Goal: Task Accomplishment & Management: Use online tool/utility

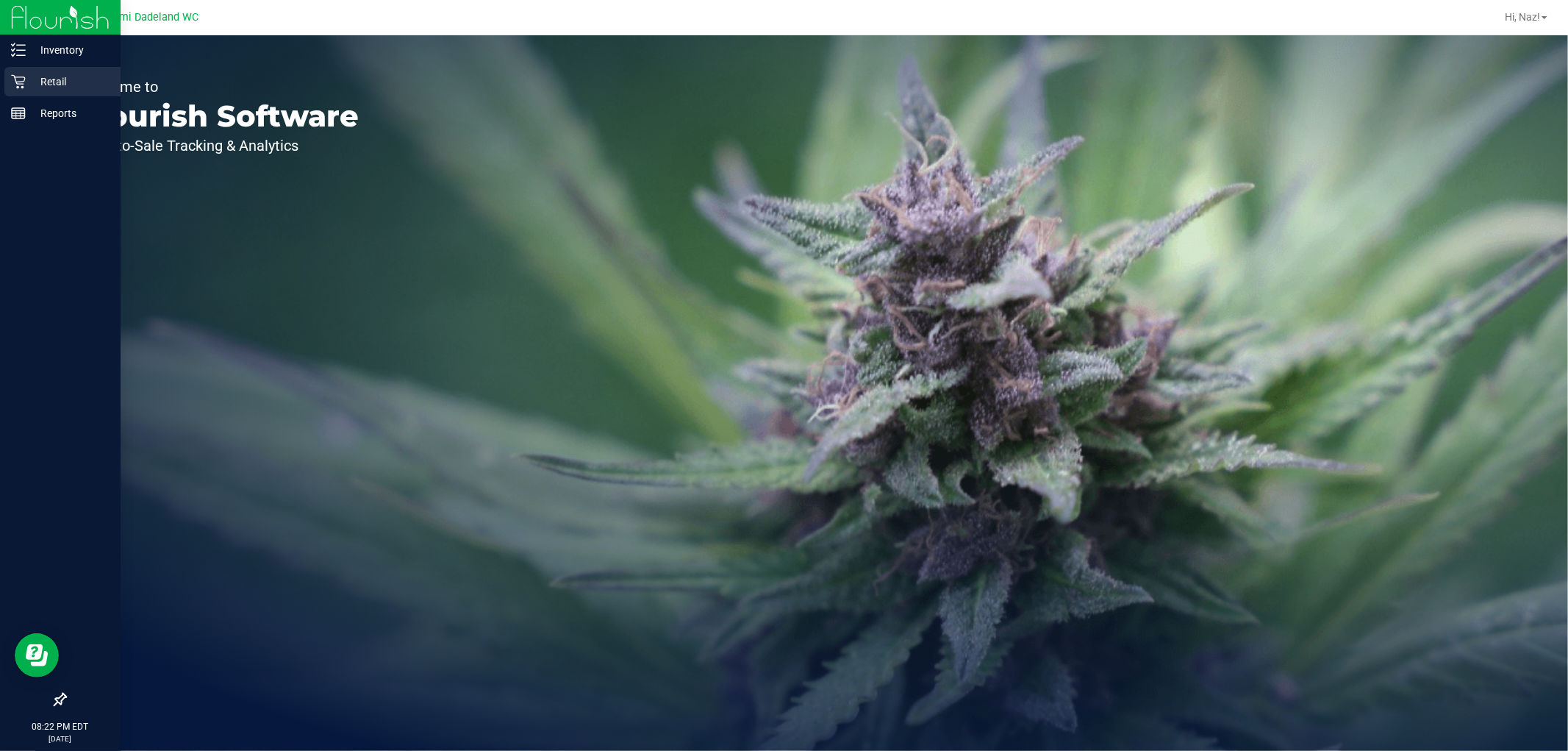
click at [47, 77] on p "Retail" at bounding box center [69, 82] width 88 height 18
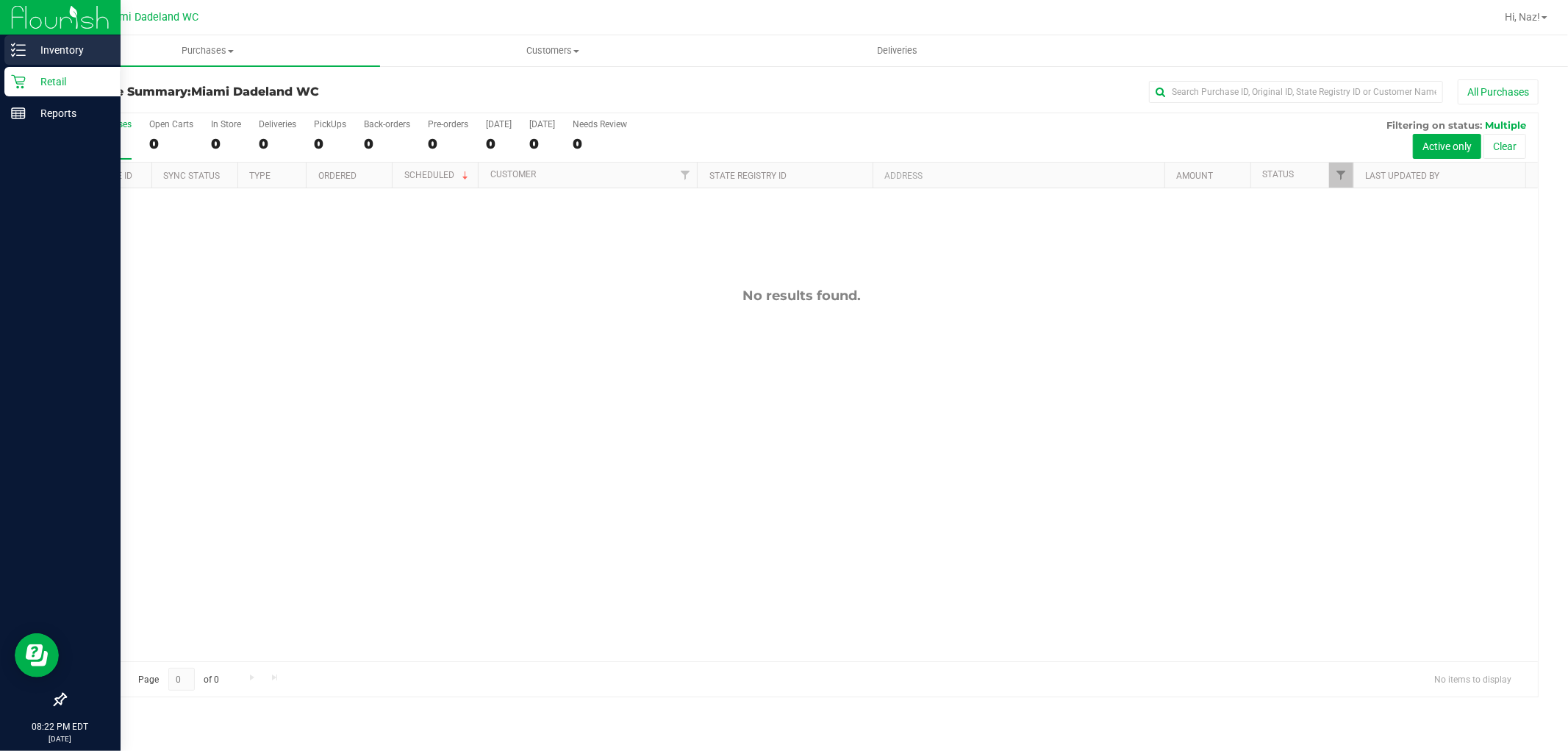
click at [60, 52] on p "Inventory" at bounding box center [69, 50] width 88 height 18
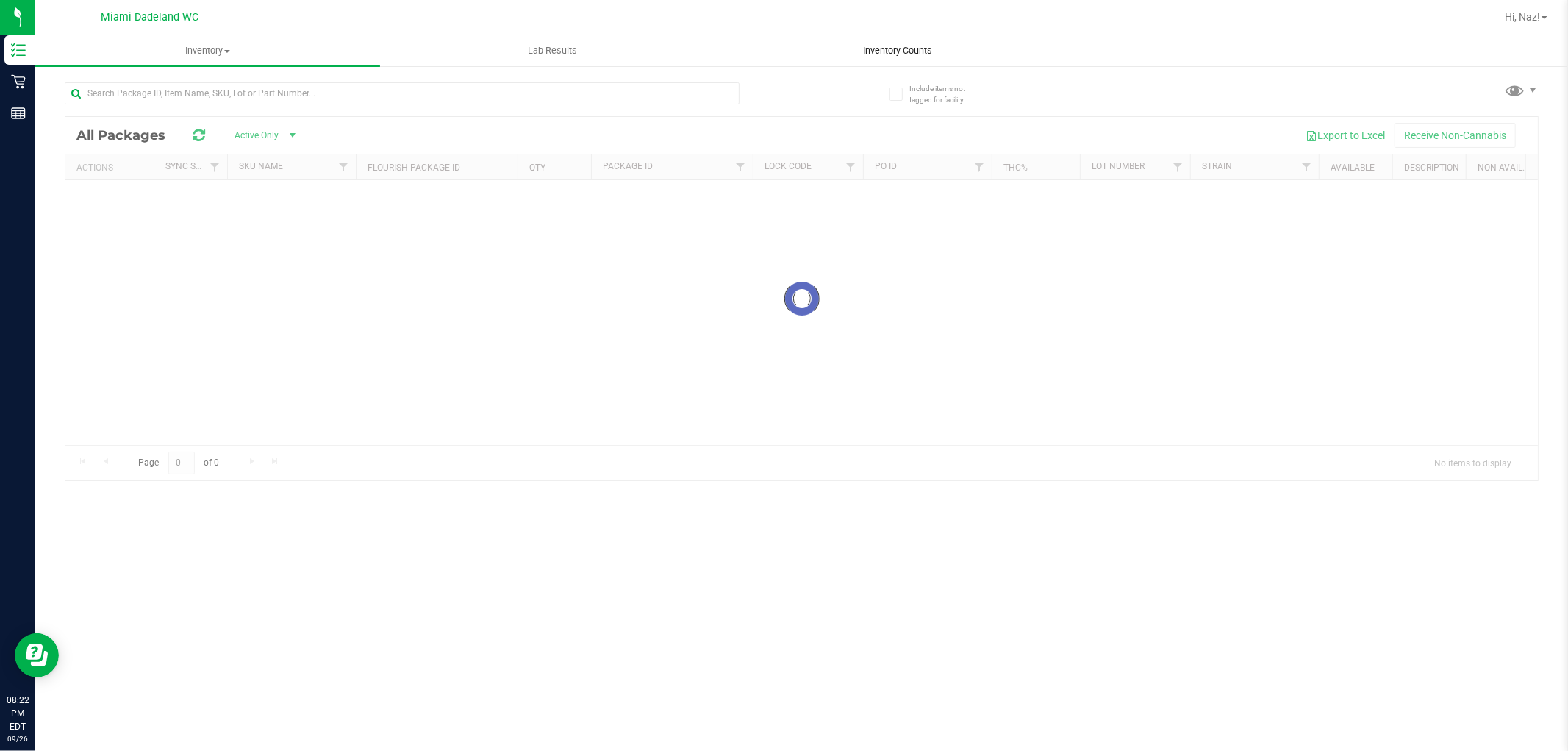
click at [832, 53] on uib-tab-heading "Inventory Counts" at bounding box center [897, 50] width 343 height 29
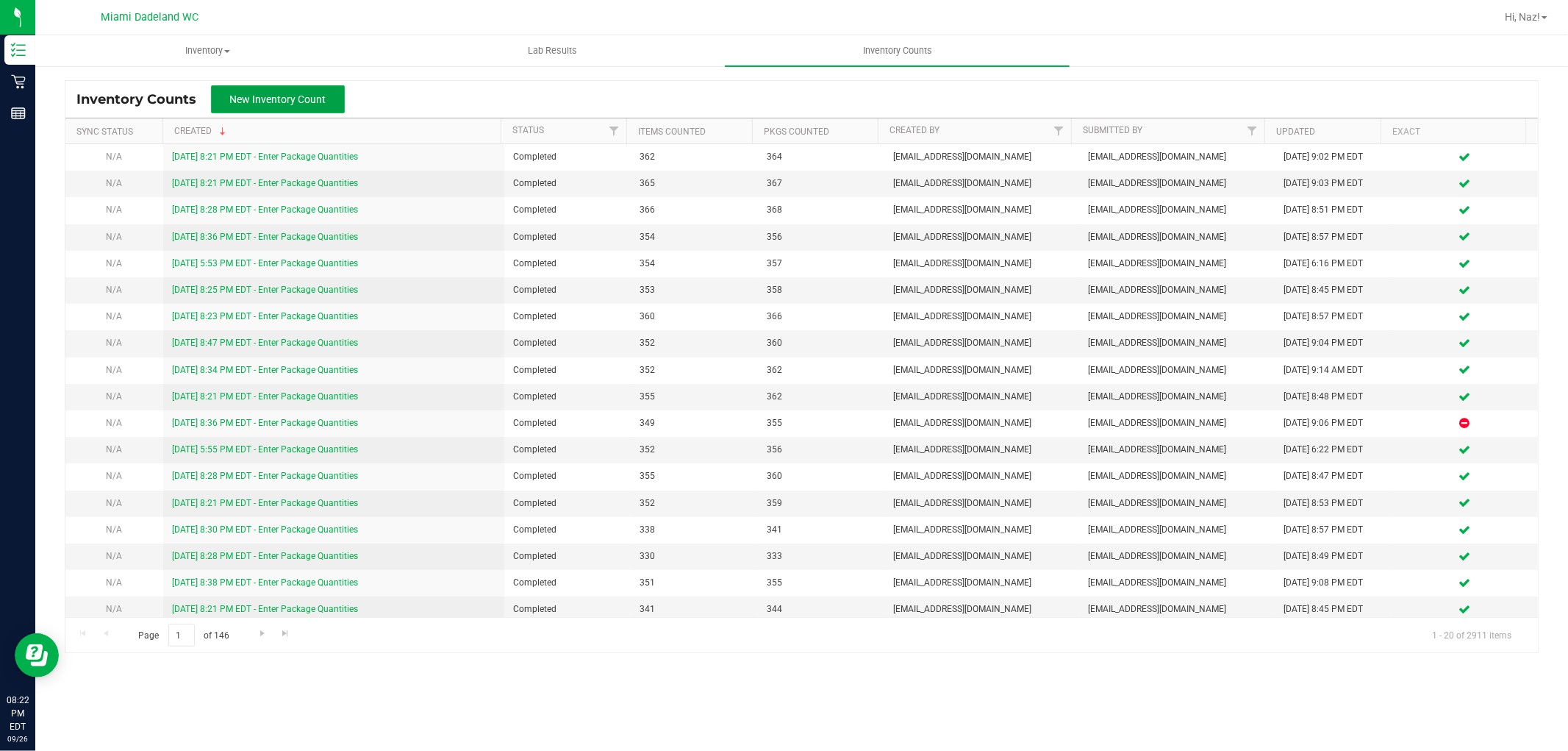
click at [313, 93] on span "New Inventory Count" at bounding box center [279, 98] width 97 height 11
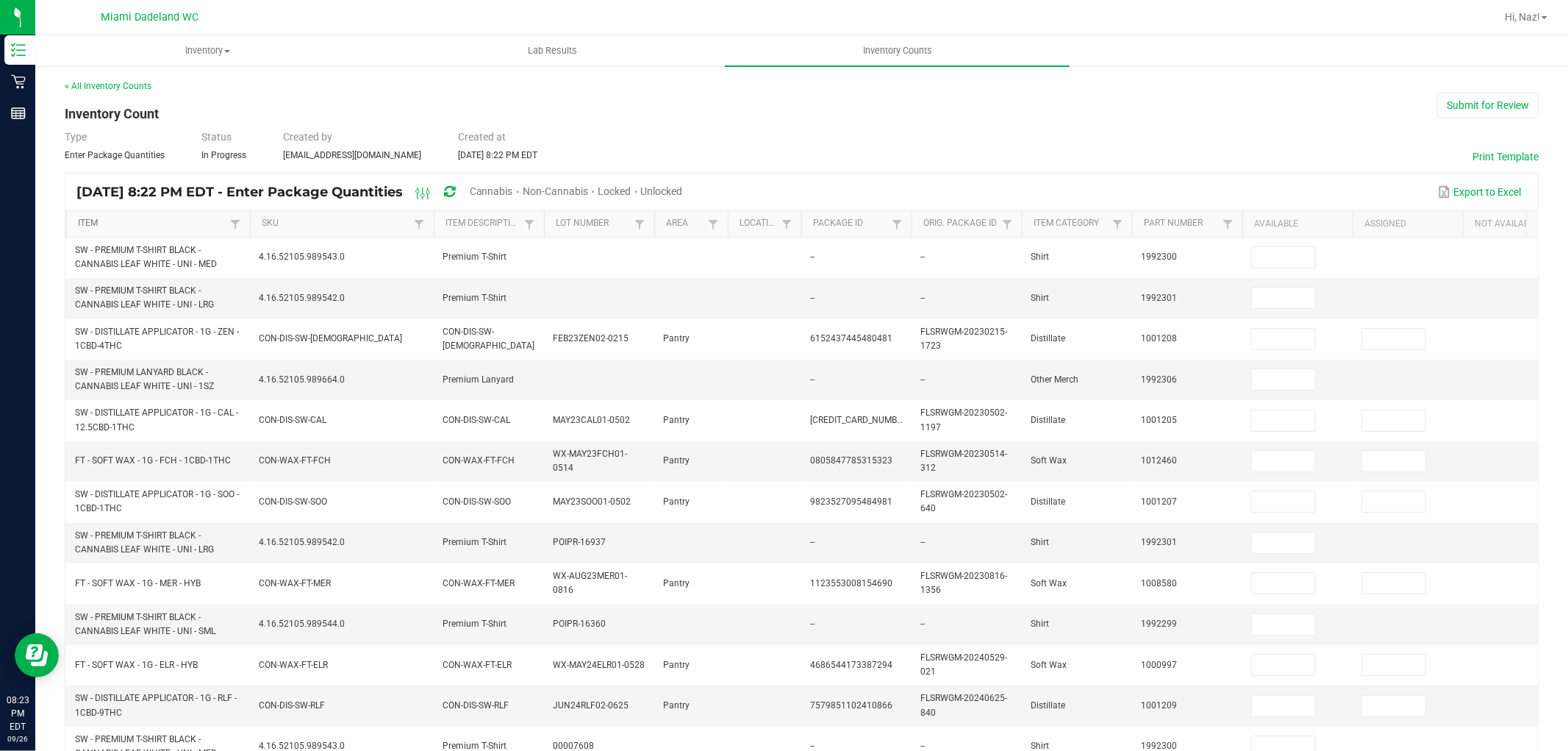
click at [135, 228] on link "Item" at bounding box center [152, 222] width 148 height 11
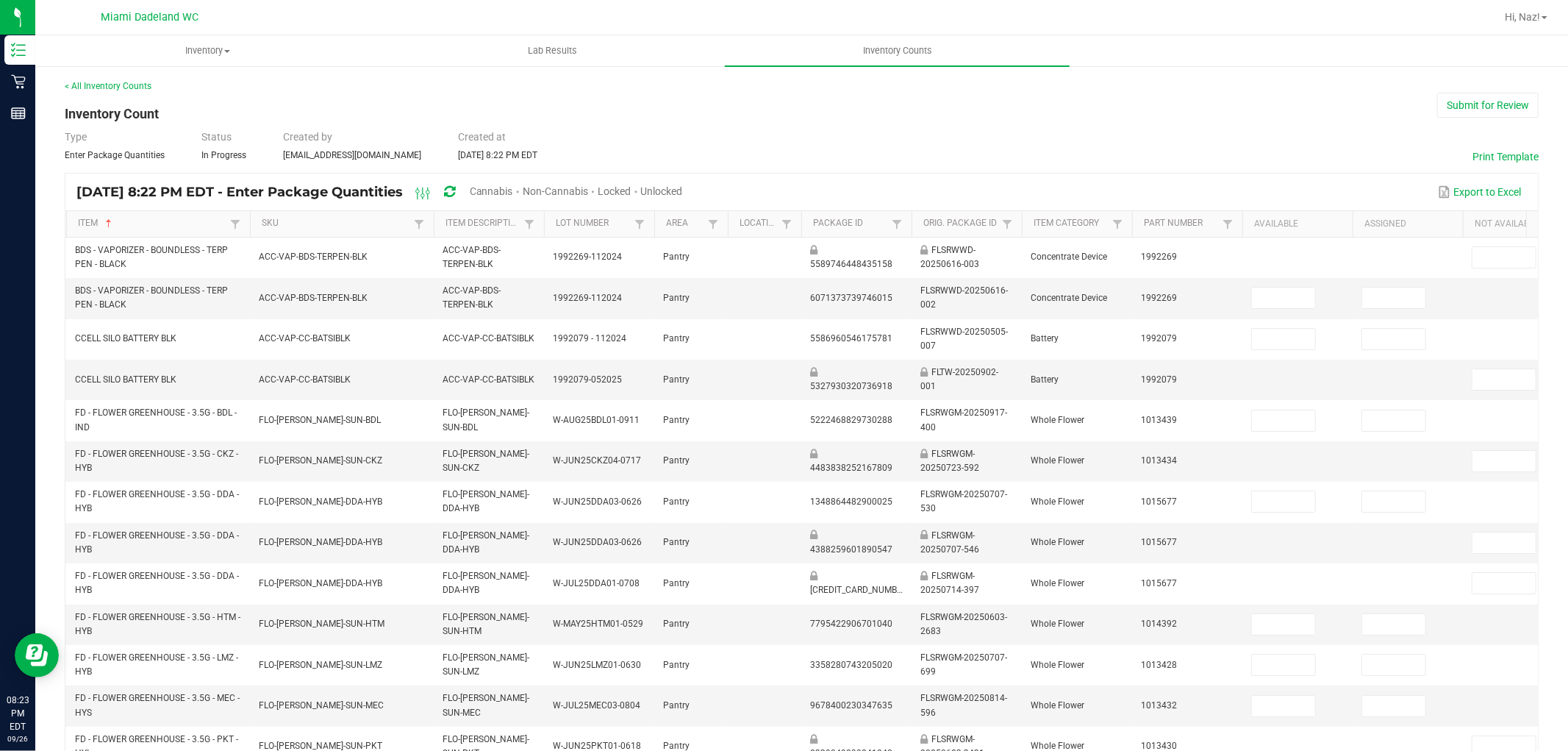
click at [683, 193] on span "Unlocked" at bounding box center [662, 191] width 42 height 11
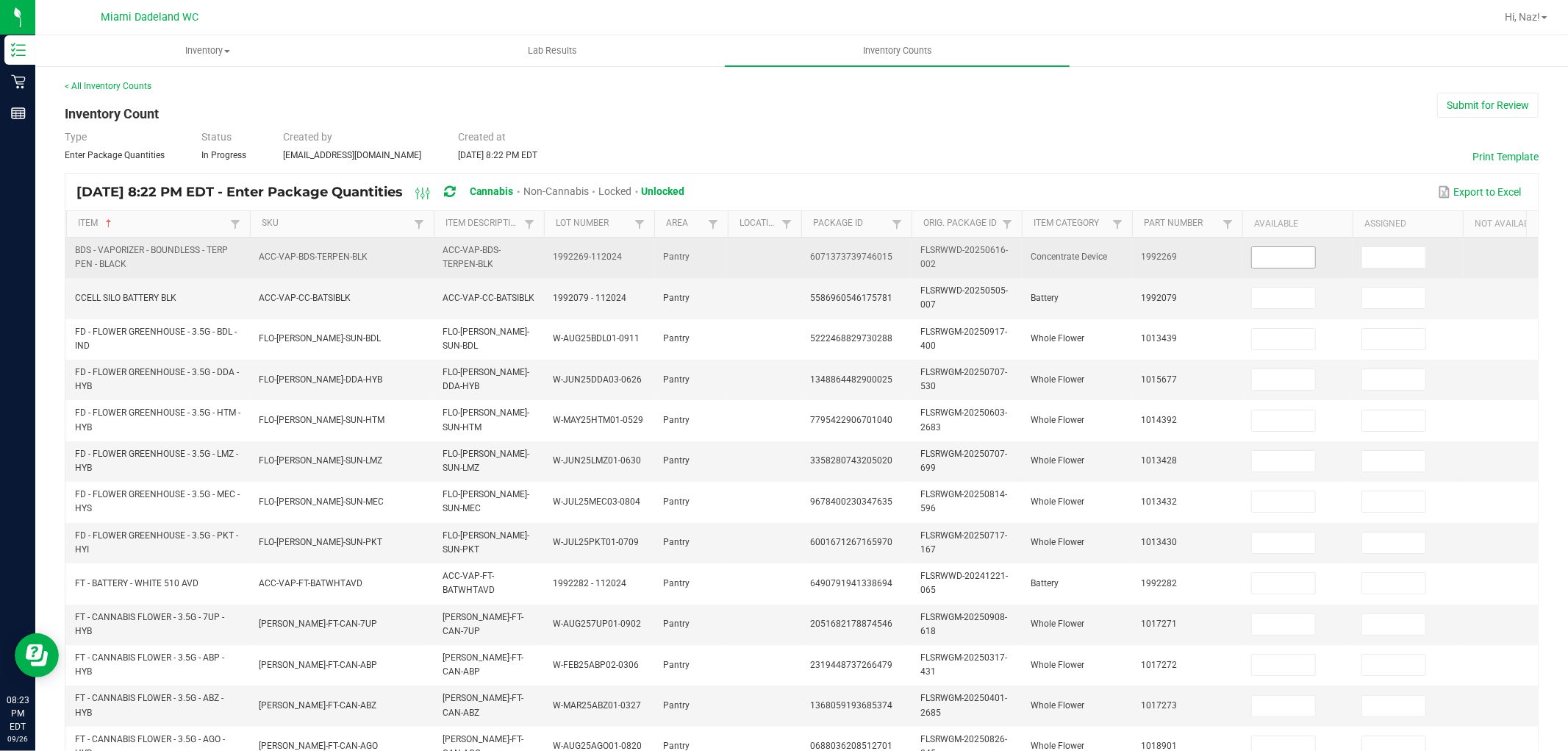
click at [1280, 261] on input at bounding box center [1284, 257] width 63 height 20
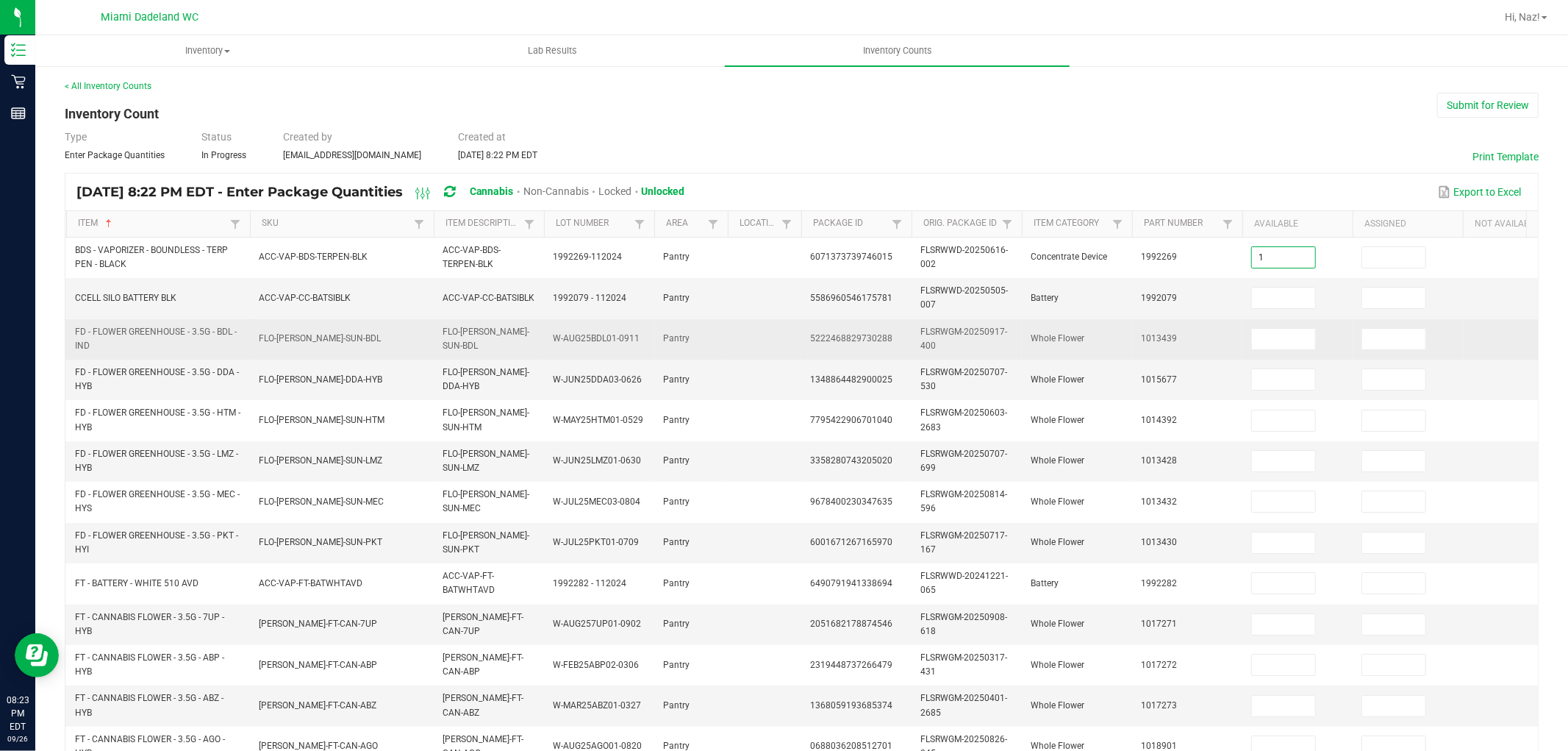
type input "1"
type input "9"
type input "19"
type input "1"
type input "5"
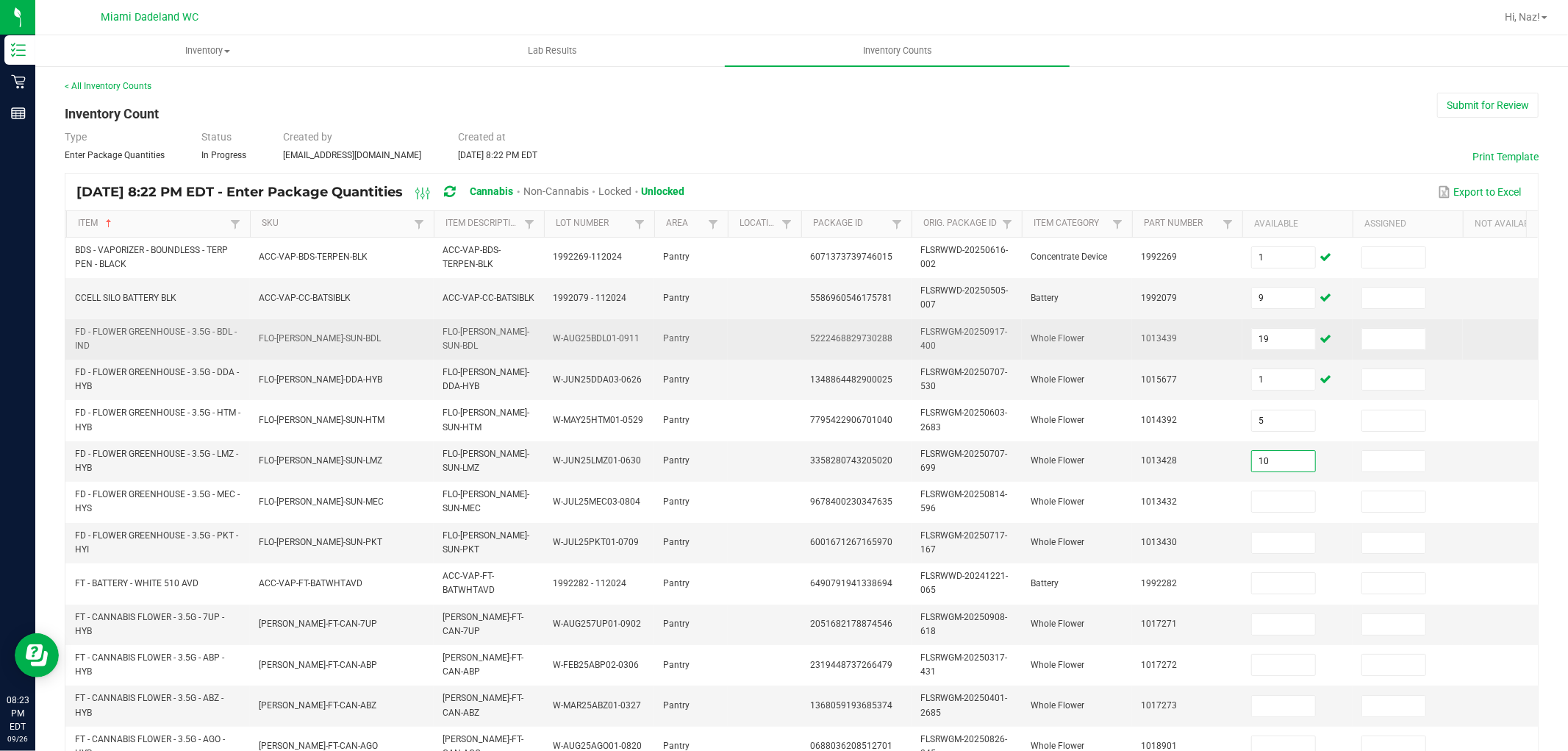
type input "10"
type input "7"
type input "19"
type input "23"
type input "19"
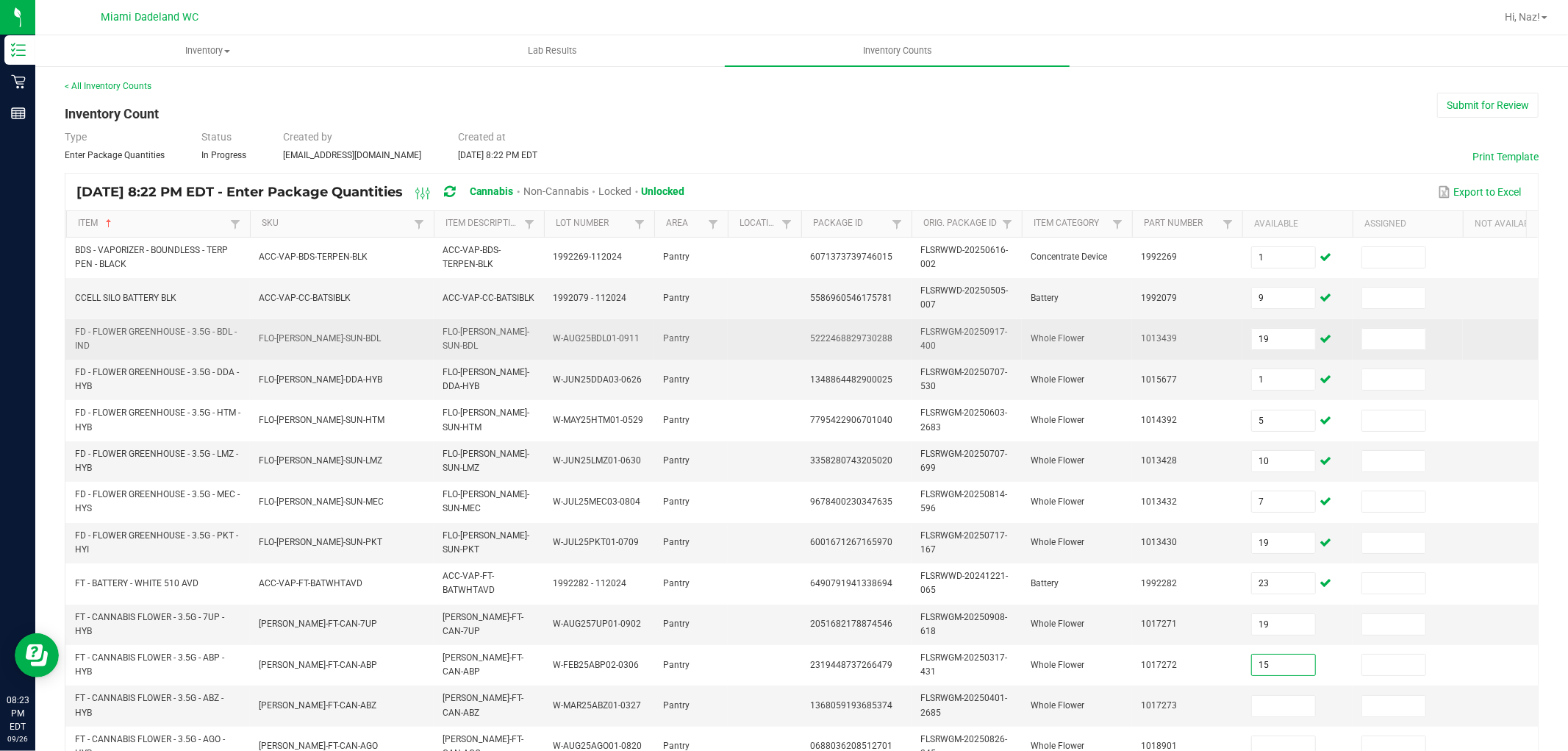
type input "15"
type input "11"
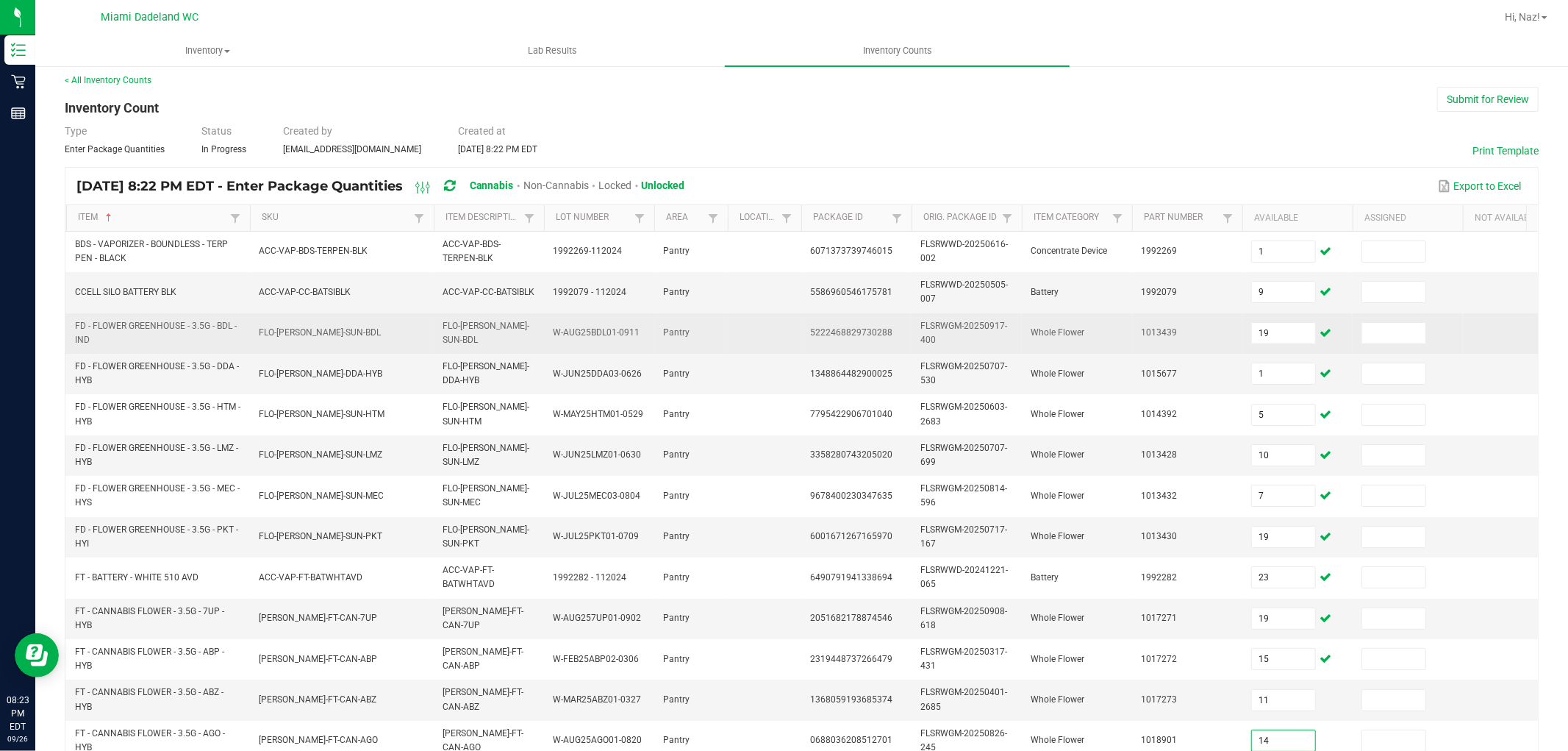
type input "14"
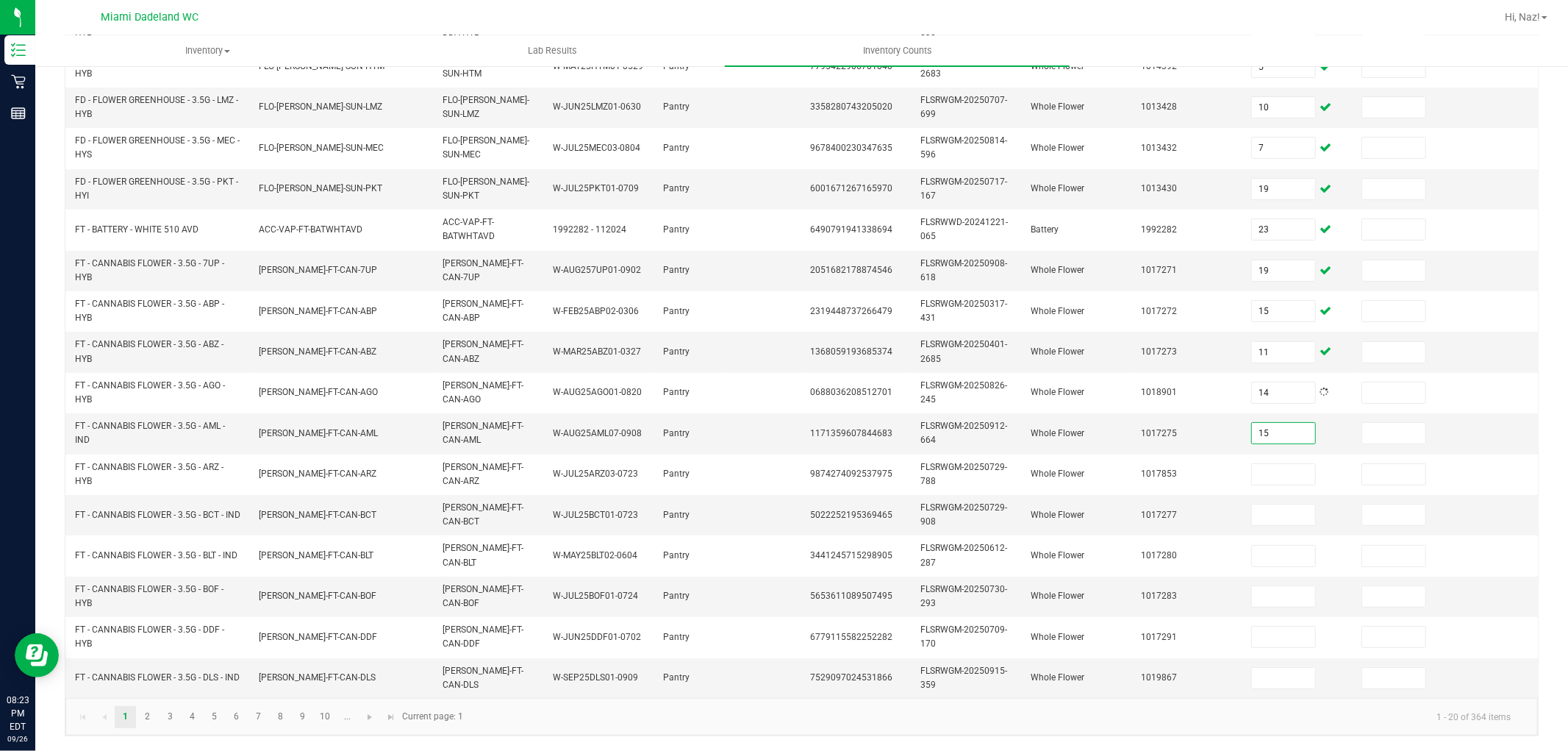
type input "15"
type input "17"
type input "18"
type input "10"
type input "6"
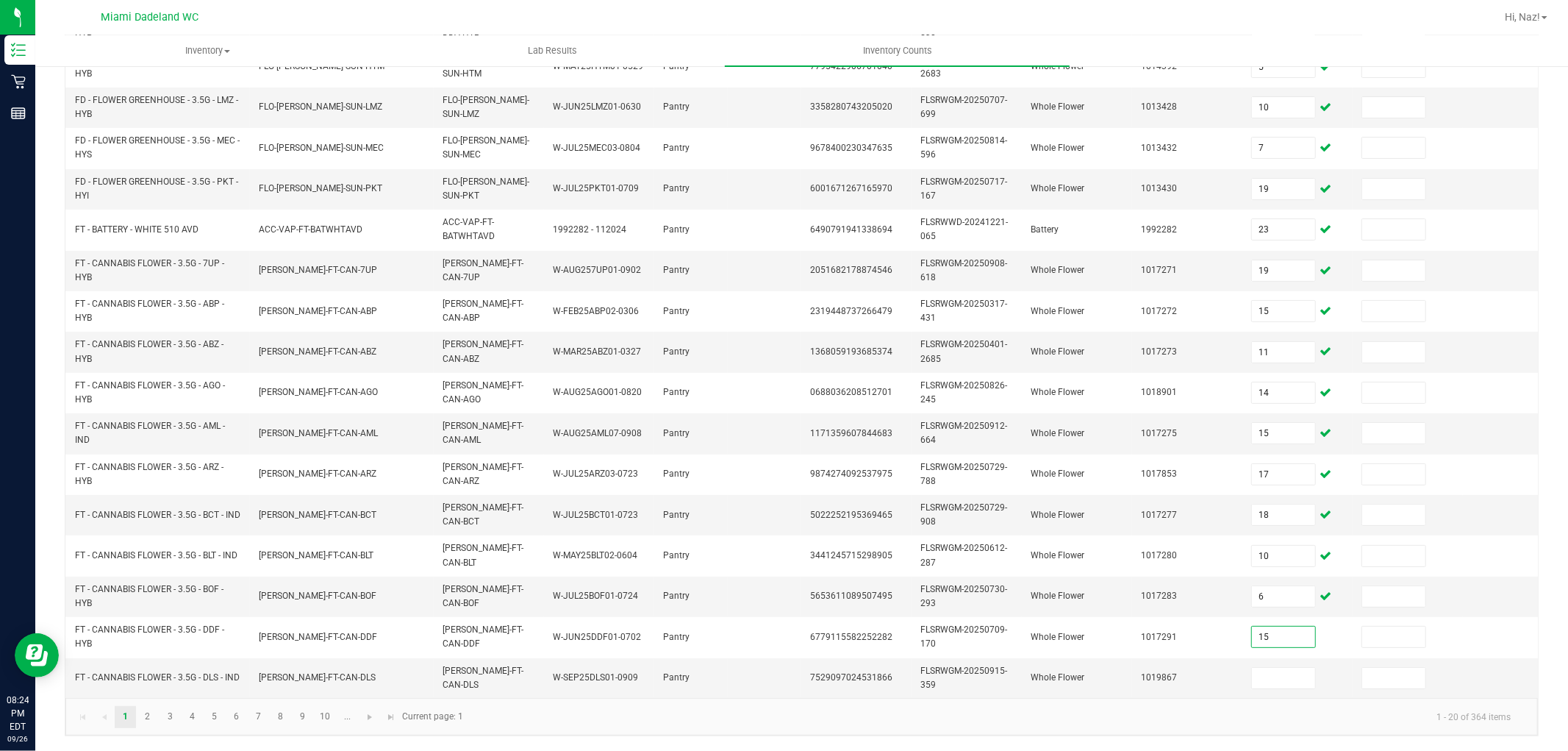
type input "15"
type input "19"
click at [144, 707] on link "2" at bounding box center [148, 717] width 21 height 22
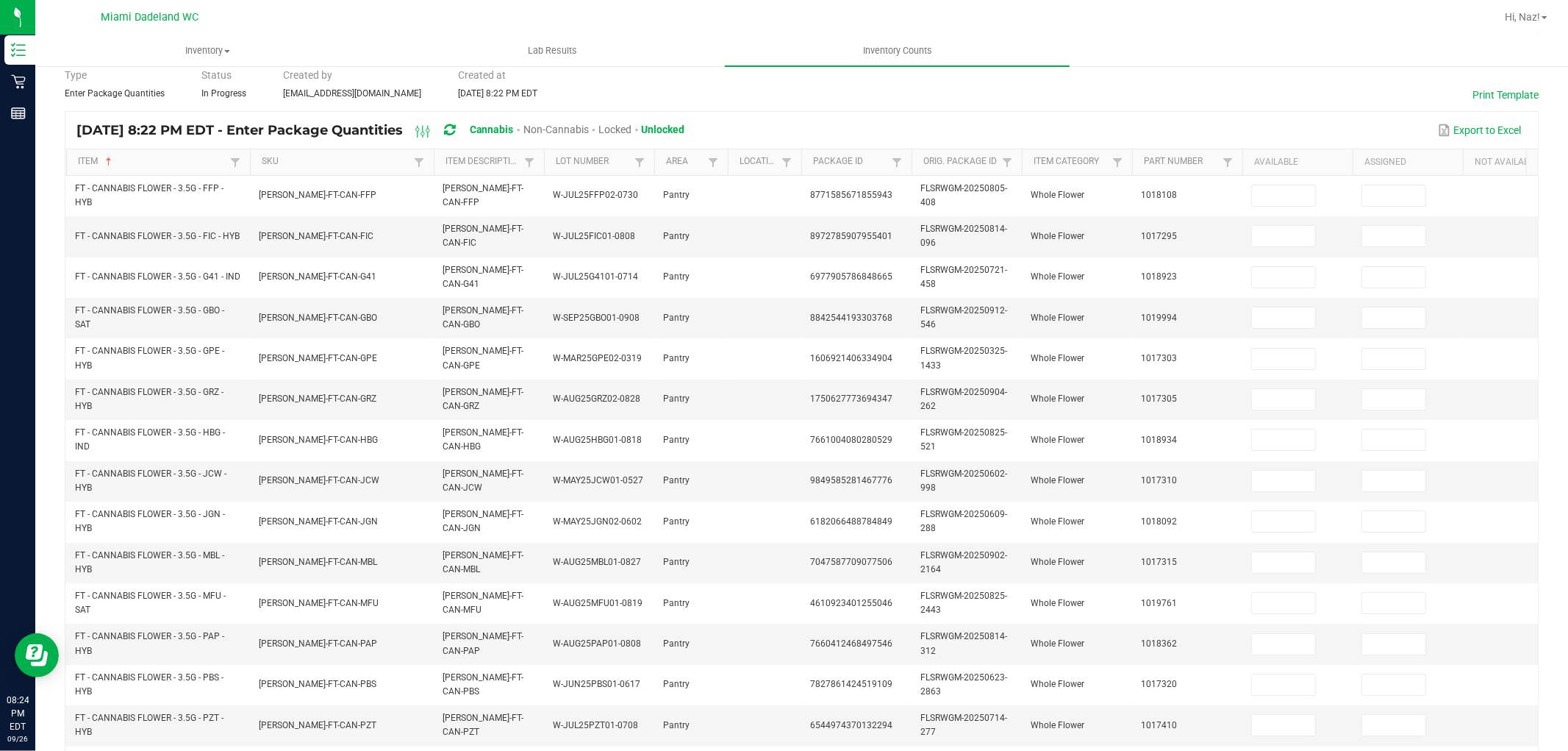
scroll to position [142, 0]
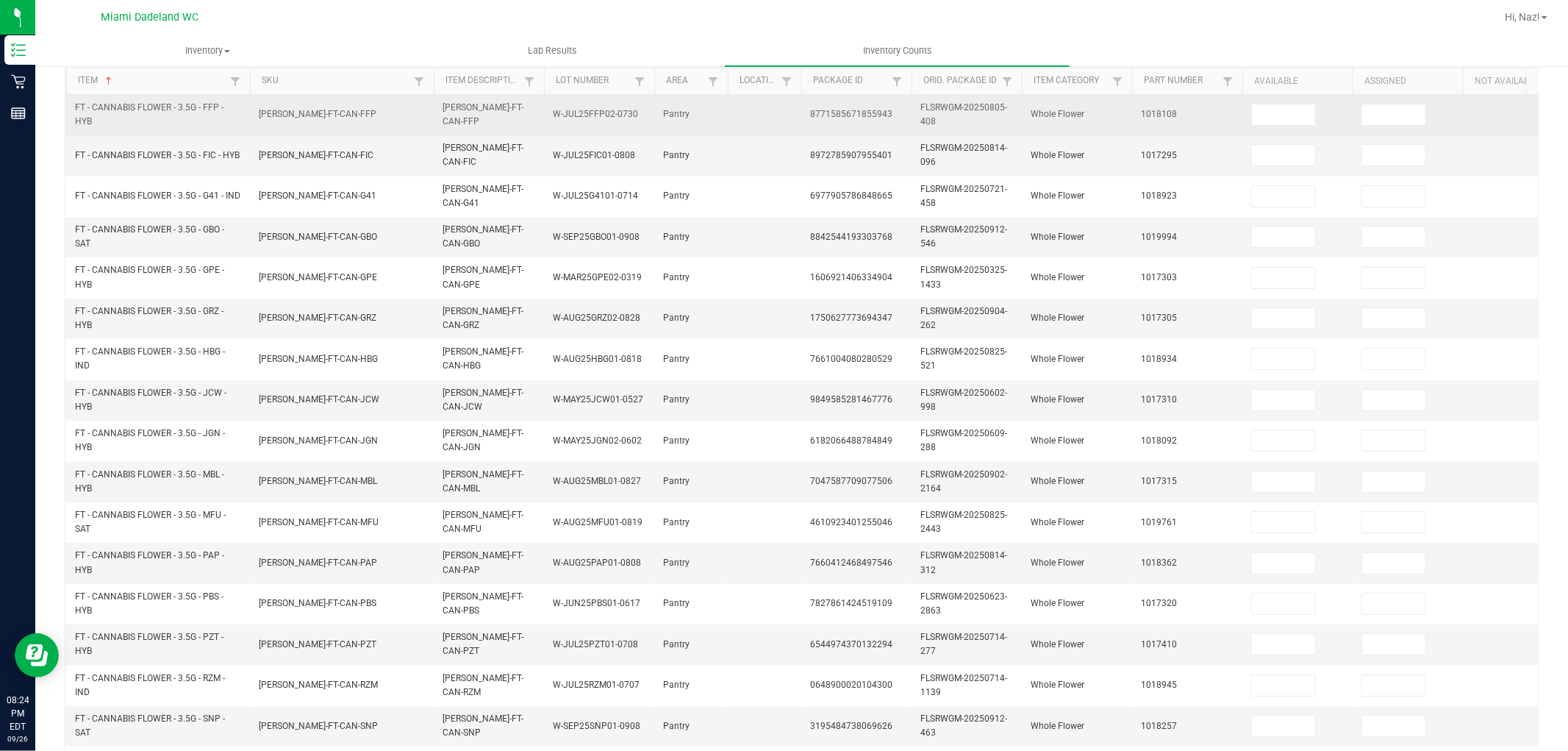
click at [1244, 103] on td at bounding box center [1297, 115] width 110 height 40
click at [1258, 114] on input at bounding box center [1284, 114] width 63 height 20
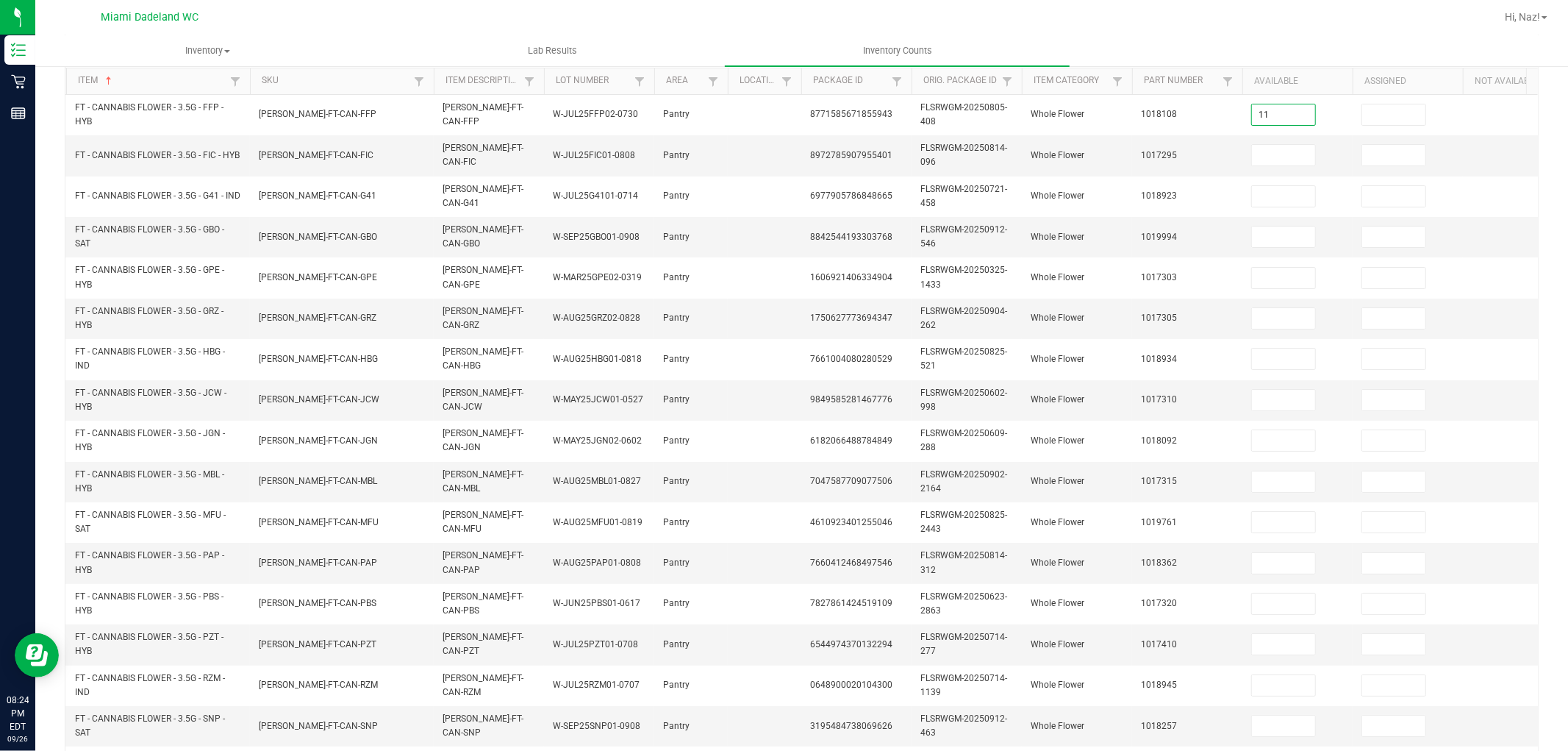
type input "11"
type input "8"
type input "3"
type input "20"
type input "6"
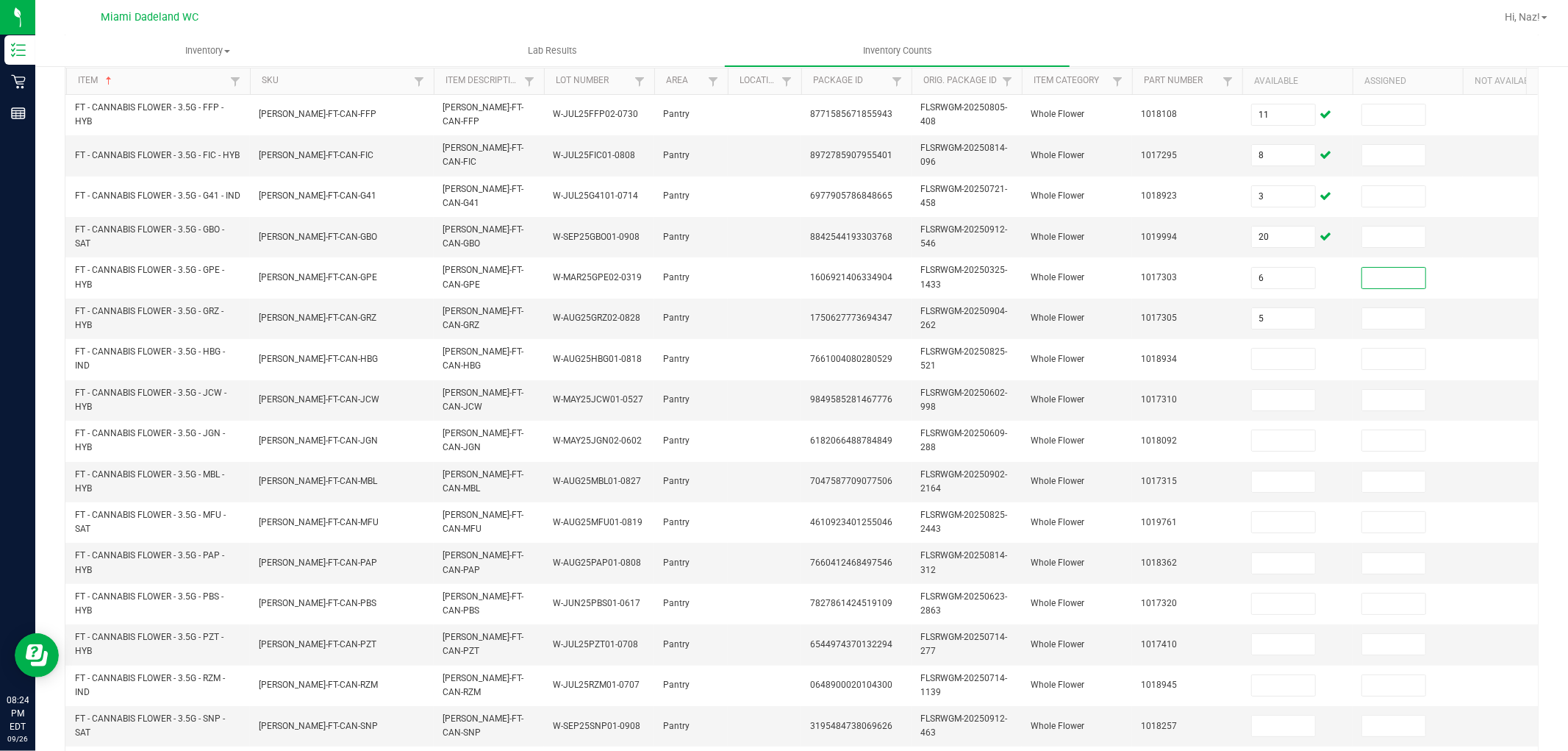
type input "5"
type input "19"
type input "16"
type input "18"
type input "8"
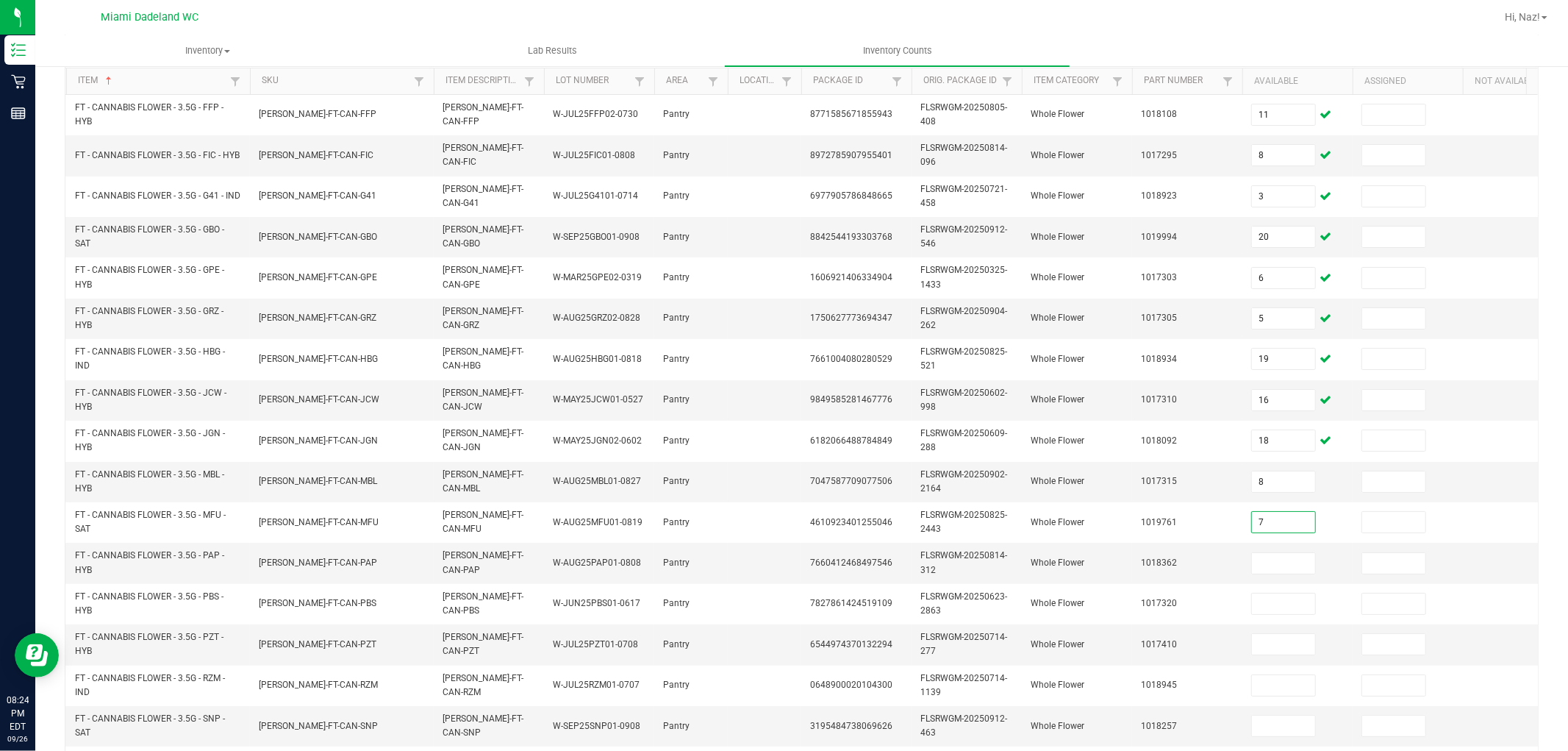
type input "7"
type input "16"
type input "1"
type input "3"
type input "20"
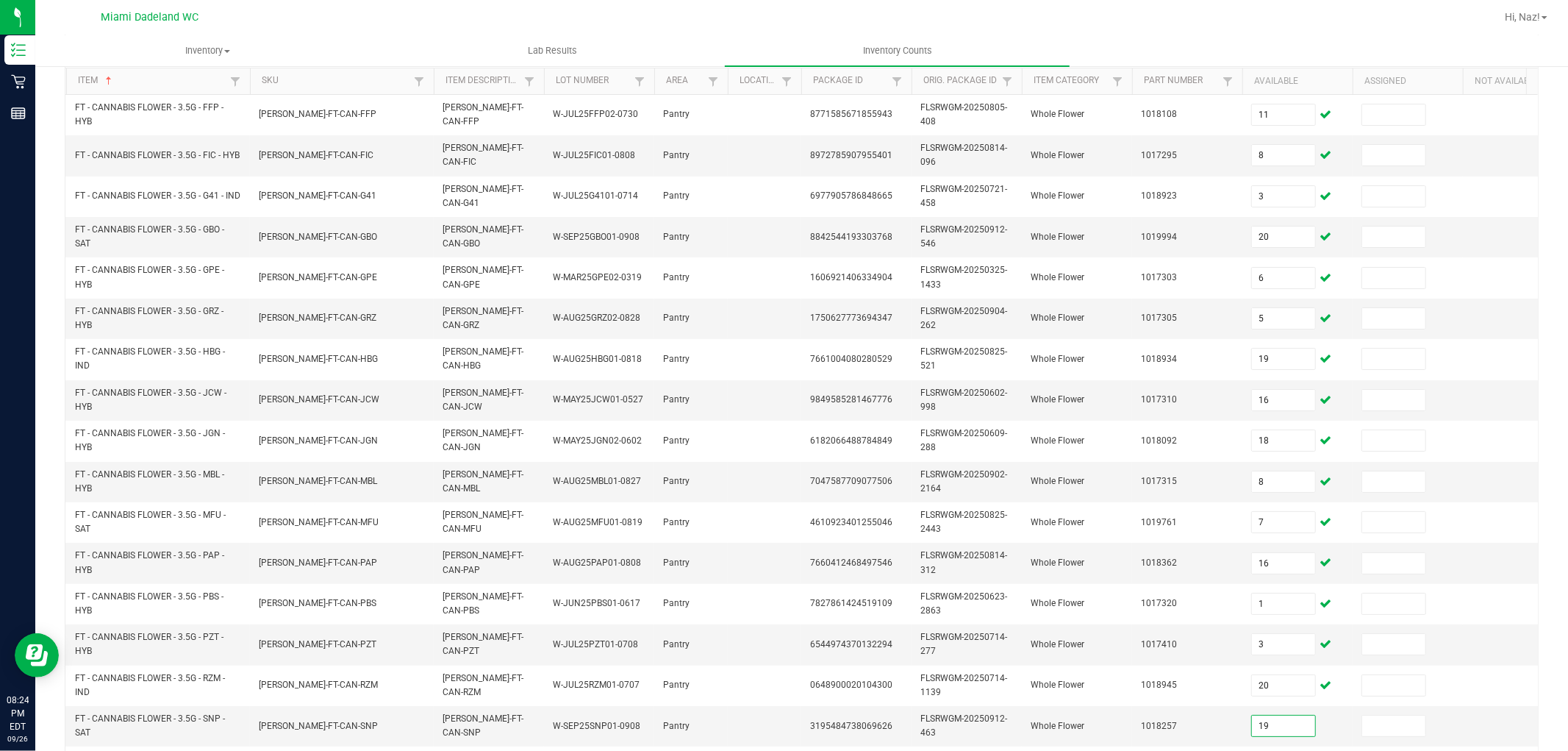
type input "19"
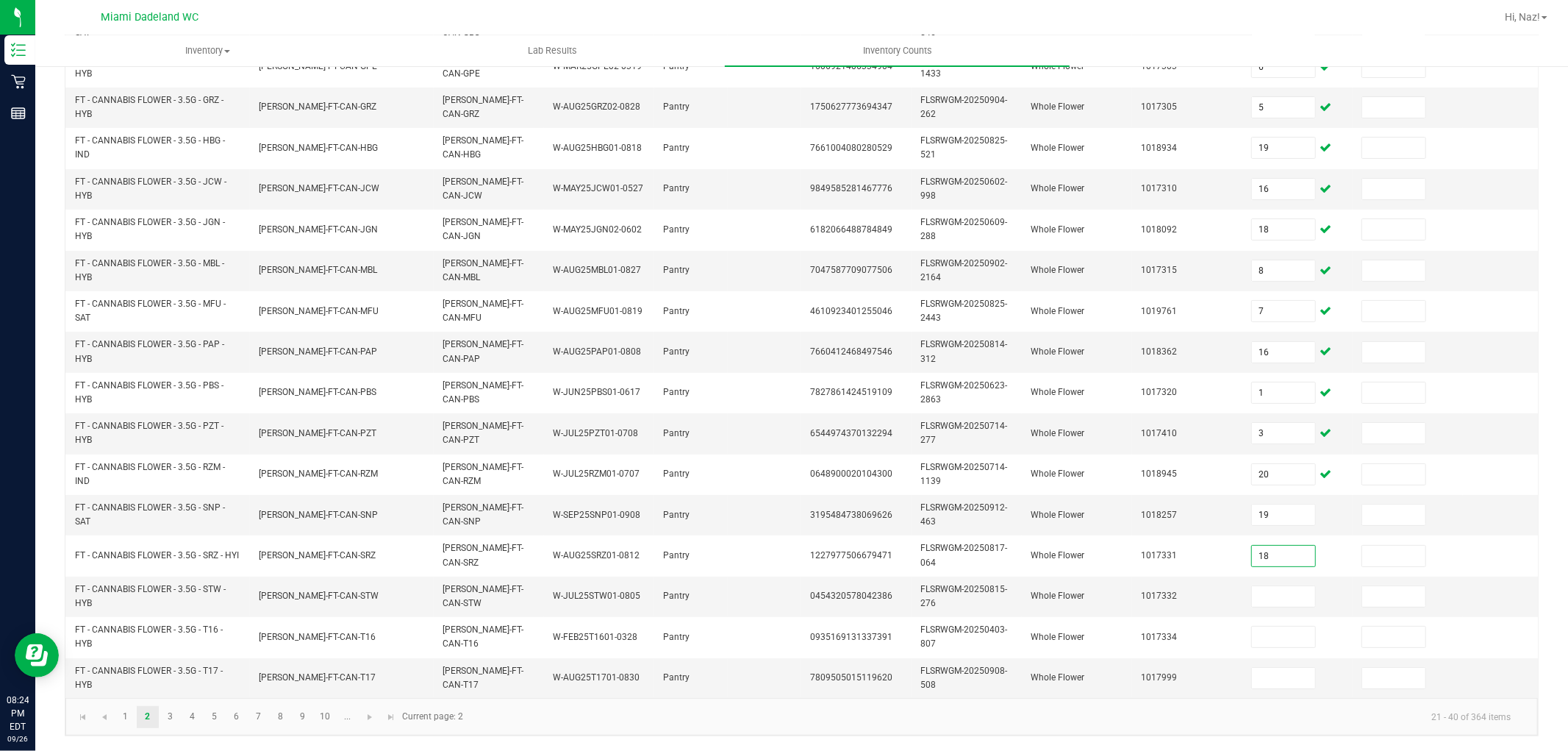
type input "18"
type input "17"
type input "5"
type input "2"
click at [172, 717] on link "3" at bounding box center [170, 717] width 21 height 22
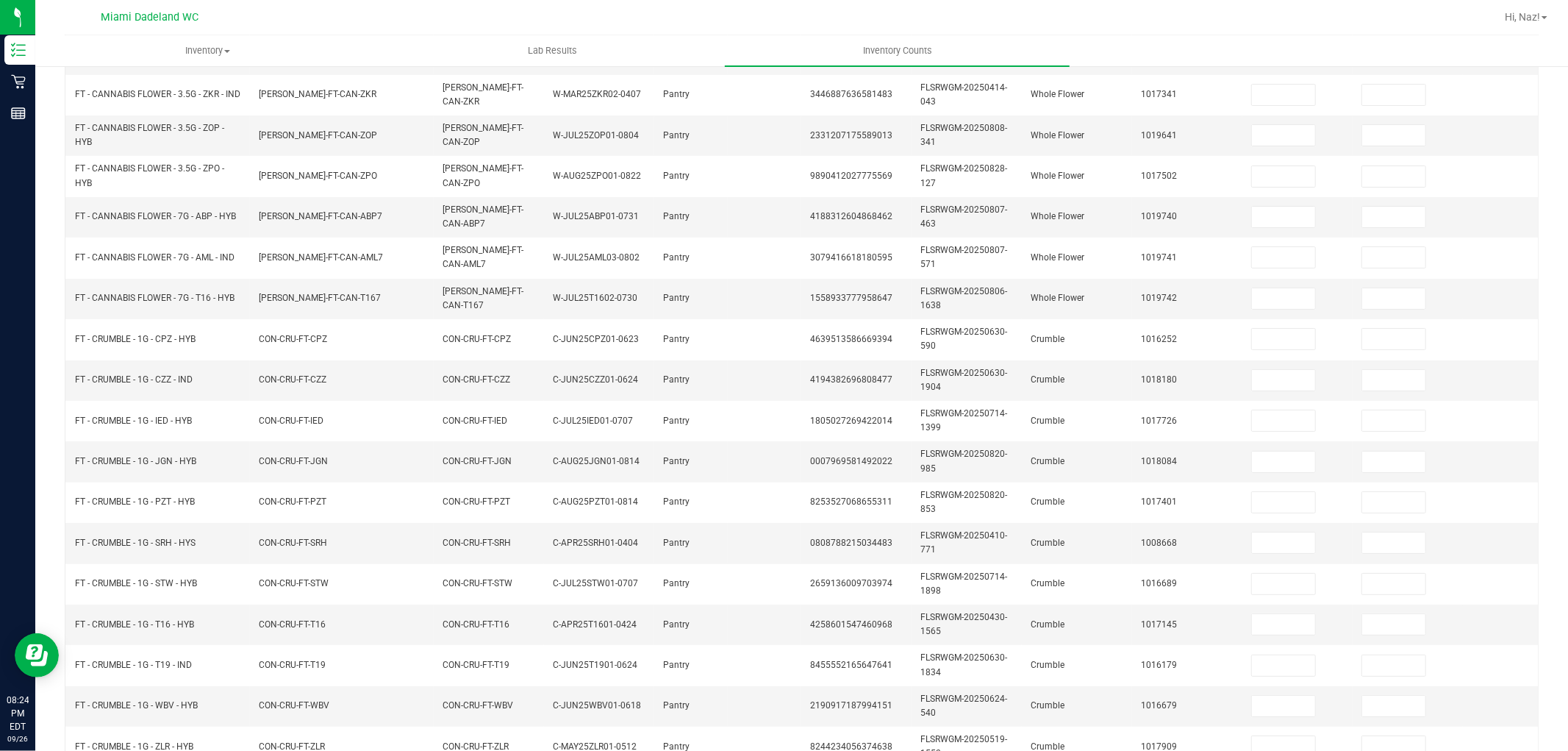
scroll to position [122, 0]
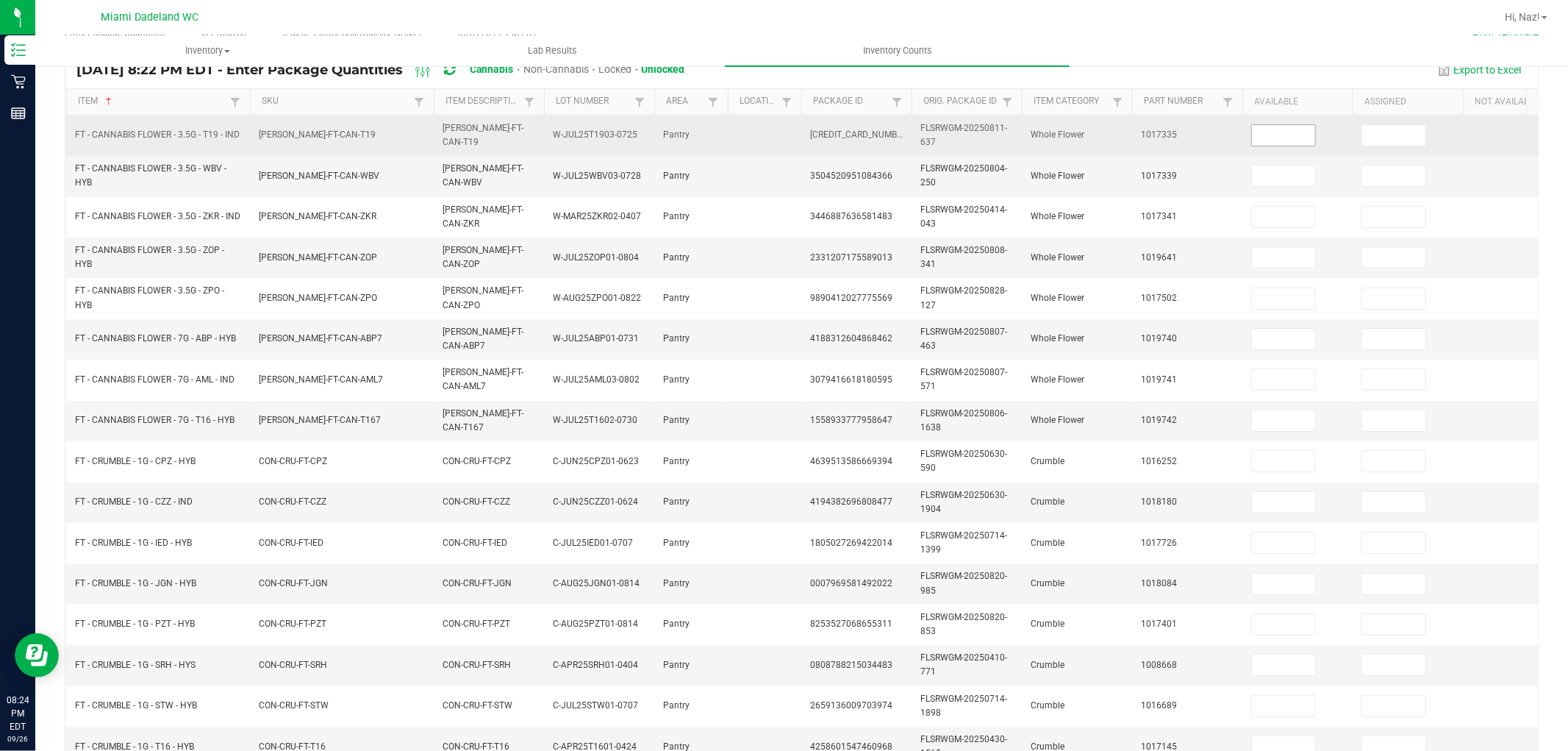
click at [1281, 128] on input at bounding box center [1284, 135] width 63 height 20
type input "7"
type input "15"
type input "20"
type input "19"
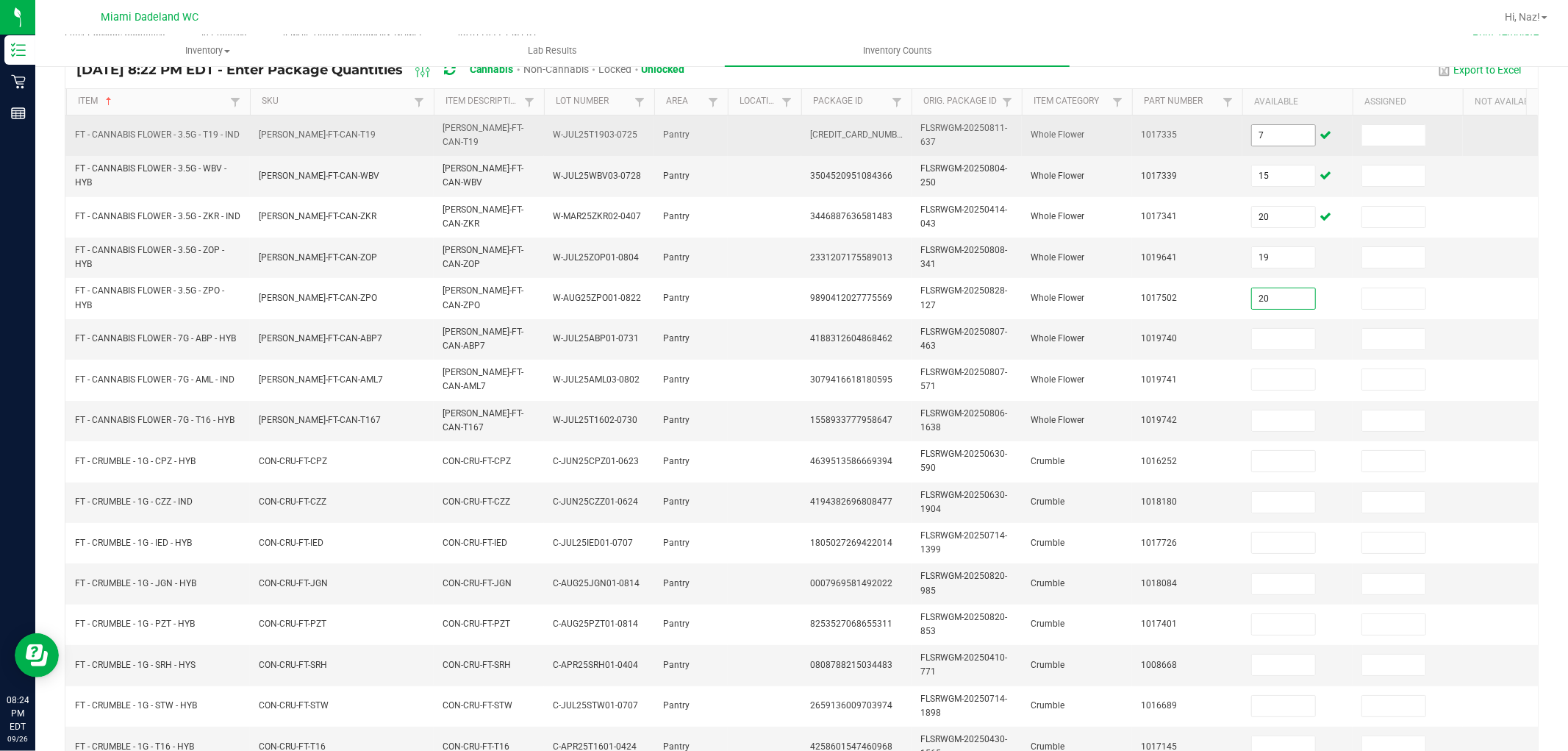
type input "20"
type input "15"
type input "14"
type input "4"
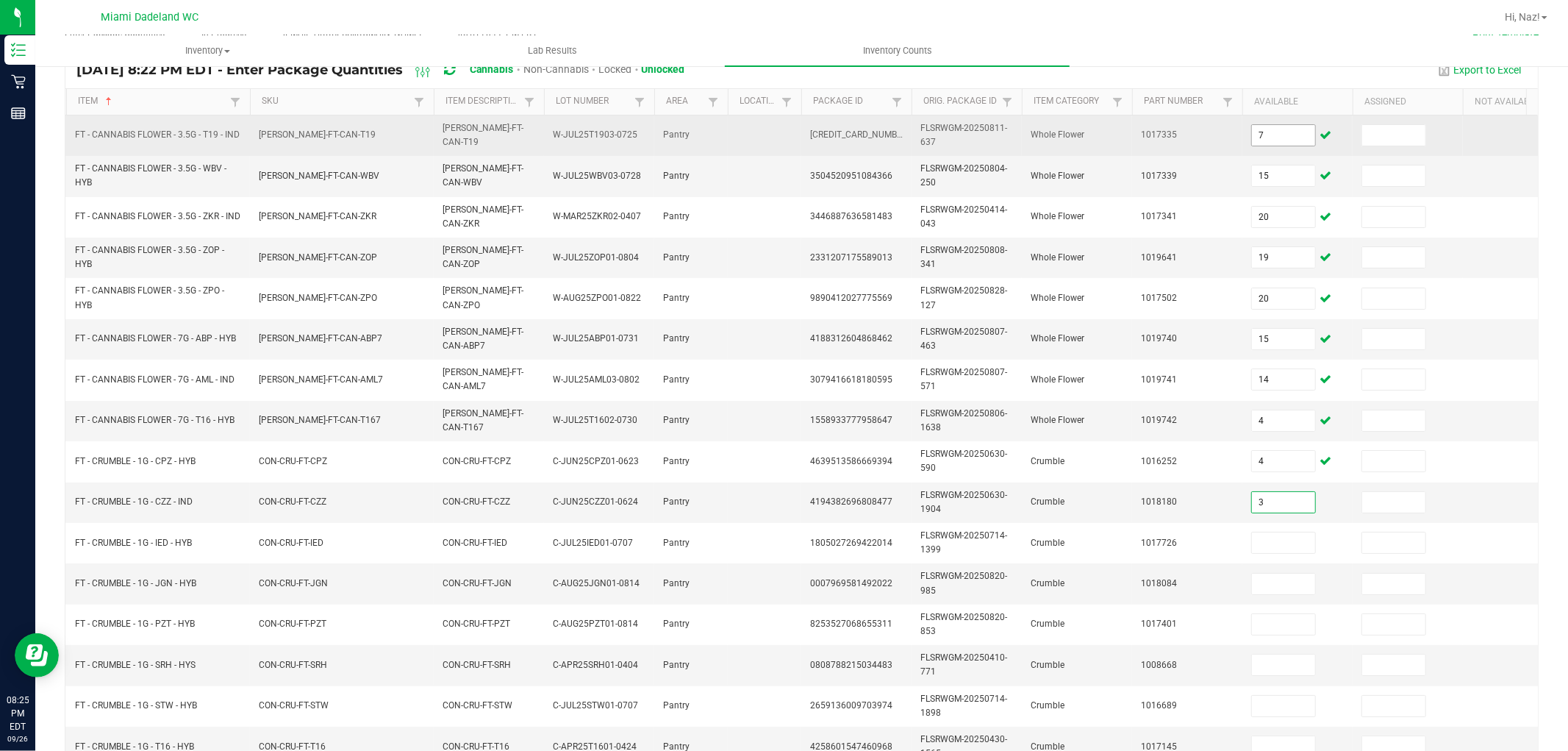
type input "3"
type input "5"
type input "4"
type input "8"
type input "1"
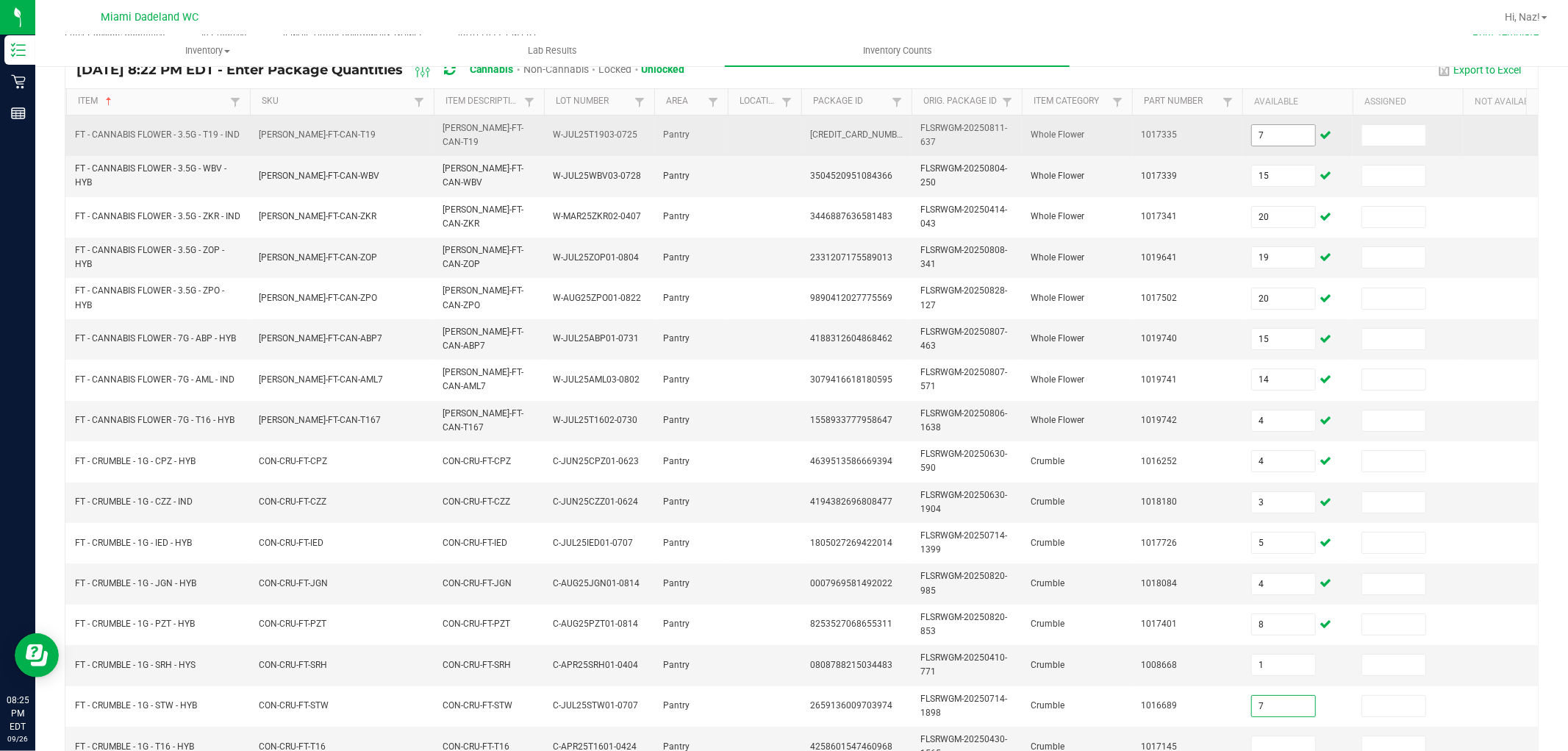
type input "7"
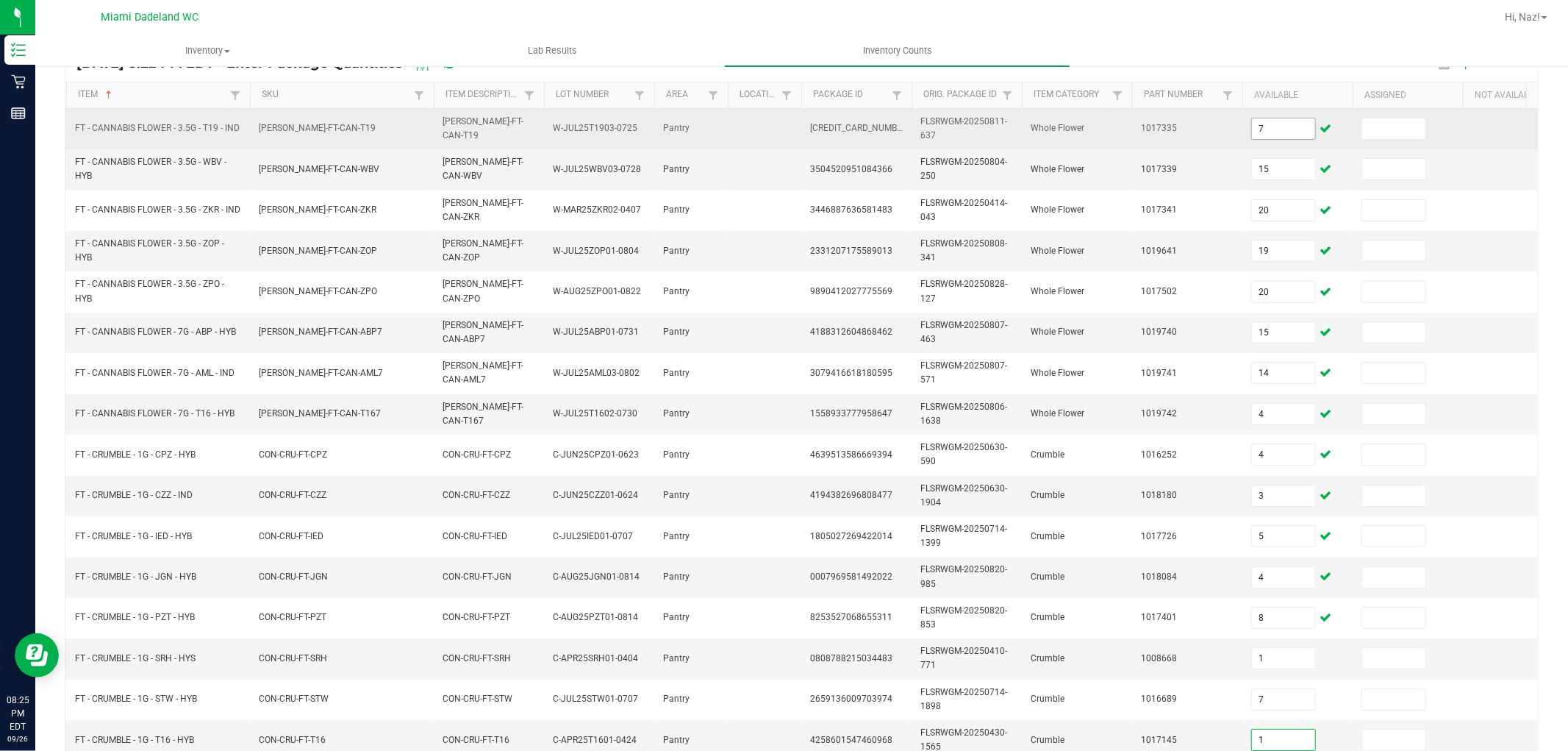
type input "1"
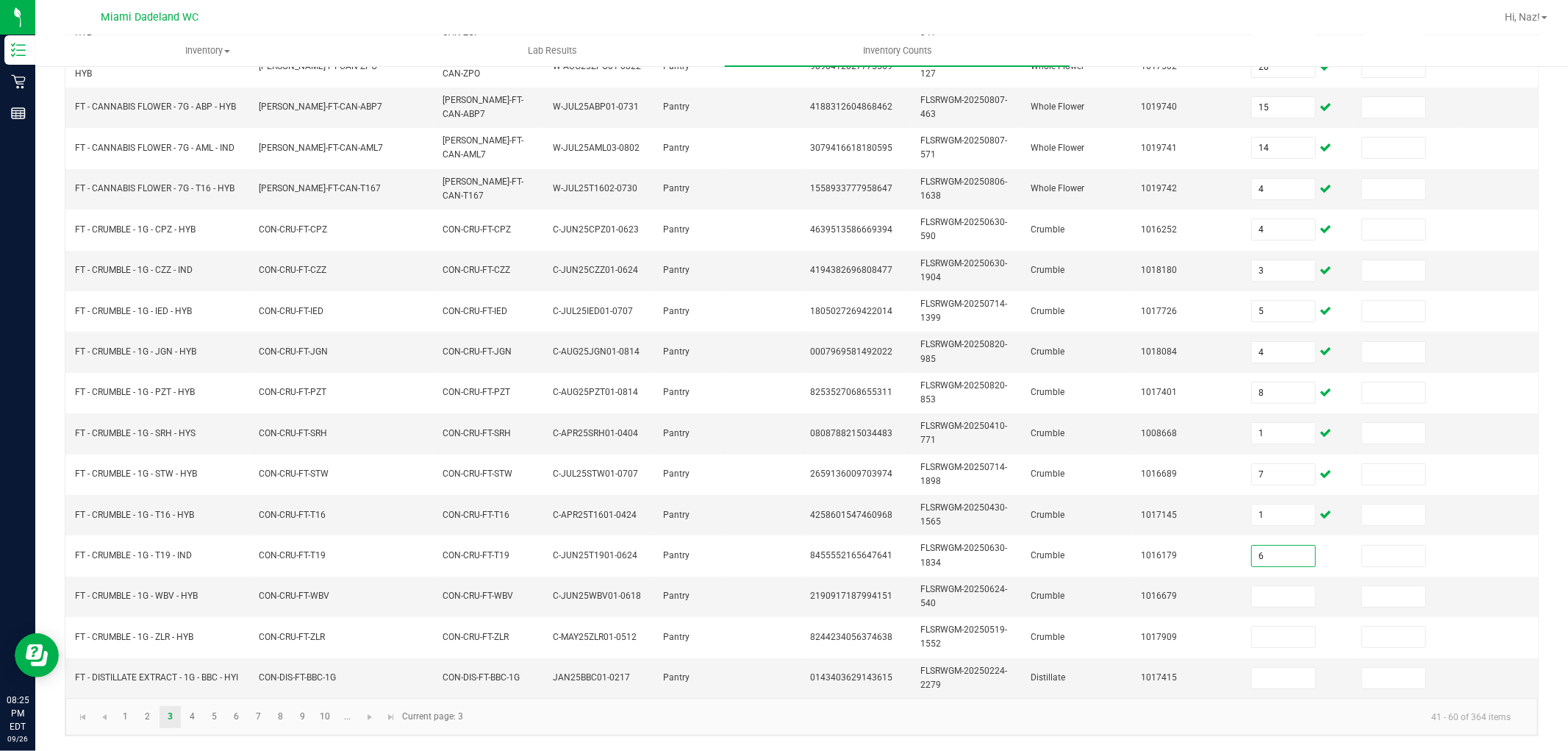
type input "6"
type input "3"
type input "2"
type input "10"
click at [193, 720] on link "4" at bounding box center [192, 717] width 21 height 22
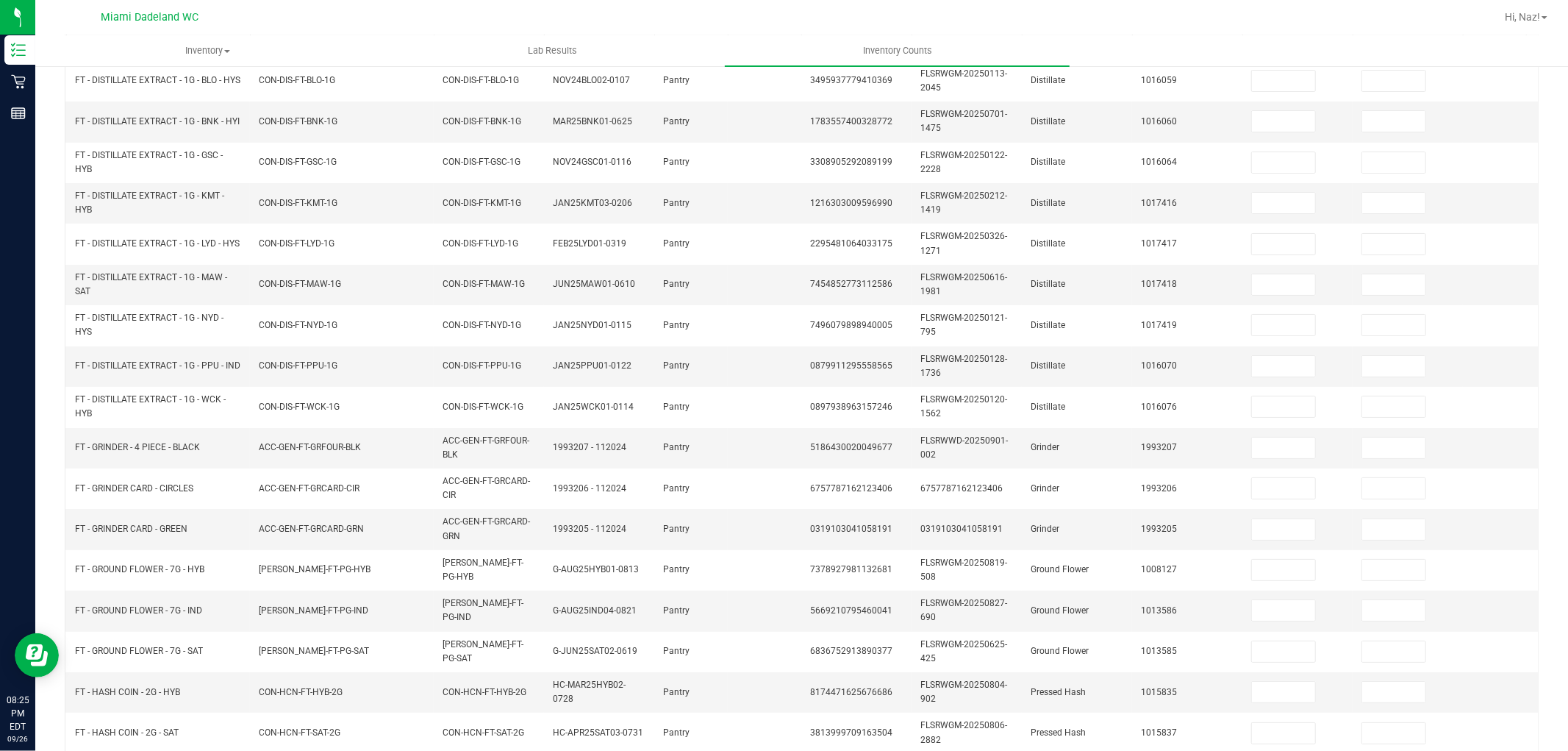
scroll to position [0, 0]
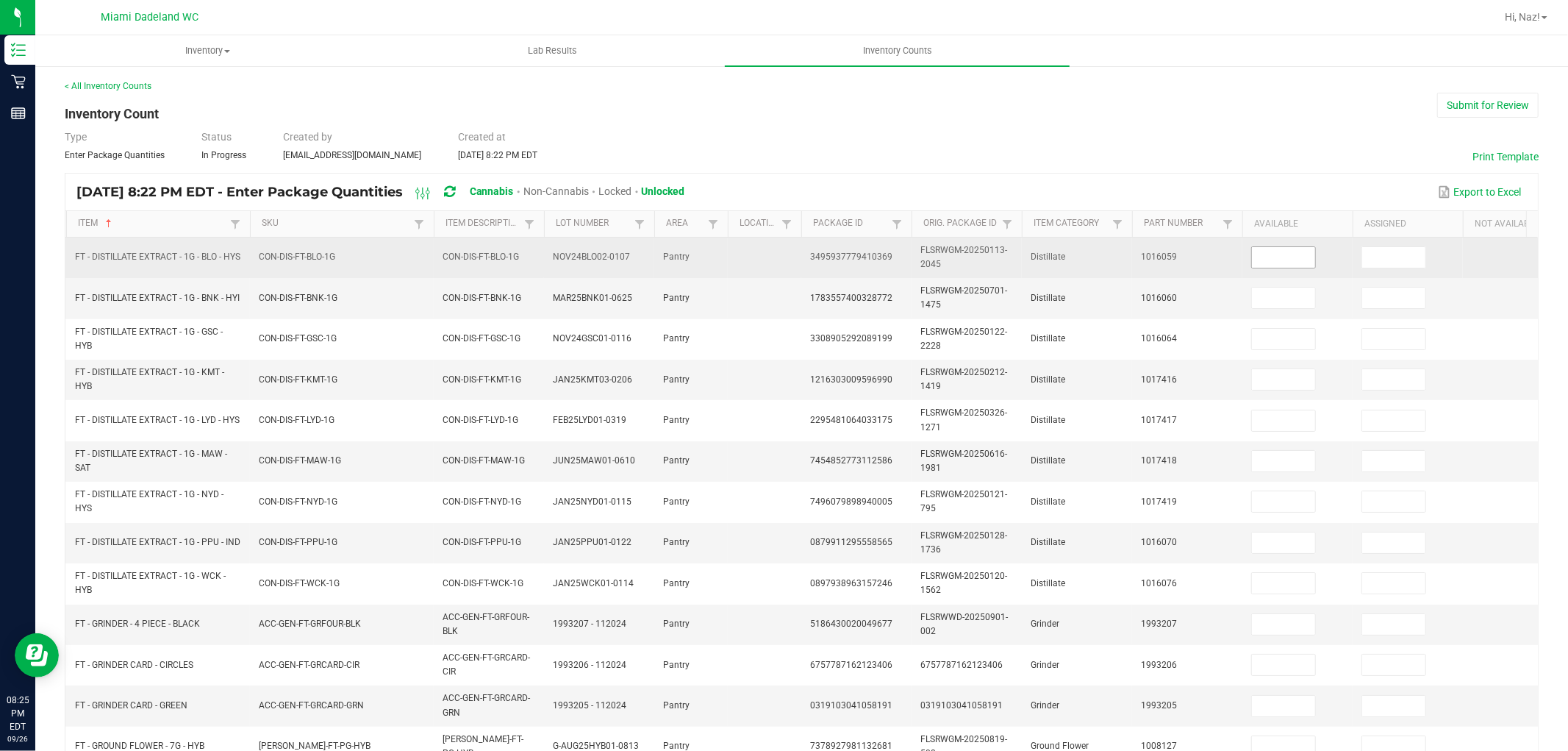
click at [1282, 252] on td at bounding box center [1297, 258] width 110 height 40
click at [1282, 256] on input at bounding box center [1284, 257] width 63 height 20
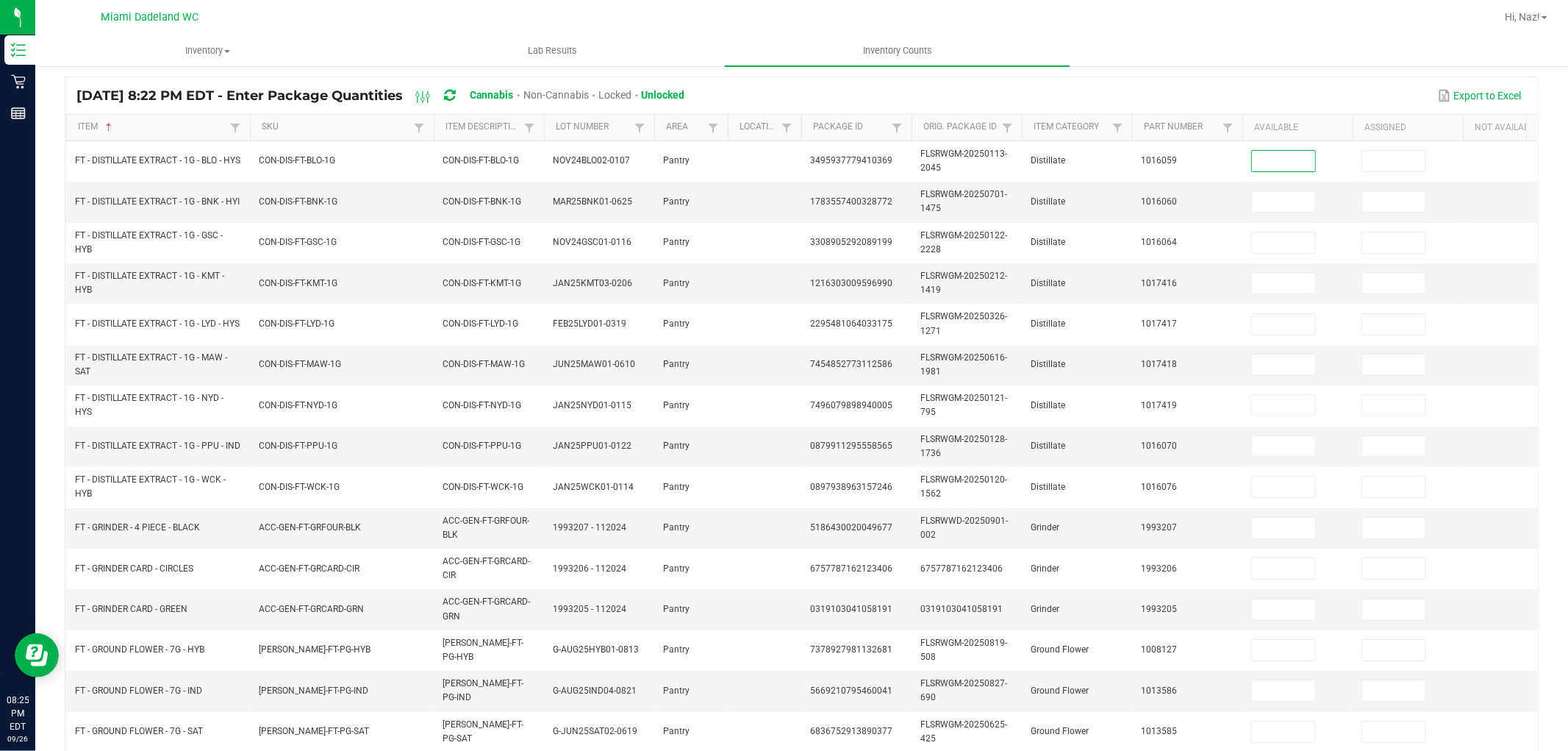
scroll to position [113, 0]
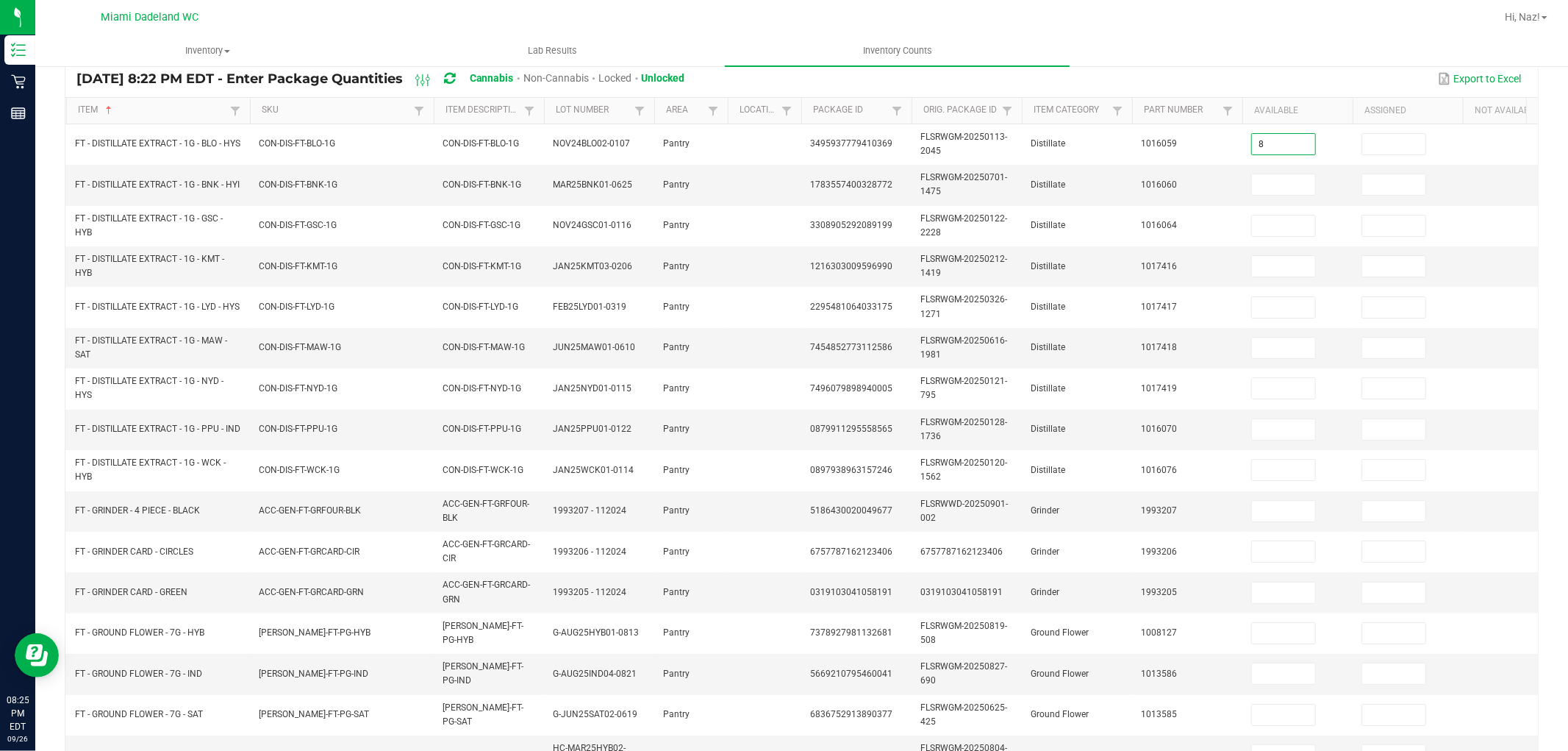
type input "8"
type input "1"
type input "5"
type input "4"
type input "6"
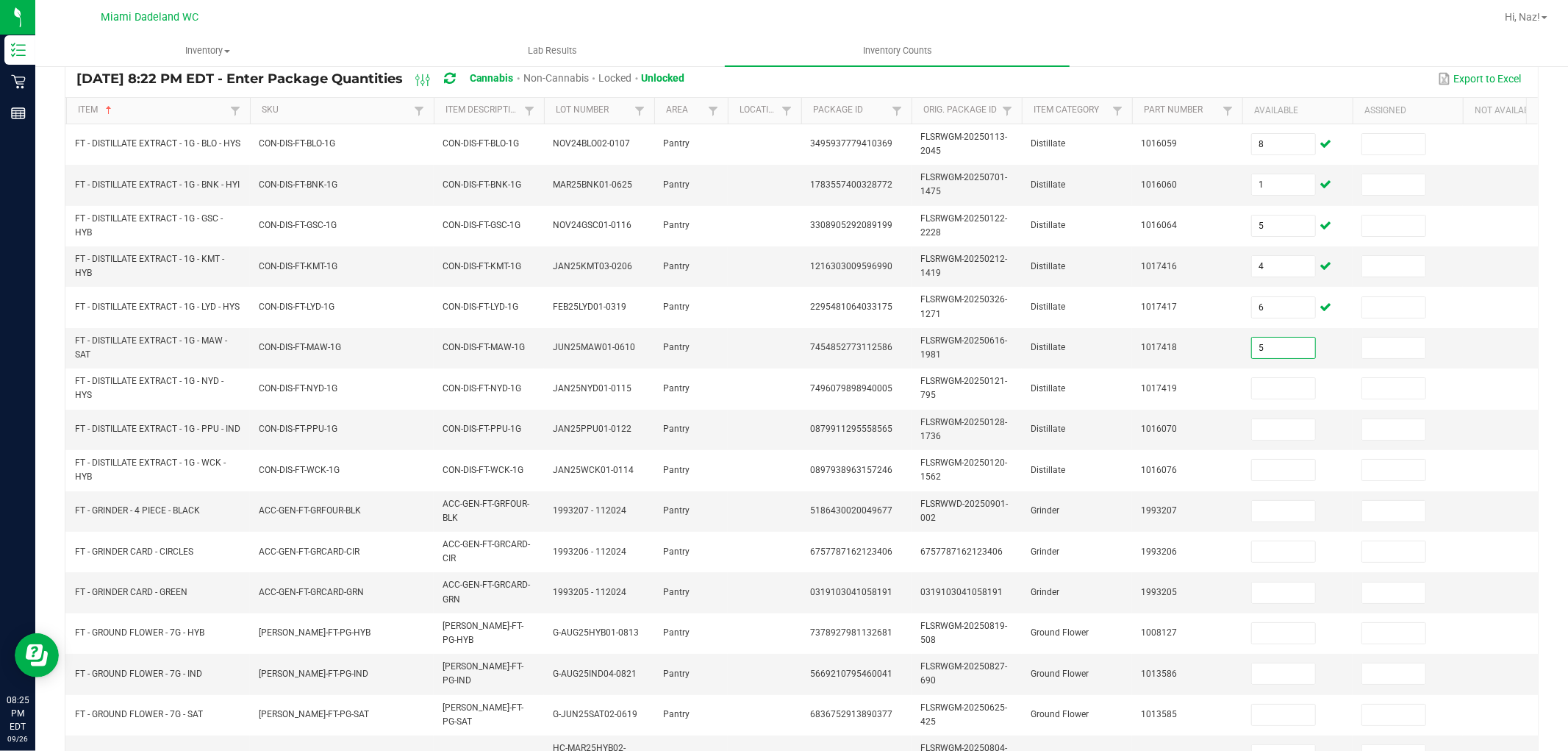
type input "5"
type input "1"
type input "7"
type input "9"
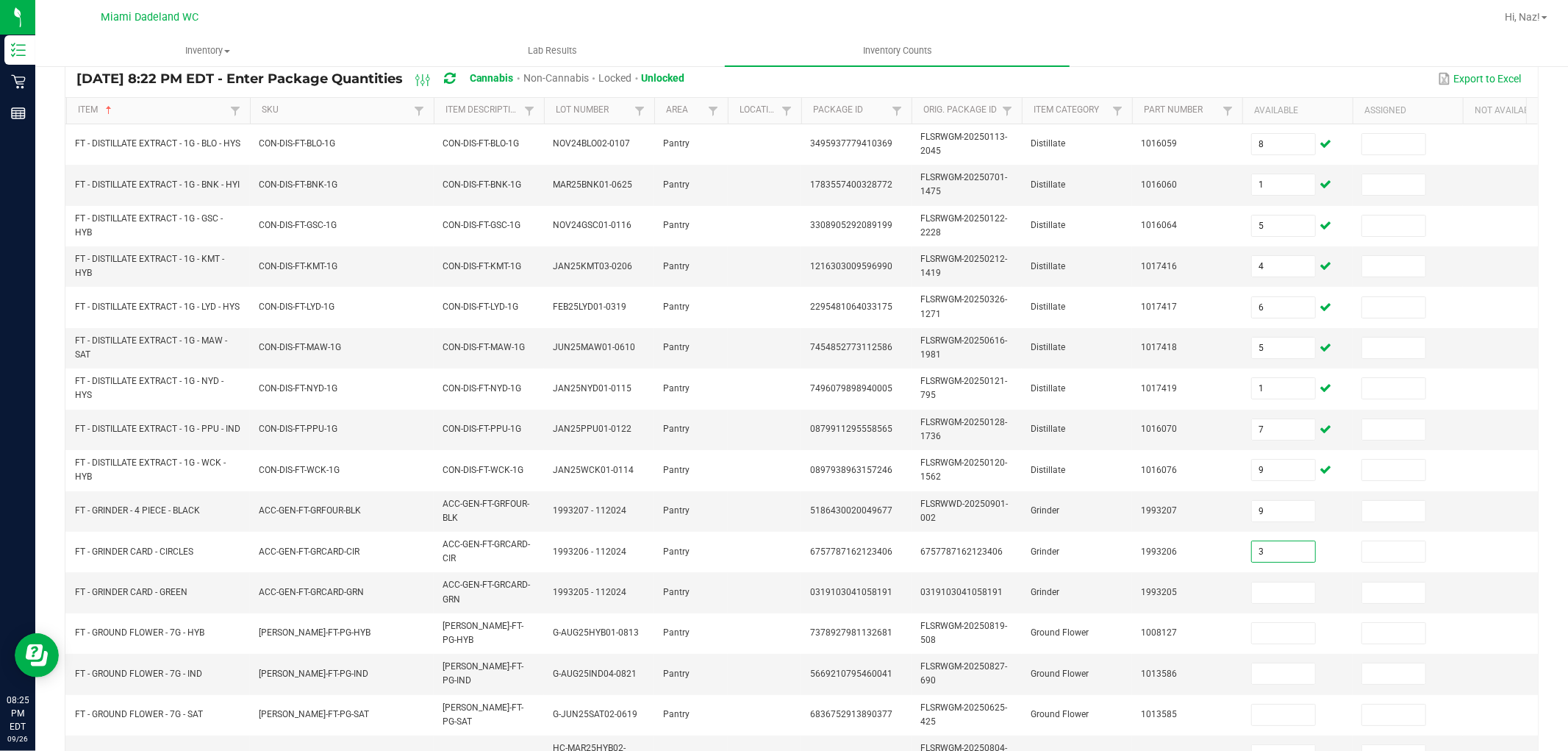
type input "3"
type input "19"
type input "17"
type input "10"
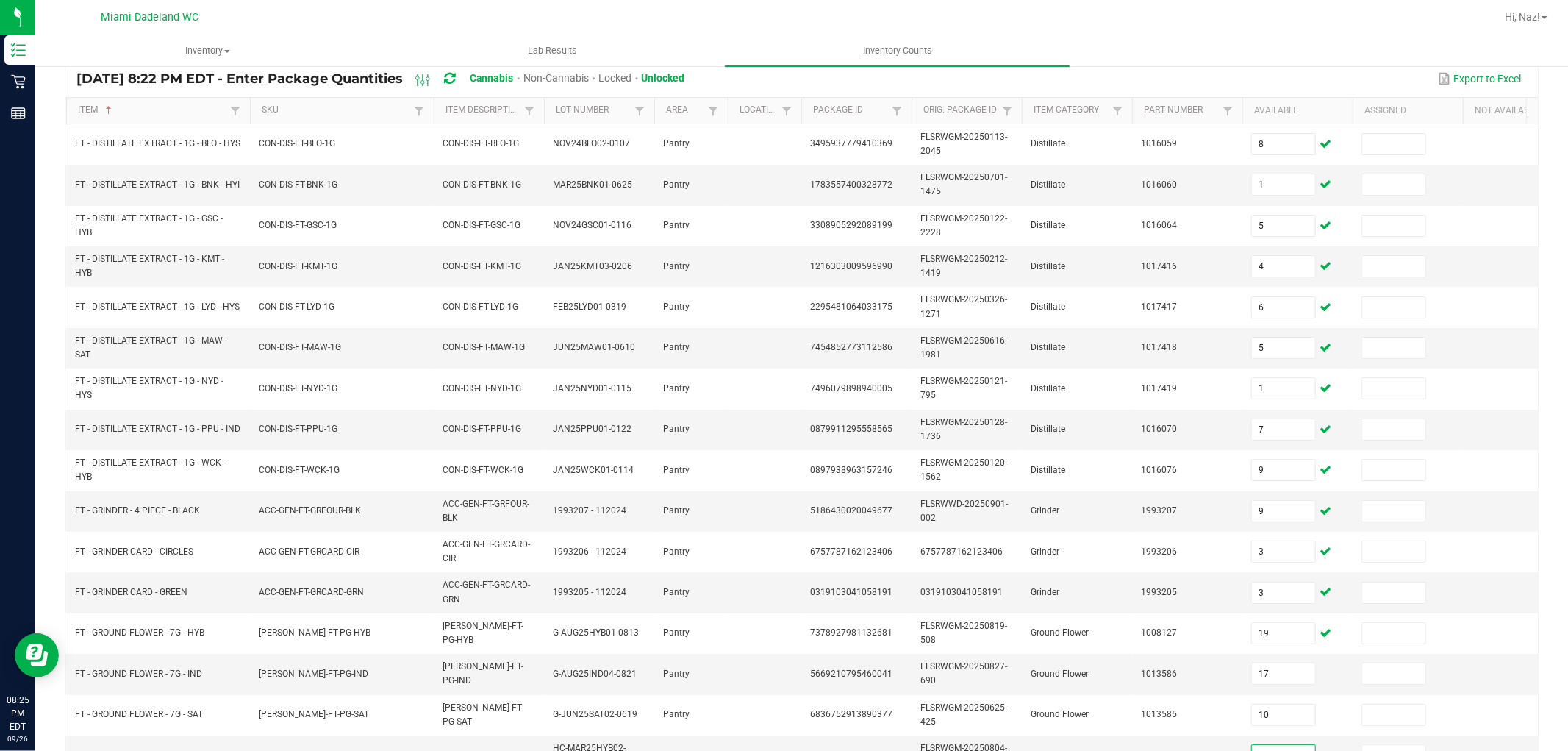
scroll to position [128, 0]
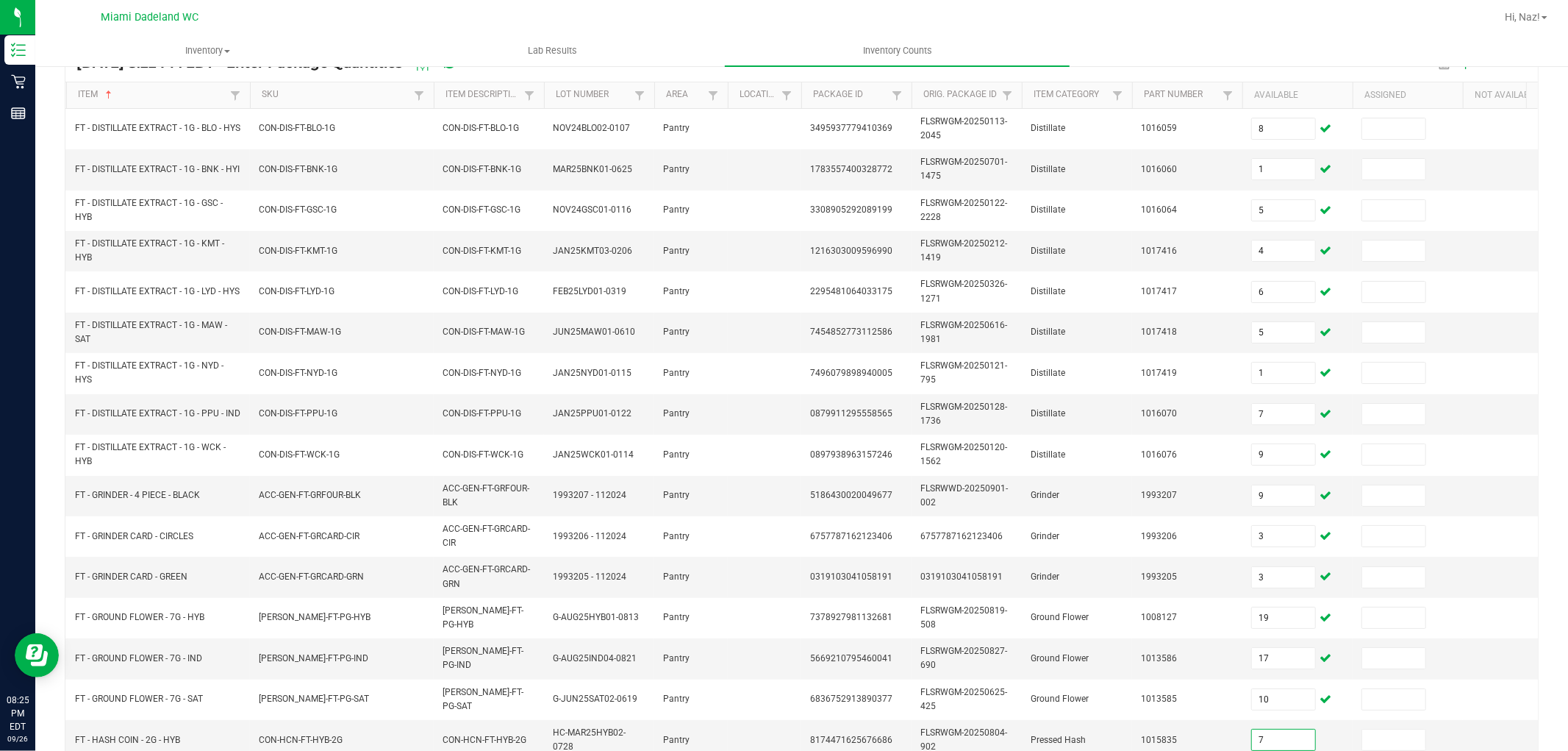
type input "7"
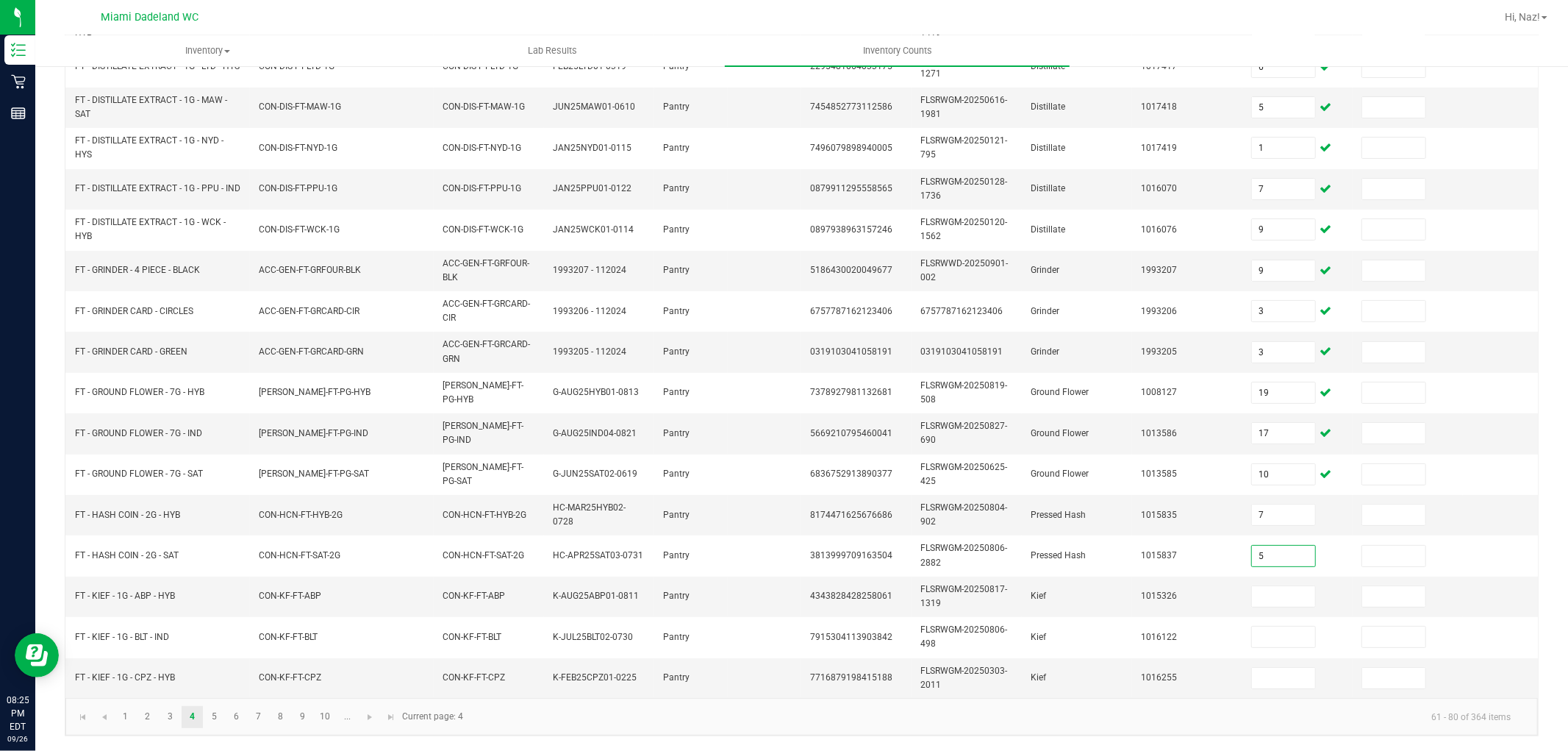
type input "5"
type input "6"
type input "1"
type input "3"
click at [222, 715] on link "5" at bounding box center [215, 717] width 21 height 22
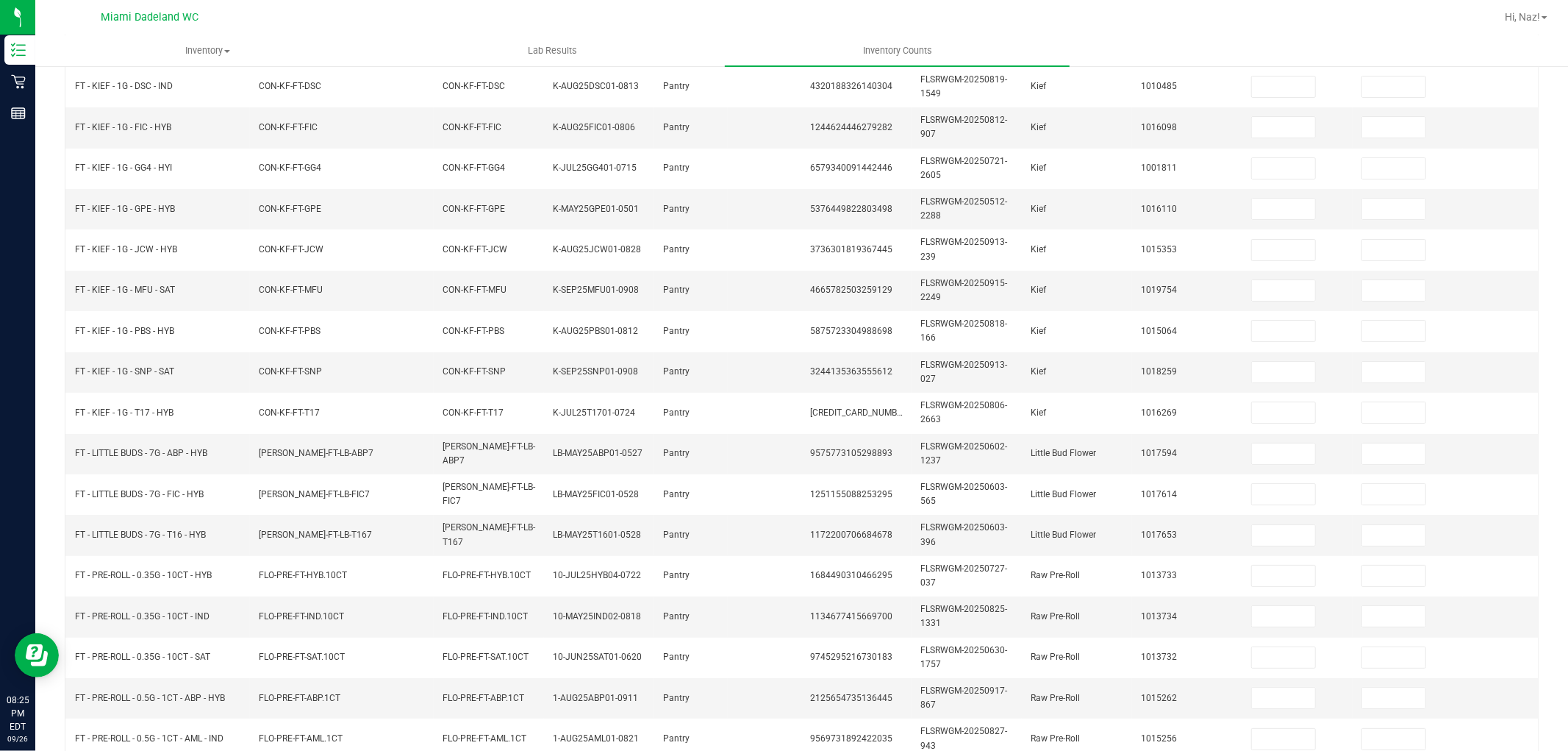
scroll to position [0, 0]
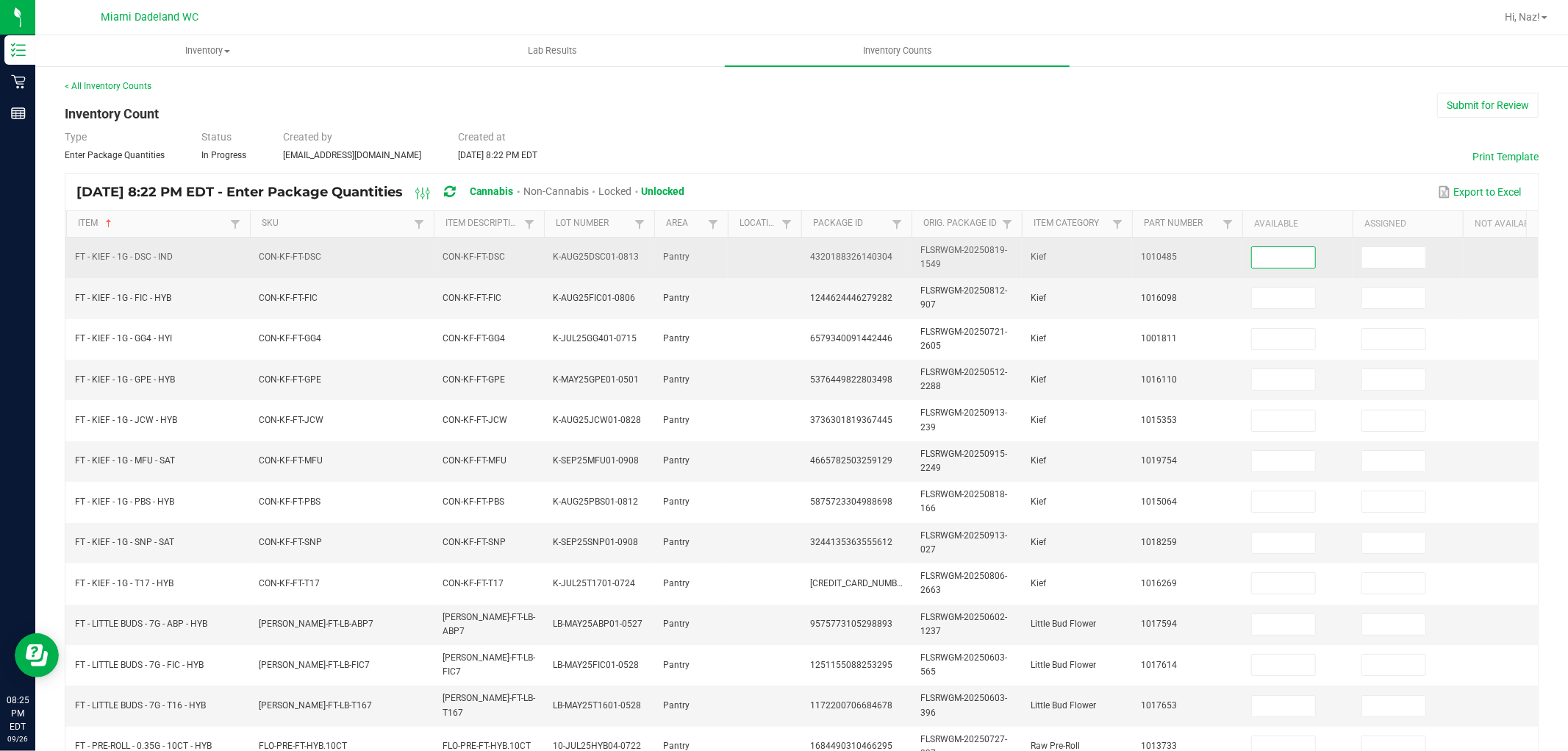
click at [1289, 256] on input at bounding box center [1284, 257] width 63 height 20
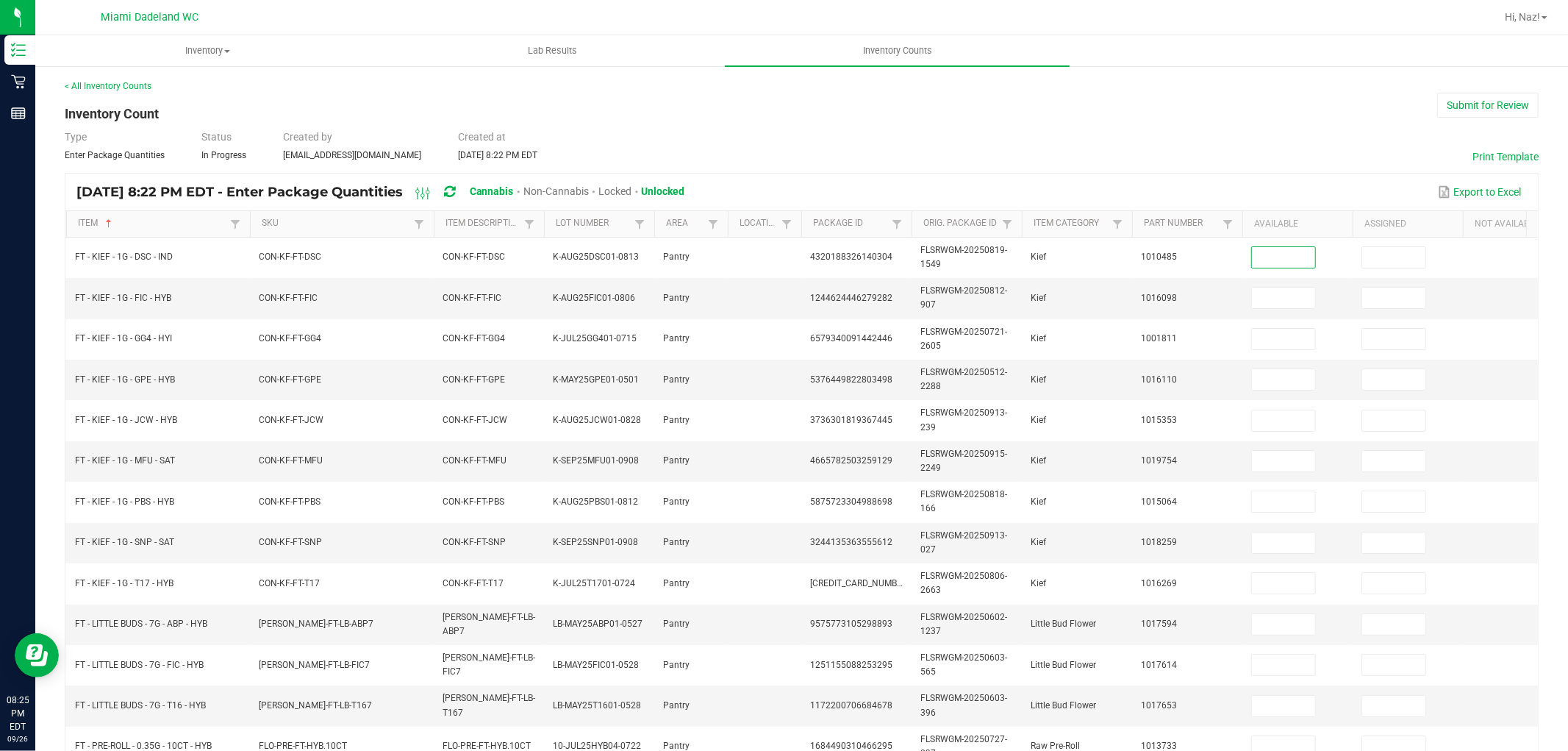
scroll to position [155, 0]
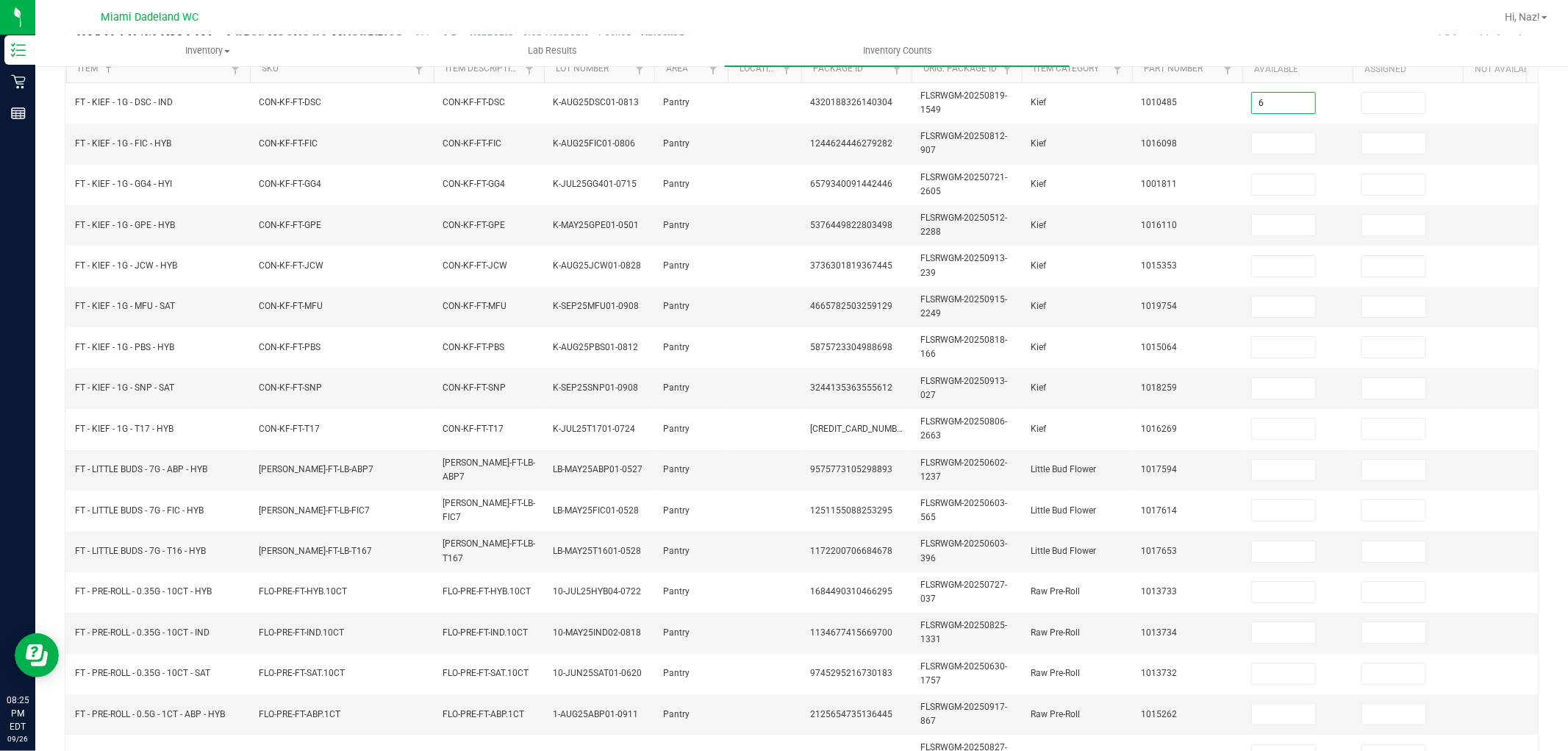
type input "6"
type input "2"
type input "7"
type input "8"
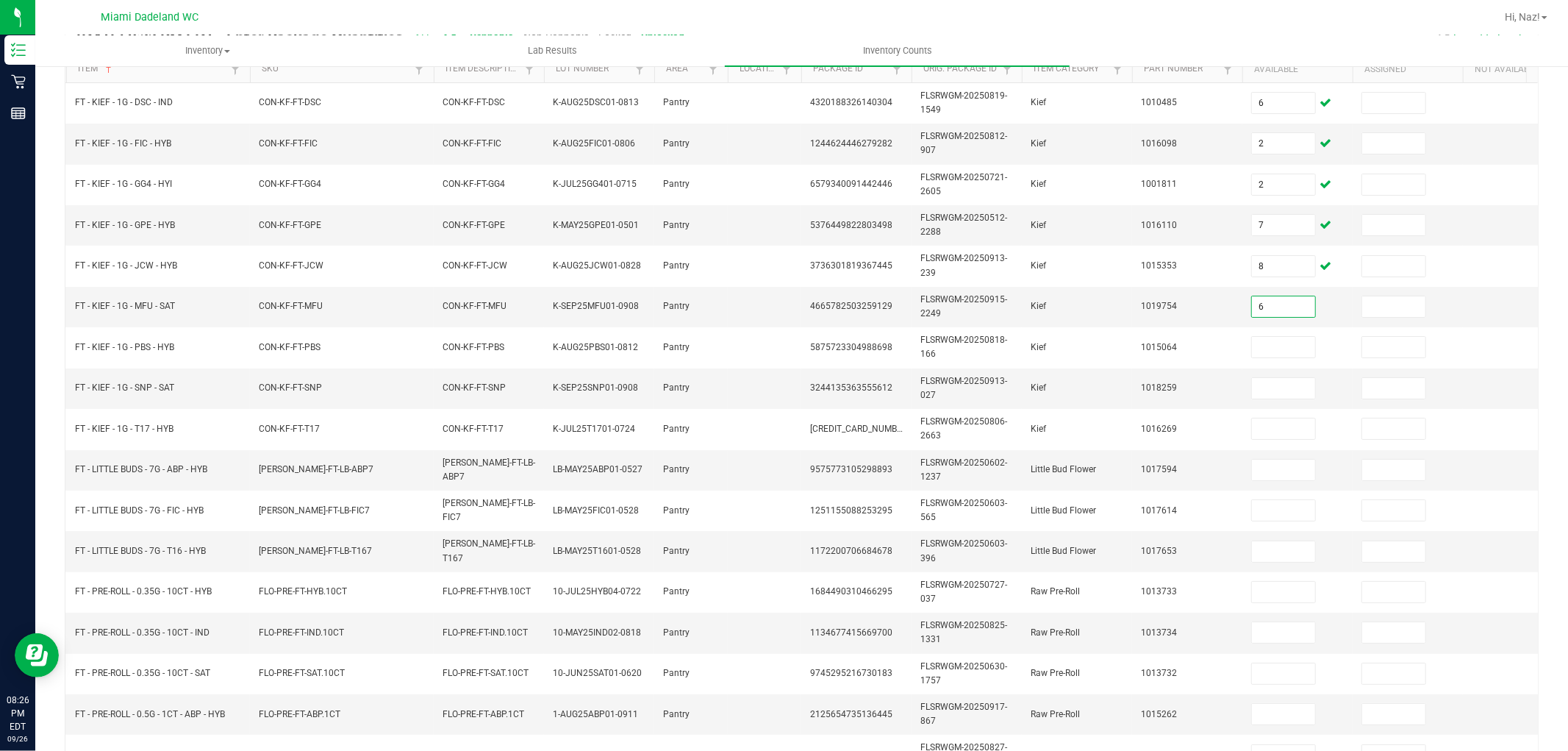
type input "6"
type input "7"
type input "8"
type input "1"
type input "9"
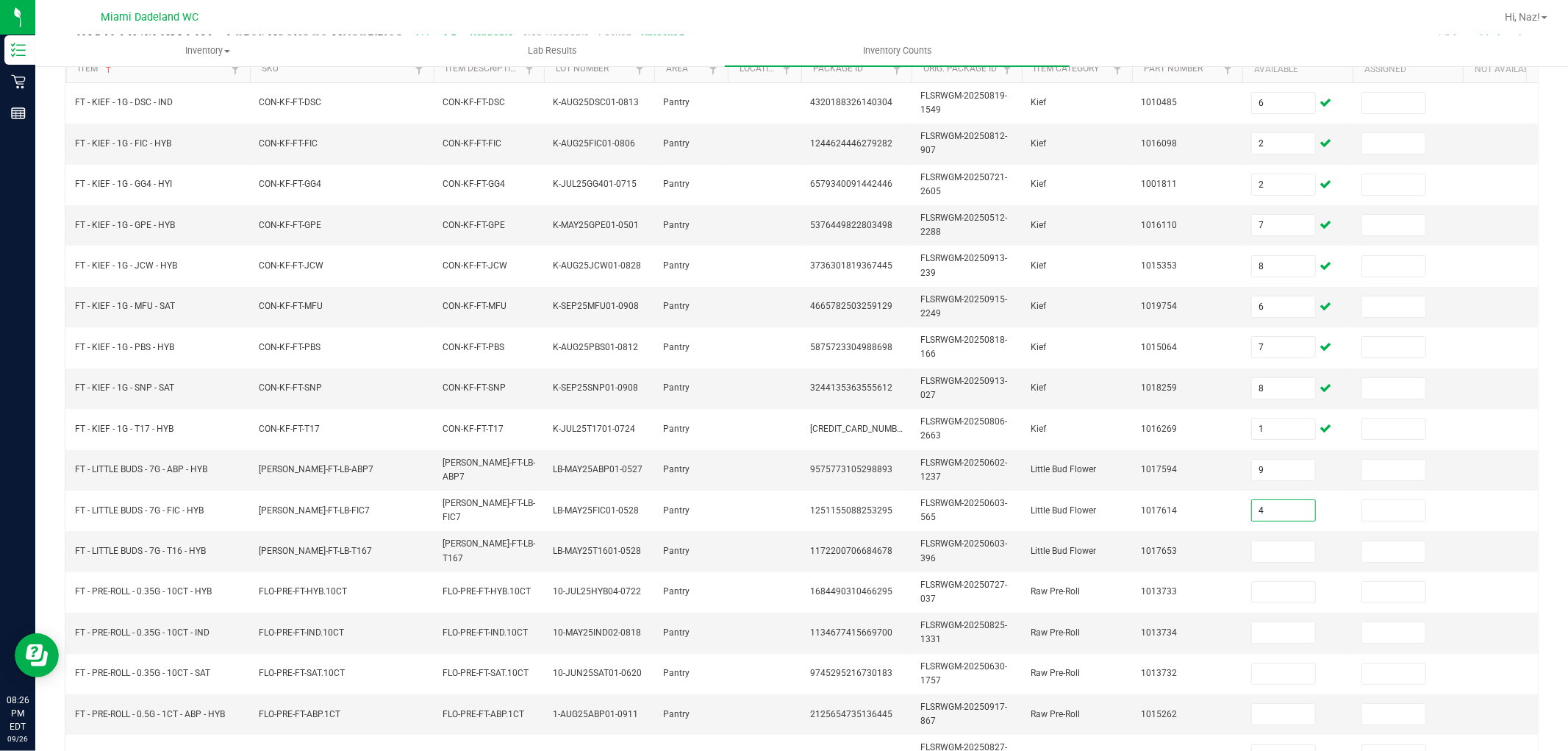
type input "4"
type input "8"
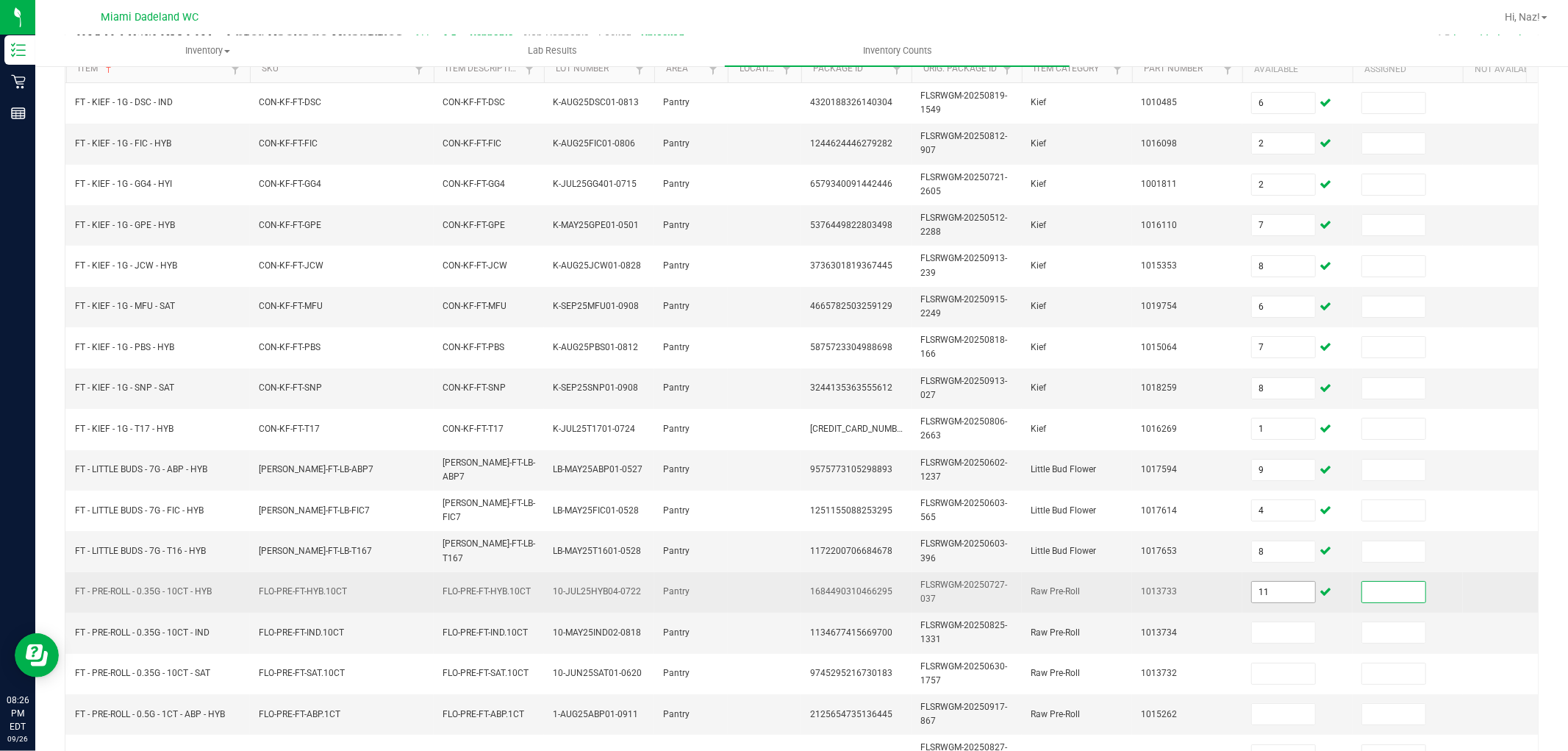
click at [1287, 581] on span "11" at bounding box center [1284, 591] width 65 height 22
click at [1292, 582] on input "11" at bounding box center [1284, 591] width 63 height 20
type input "10"
type input "17"
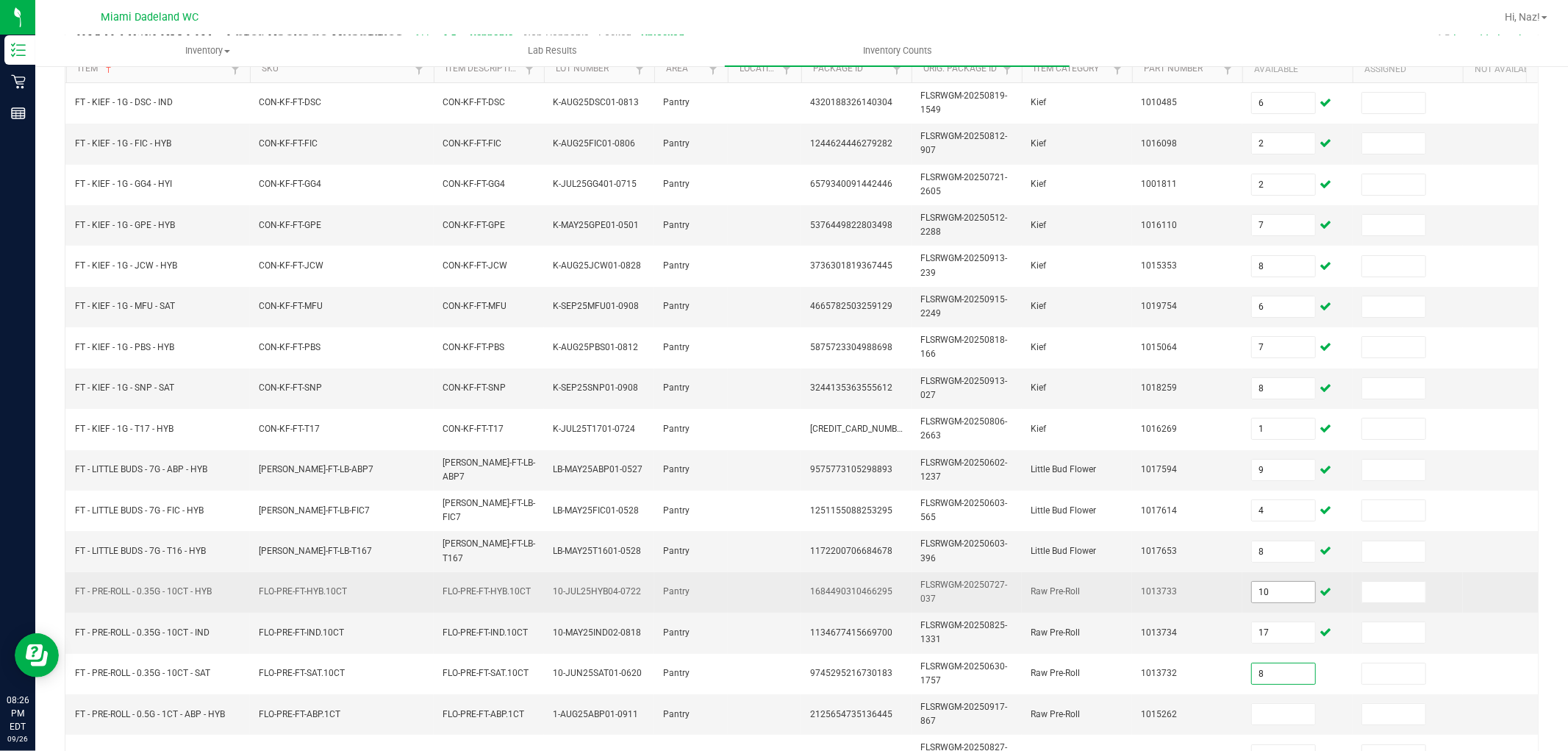
type input "8"
type input "23"
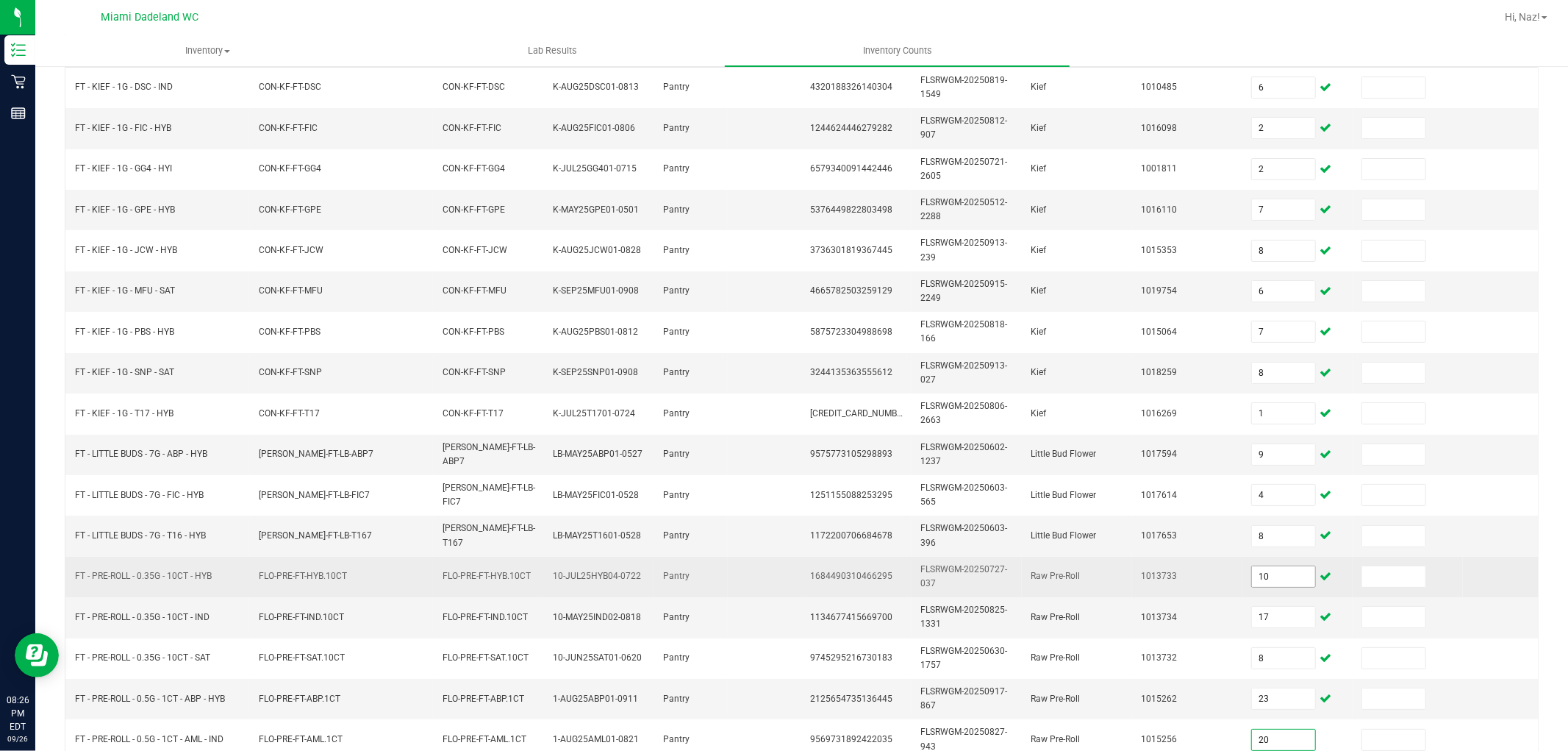
type input "20"
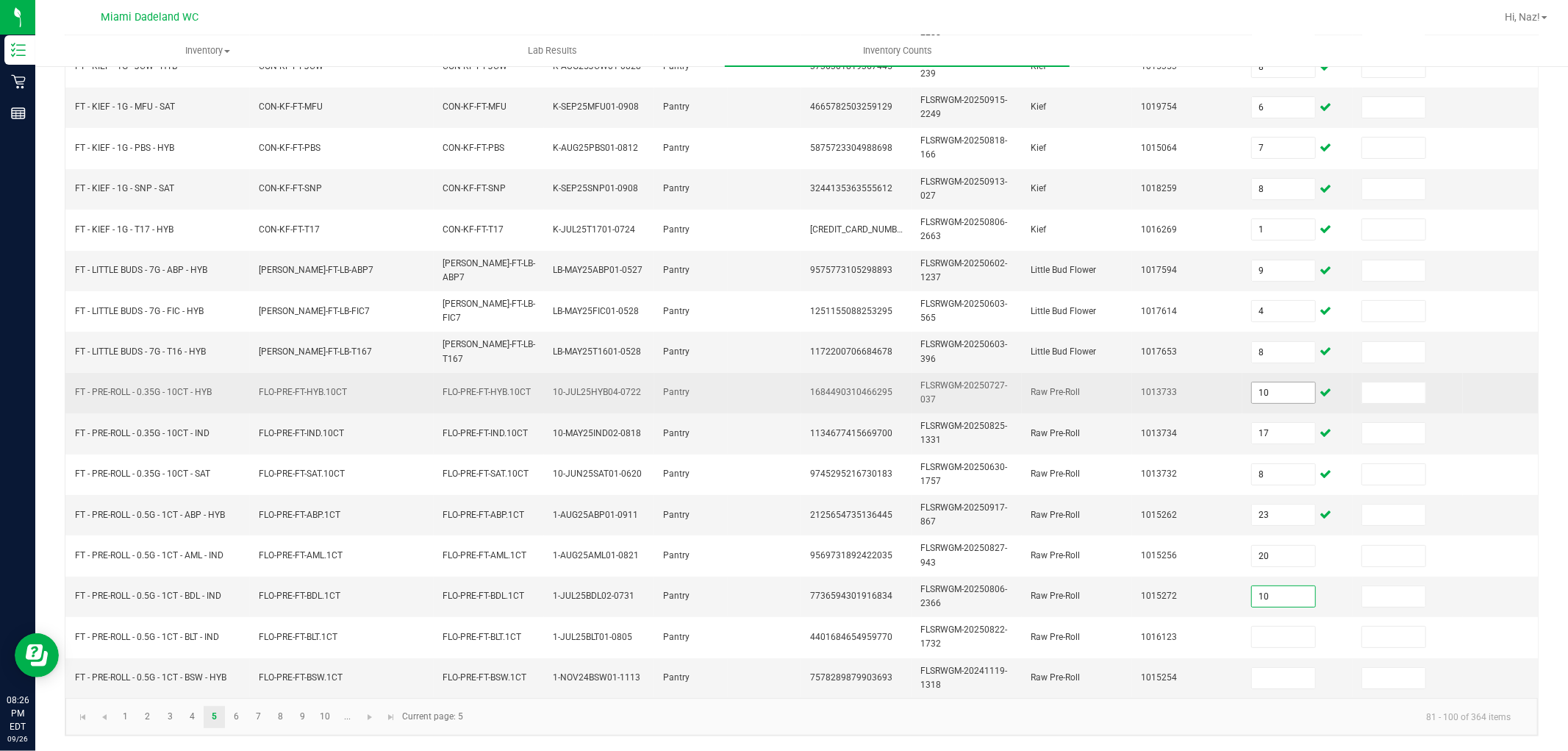
type input "10"
type input "12"
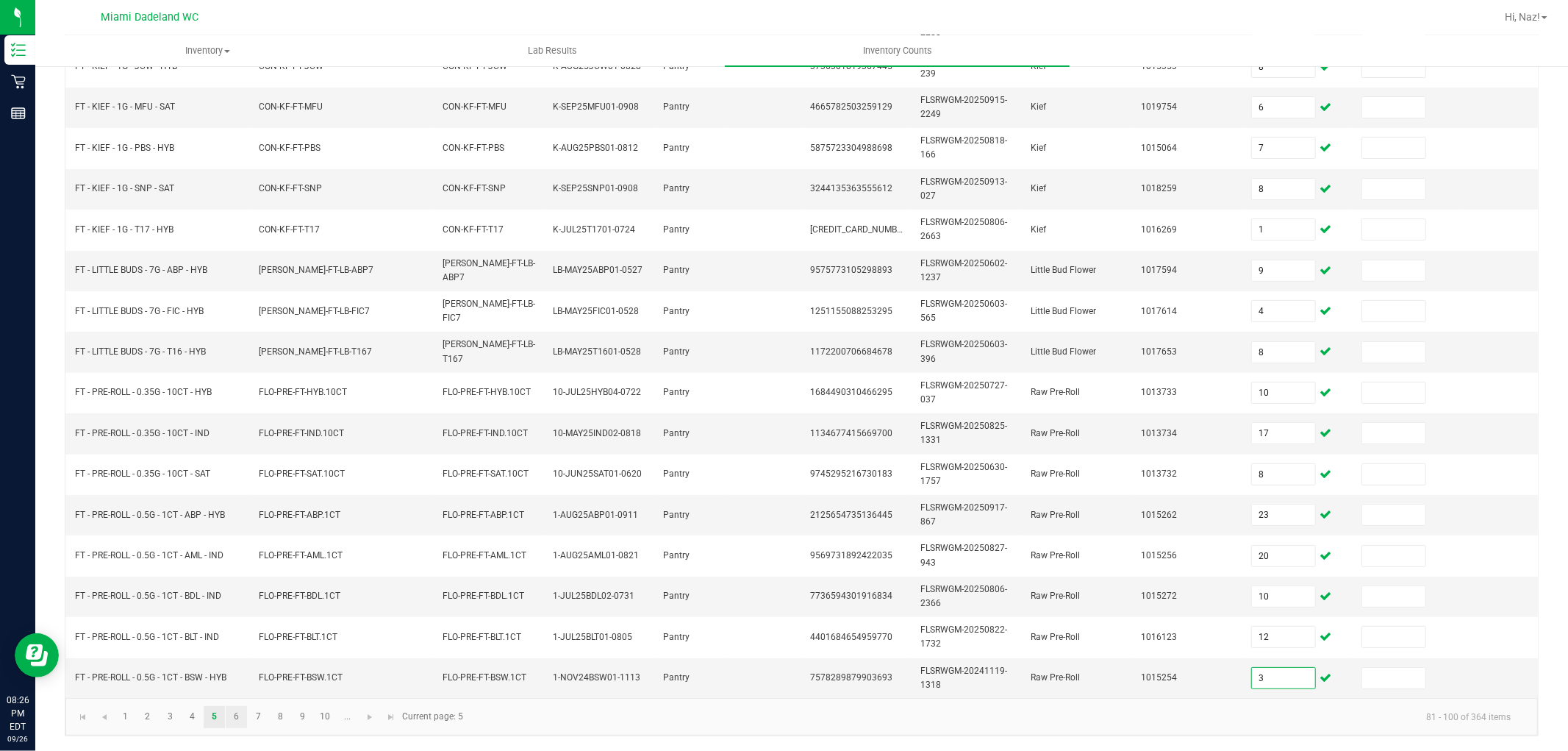
type input "3"
click at [239, 717] on link "6" at bounding box center [237, 717] width 21 height 22
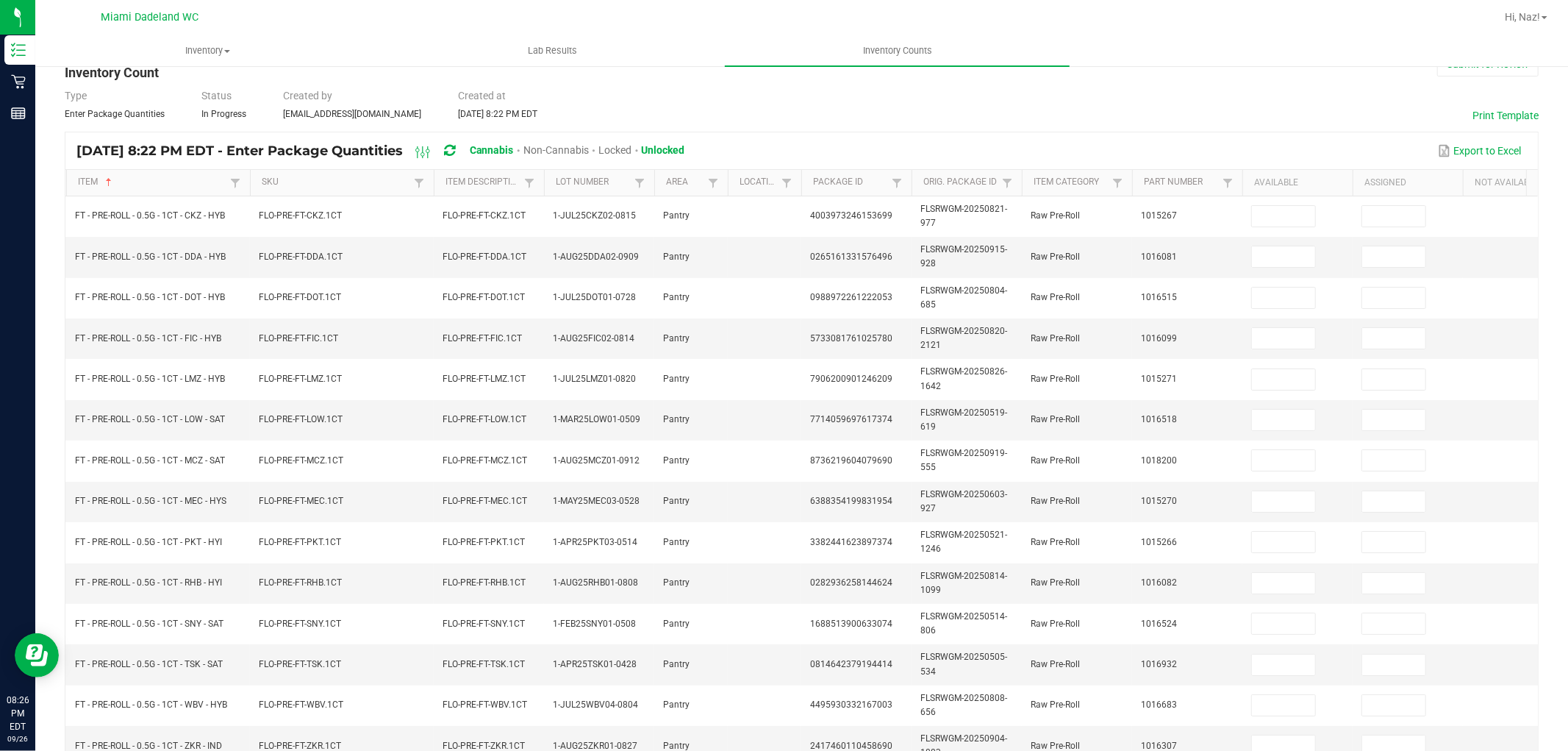
scroll to position [40, 0]
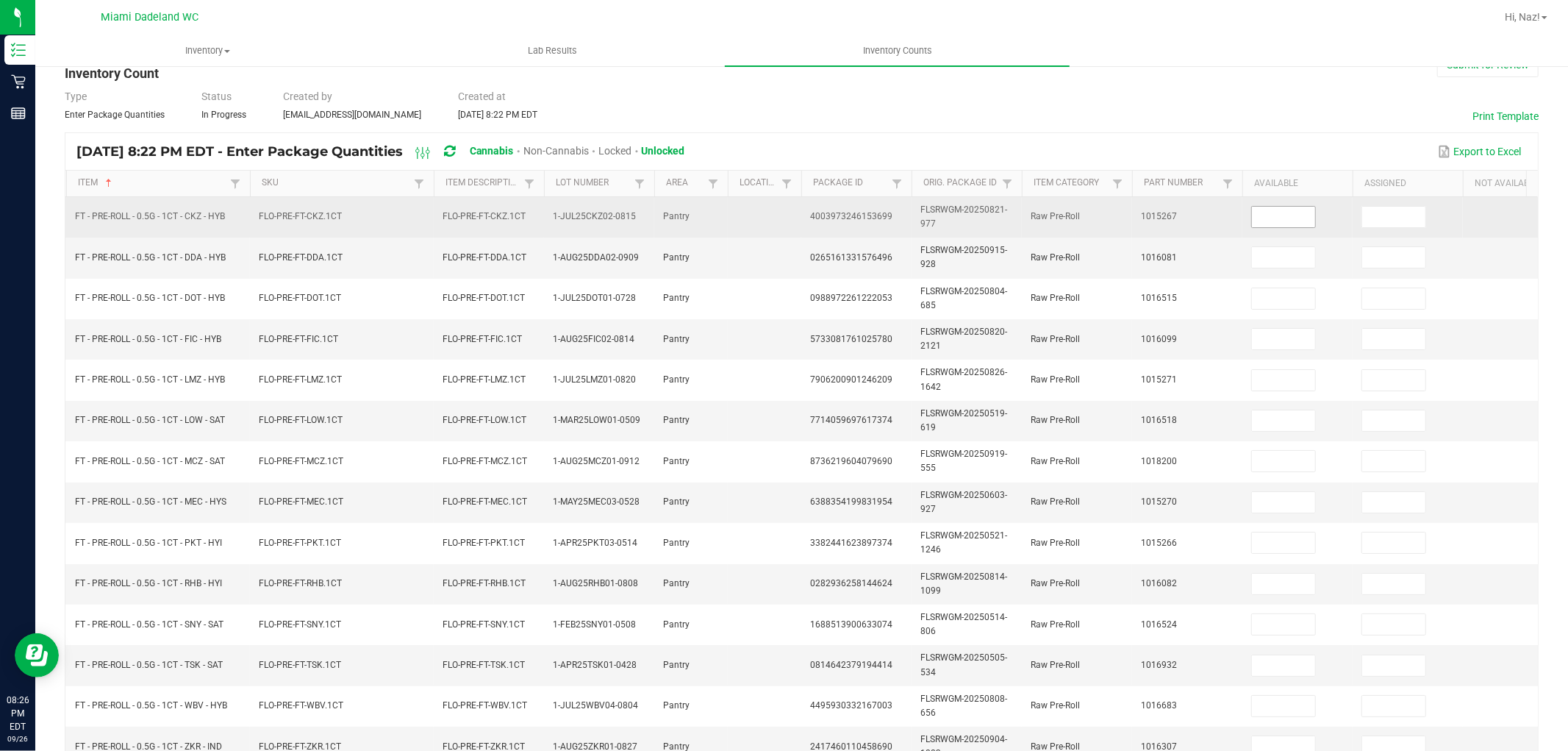
drag, startPoint x: 1263, startPoint y: 204, endPoint x: 1275, endPoint y: 219, distance: 19.2
click at [1266, 204] on td at bounding box center [1297, 217] width 110 height 40
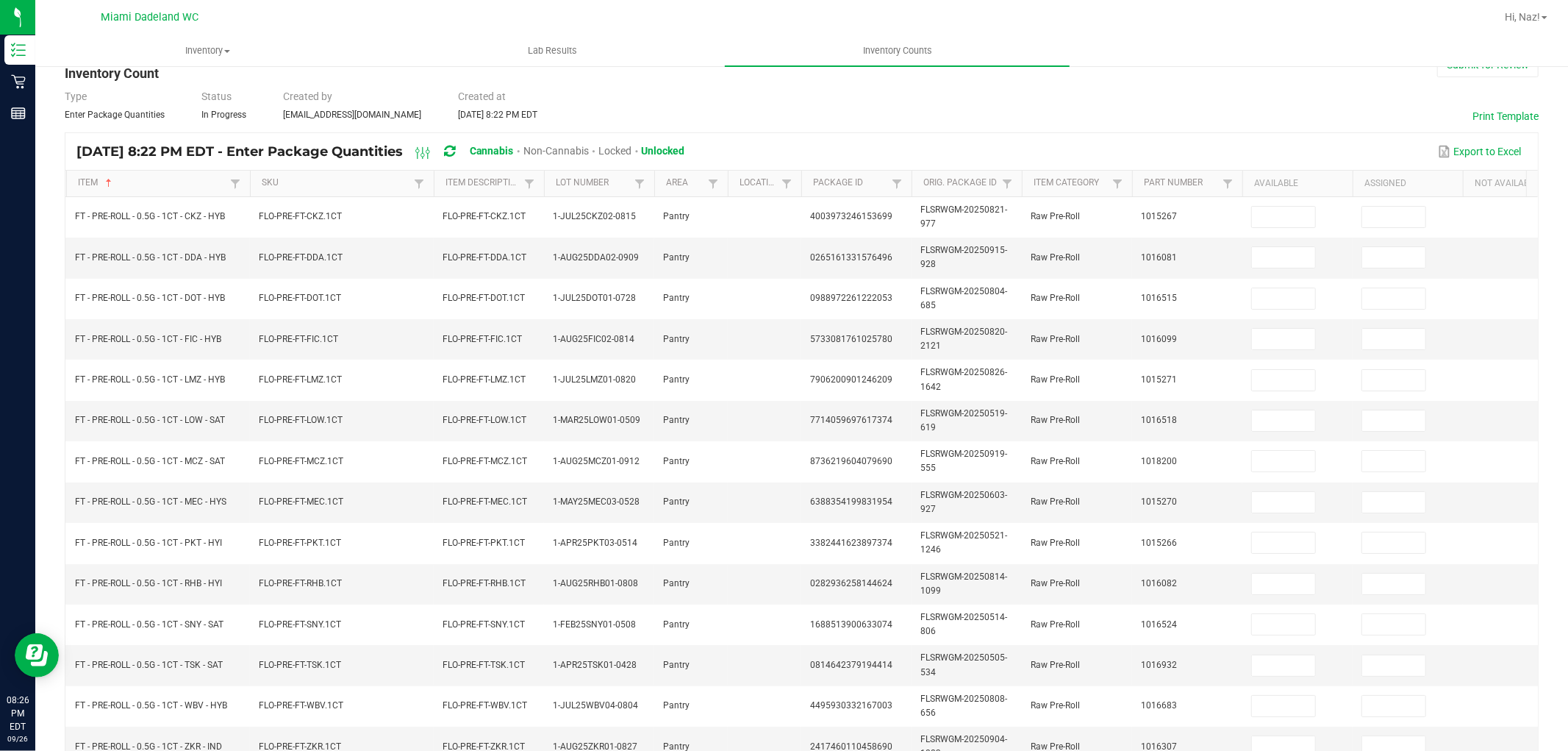
drag, startPoint x: 1275, startPoint y: 219, endPoint x: 1515, endPoint y: 219, distance: 240.0
click at [1276, 221] on input at bounding box center [1284, 216] width 63 height 20
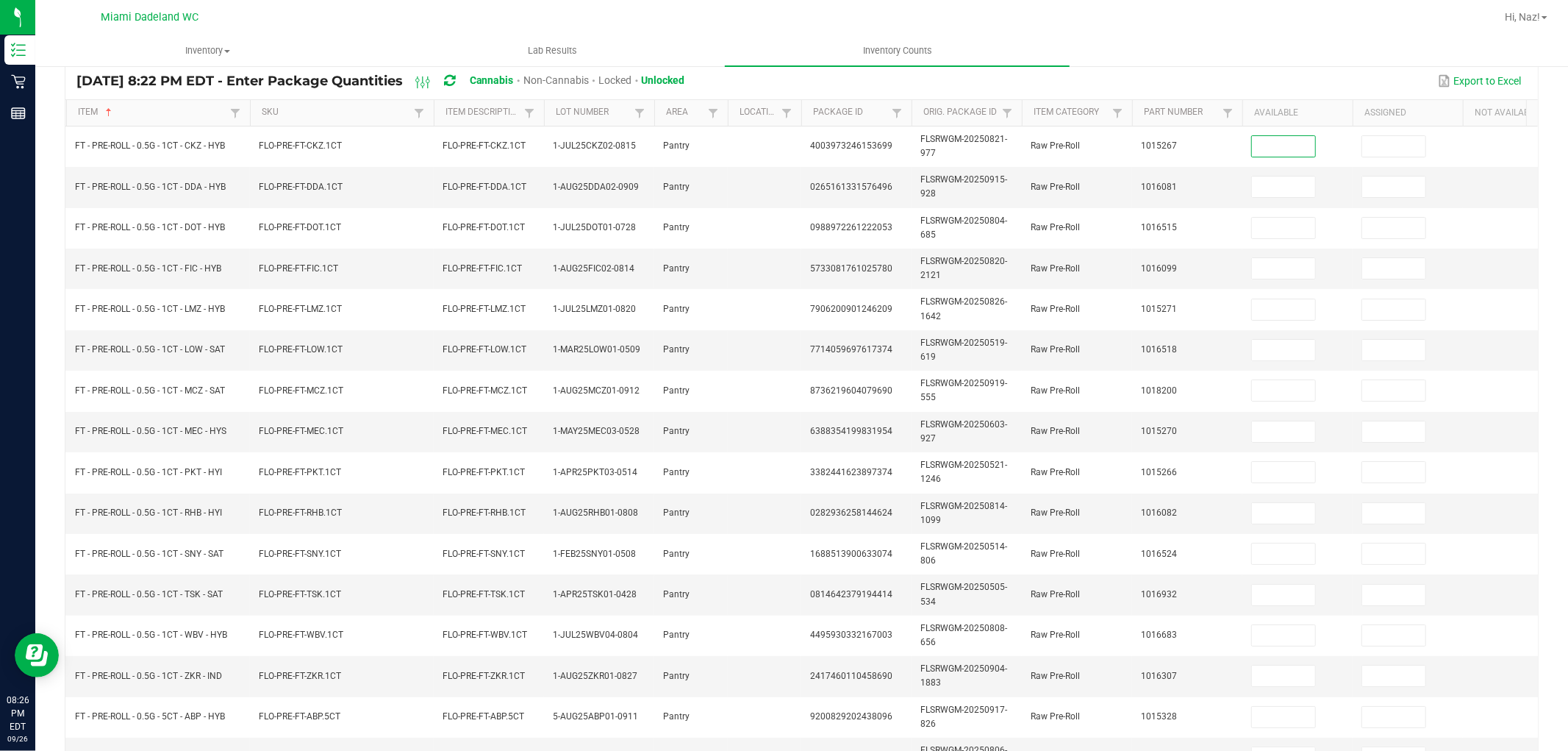
scroll to position [120, 0]
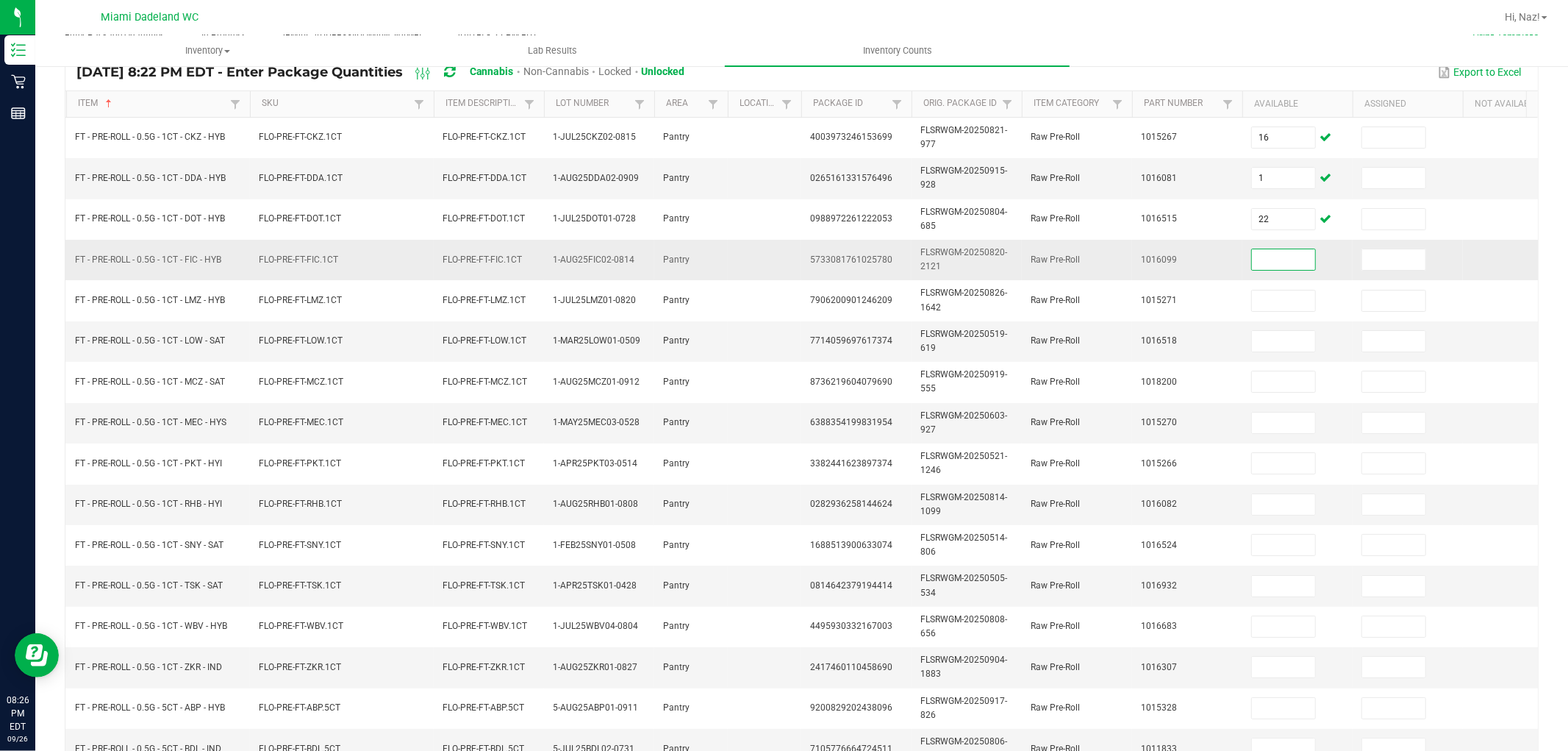
click at [1297, 253] on input at bounding box center [1284, 259] width 63 height 20
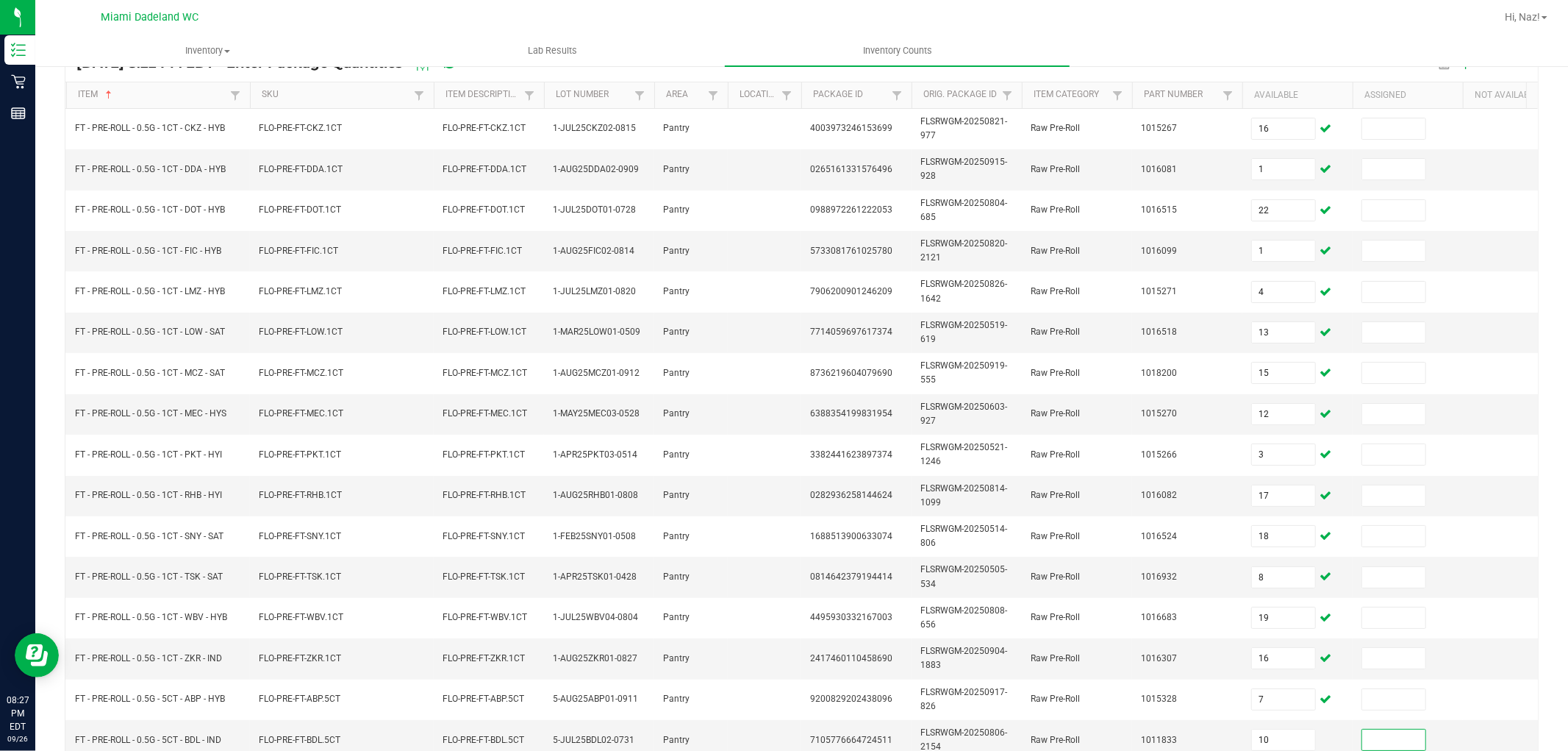
scroll to position [368, 0]
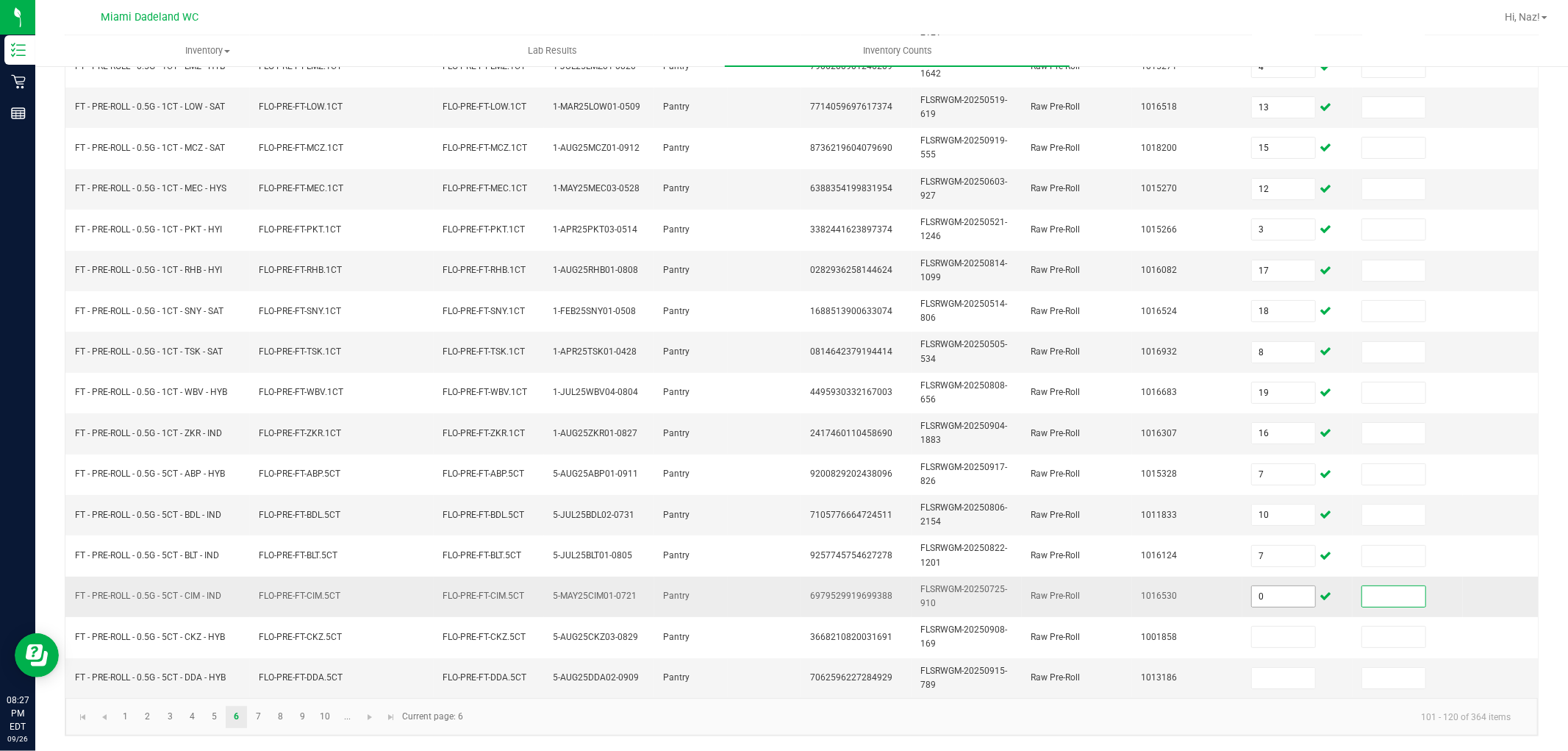
click at [1303, 586] on input "0" at bounding box center [1284, 595] width 63 height 20
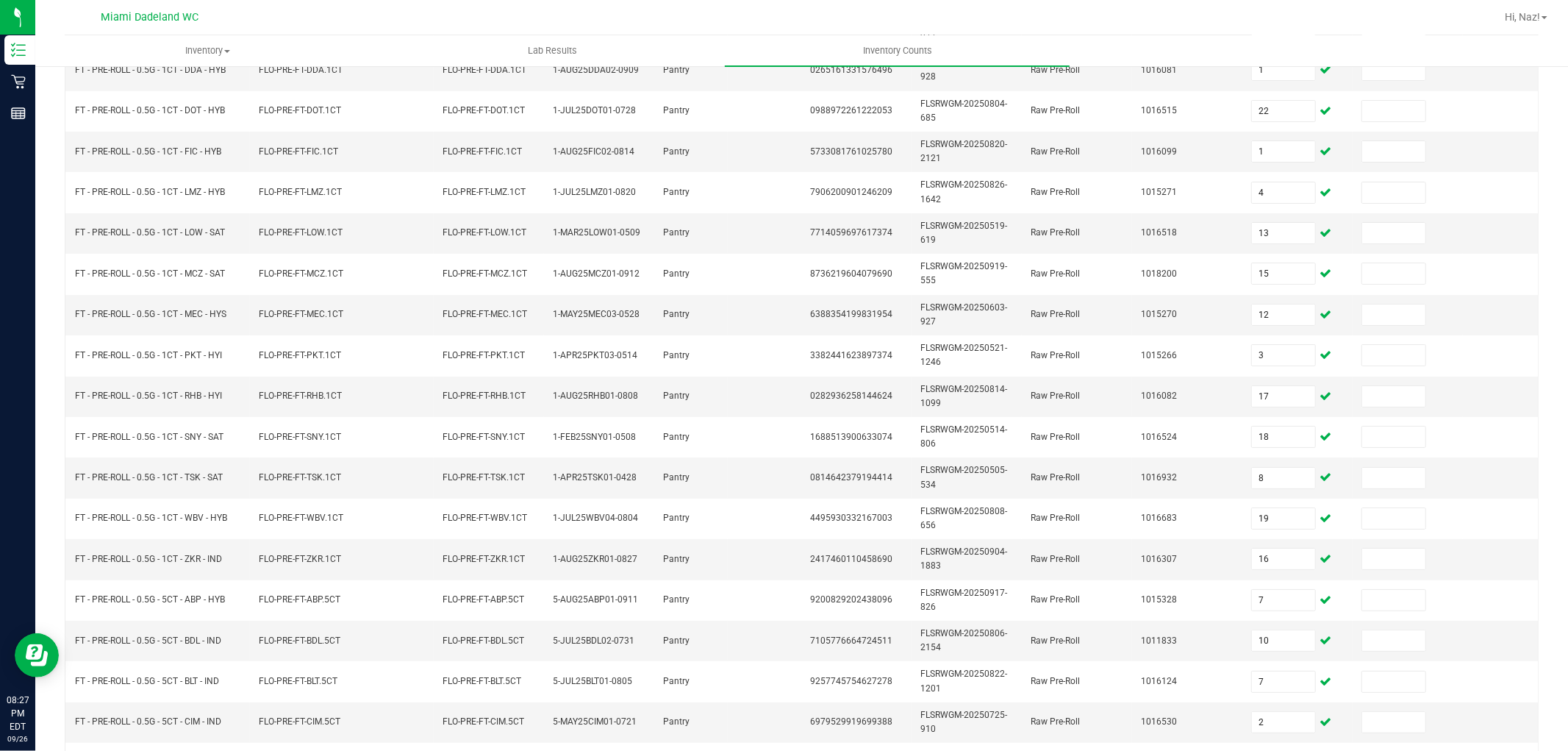
scroll to position [122, 0]
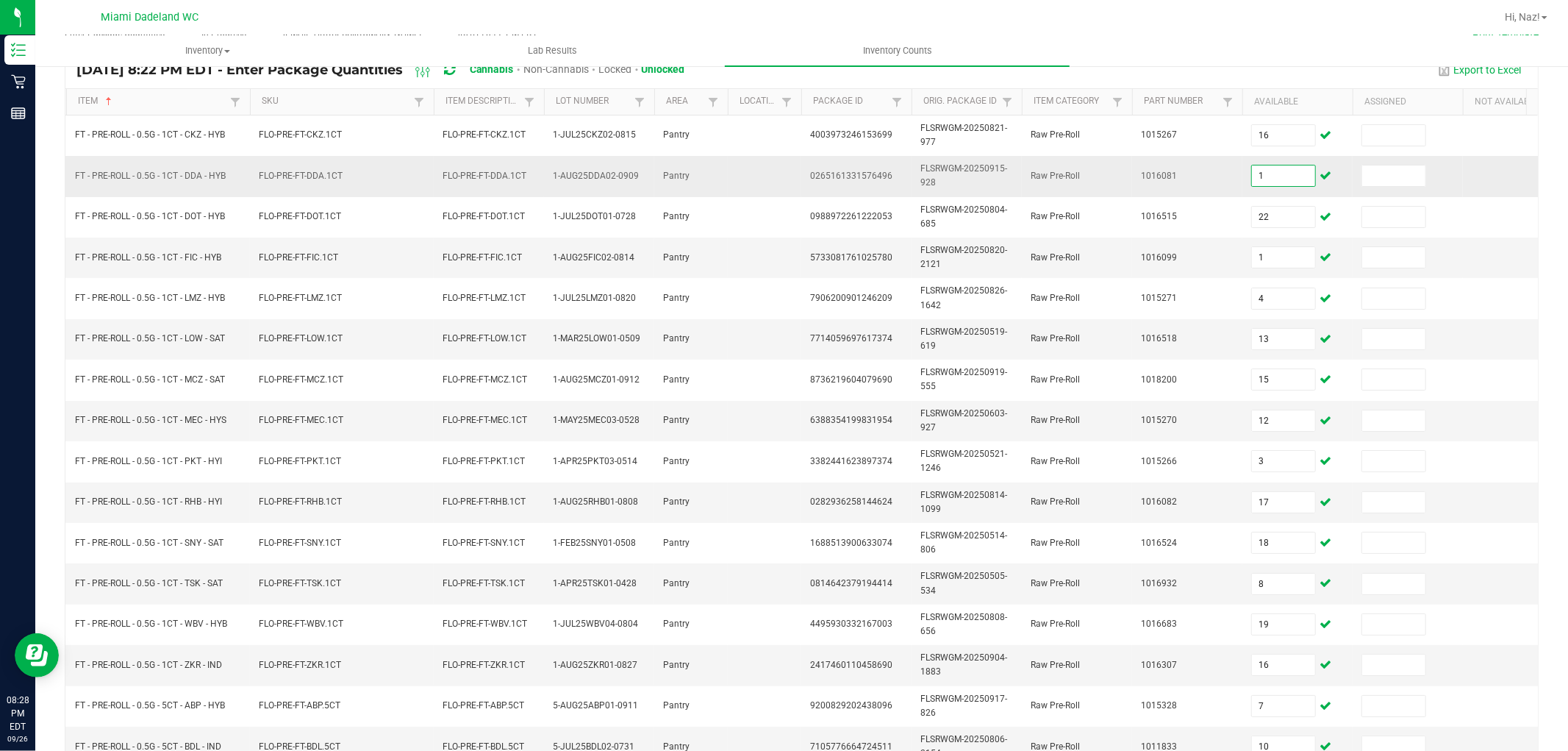
click at [1256, 180] on input "1" at bounding box center [1284, 175] width 63 height 20
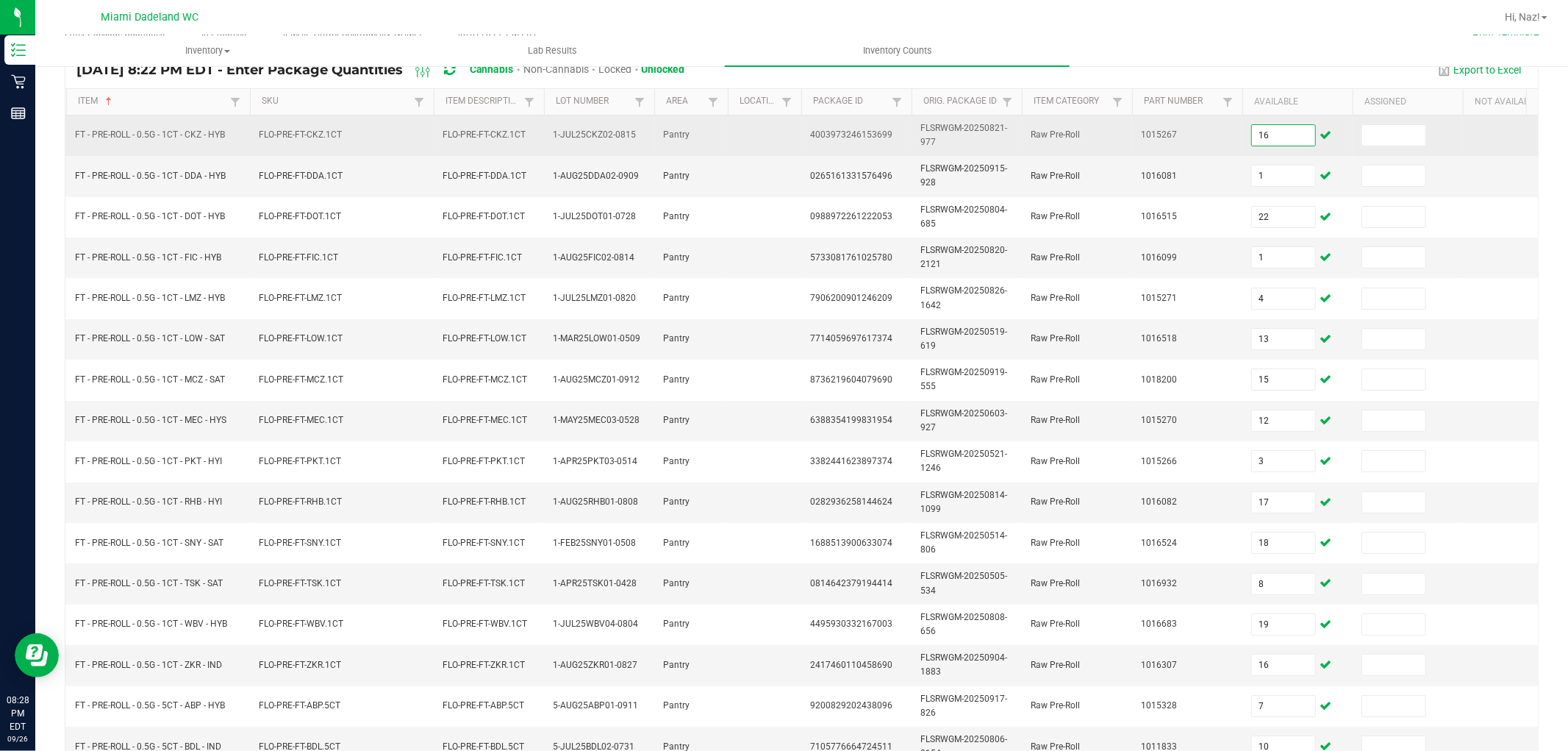
click at [1278, 128] on input "16" at bounding box center [1284, 135] width 63 height 20
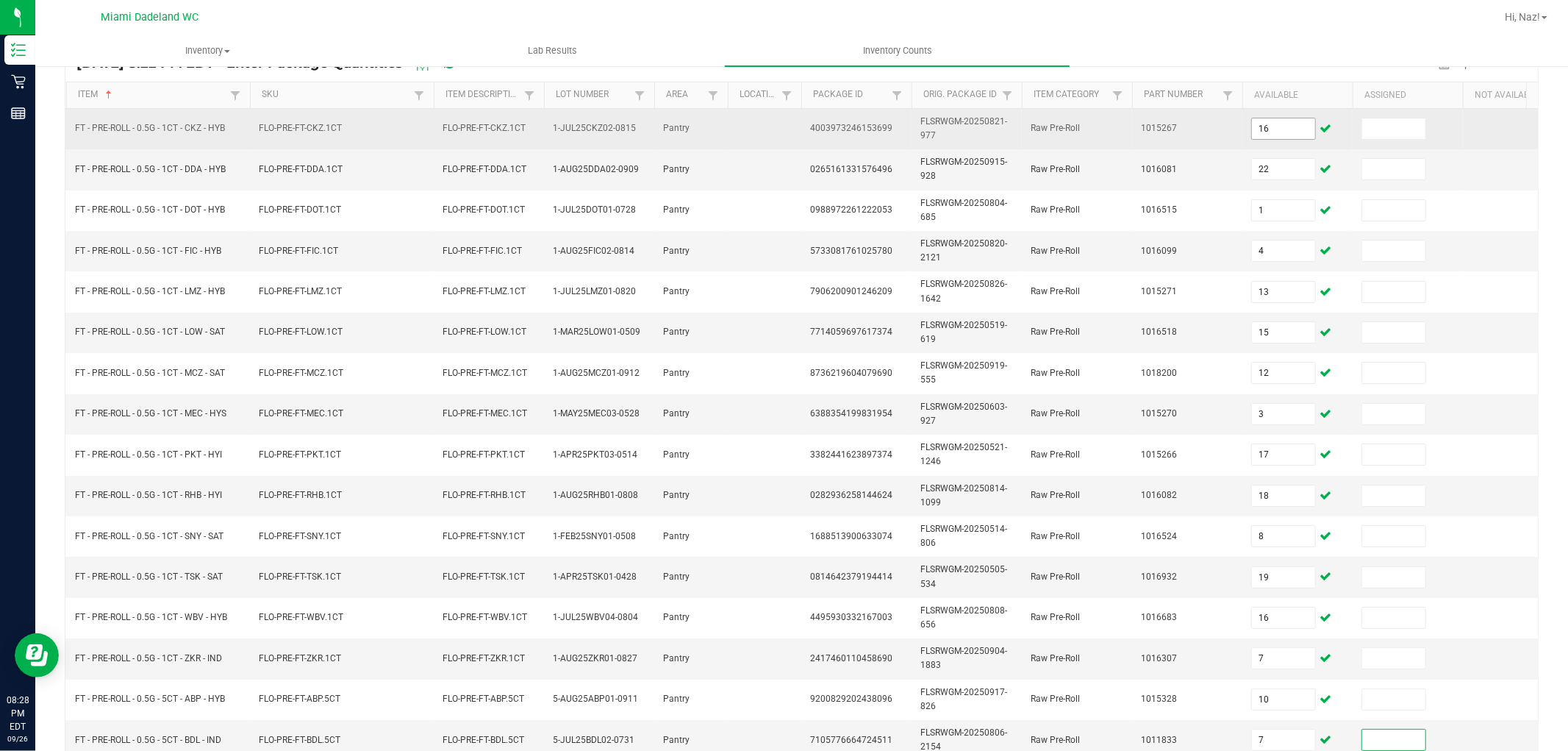
scroll to position [368, 0]
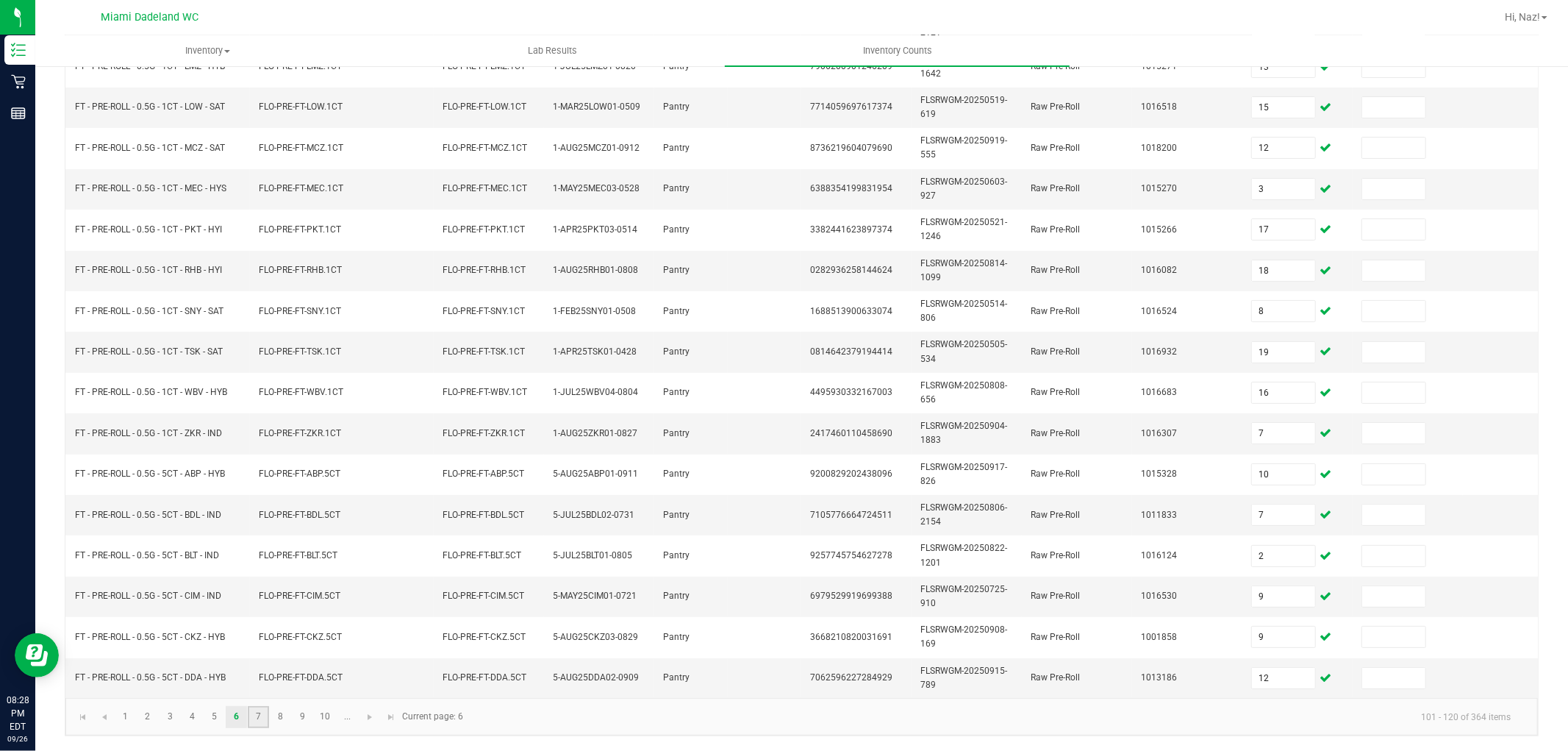
click at [251, 707] on link "7" at bounding box center [259, 717] width 21 height 22
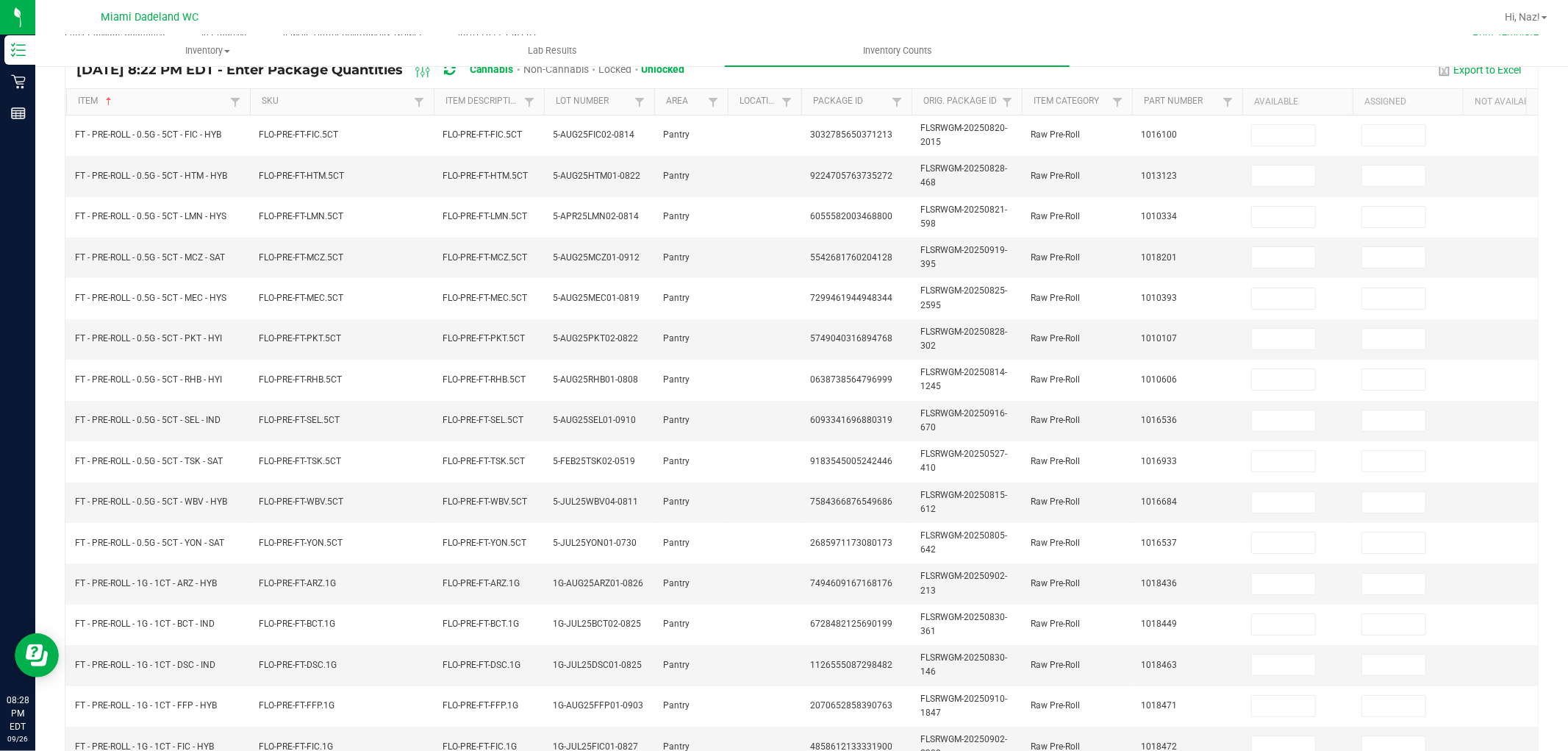
scroll to position [167, 0]
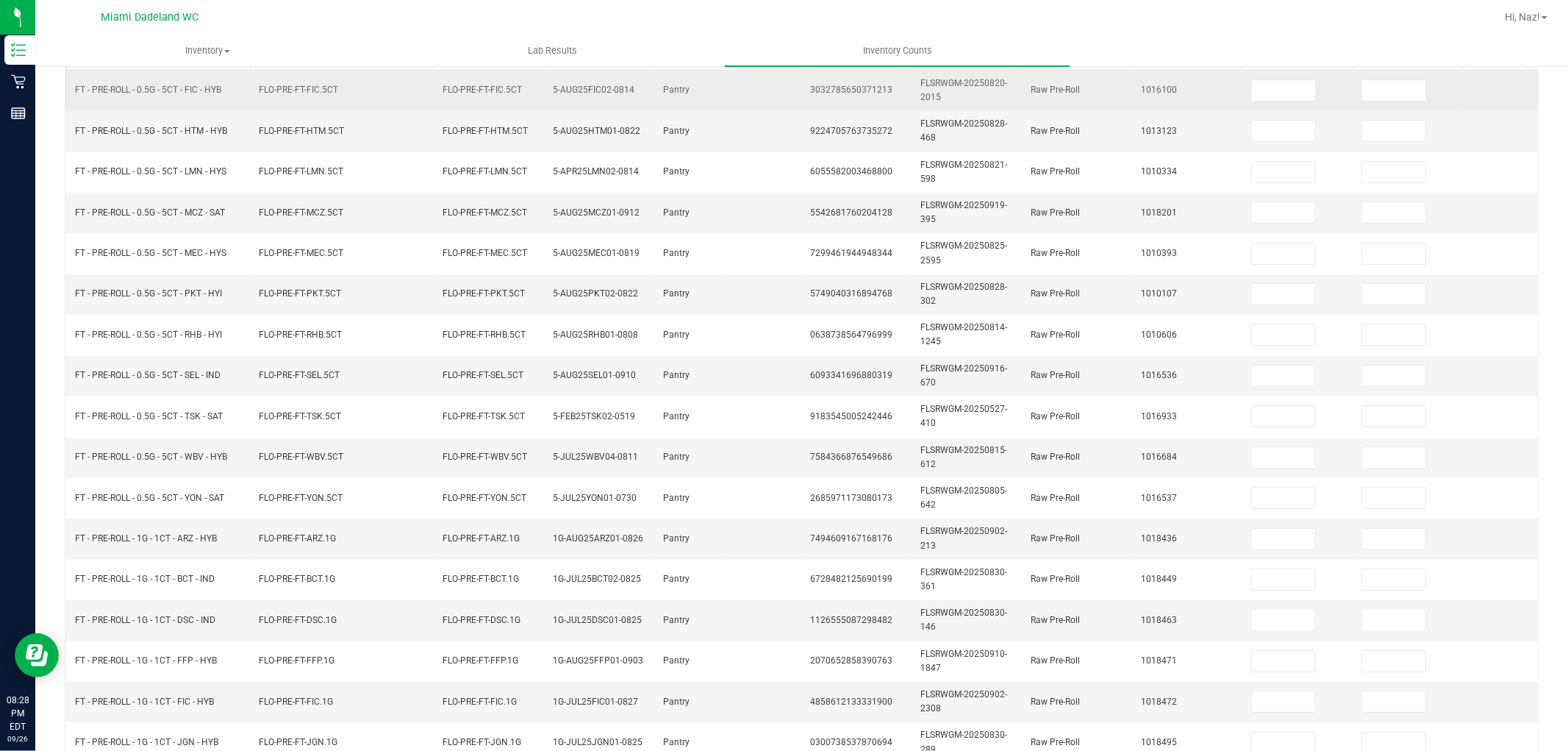
click at [1295, 106] on td at bounding box center [1297, 91] width 110 height 40
click at [1293, 96] on input at bounding box center [1284, 90] width 63 height 20
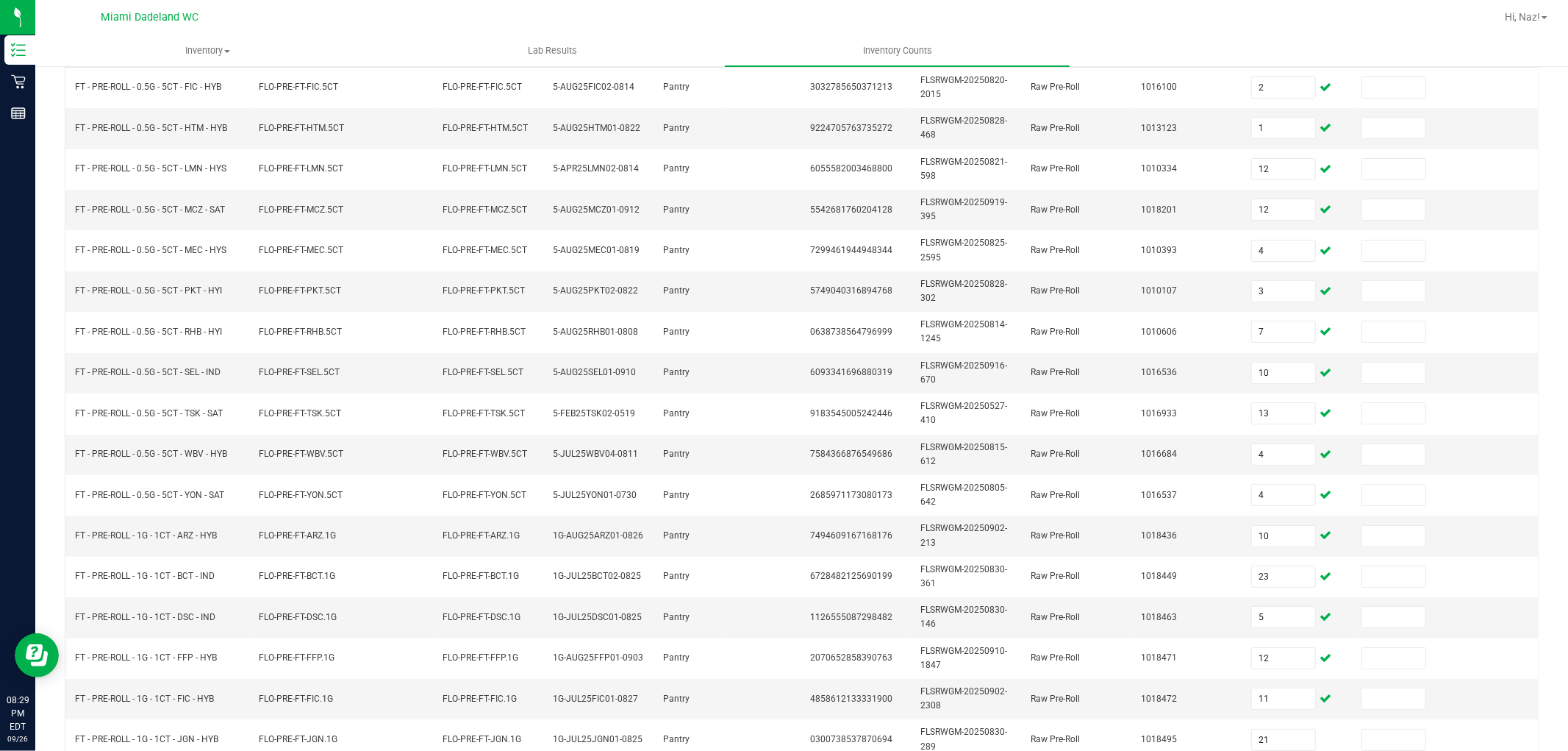
scroll to position [368, 0]
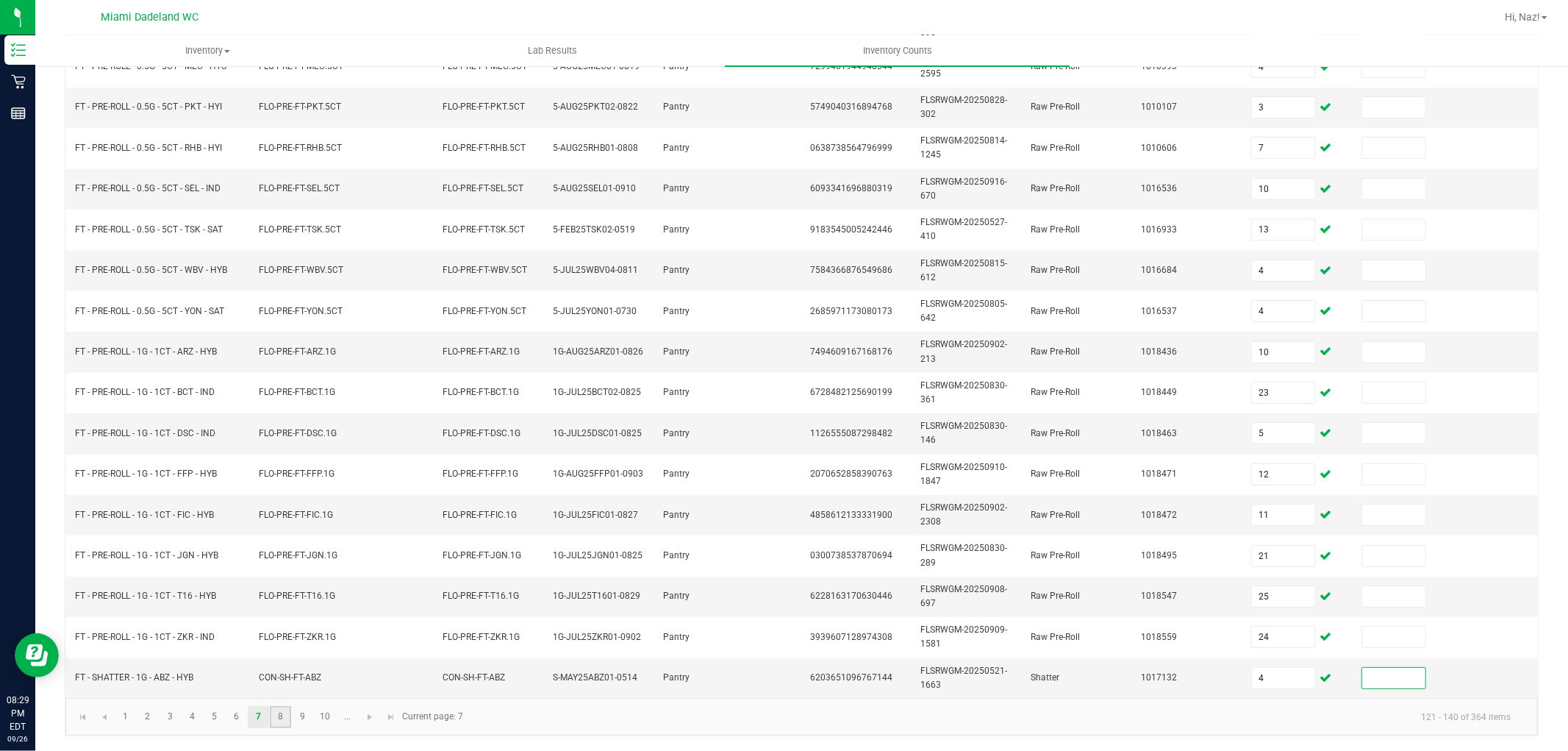
click at [280, 722] on link "8" at bounding box center [281, 717] width 21 height 22
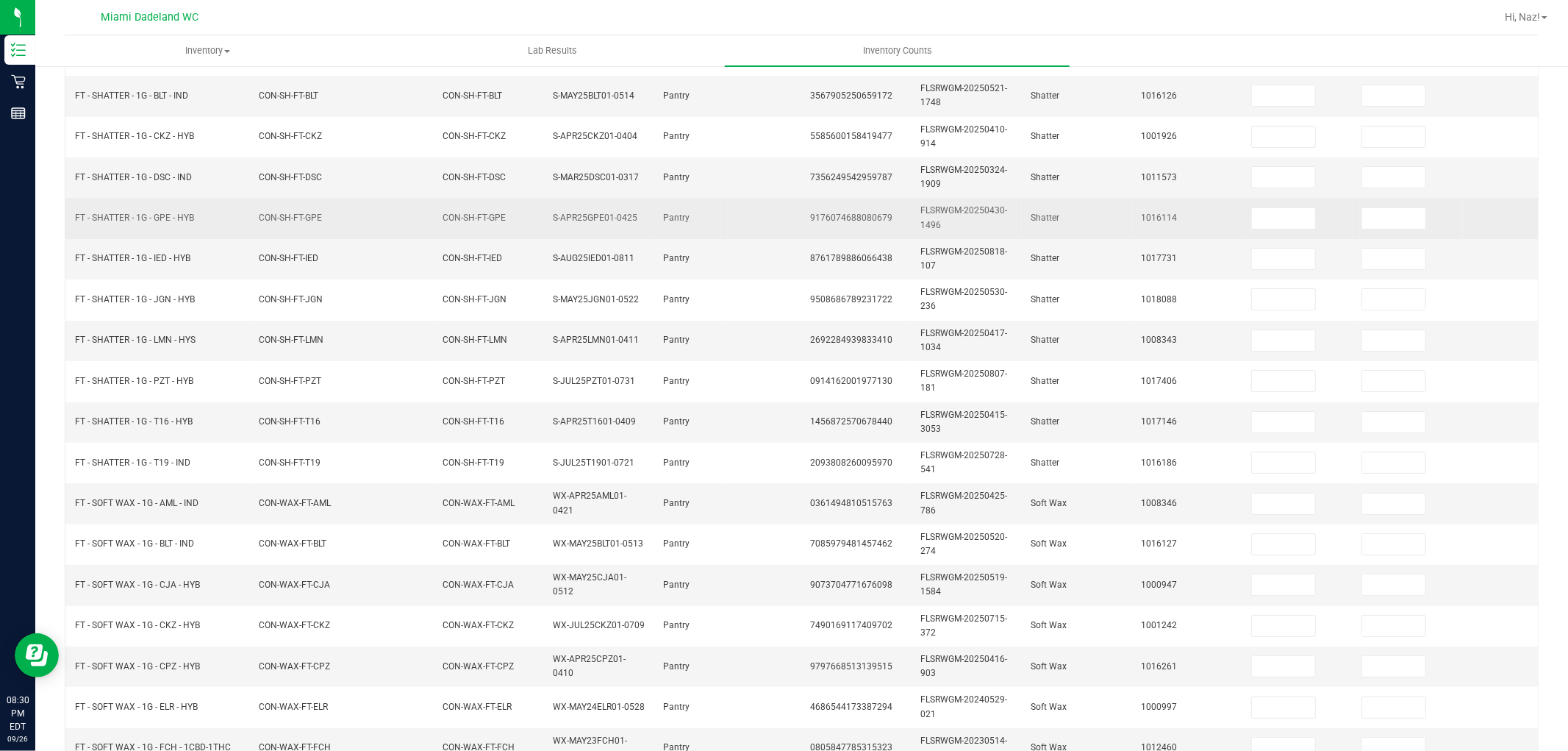
scroll to position [122, 0]
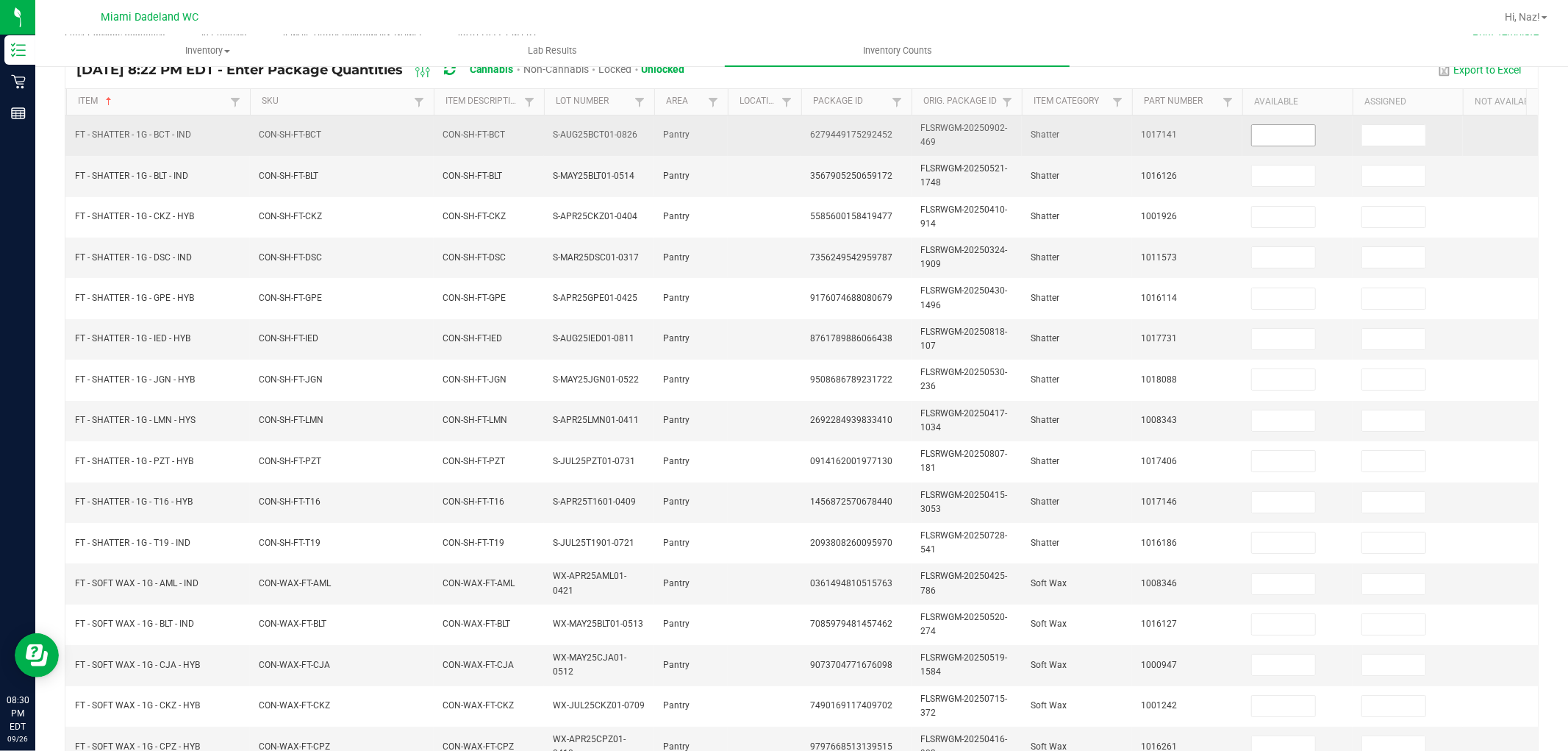
click at [1280, 135] on input at bounding box center [1284, 135] width 63 height 20
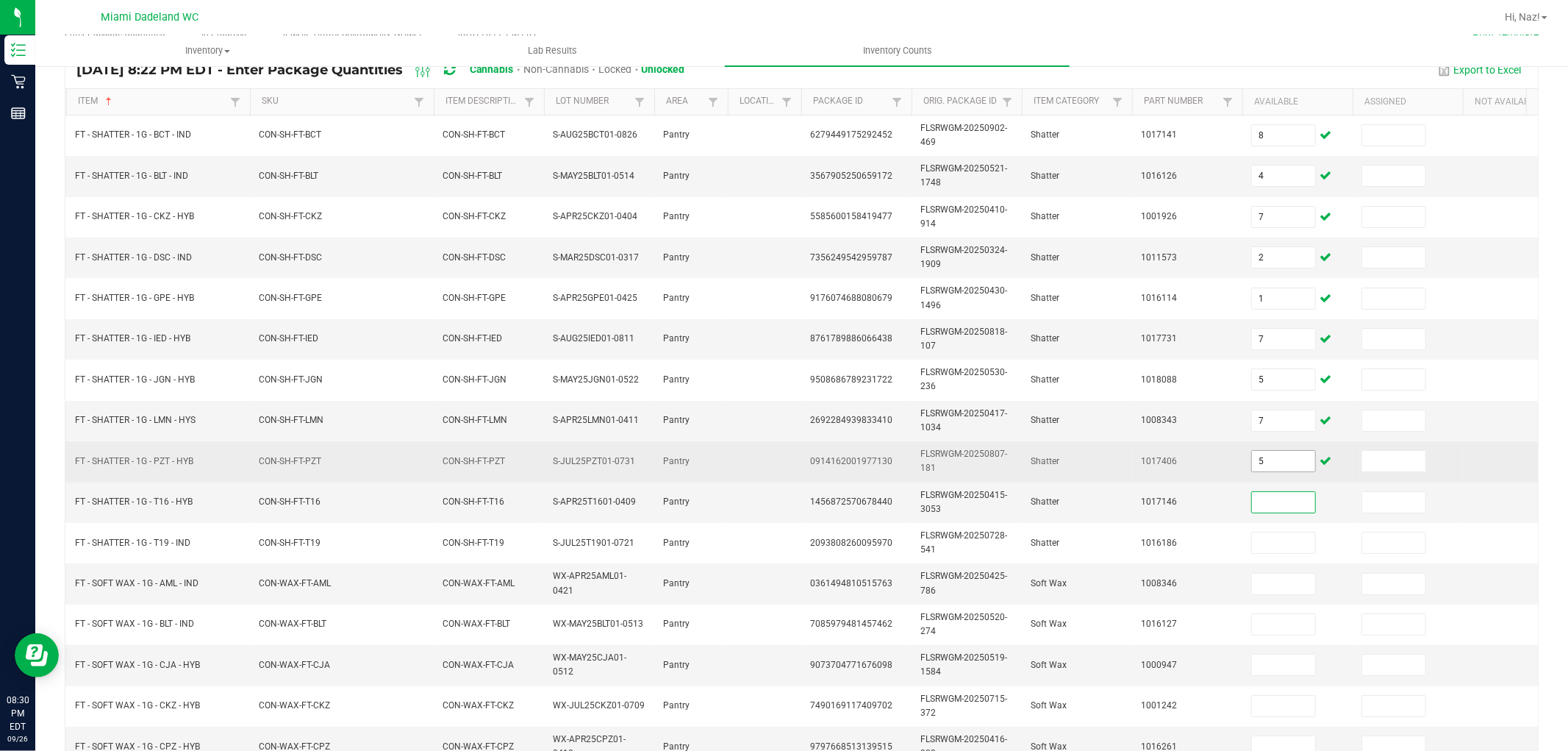
click at [1267, 455] on input "5" at bounding box center [1284, 460] width 63 height 20
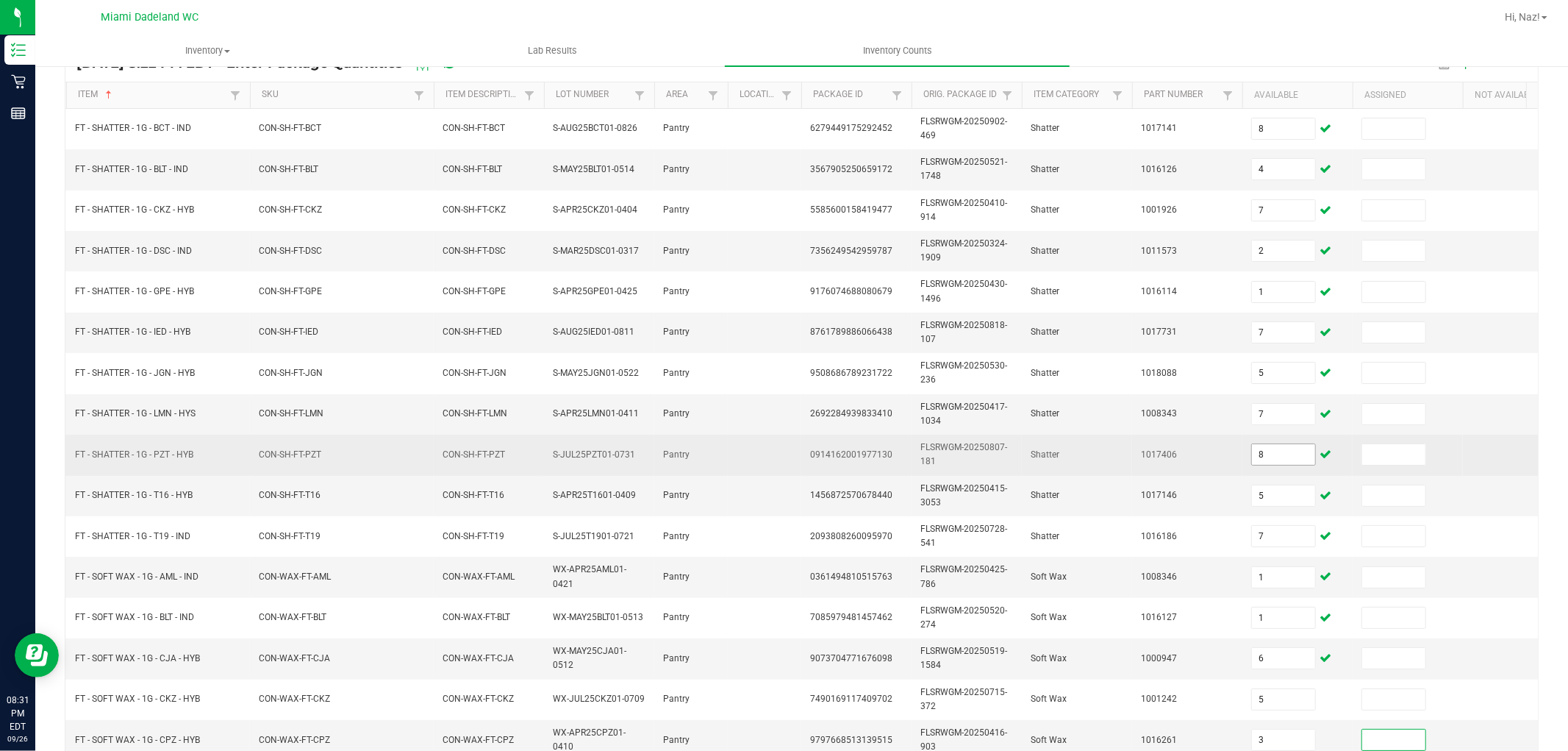
scroll to position [368, 0]
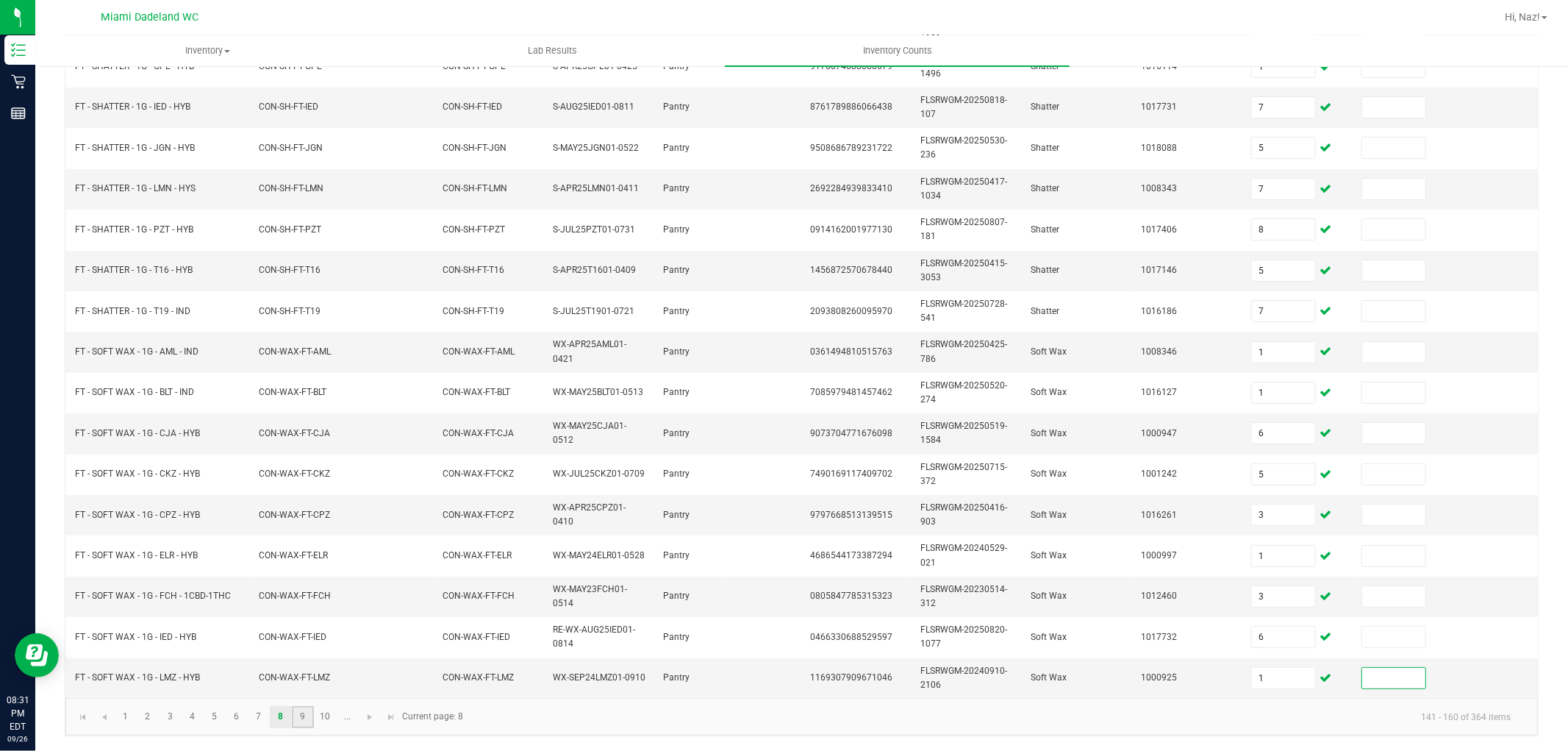
click at [292, 711] on link "9" at bounding box center [303, 717] width 21 height 22
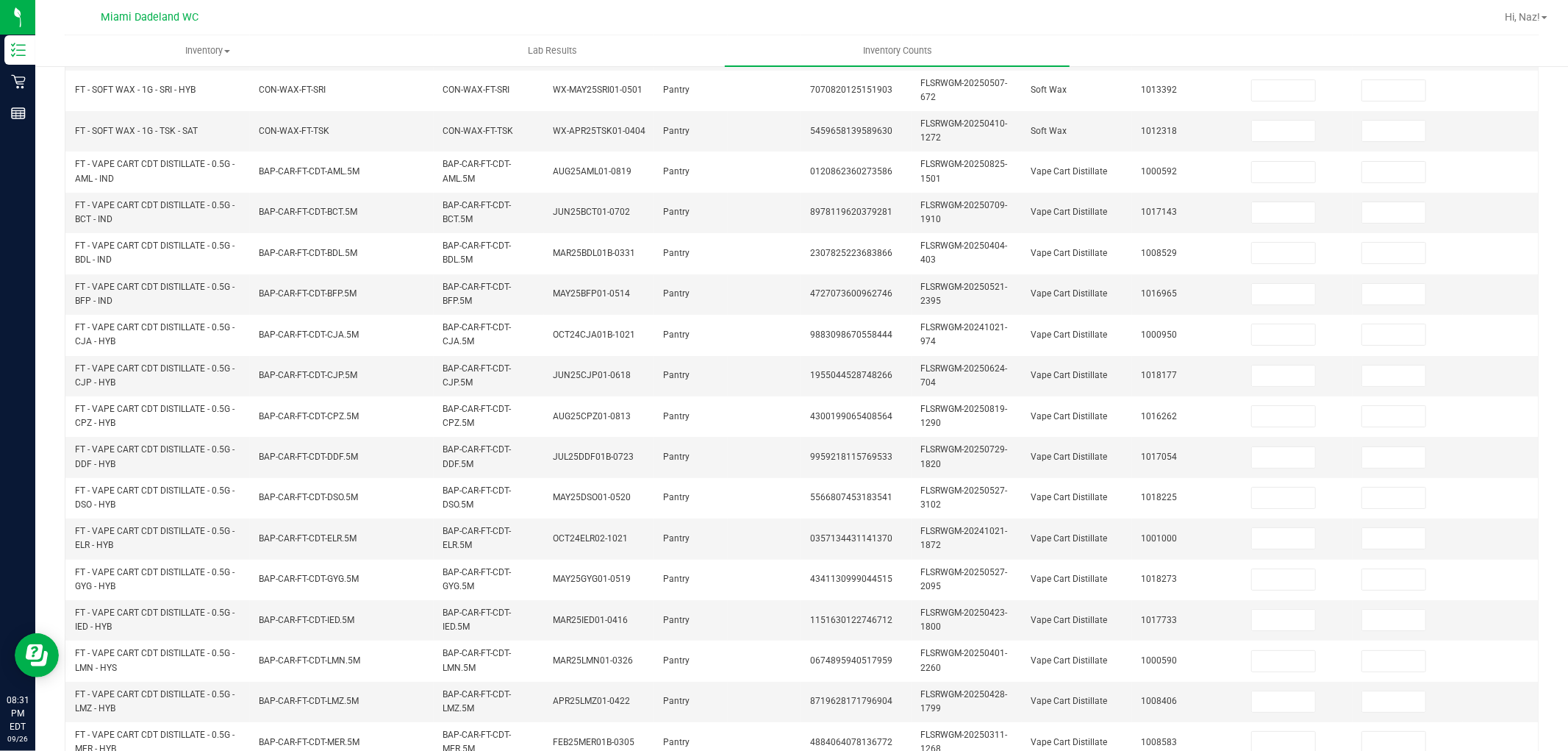
scroll to position [122, 0]
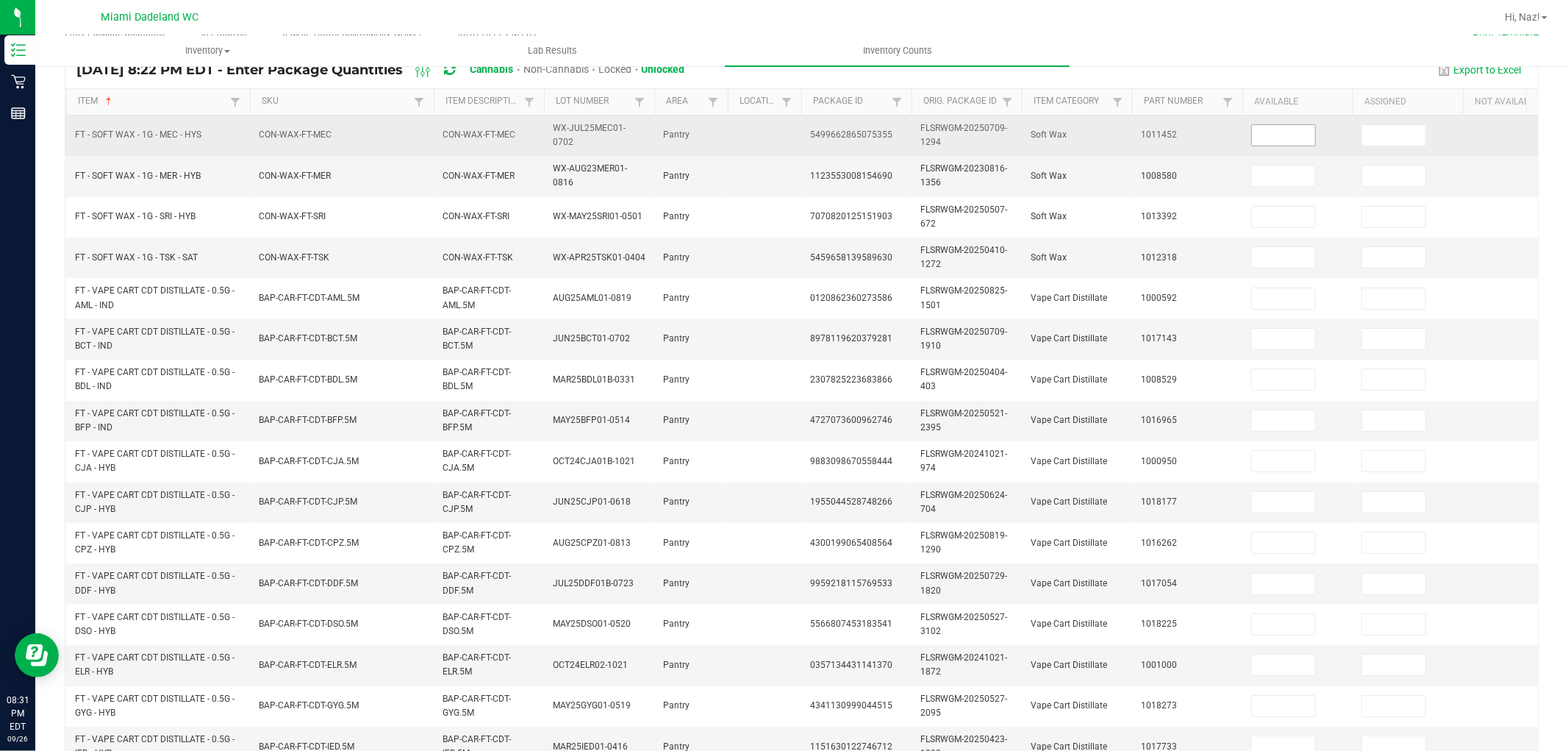
click at [1270, 143] on input at bounding box center [1284, 135] width 63 height 20
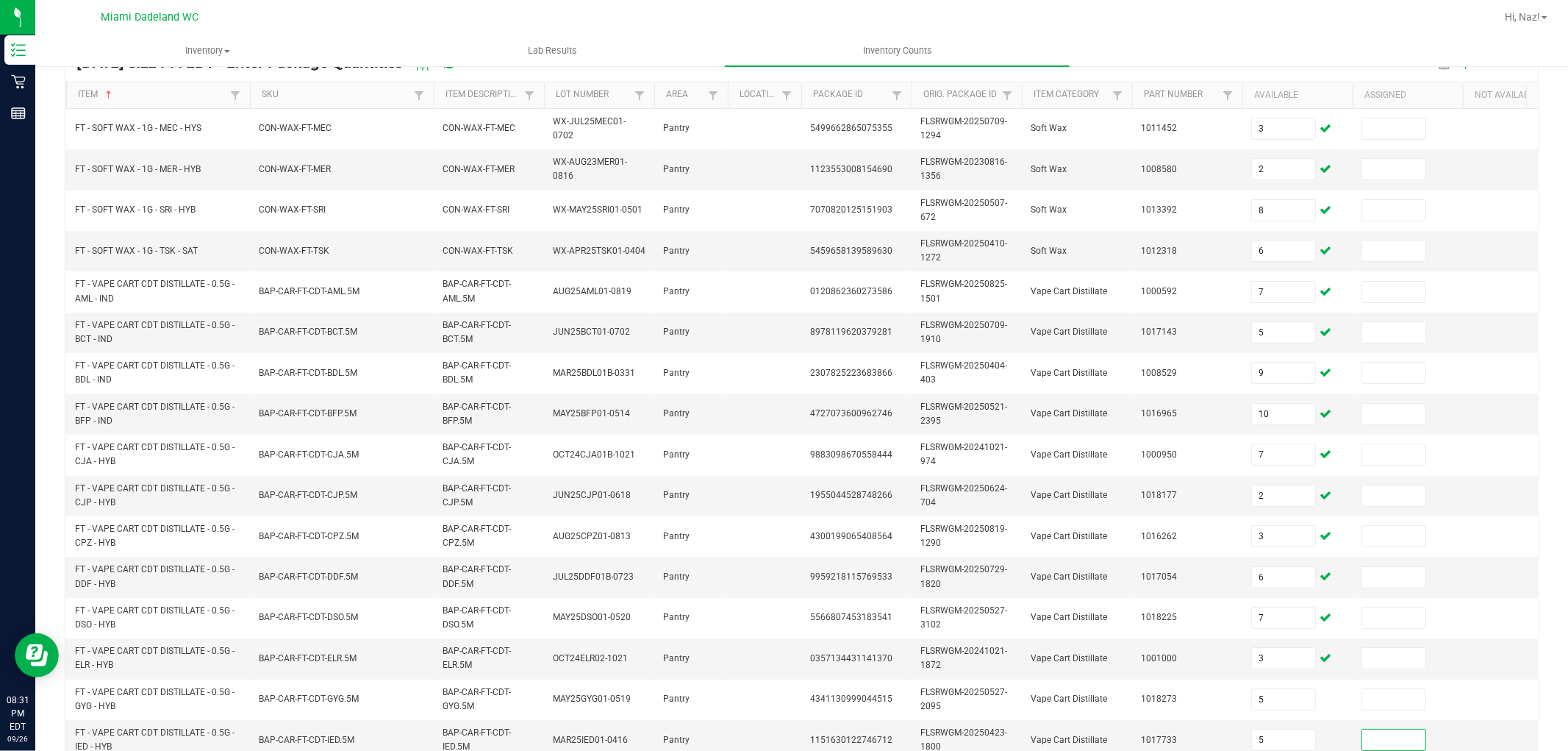
scroll to position [368, 0]
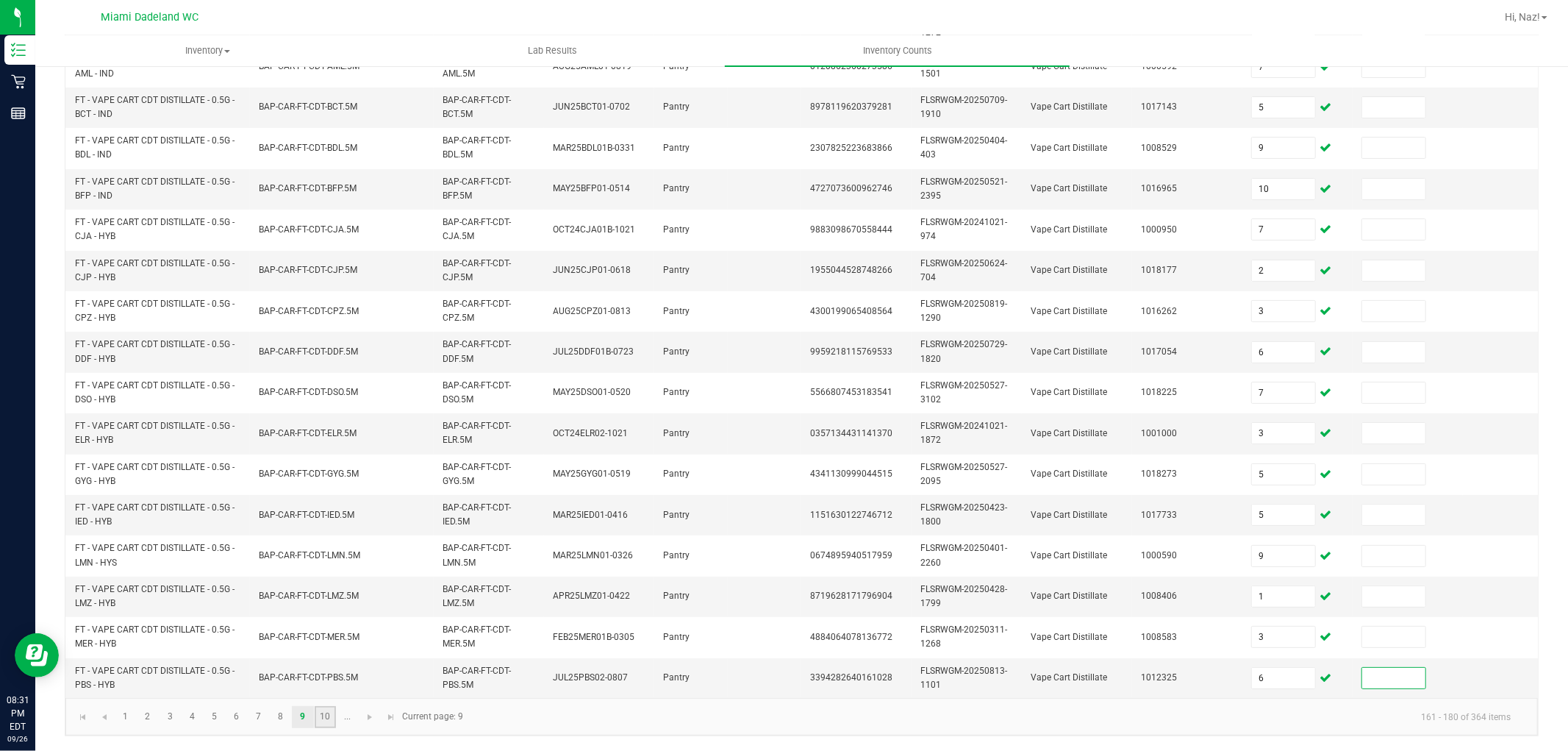
click at [330, 718] on link "10" at bounding box center [325, 717] width 21 height 22
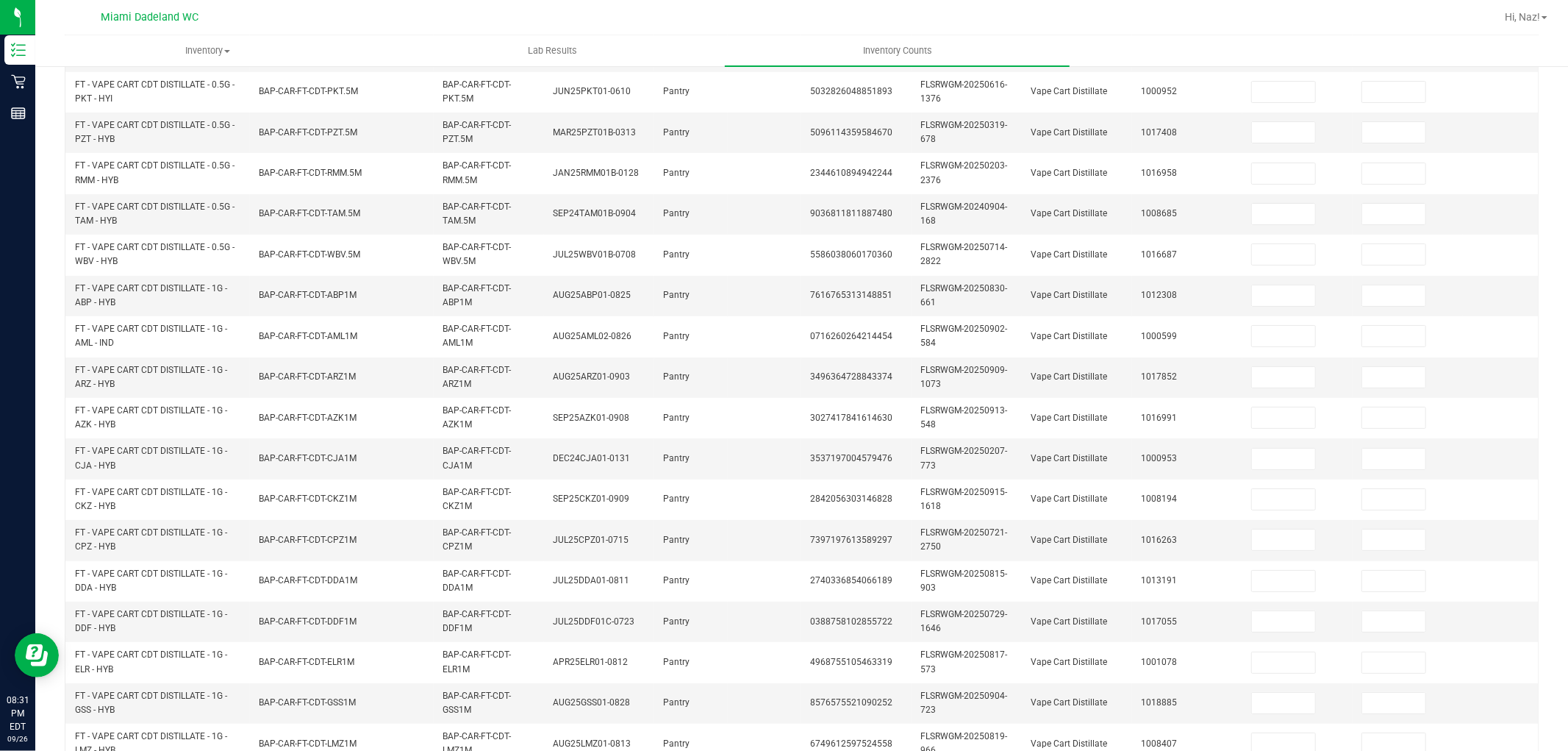
scroll to position [40, 0]
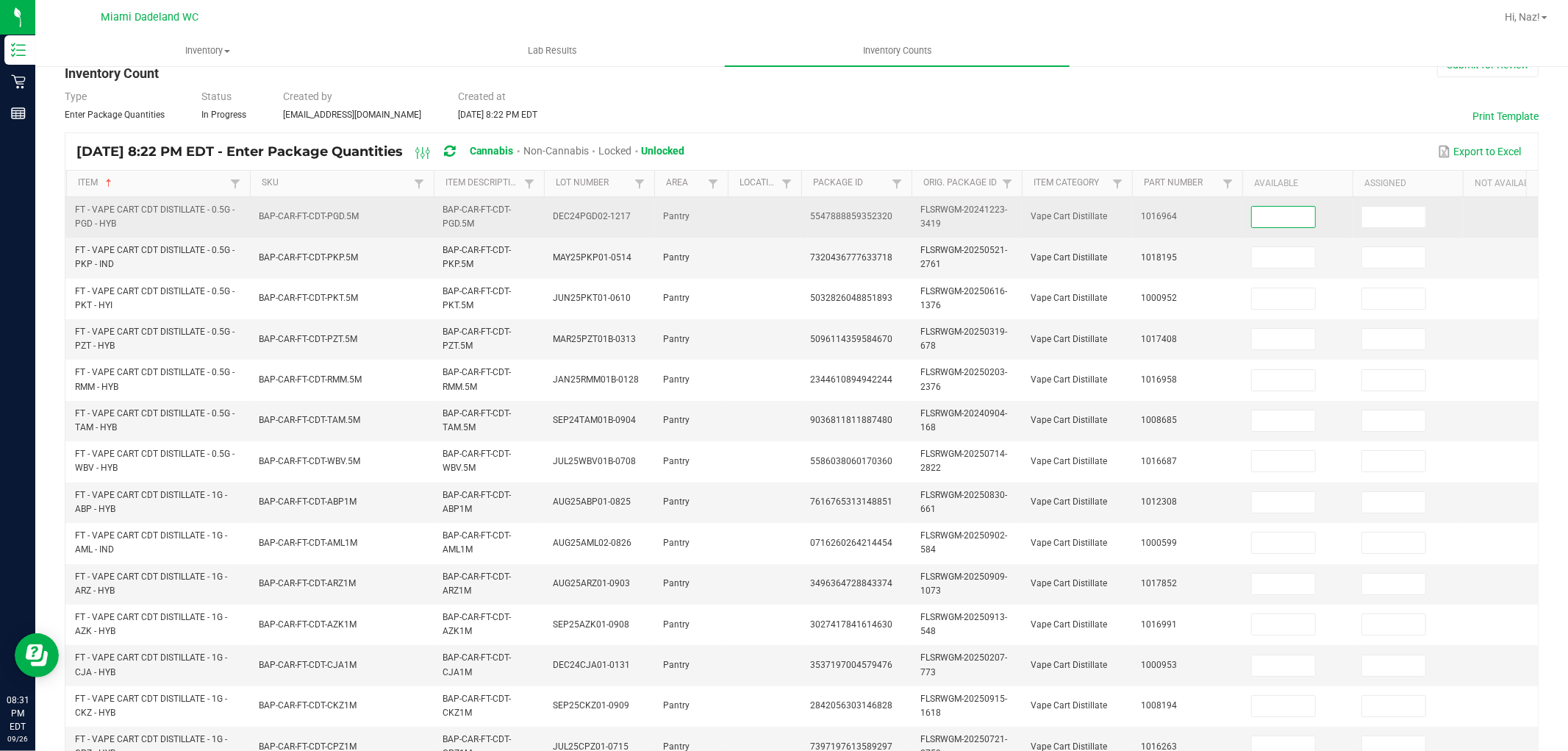
click at [1287, 212] on input at bounding box center [1284, 216] width 63 height 20
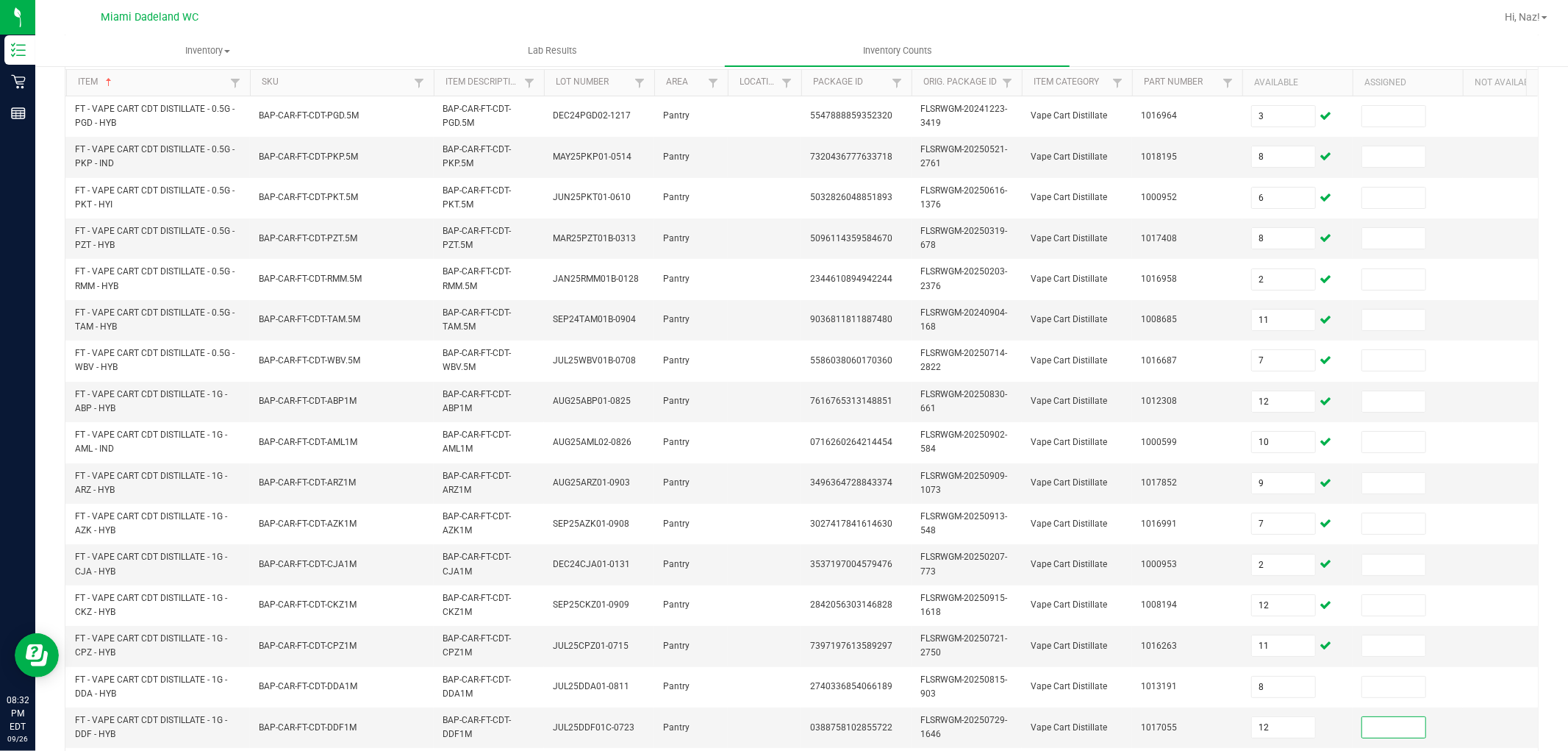
scroll to position [368, 0]
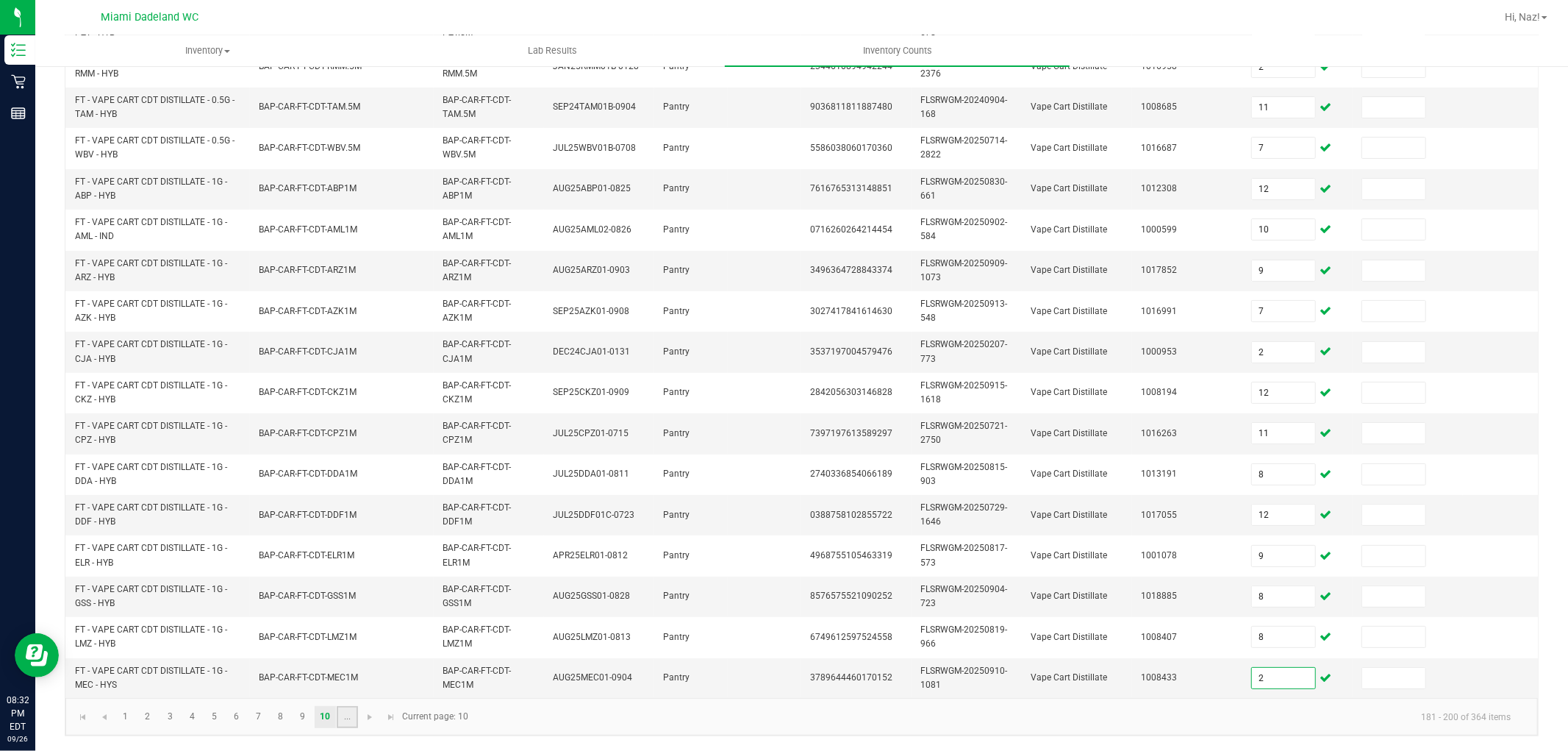
click at [346, 715] on link "..." at bounding box center [347, 717] width 21 height 22
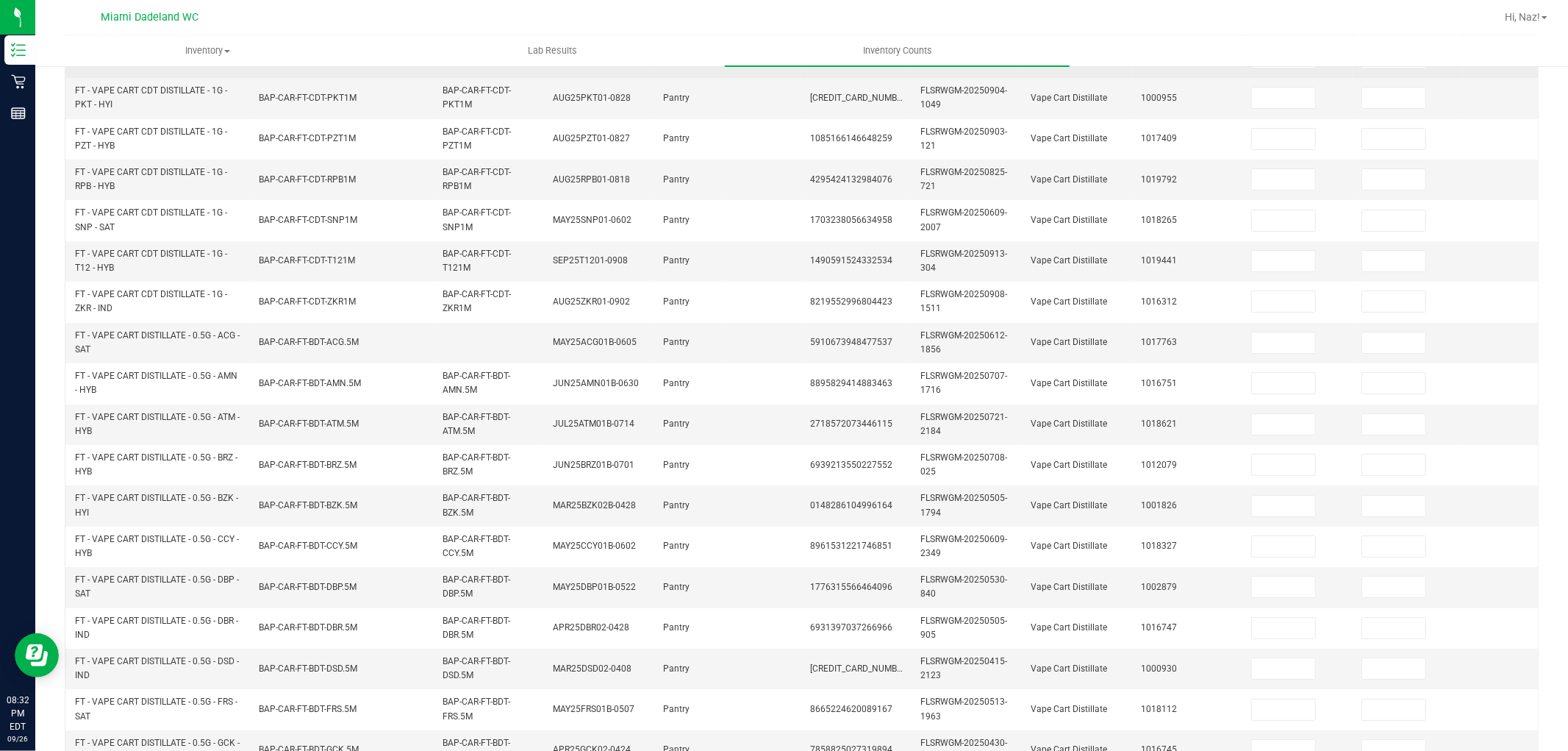
scroll to position [40, 0]
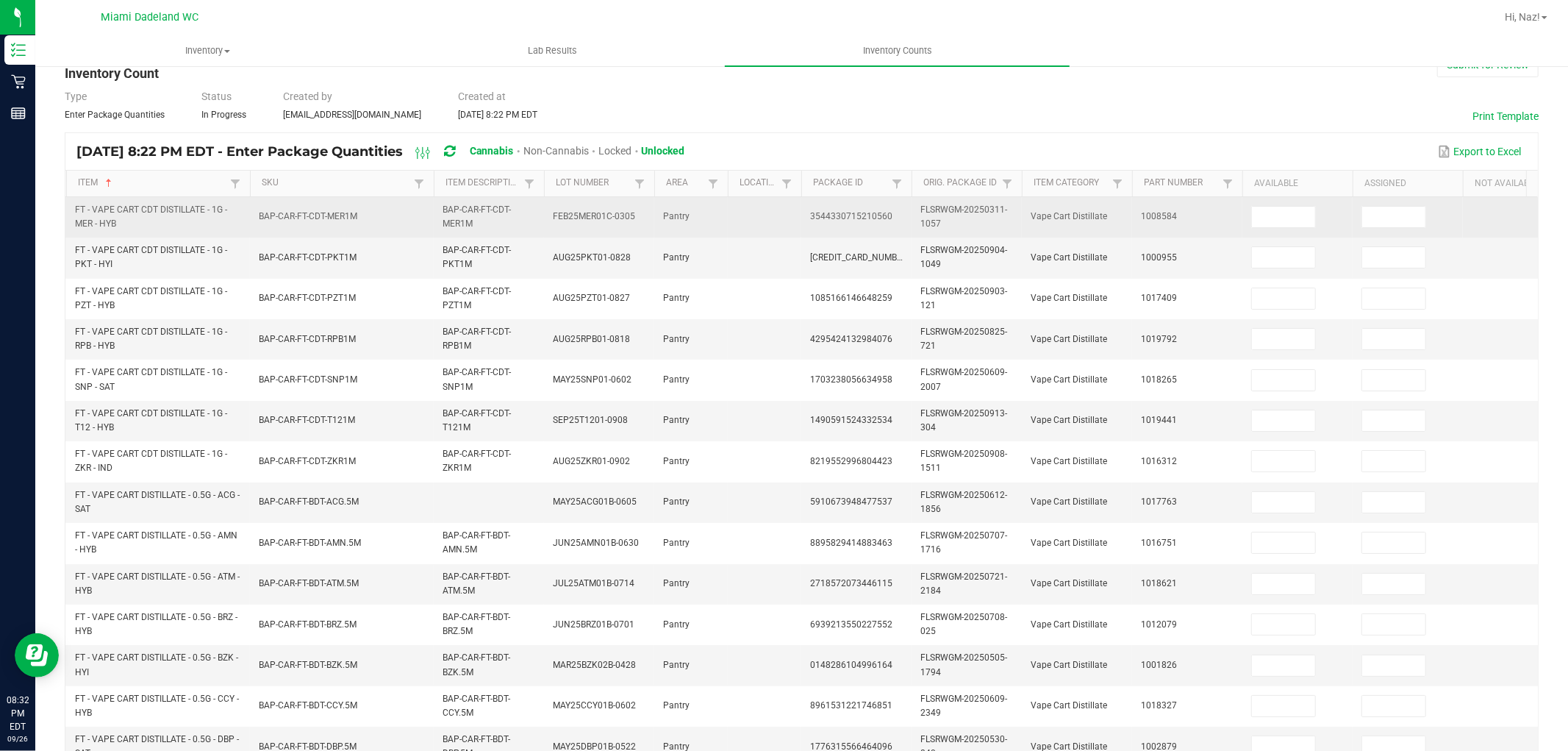
click at [1320, 224] on td at bounding box center [1297, 217] width 110 height 40
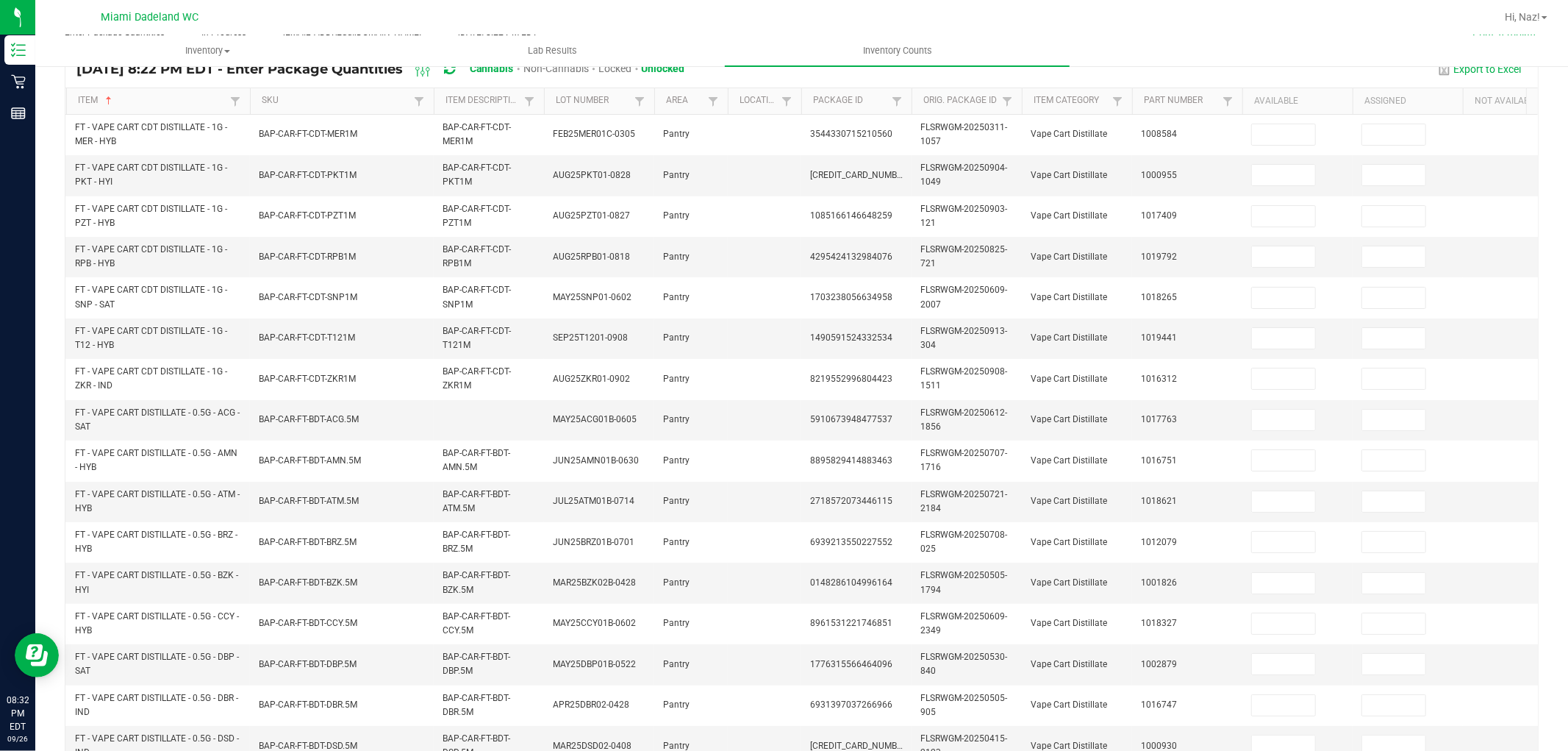
scroll to position [128, 0]
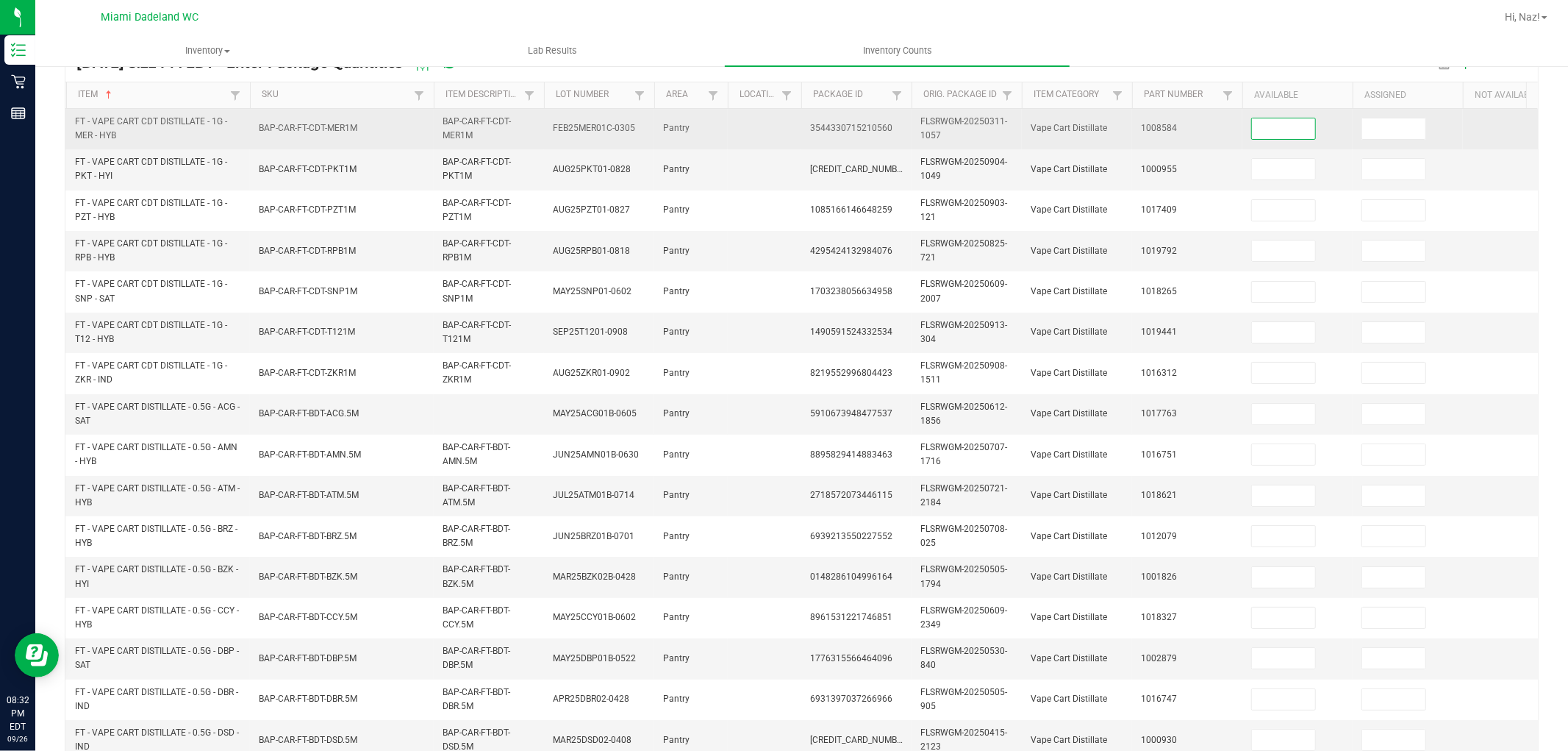
click at [1273, 128] on input at bounding box center [1284, 128] width 63 height 20
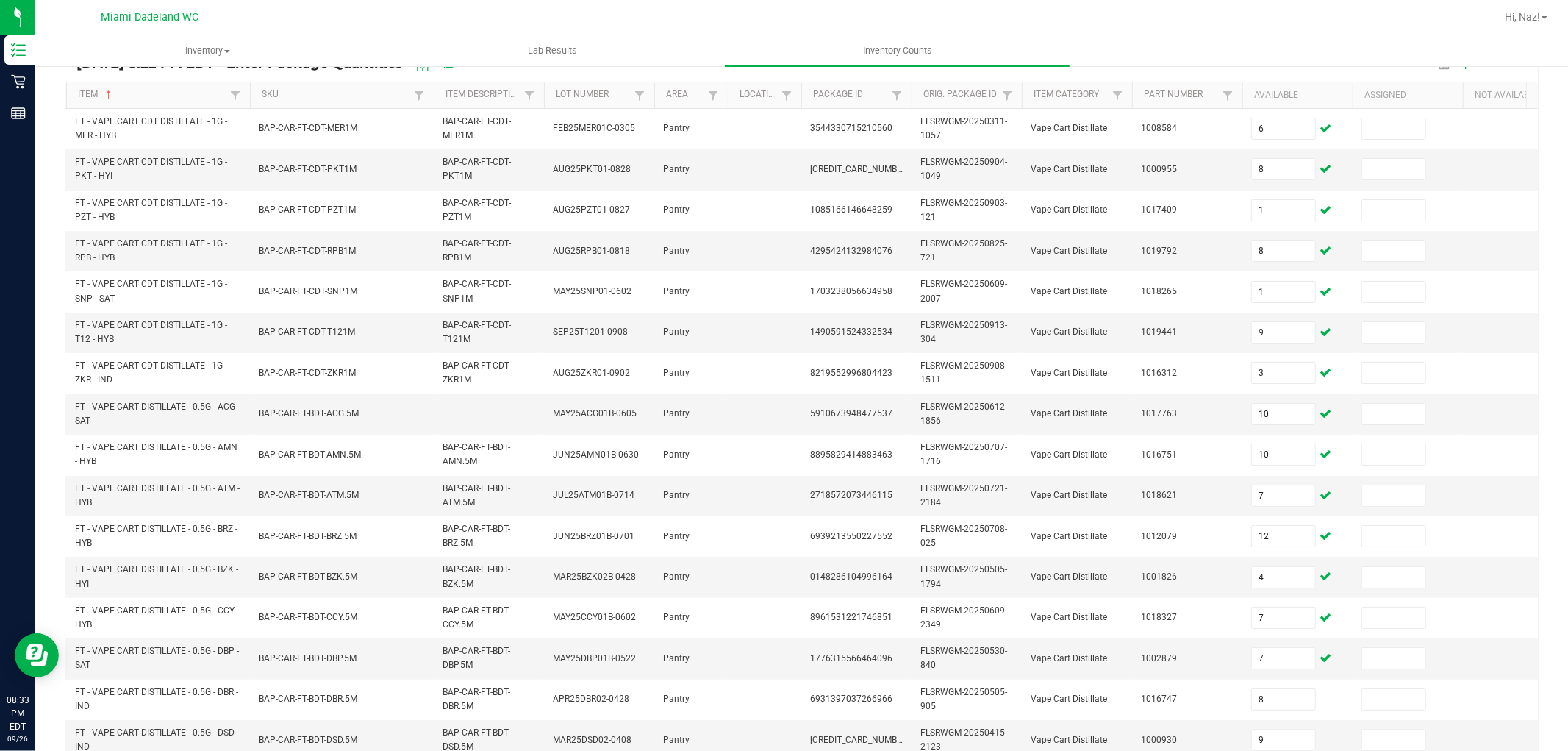
scroll to position [368, 0]
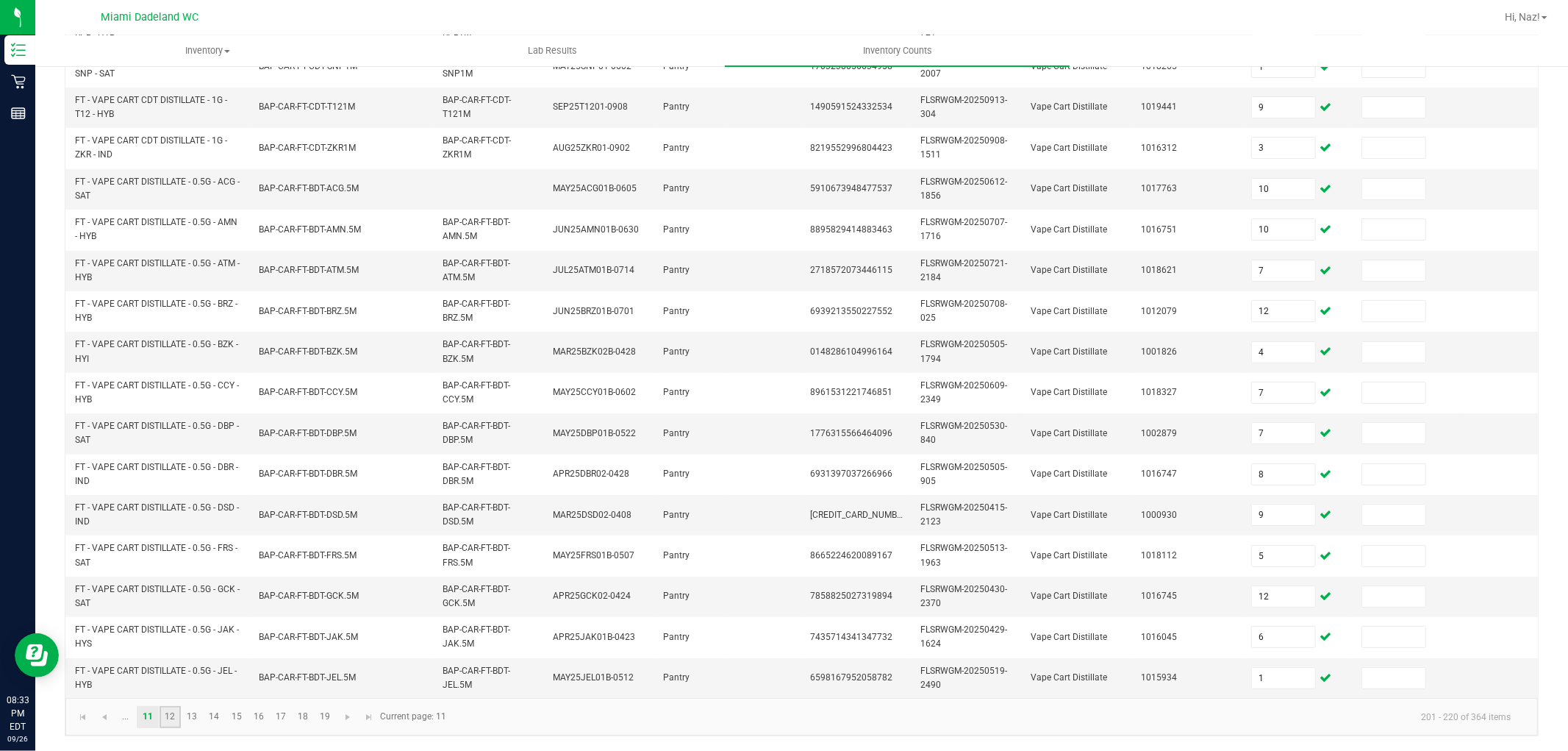
click at [173, 714] on link "12" at bounding box center [170, 717] width 21 height 22
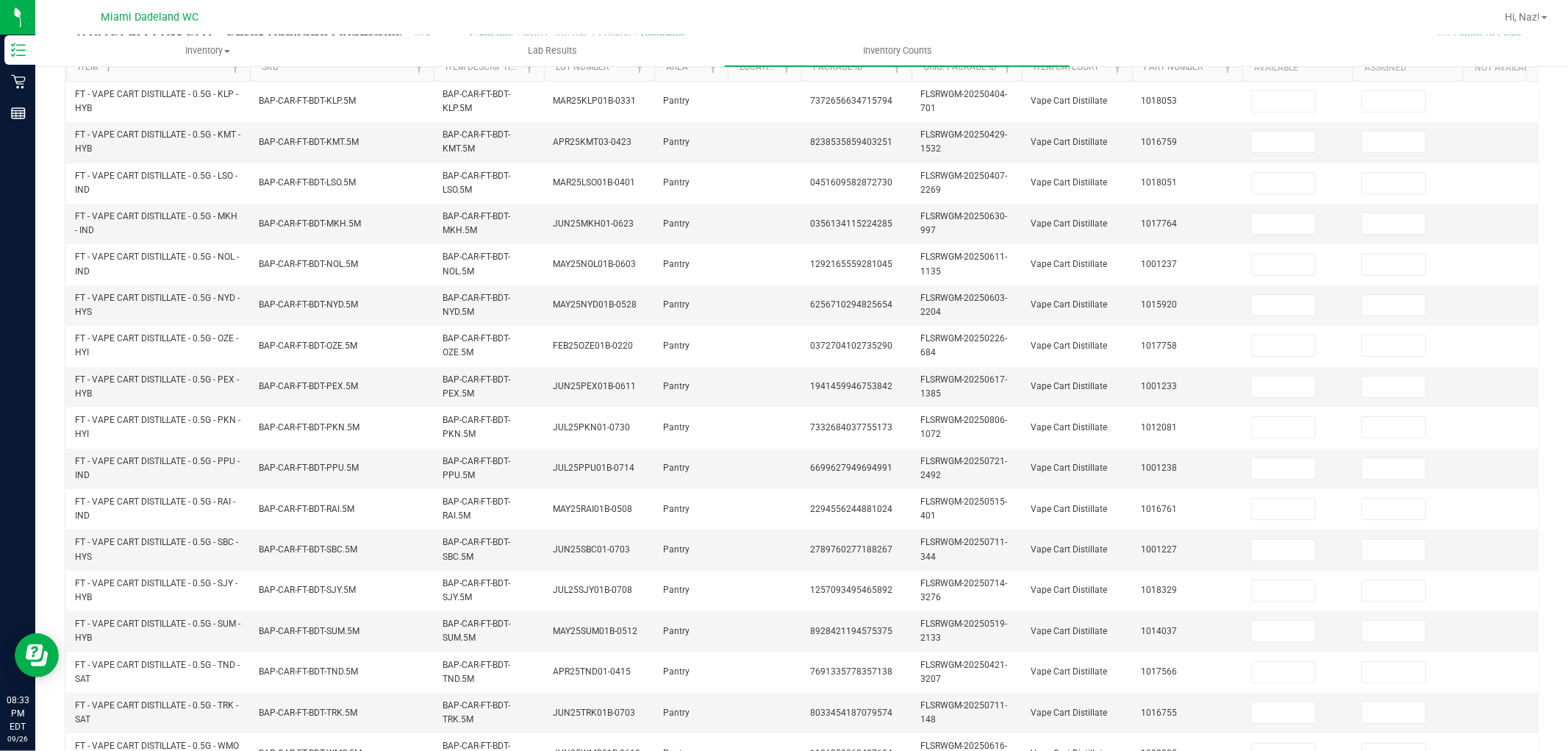
scroll to position [159, 0]
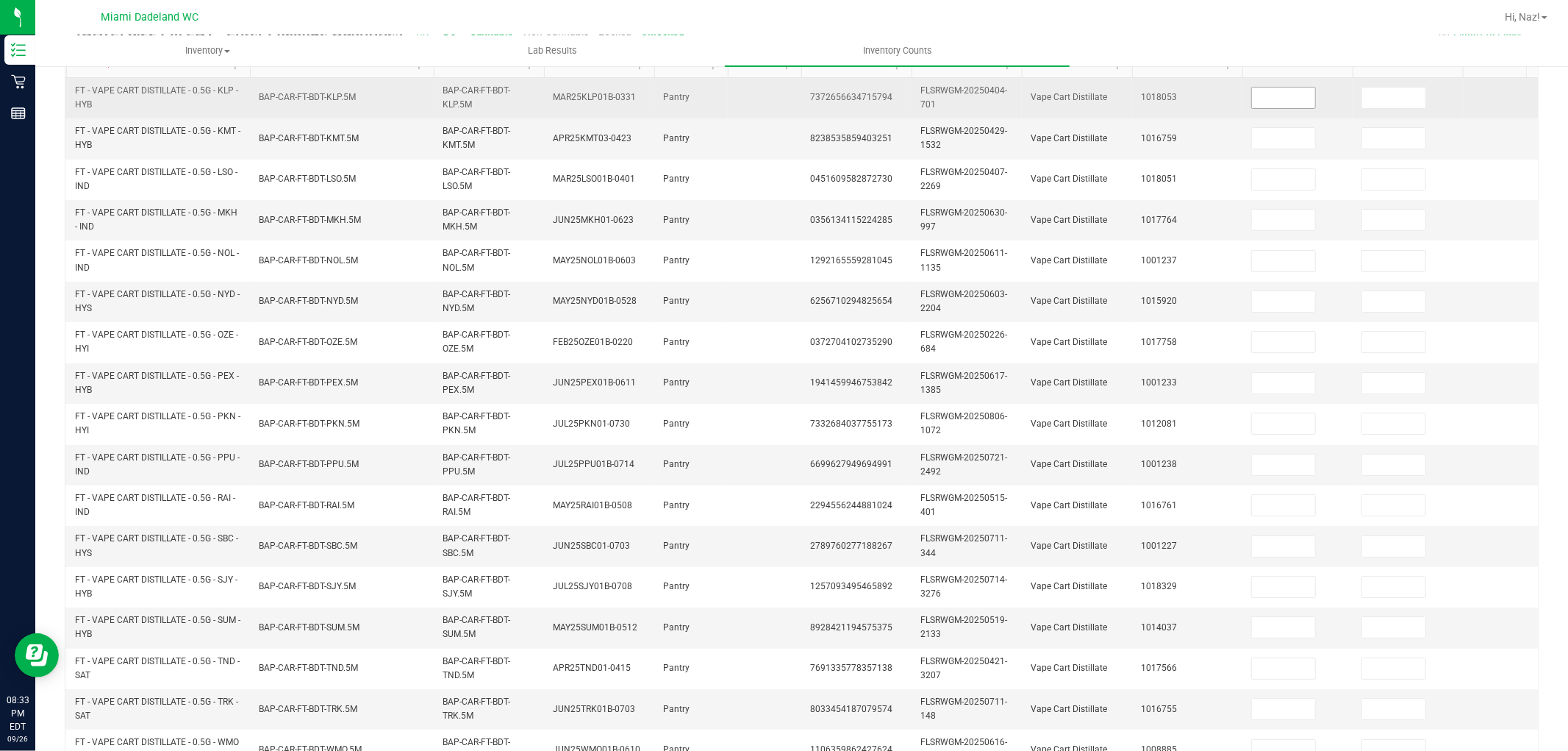
click at [1283, 99] on input at bounding box center [1284, 97] width 63 height 20
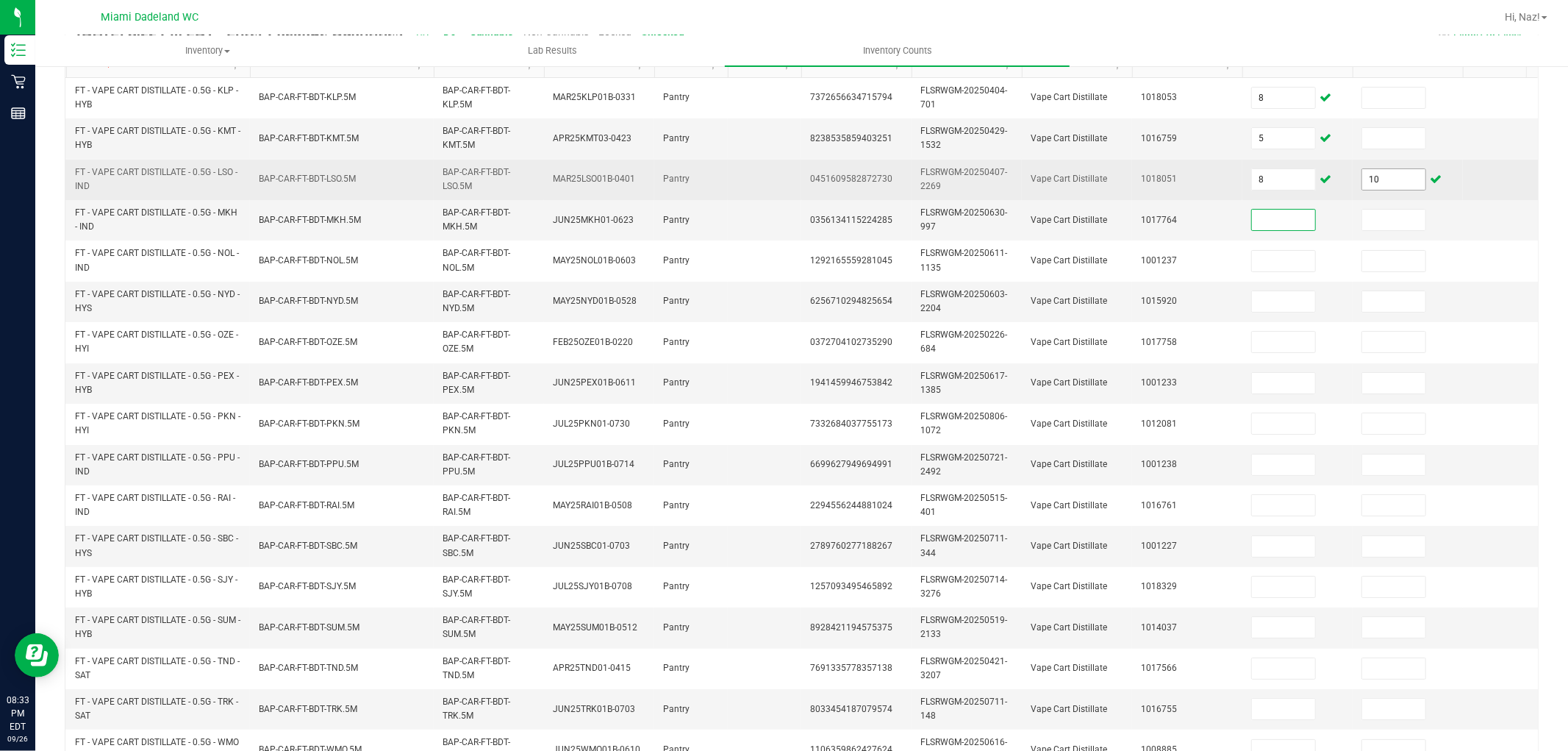
click at [1383, 180] on input "10" at bounding box center [1394, 179] width 63 height 20
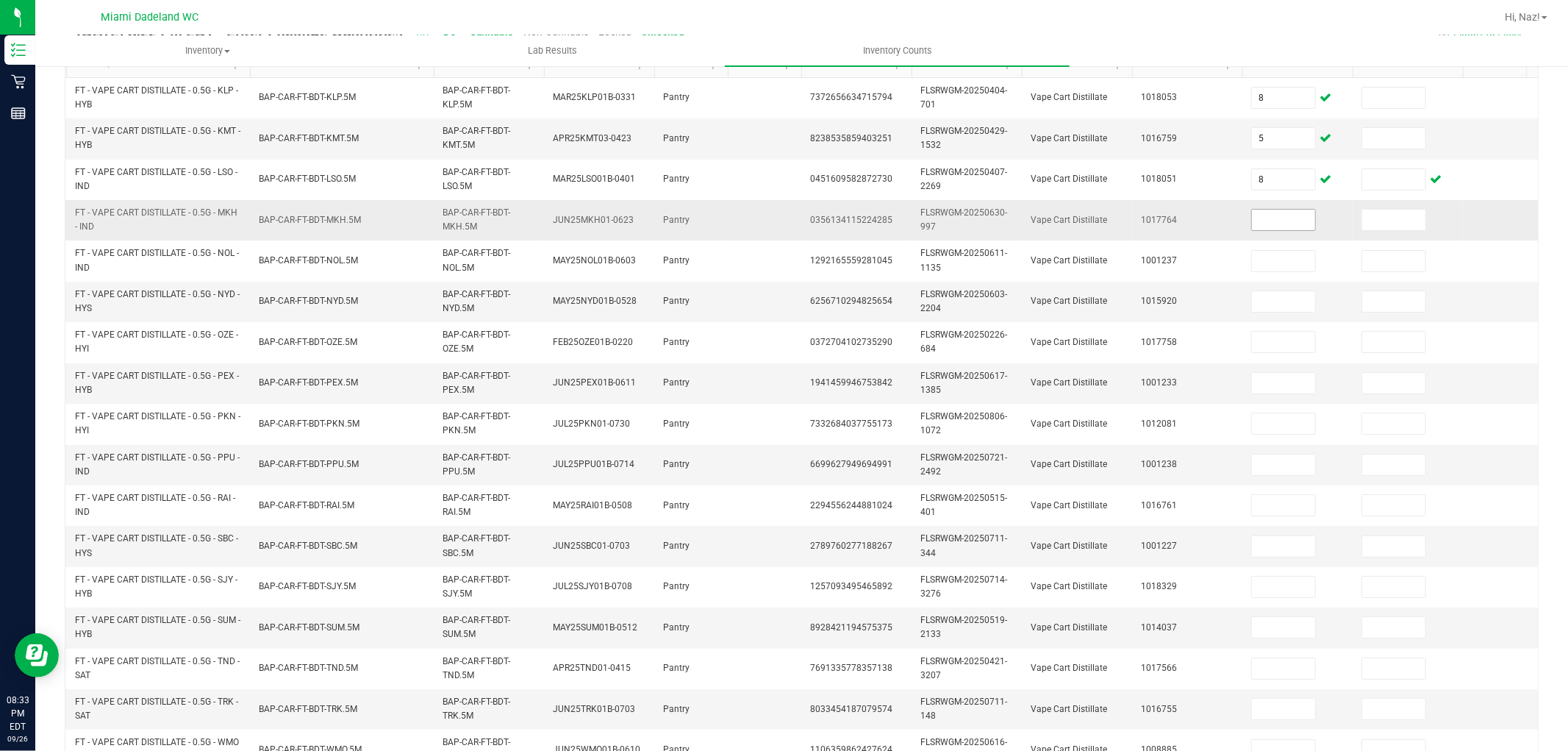
click at [1288, 228] on span at bounding box center [1284, 219] width 65 height 22
click at [1288, 228] on input at bounding box center [1284, 219] width 63 height 20
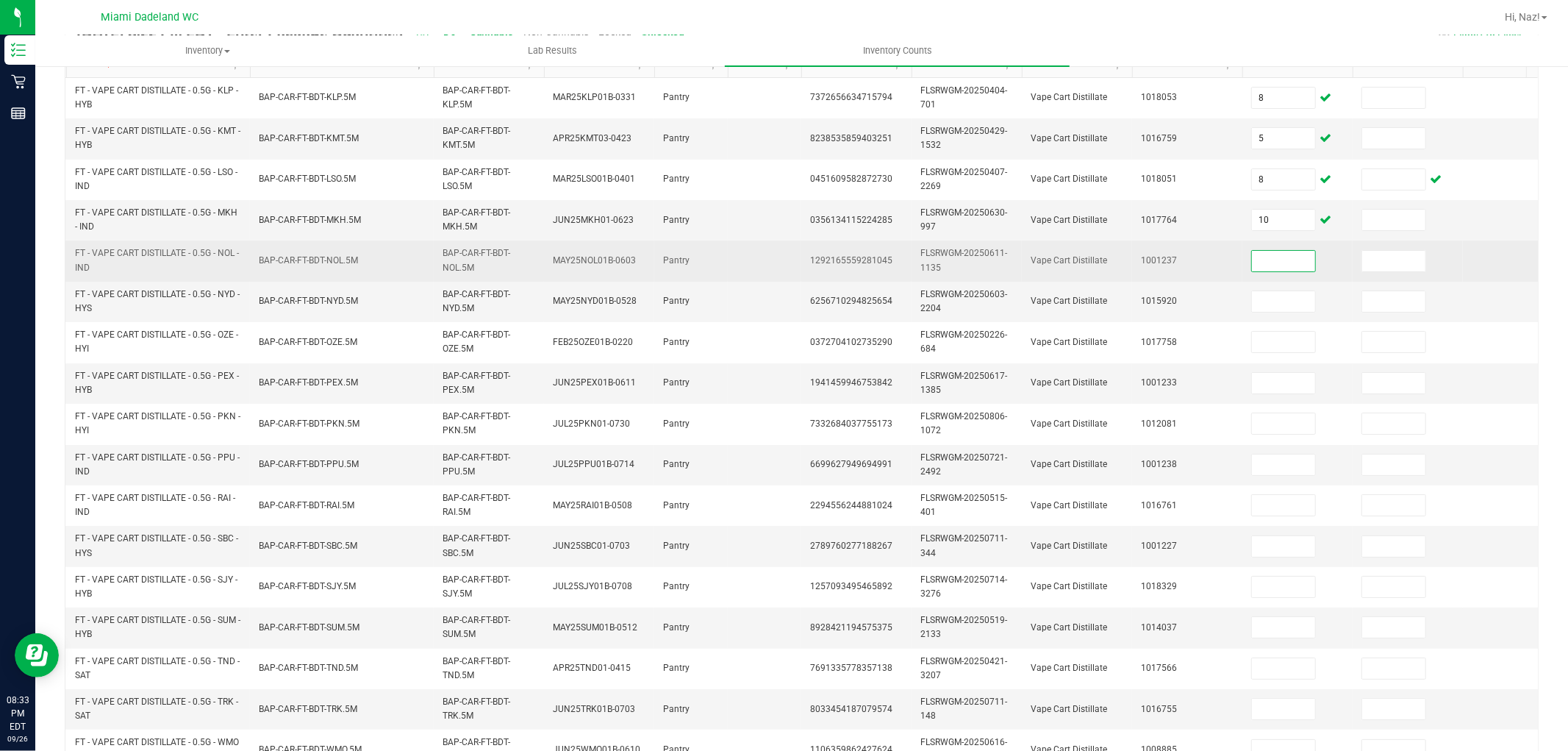
click at [1273, 252] on input at bounding box center [1284, 260] width 63 height 20
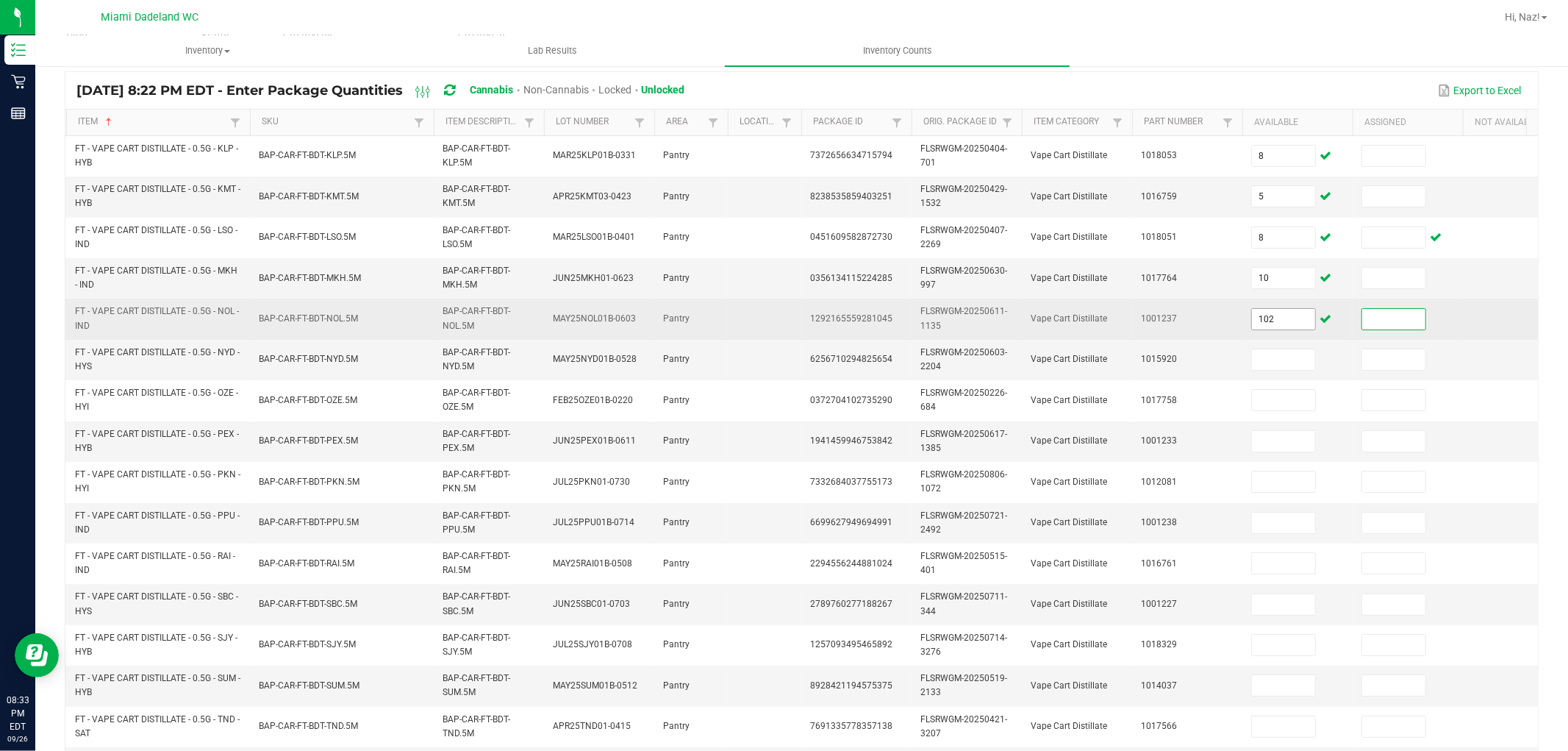
click at [1263, 255] on tbody "FT - VAPE CART DISTILLATE - 0.5G - KLP - HYB BAP-CAR-FT-BDT-KLP.5M BAP-CAR-FT-B…" at bounding box center [819, 543] width 1508 height 813
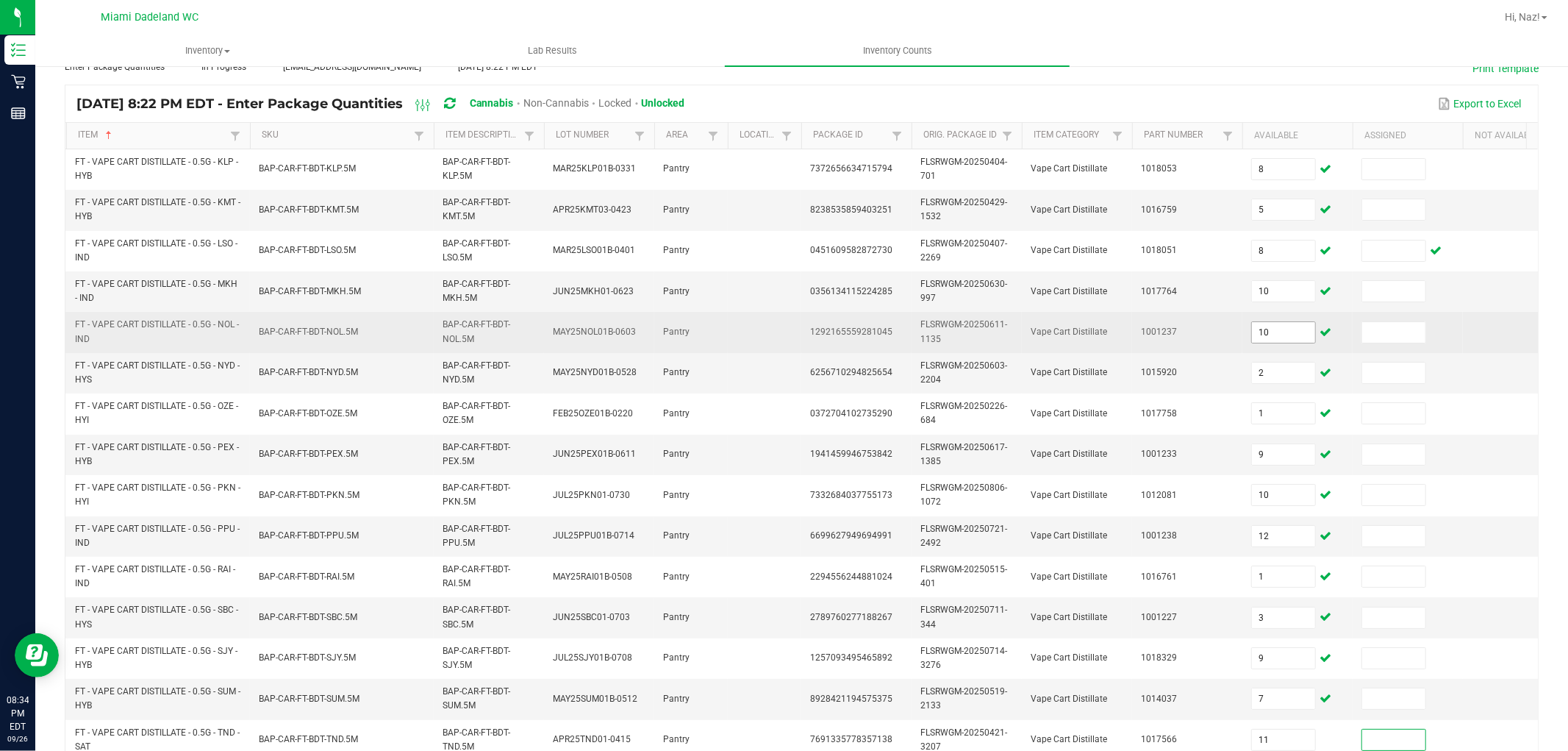
scroll to position [368, 0]
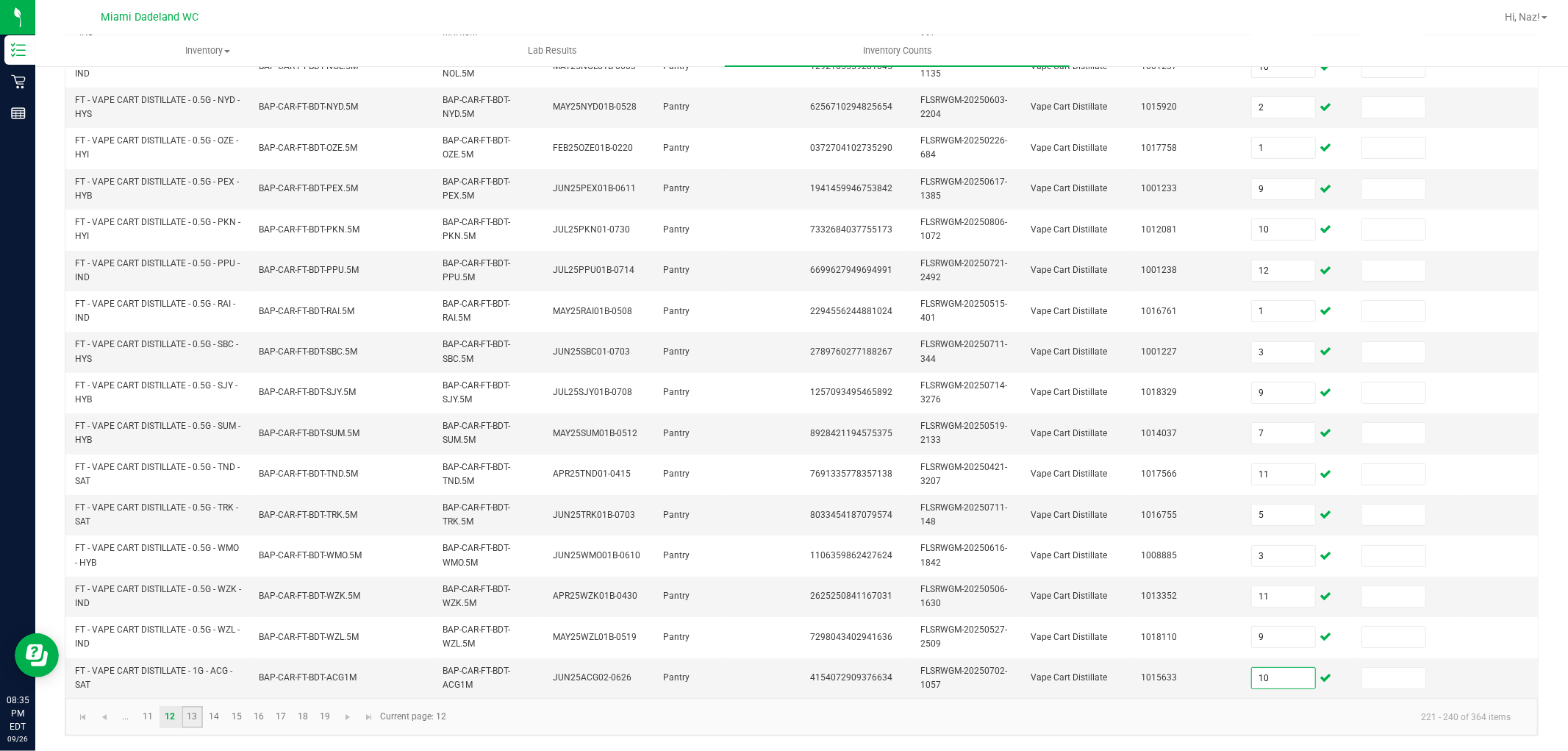
click at [193, 715] on link "13" at bounding box center [192, 717] width 21 height 22
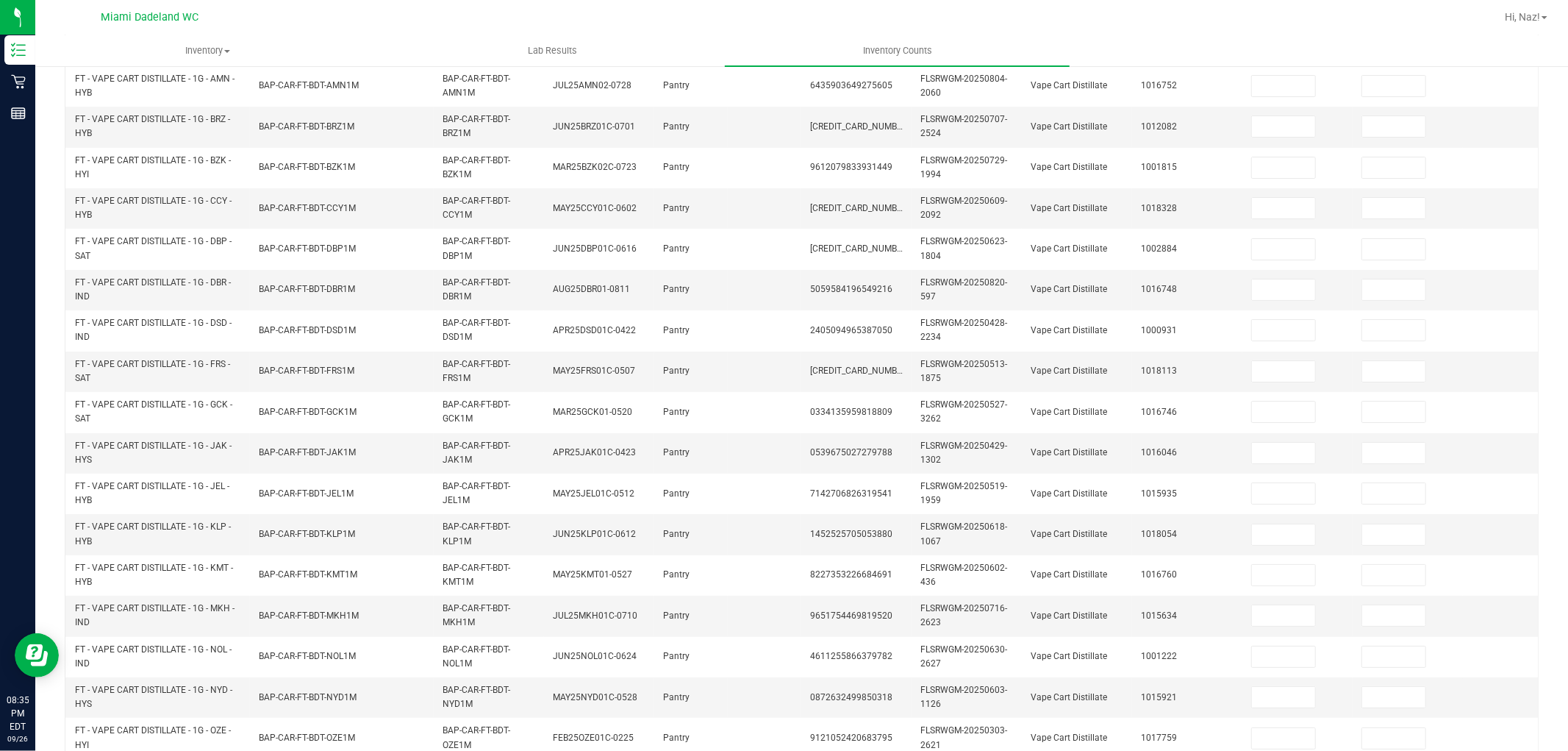
scroll to position [40, 0]
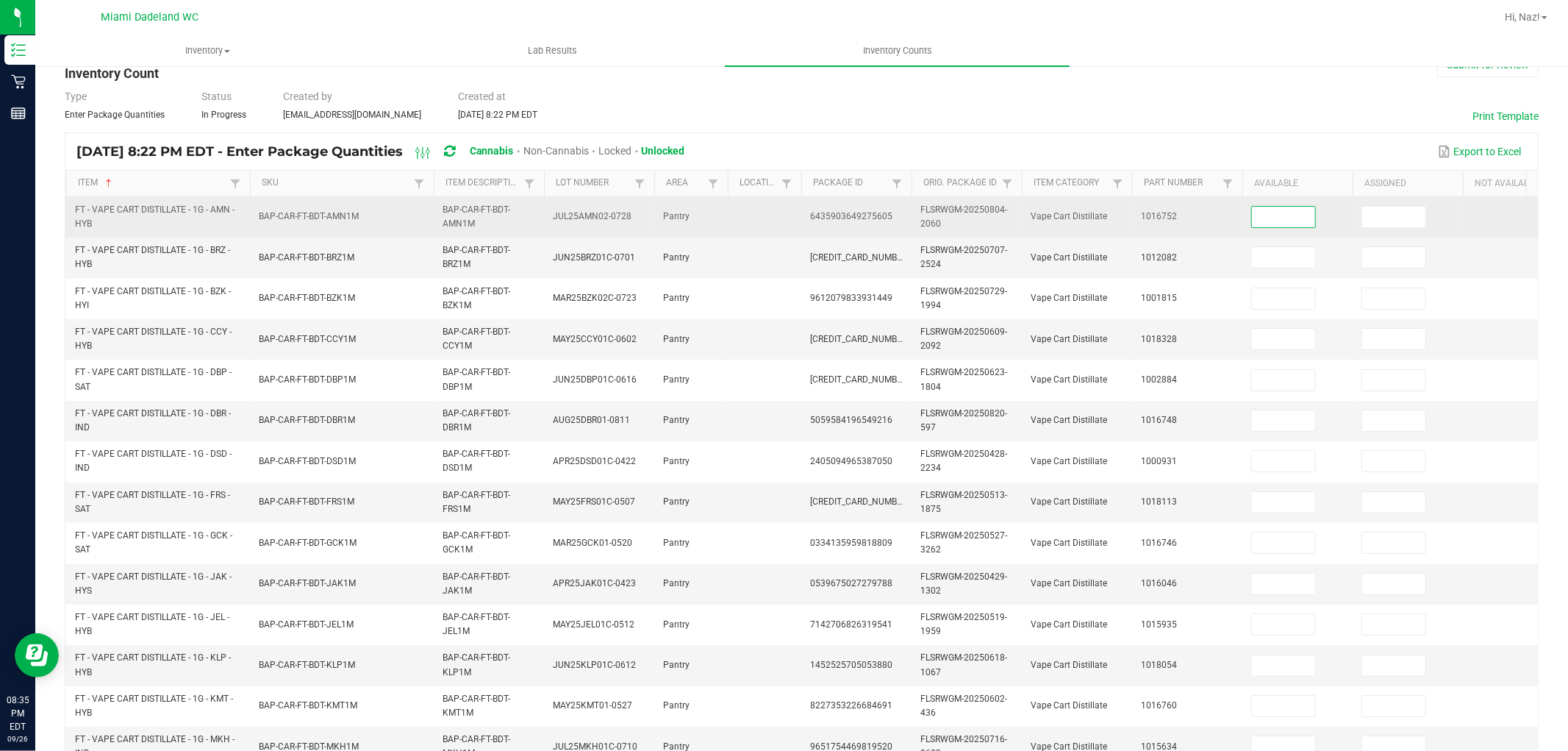
click at [1313, 219] on input at bounding box center [1284, 216] width 63 height 20
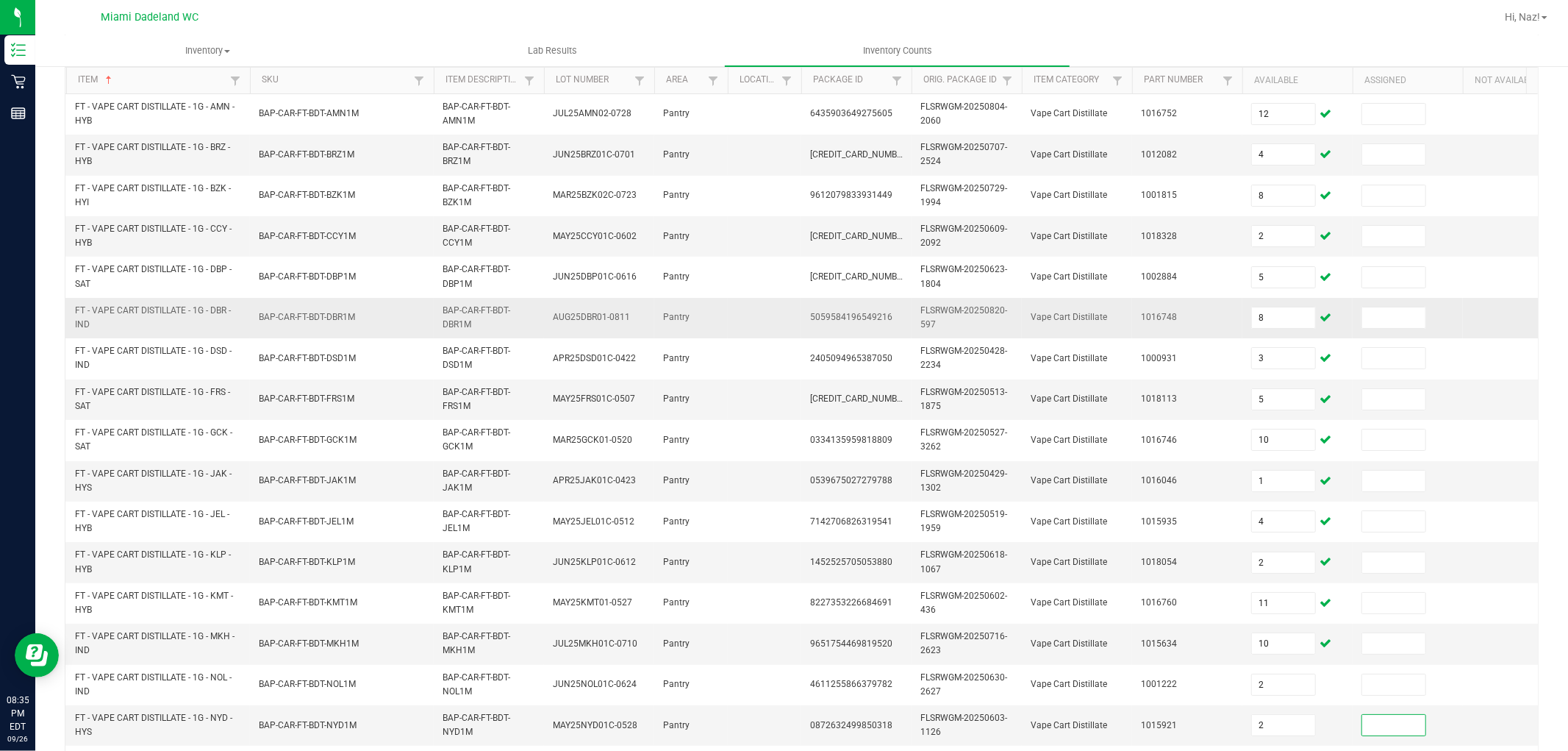
scroll to position [368, 0]
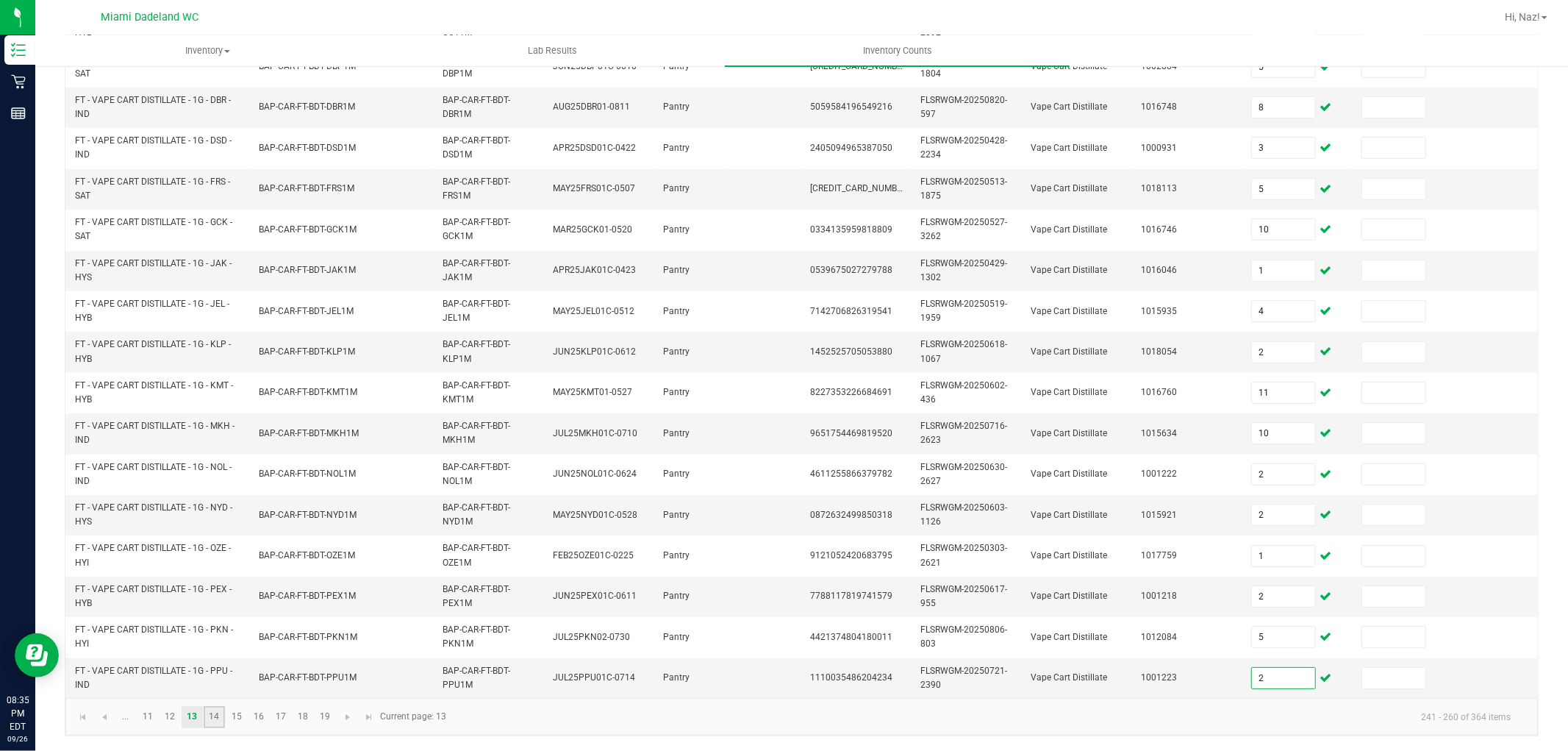
click at [219, 711] on link "14" at bounding box center [215, 717] width 21 height 22
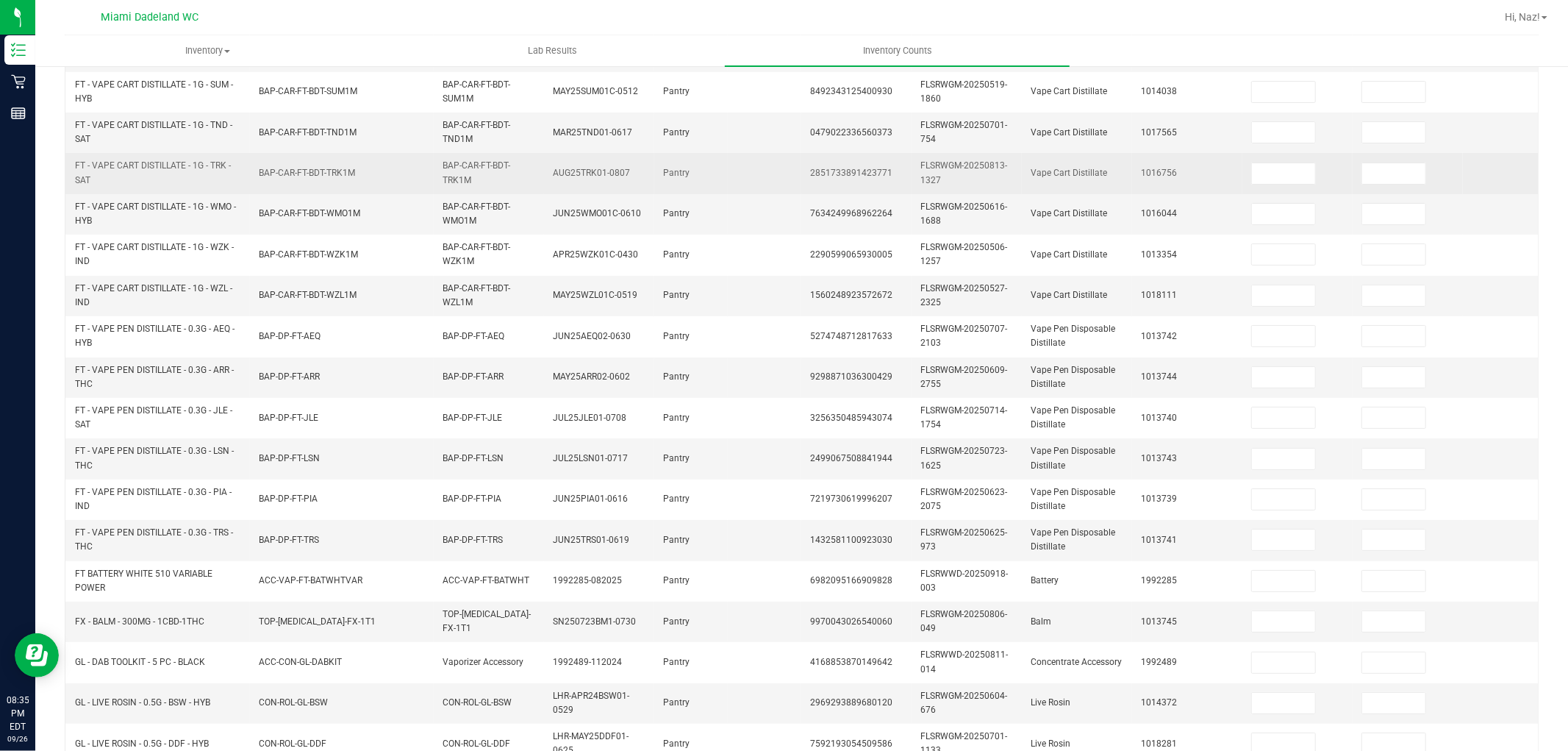
scroll to position [122, 0]
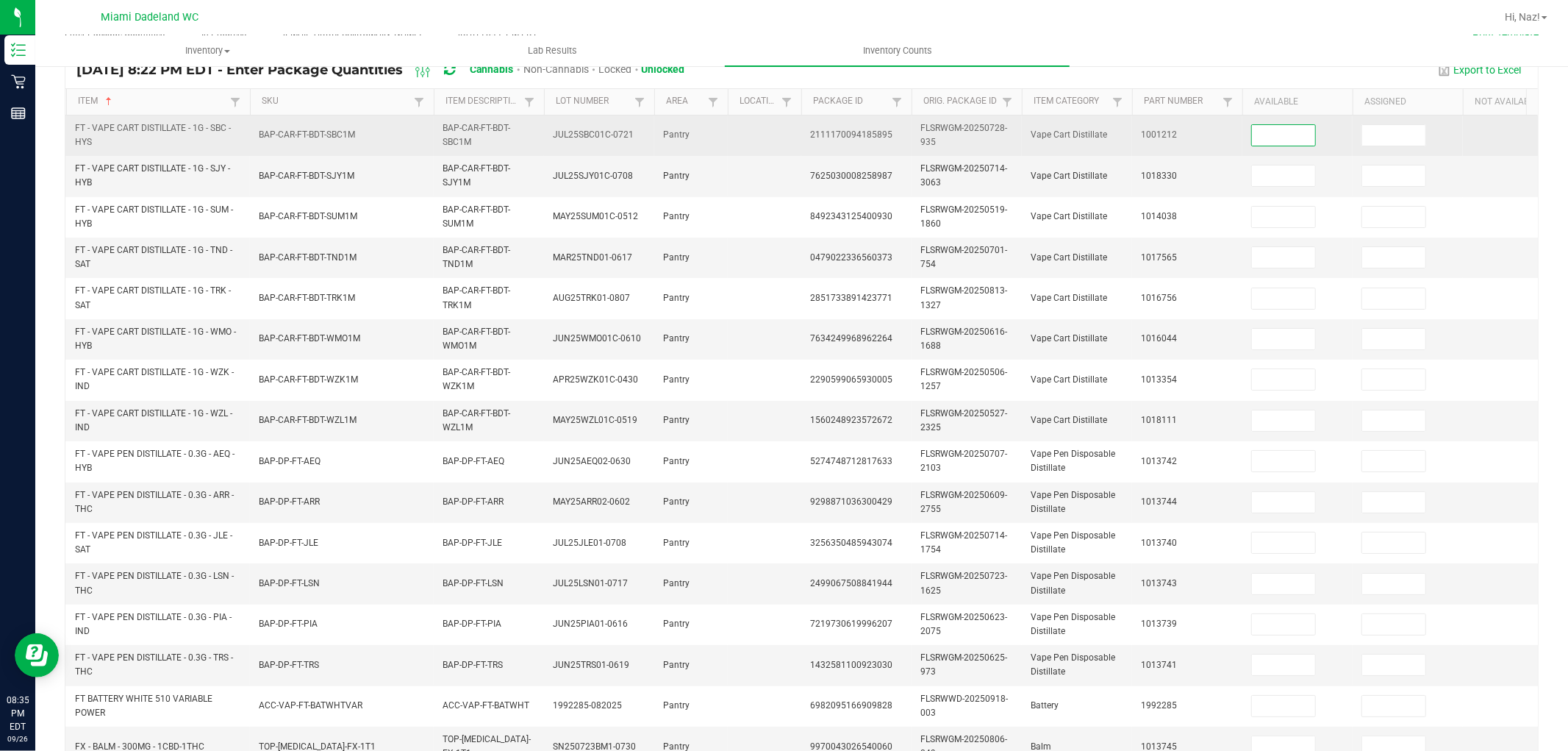
click at [1311, 131] on input at bounding box center [1284, 135] width 63 height 20
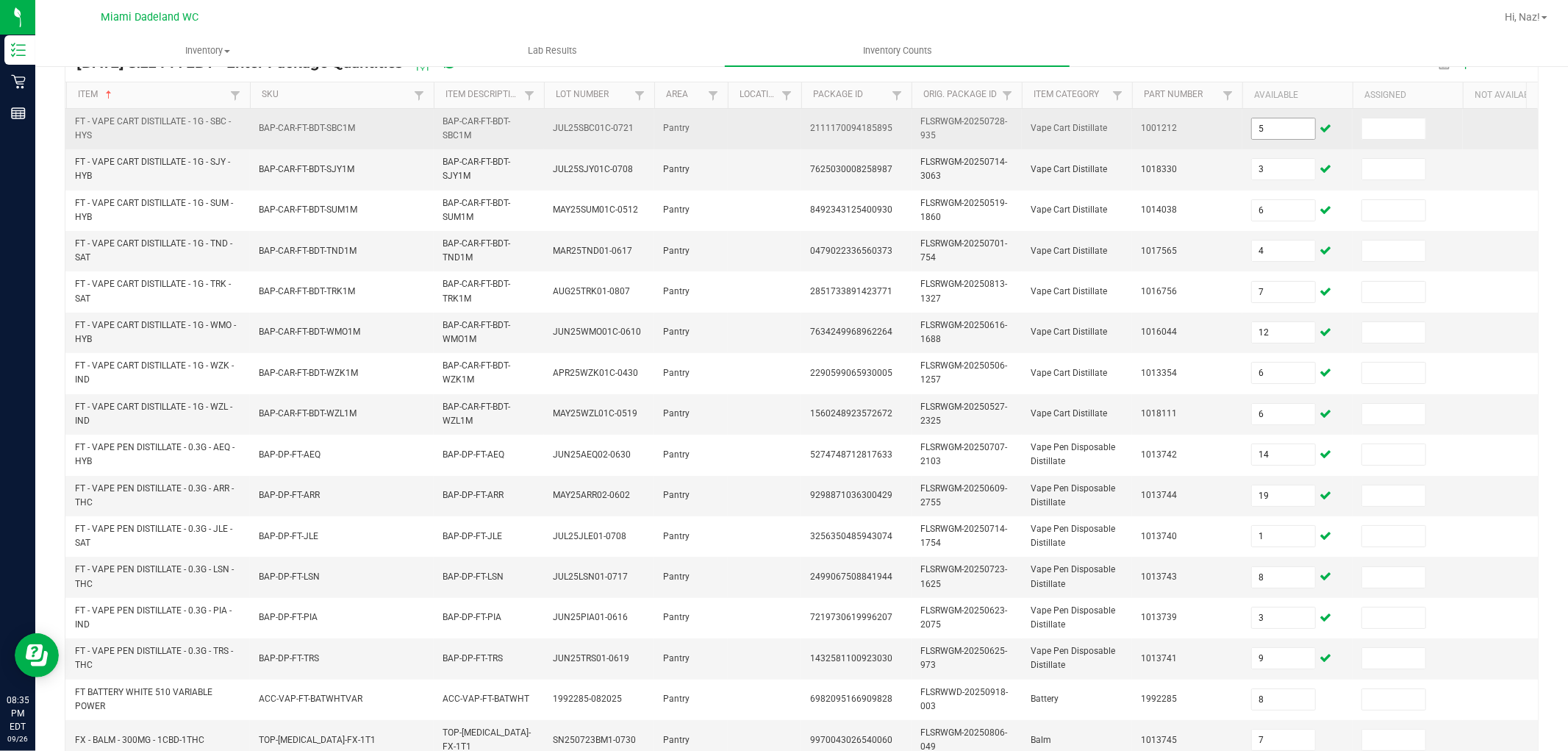
scroll to position [368, 0]
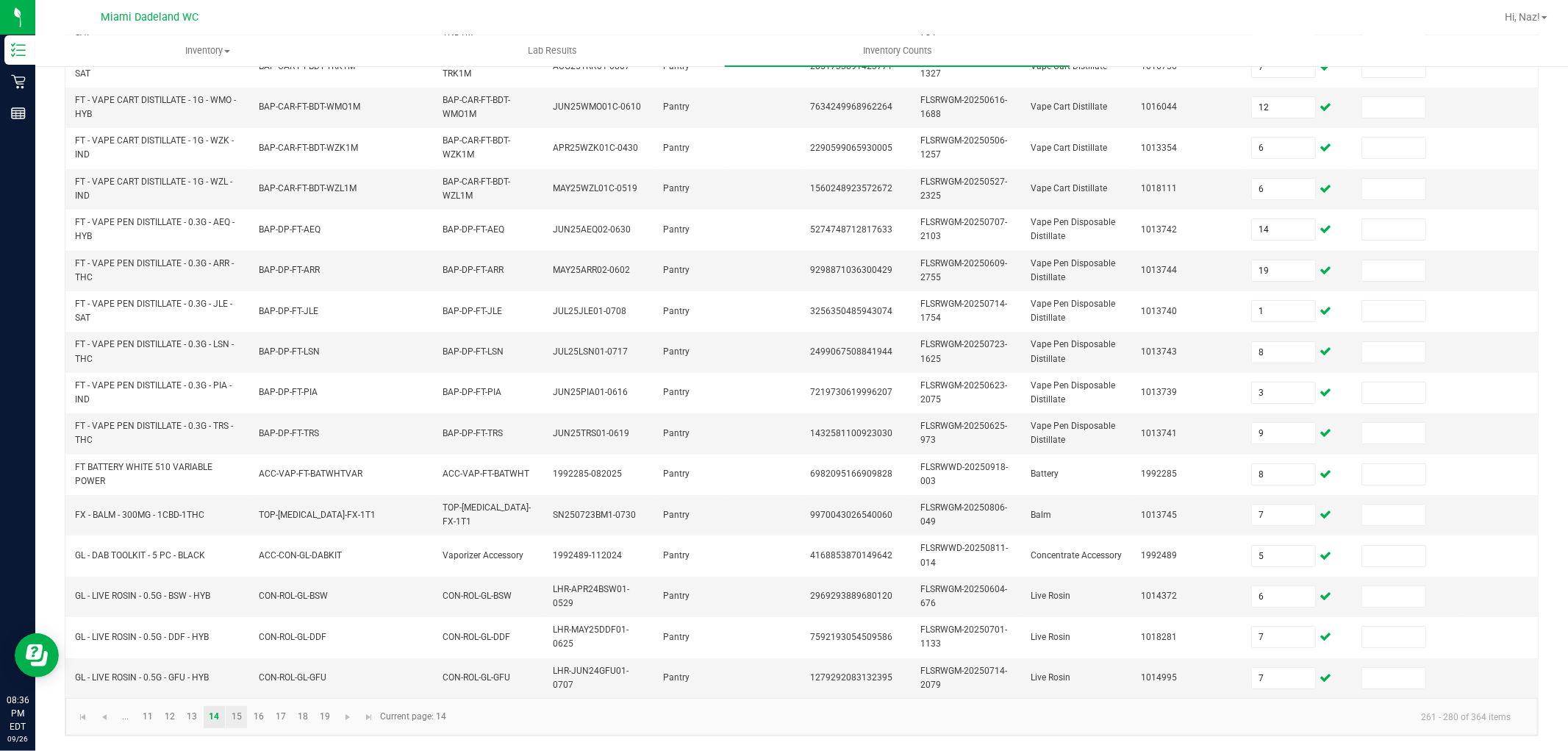
click at [243, 713] on link "15" at bounding box center [237, 717] width 21 height 22
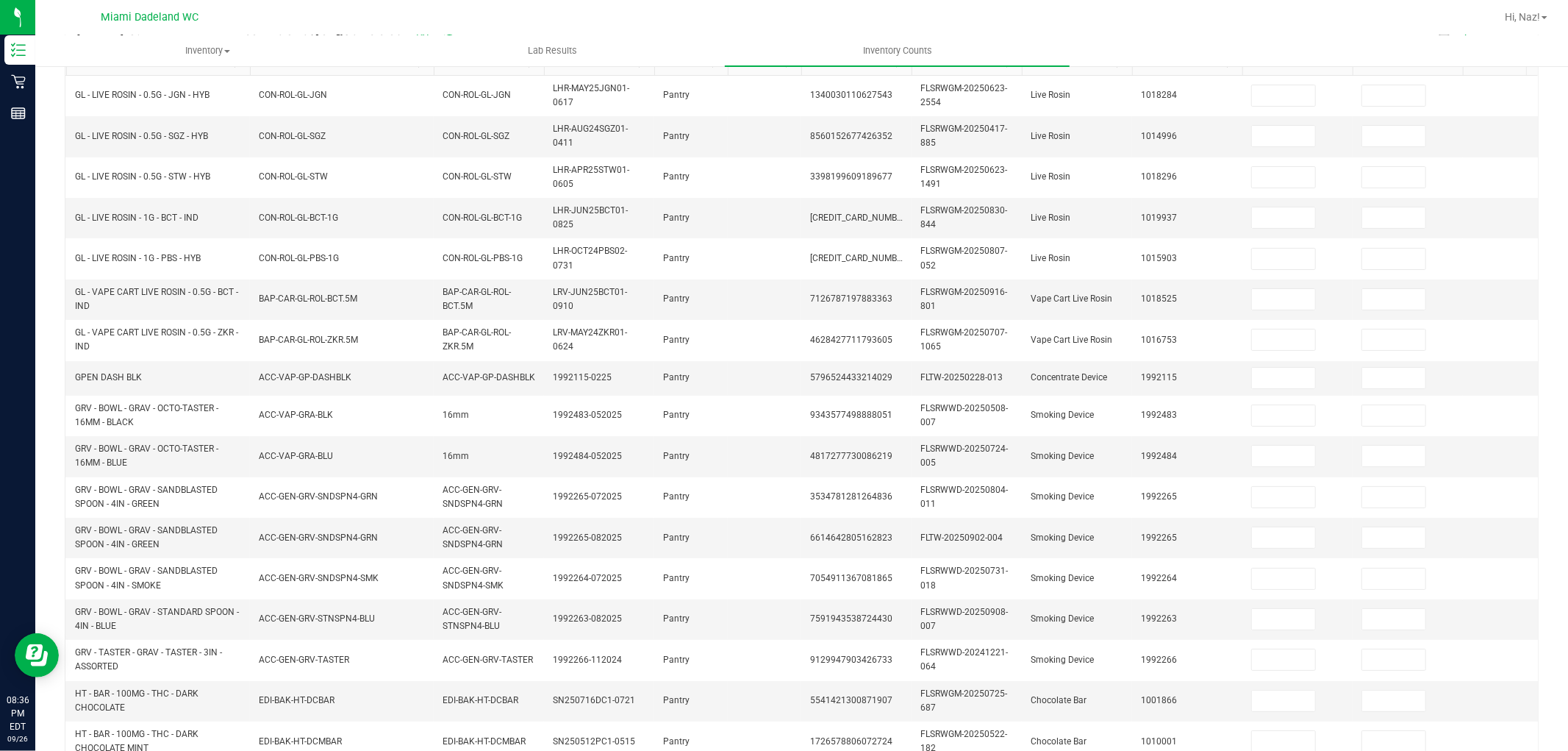
scroll to position [34, 0]
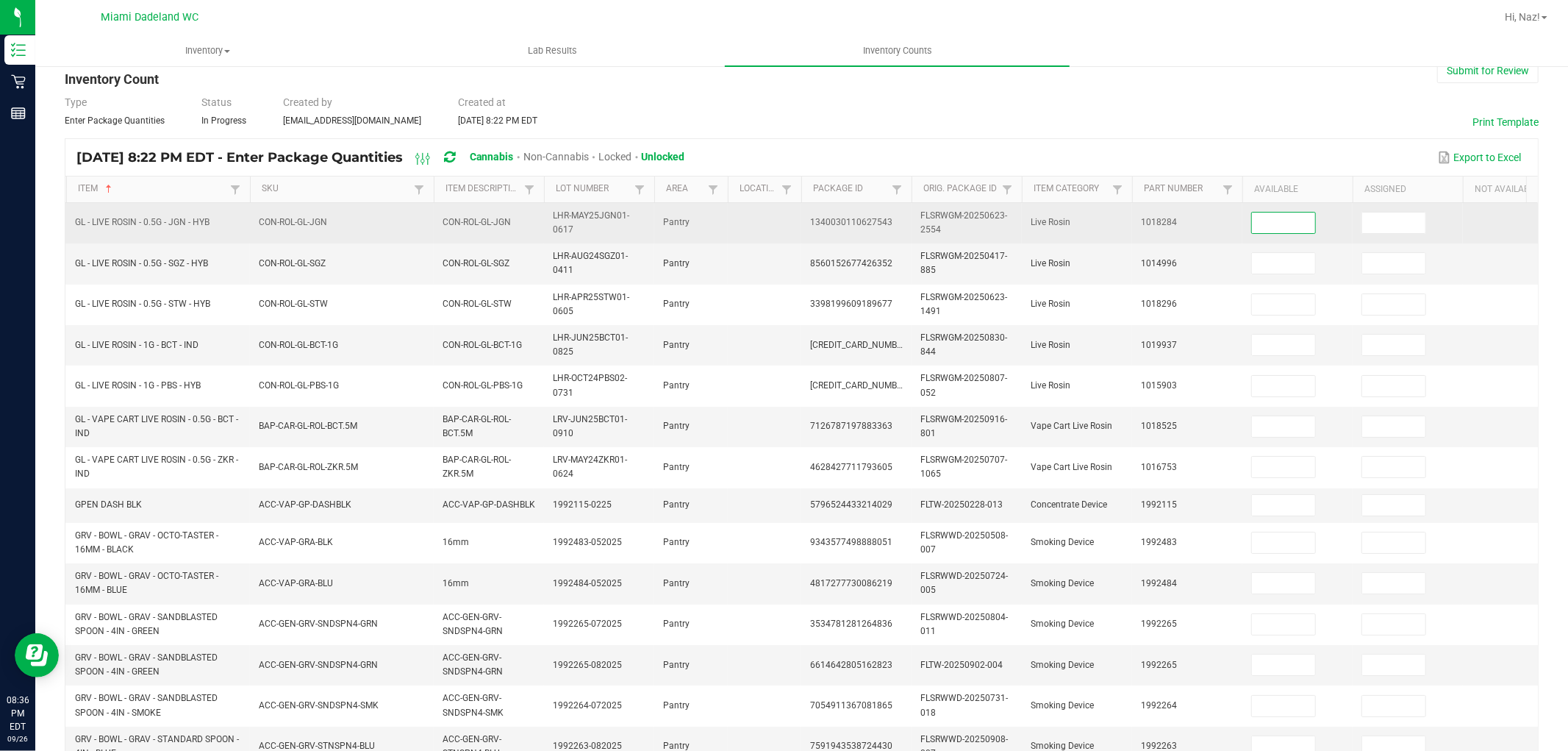
click at [1309, 222] on input at bounding box center [1284, 222] width 63 height 20
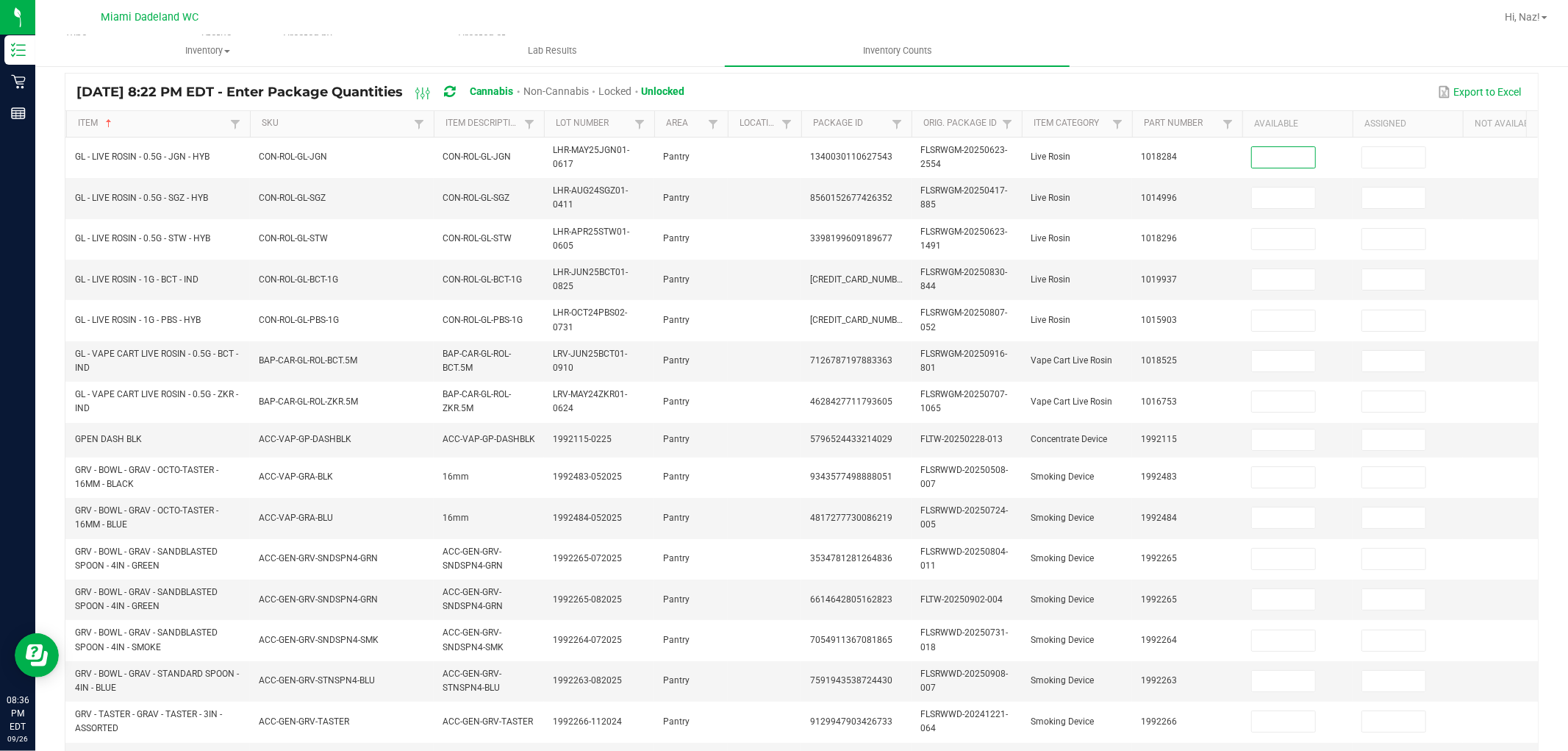
scroll to position [103, 0]
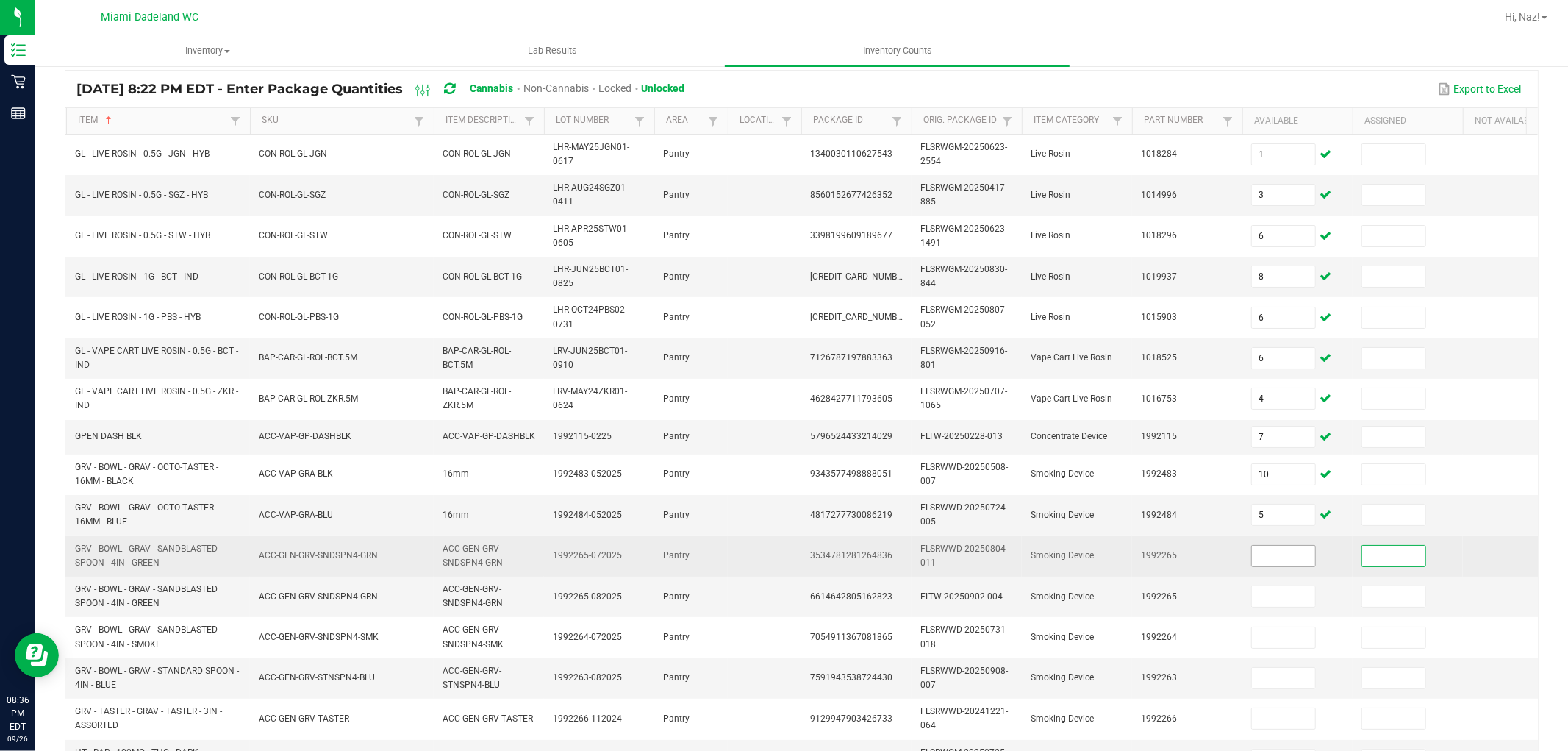
click at [1276, 562] on input at bounding box center [1284, 555] width 63 height 20
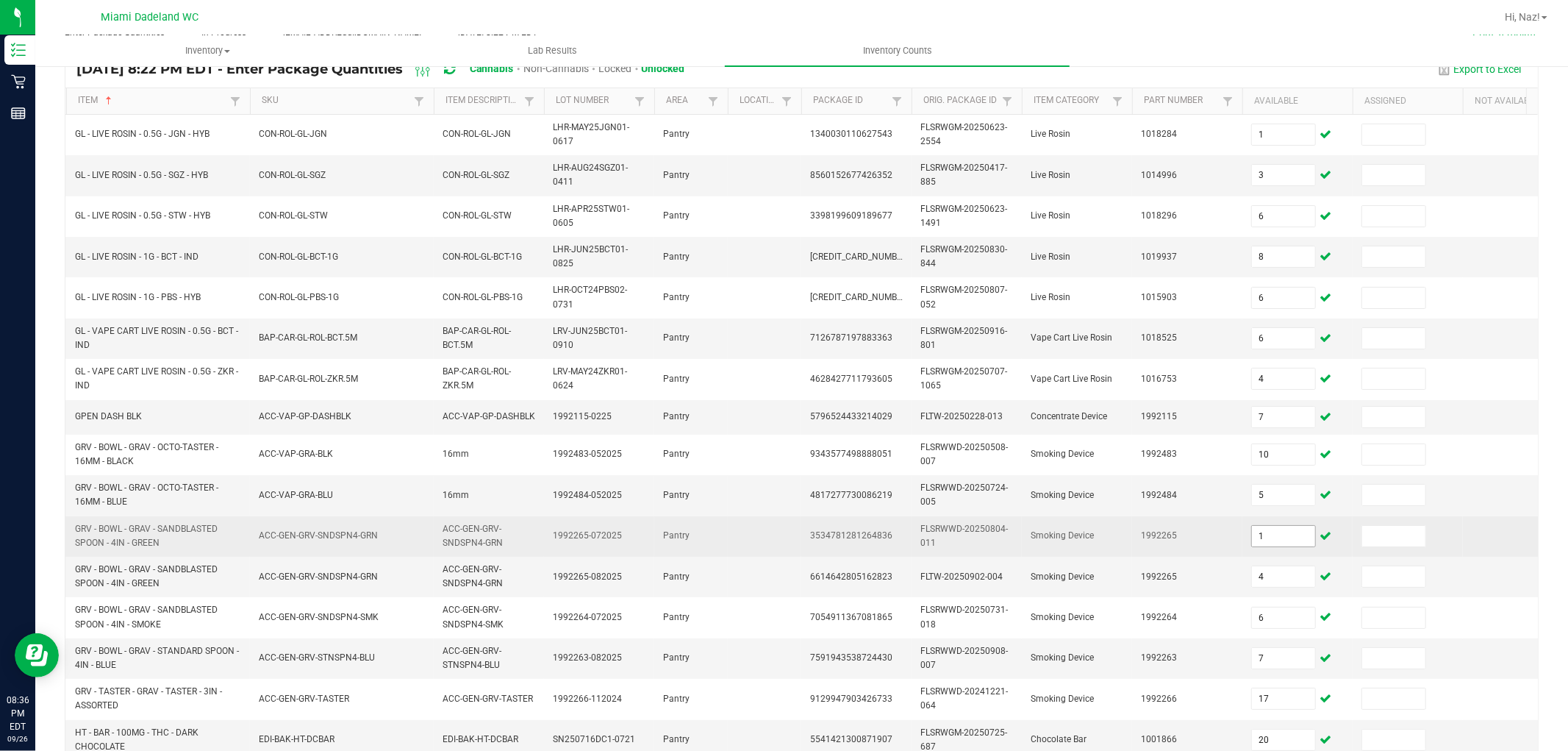
scroll to position [361, 0]
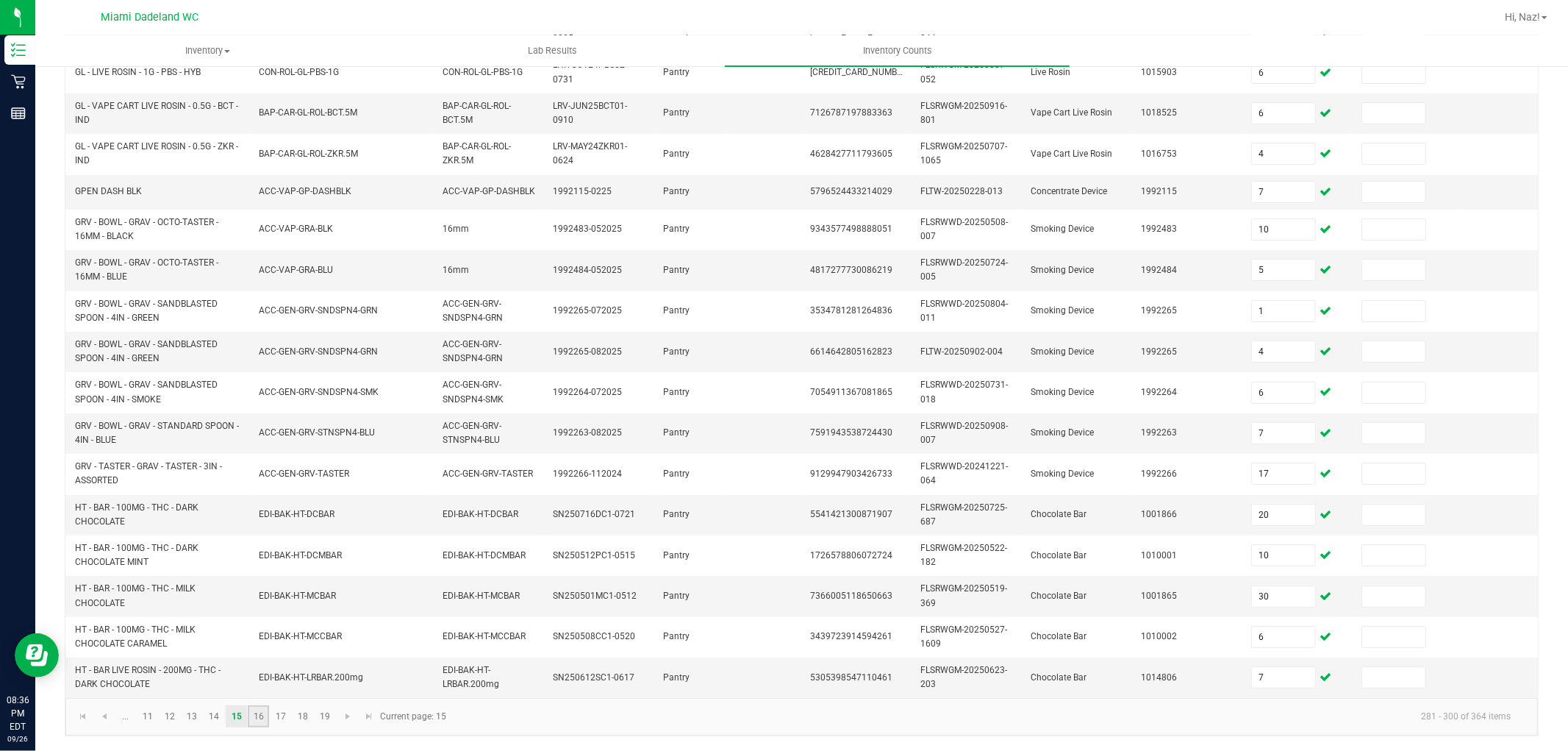
click at [268, 714] on link "16" at bounding box center [259, 716] width 21 height 22
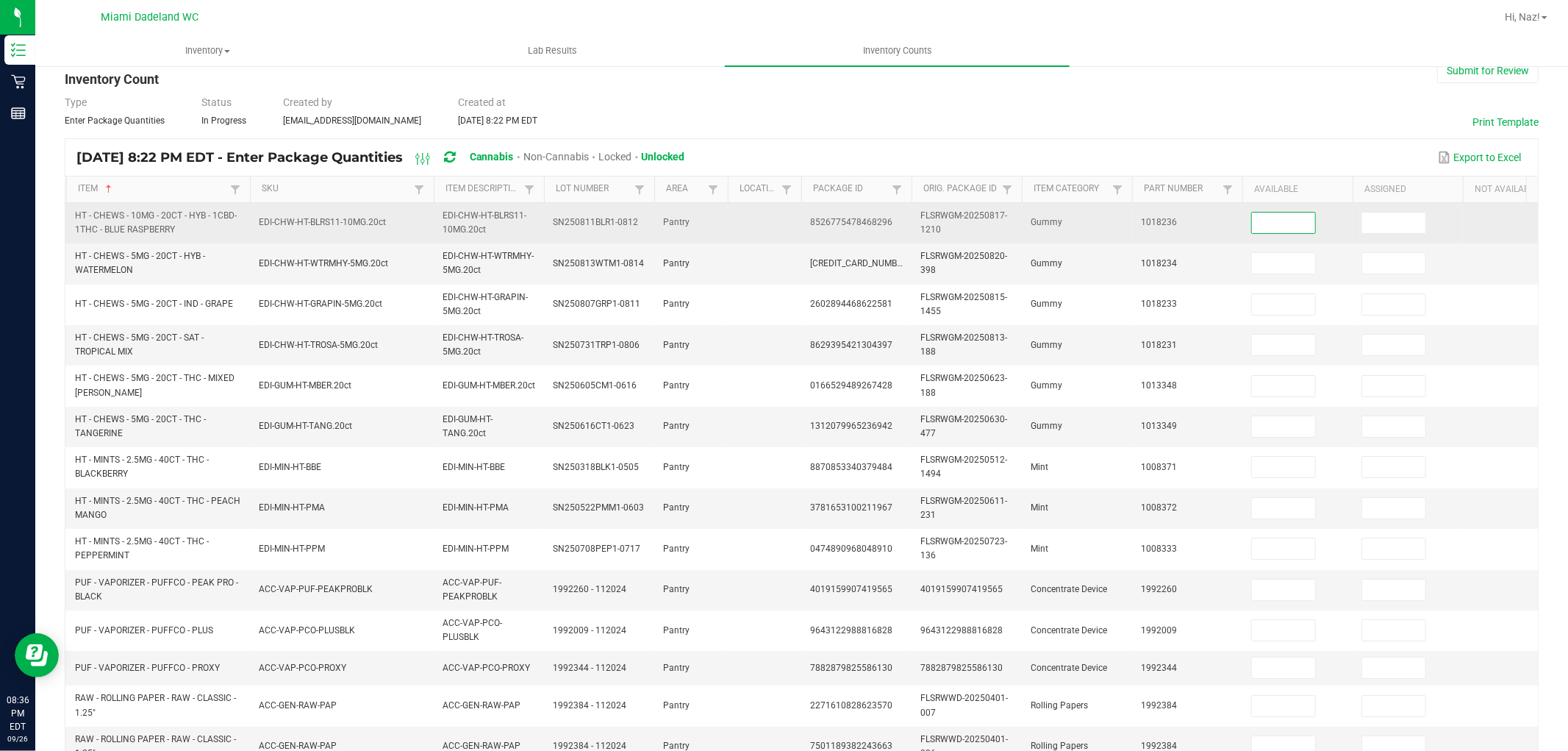
click at [1280, 221] on input at bounding box center [1284, 222] width 63 height 20
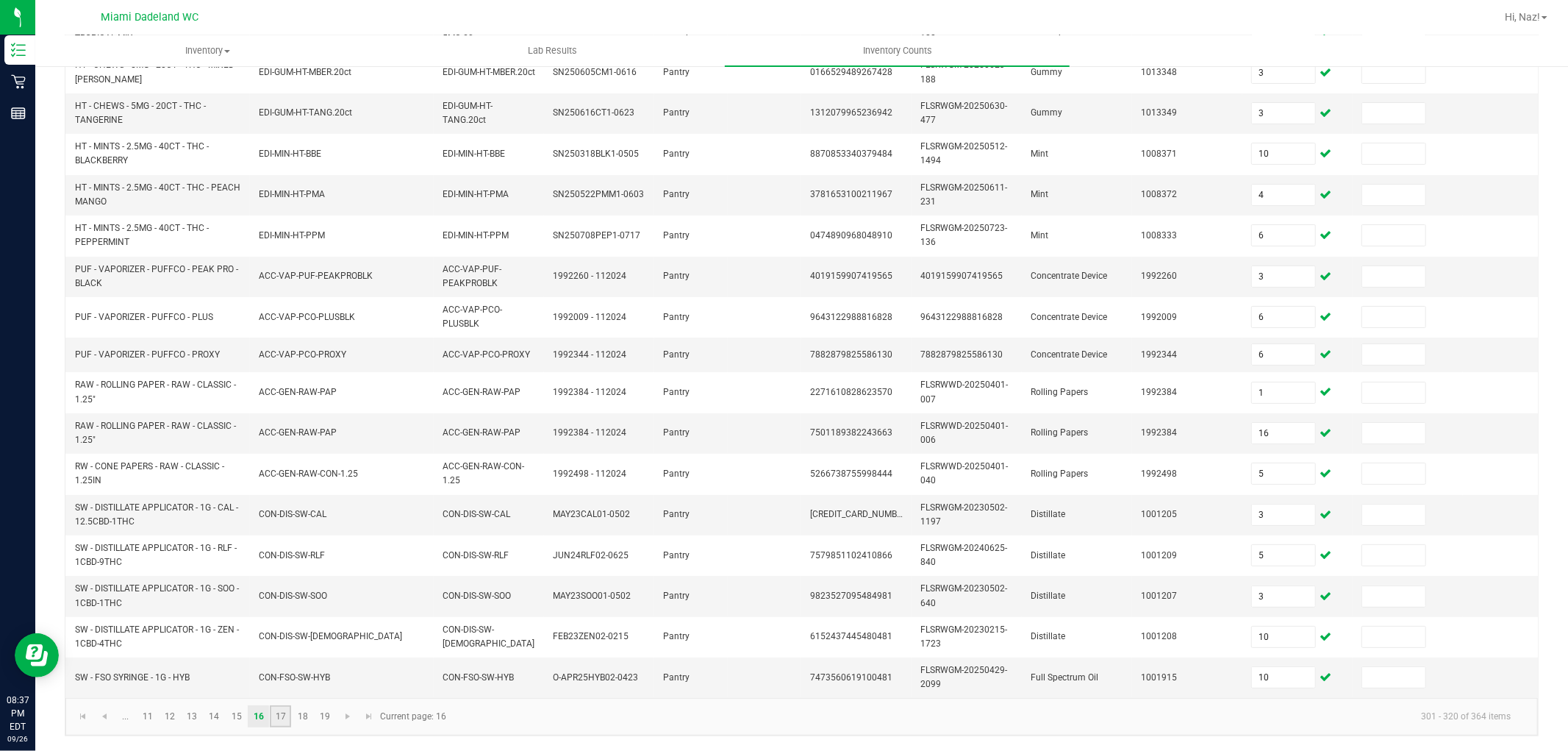
click at [271, 713] on link "17" at bounding box center [281, 716] width 21 height 22
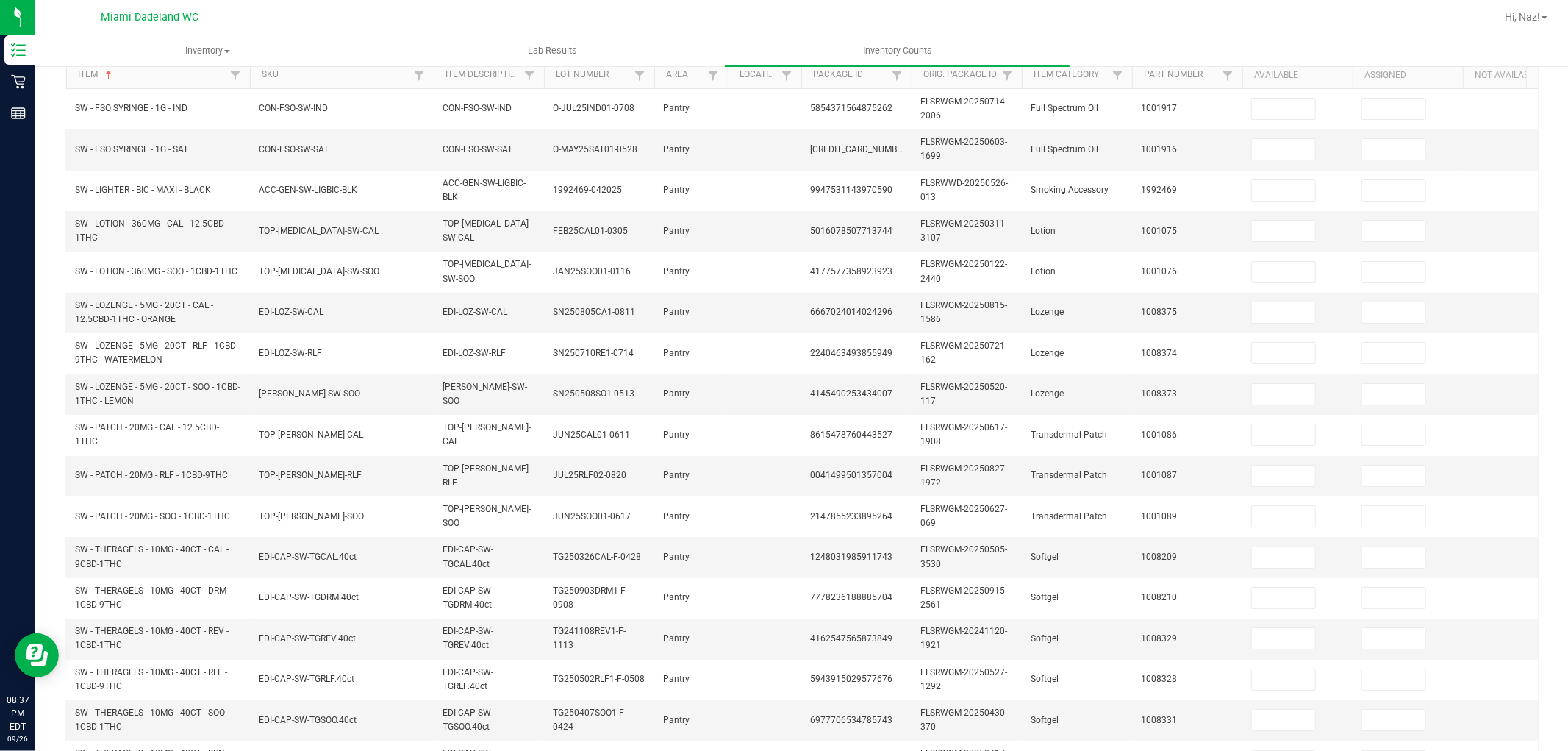
scroll to position [151, 0]
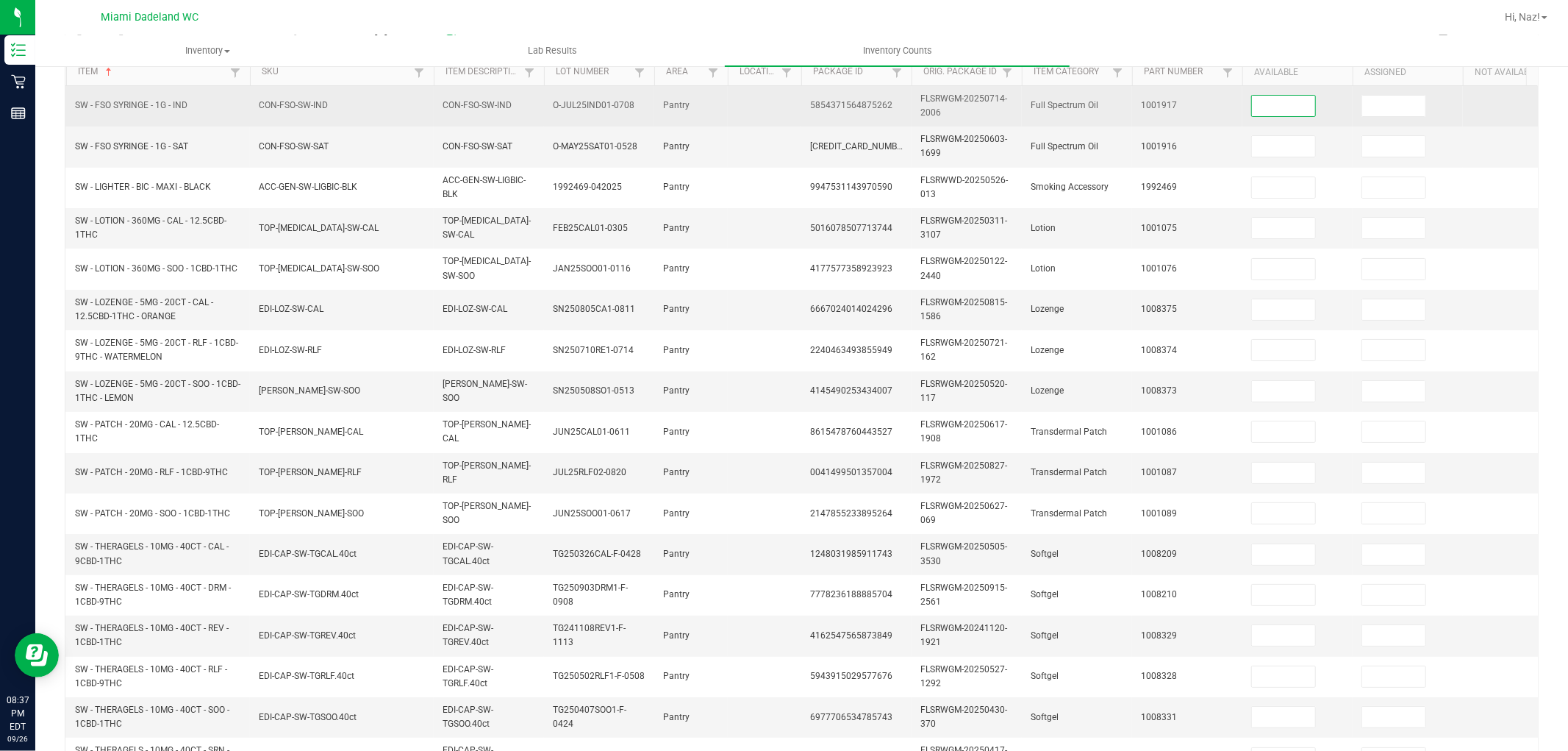
click at [1260, 100] on input at bounding box center [1284, 106] width 63 height 20
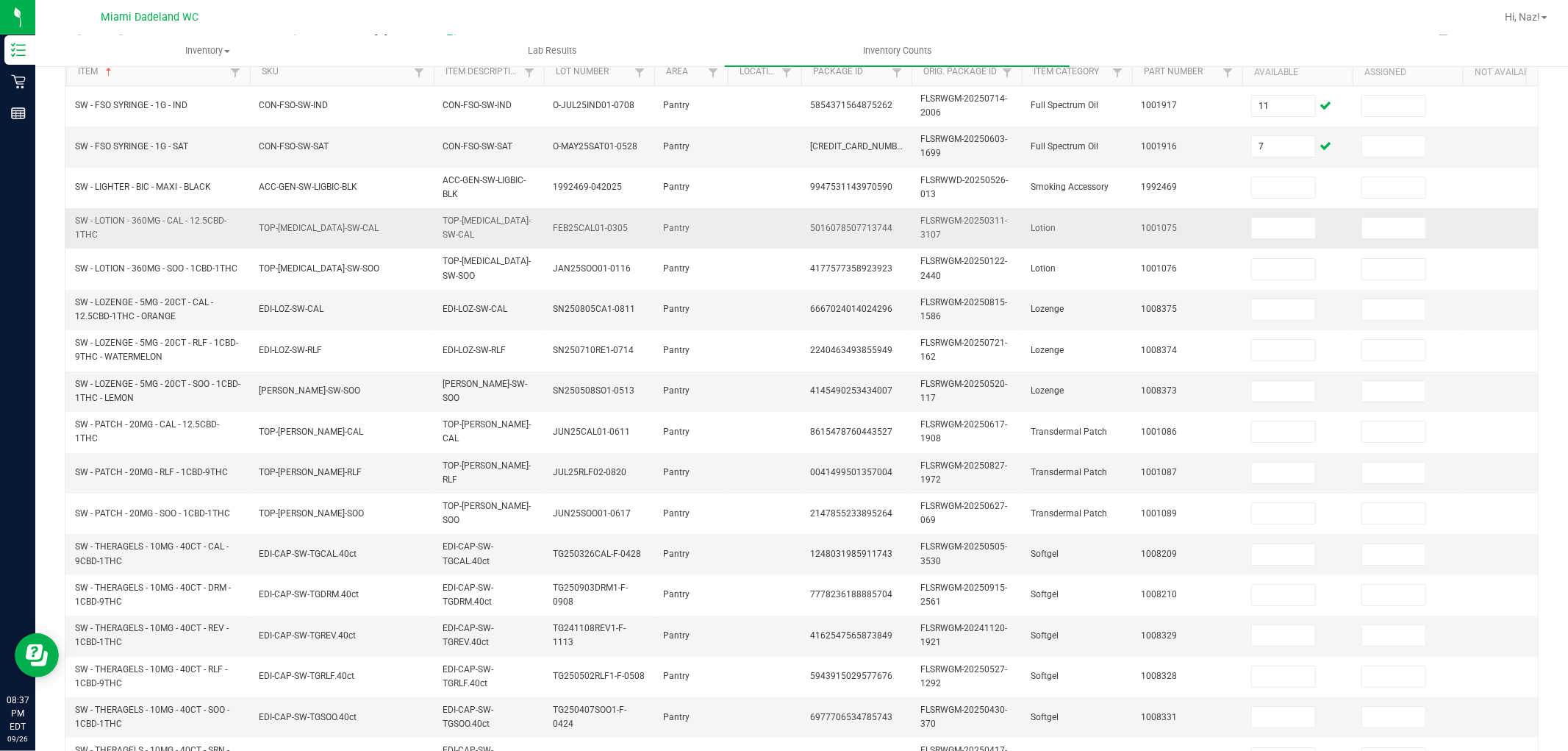
click at [1296, 208] on td at bounding box center [1297, 229] width 110 height 40
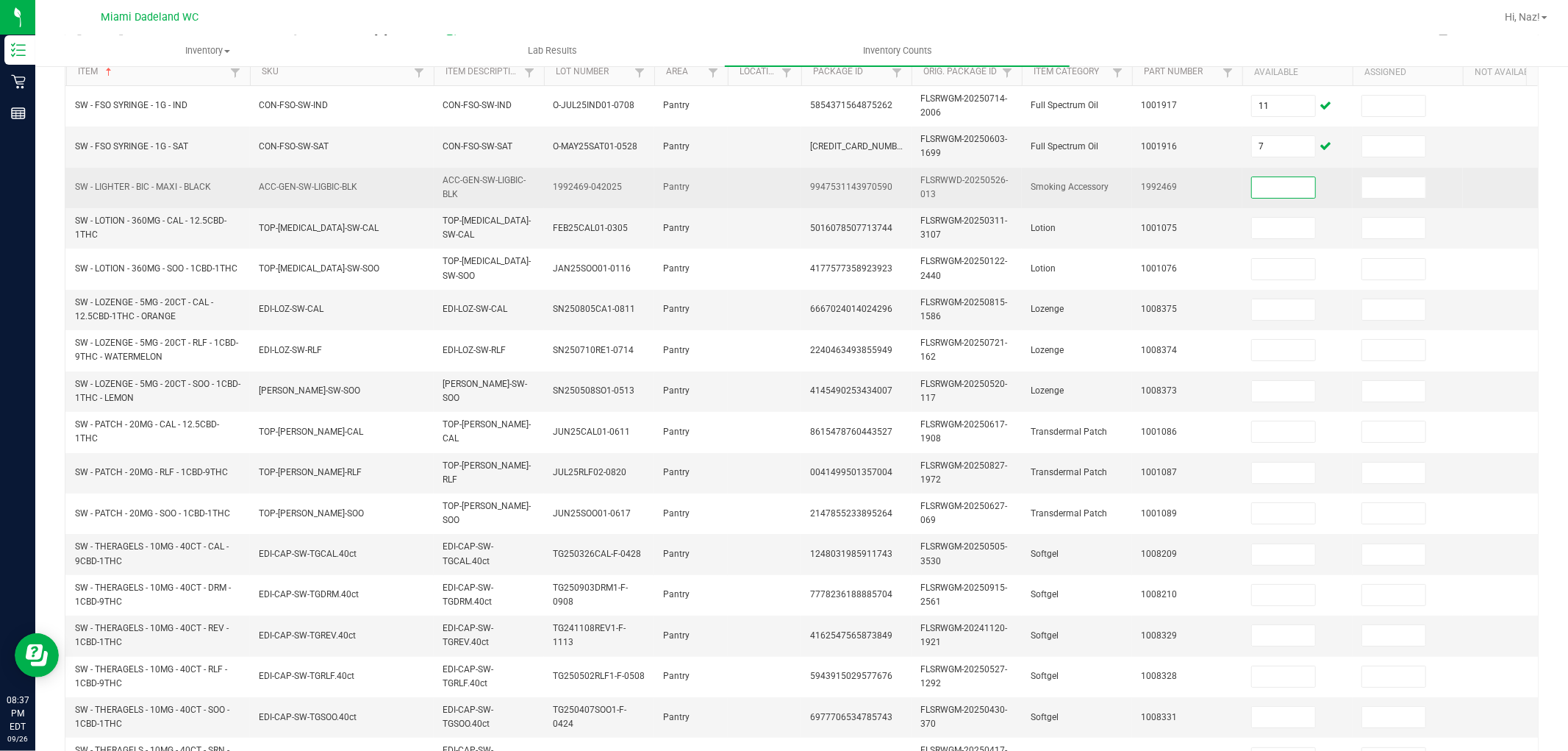
click at [1296, 190] on input at bounding box center [1284, 186] width 63 height 20
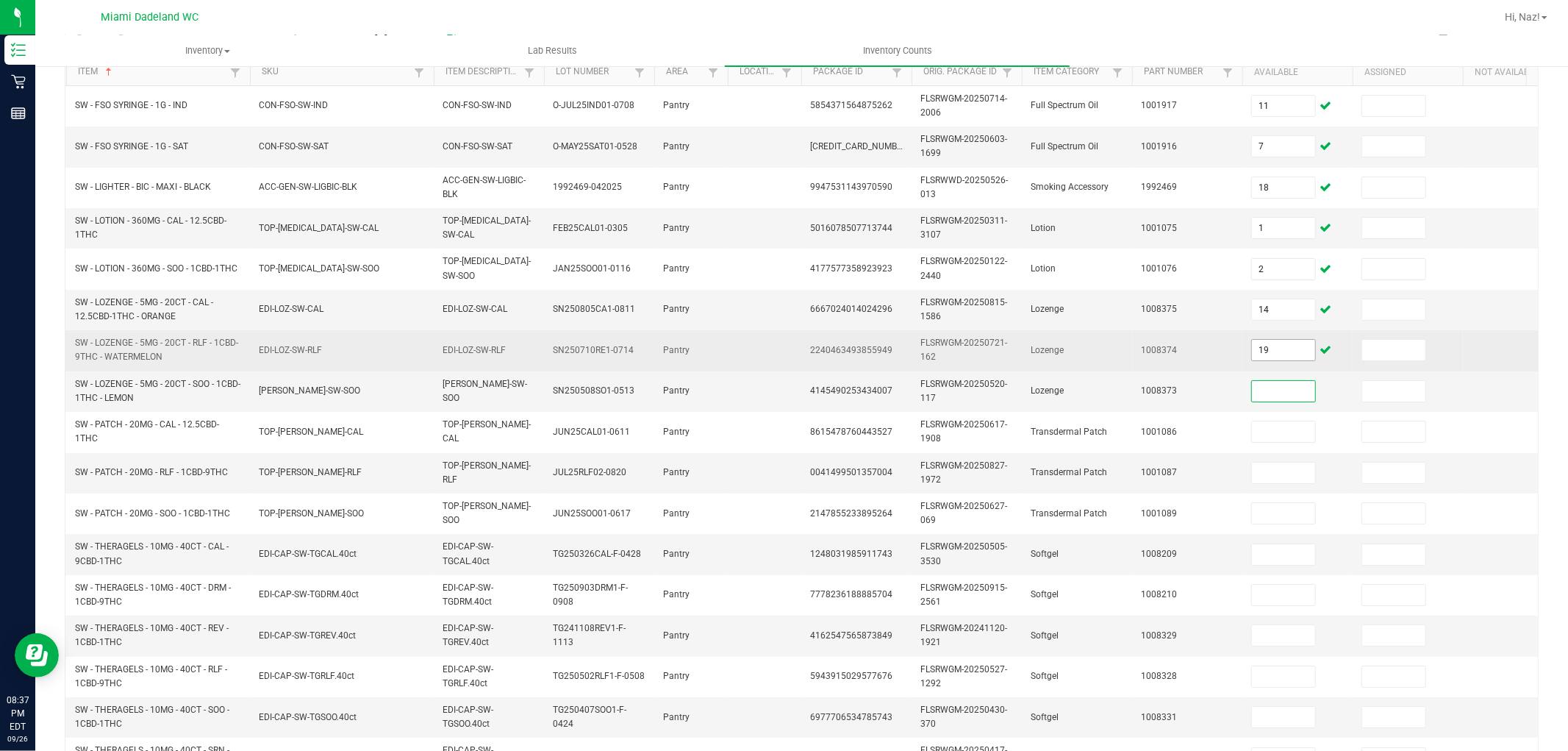
click at [1289, 349] on input "19" at bounding box center [1284, 349] width 63 height 20
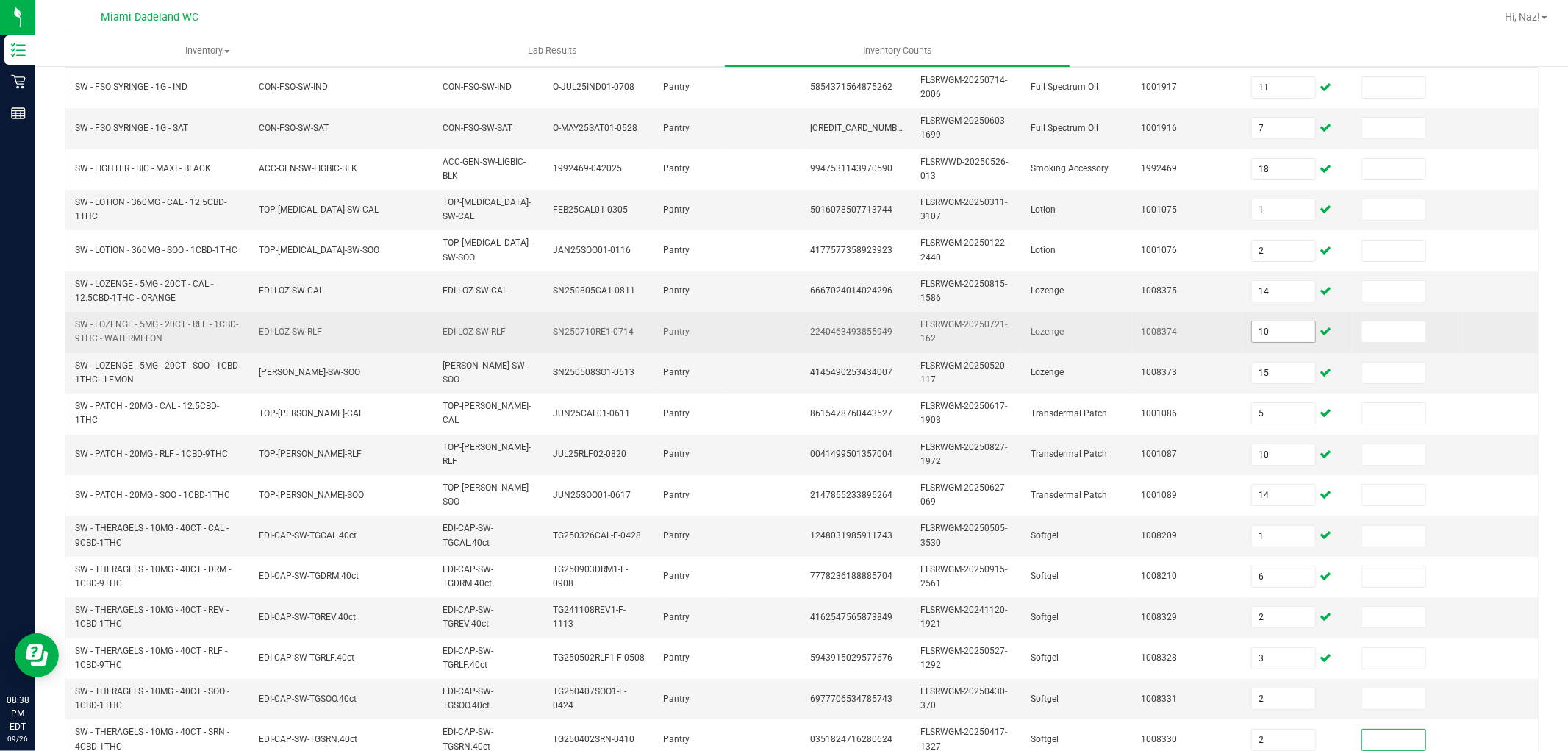
scroll to position [368, 0]
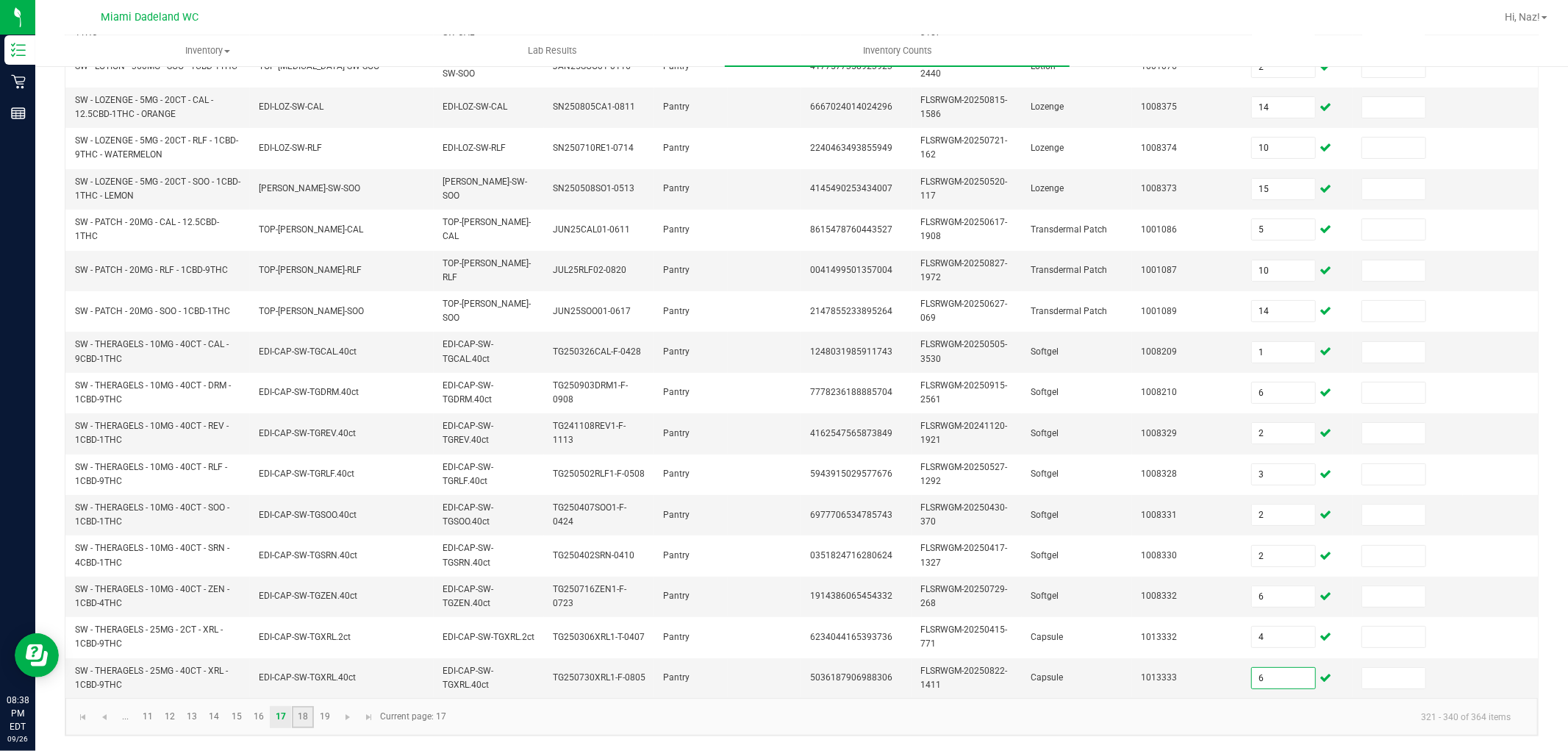
click at [296, 714] on link "18" at bounding box center [303, 717] width 21 height 22
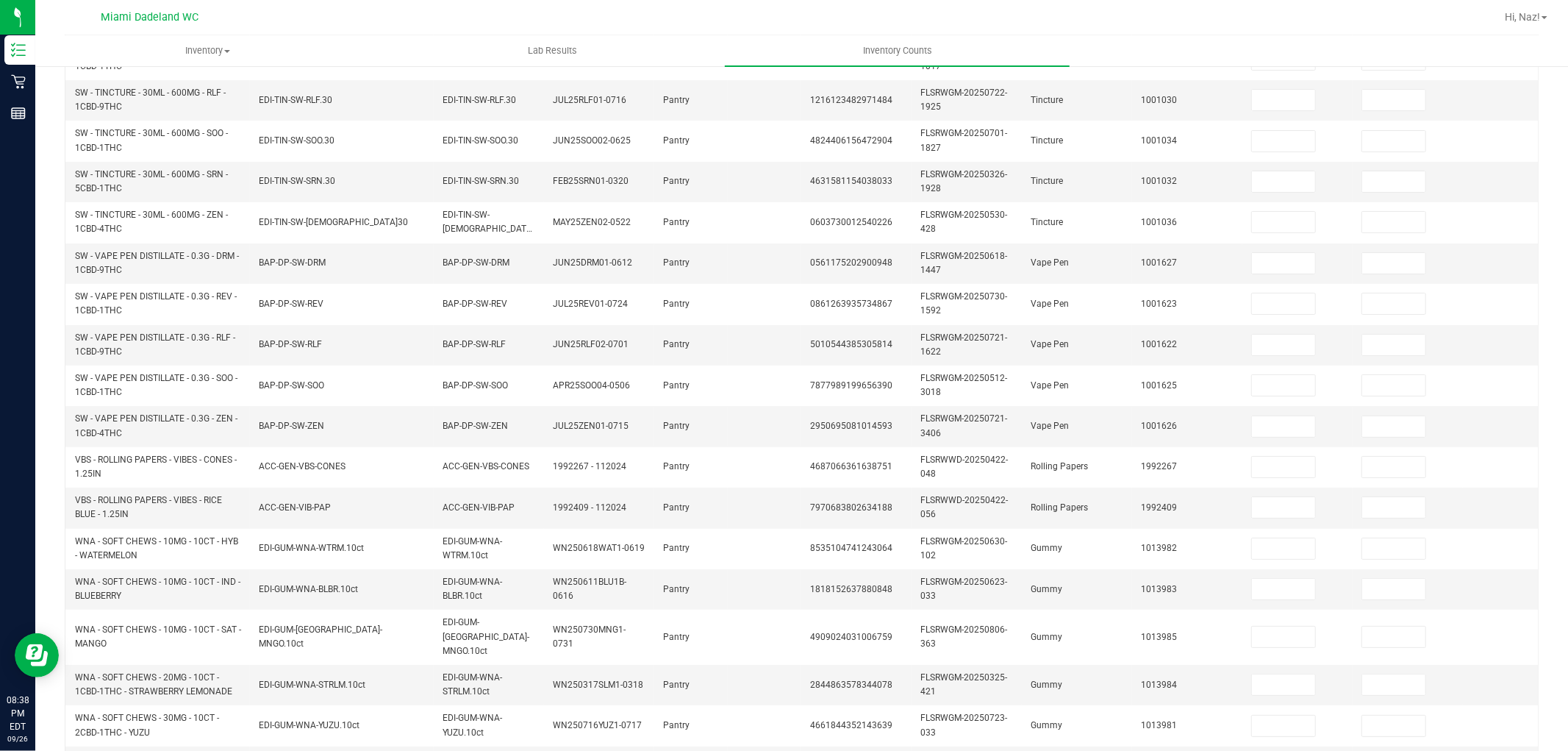
scroll to position [122, 0]
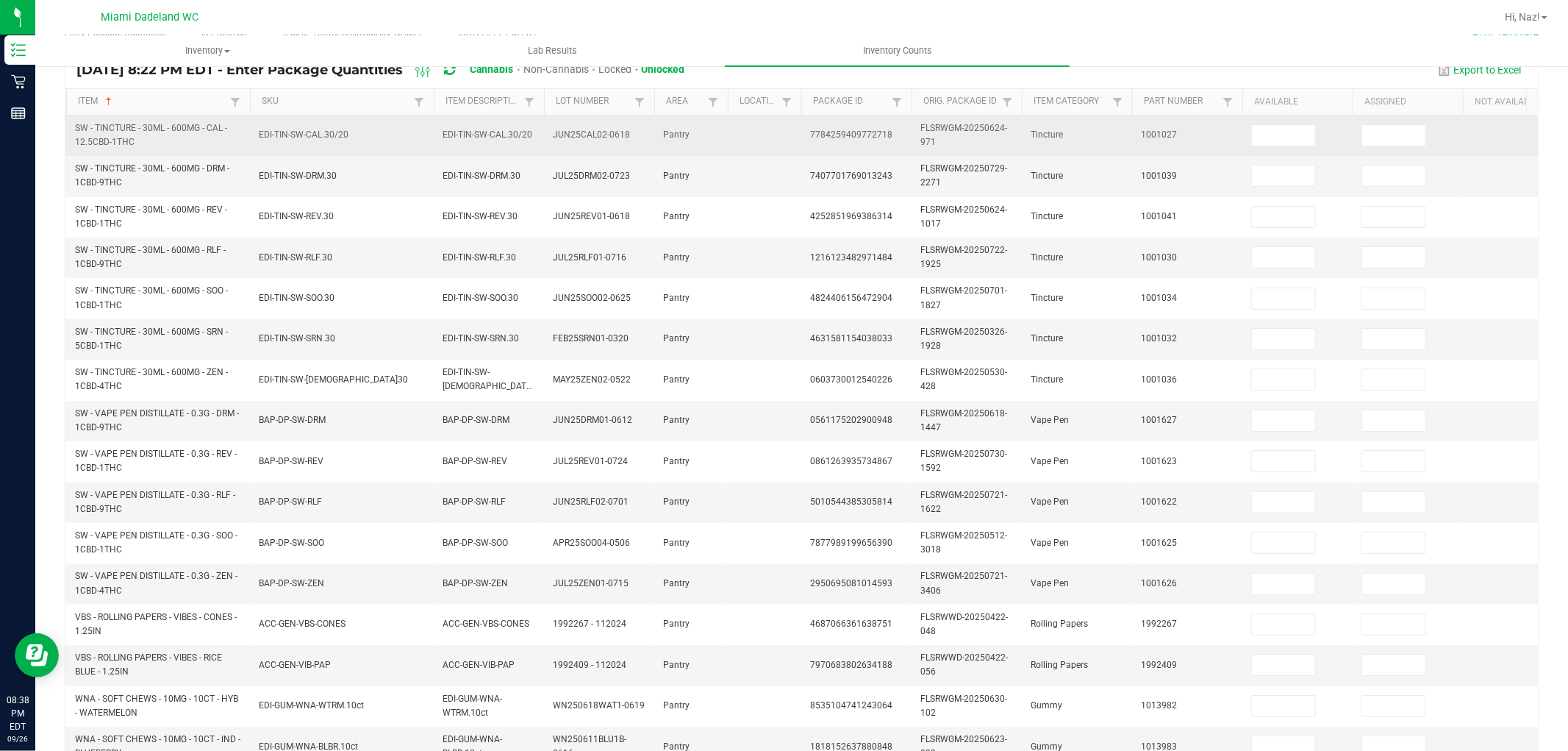
click at [1263, 153] on td at bounding box center [1297, 135] width 110 height 40
click at [1276, 133] on input at bounding box center [1284, 135] width 63 height 20
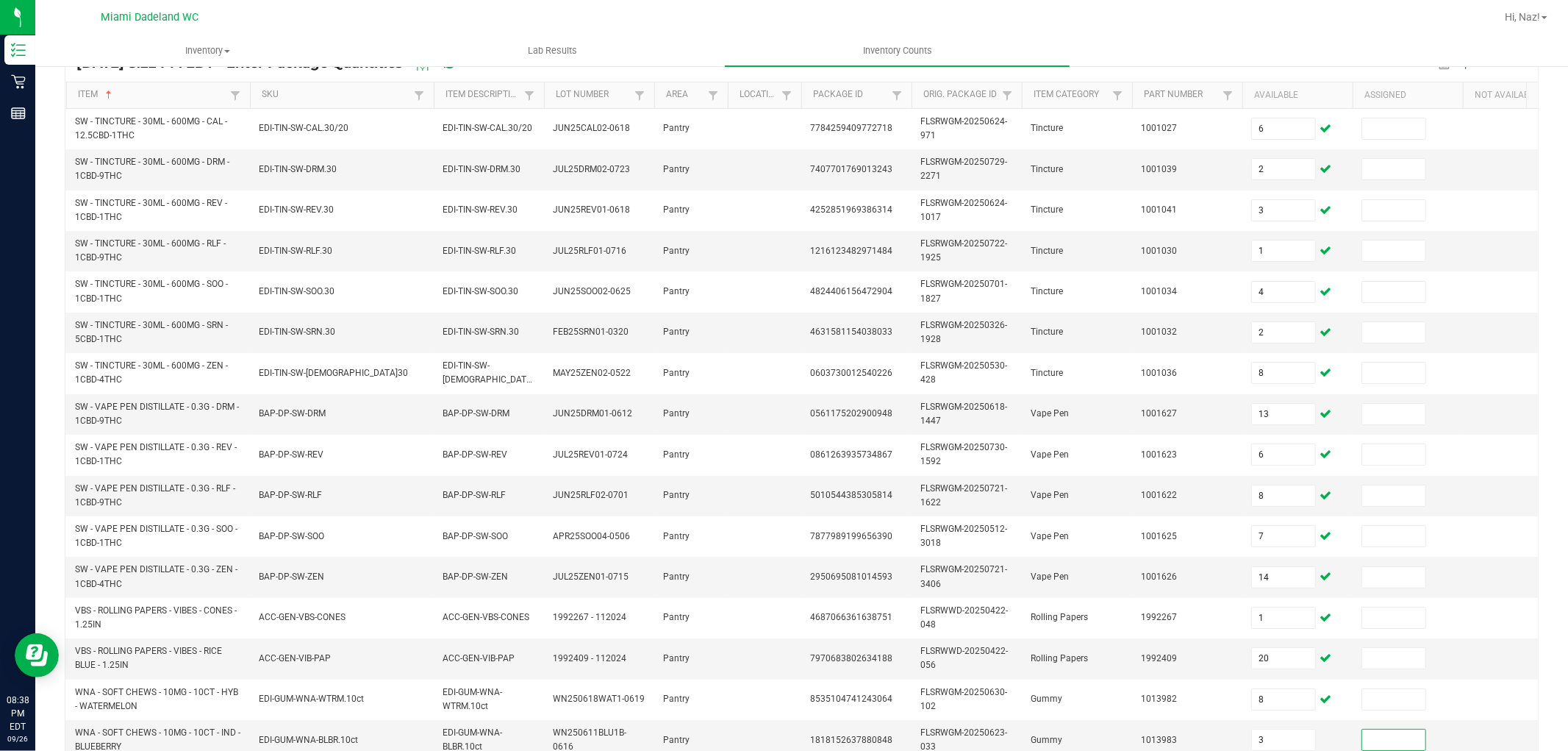
scroll to position [368, 0]
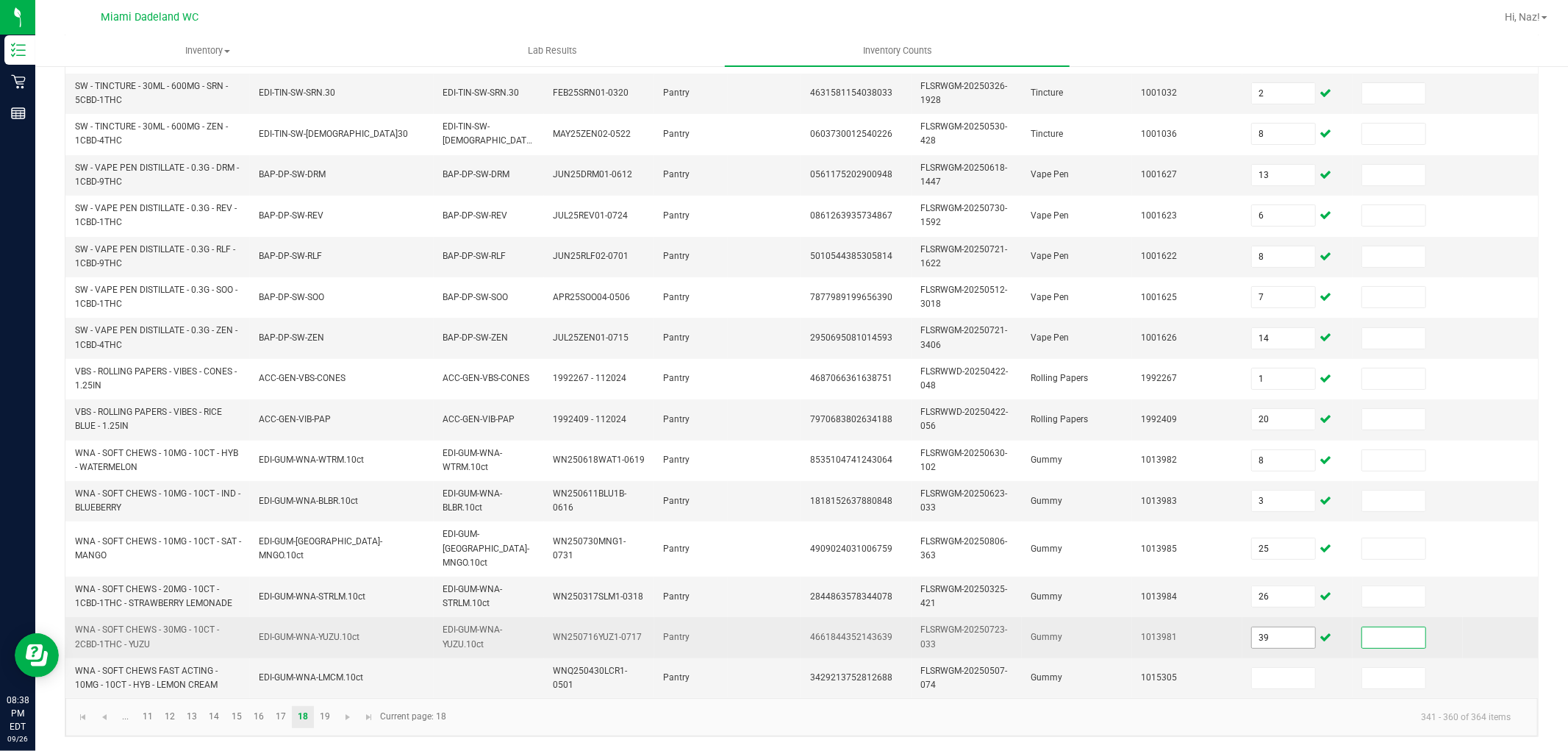
click at [1297, 627] on input "39" at bounding box center [1284, 637] width 63 height 20
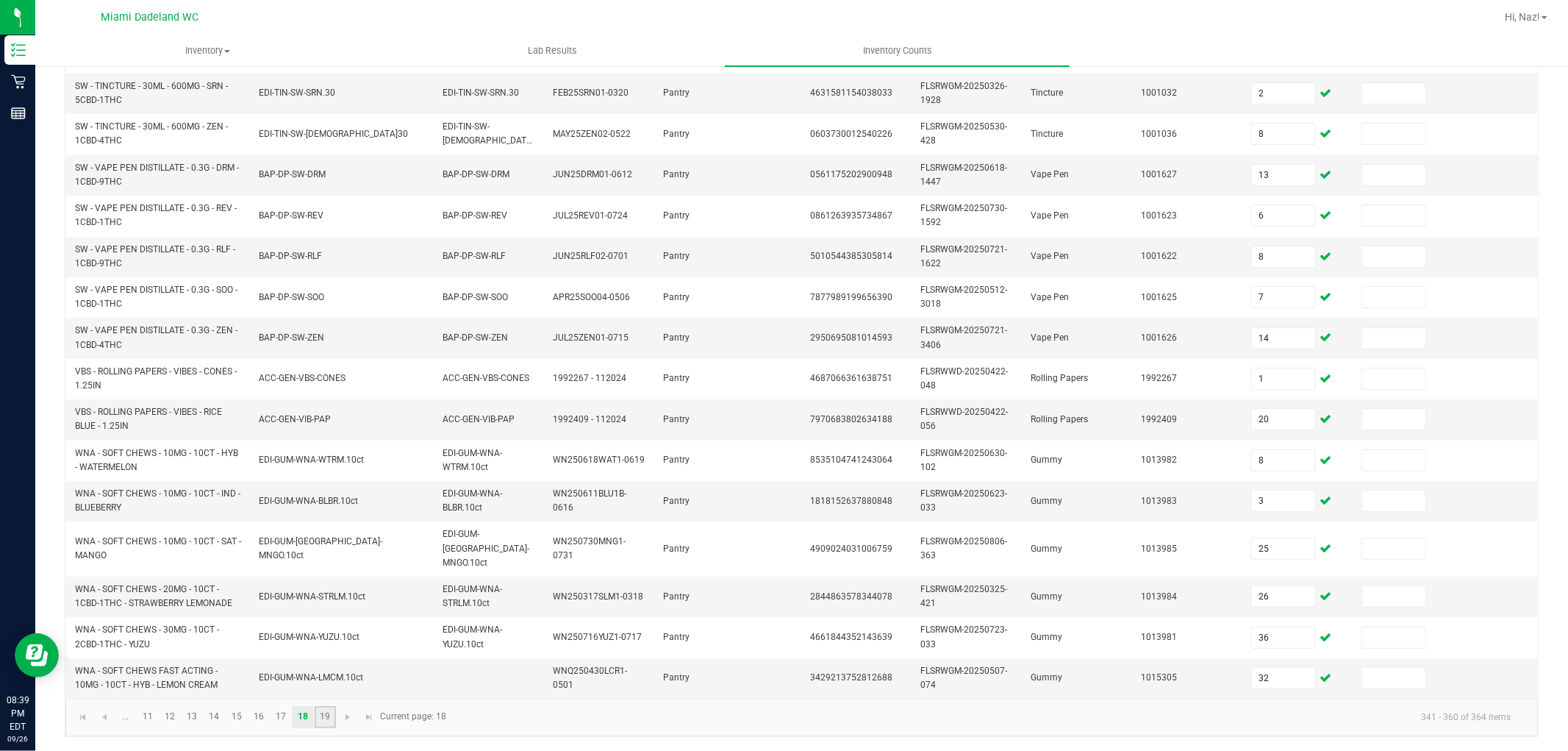
click at [332, 710] on link "19" at bounding box center [325, 717] width 21 height 22
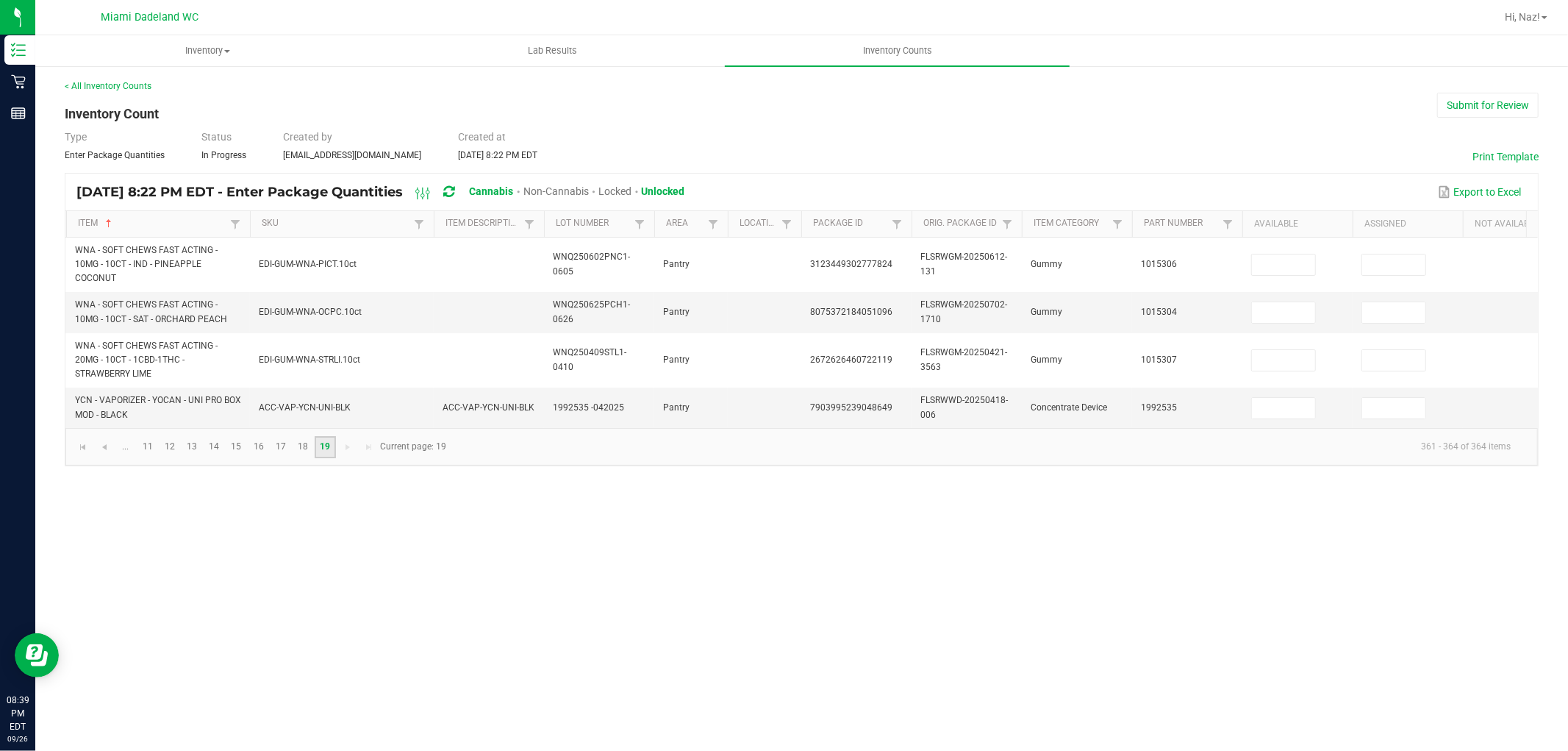
scroll to position [0, 0]
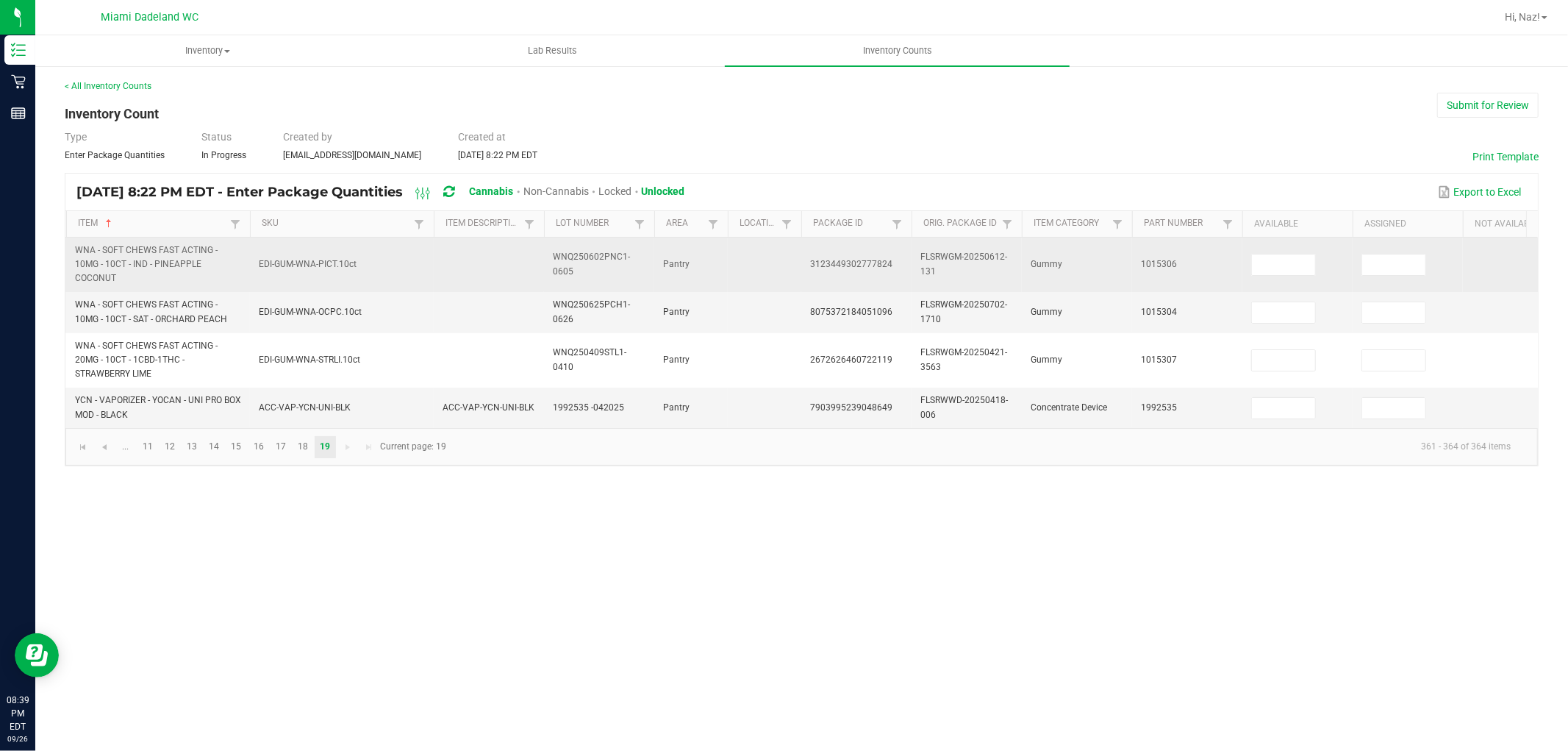
click at [1273, 276] on td at bounding box center [1297, 265] width 110 height 55
click at [1273, 275] on td at bounding box center [1297, 265] width 110 height 55
click at [1273, 275] on span at bounding box center [1284, 264] width 65 height 22
click at [1272, 266] on input at bounding box center [1284, 264] width 63 height 20
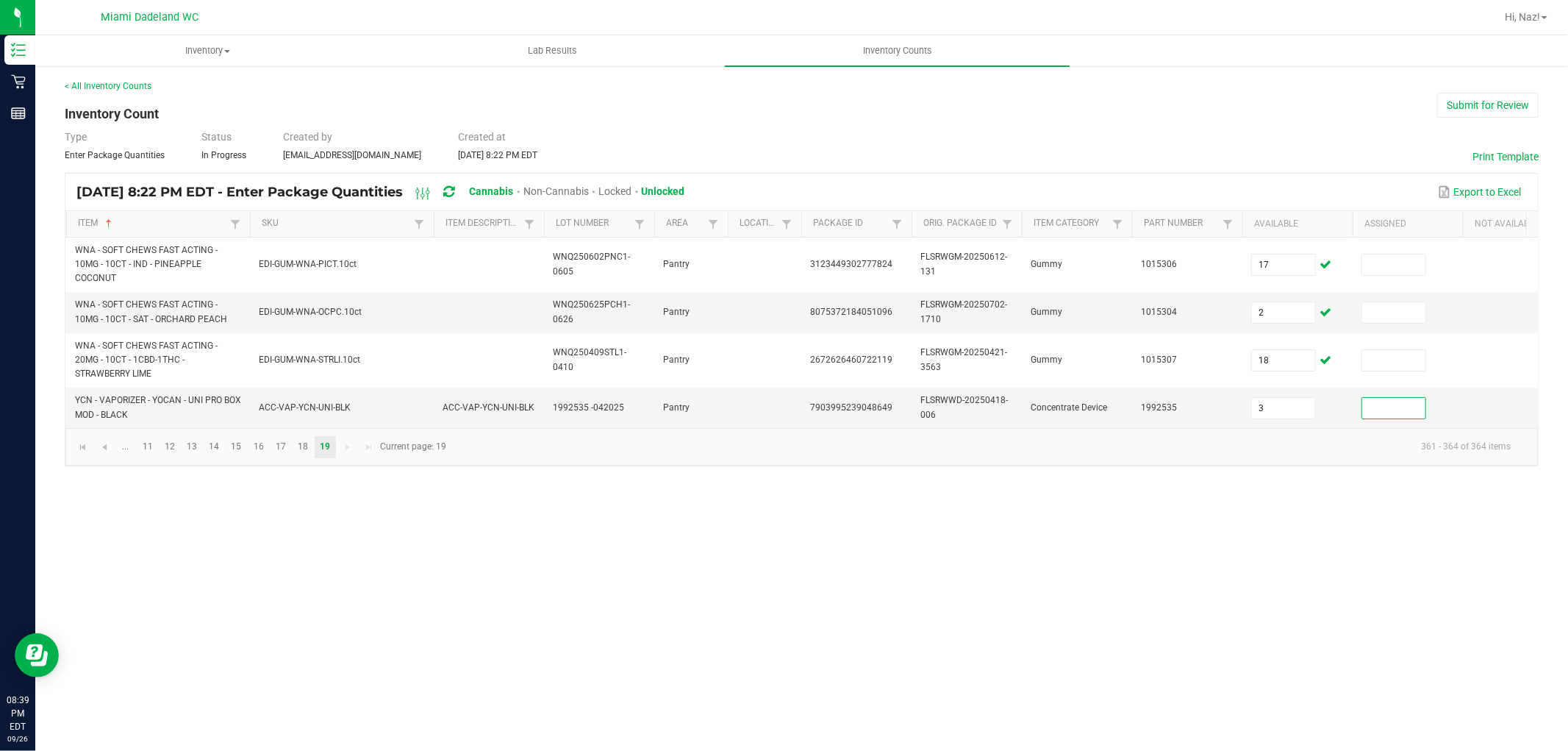
click at [1255, 160] on div "Type Enter Package Quantities Status In Progress Created by [EMAIL_ADDRESS][DOM…" at bounding box center [802, 145] width 1474 height 33
click at [1505, 96] on button "Submit for Review" at bounding box center [1487, 105] width 101 height 25
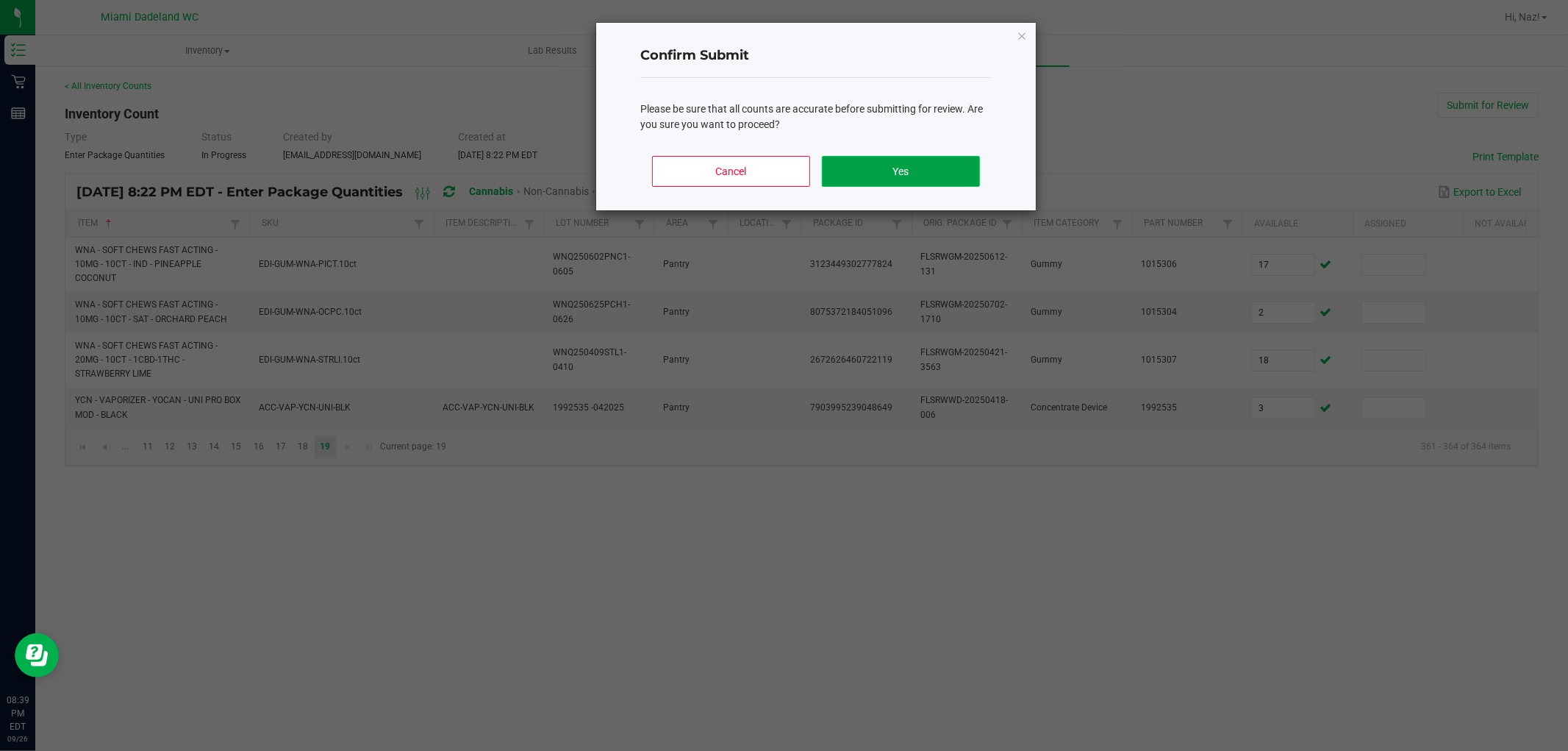
click at [862, 181] on button "Yes" at bounding box center [901, 171] width 158 height 31
